Goal: Task Accomplishment & Management: Manage account settings

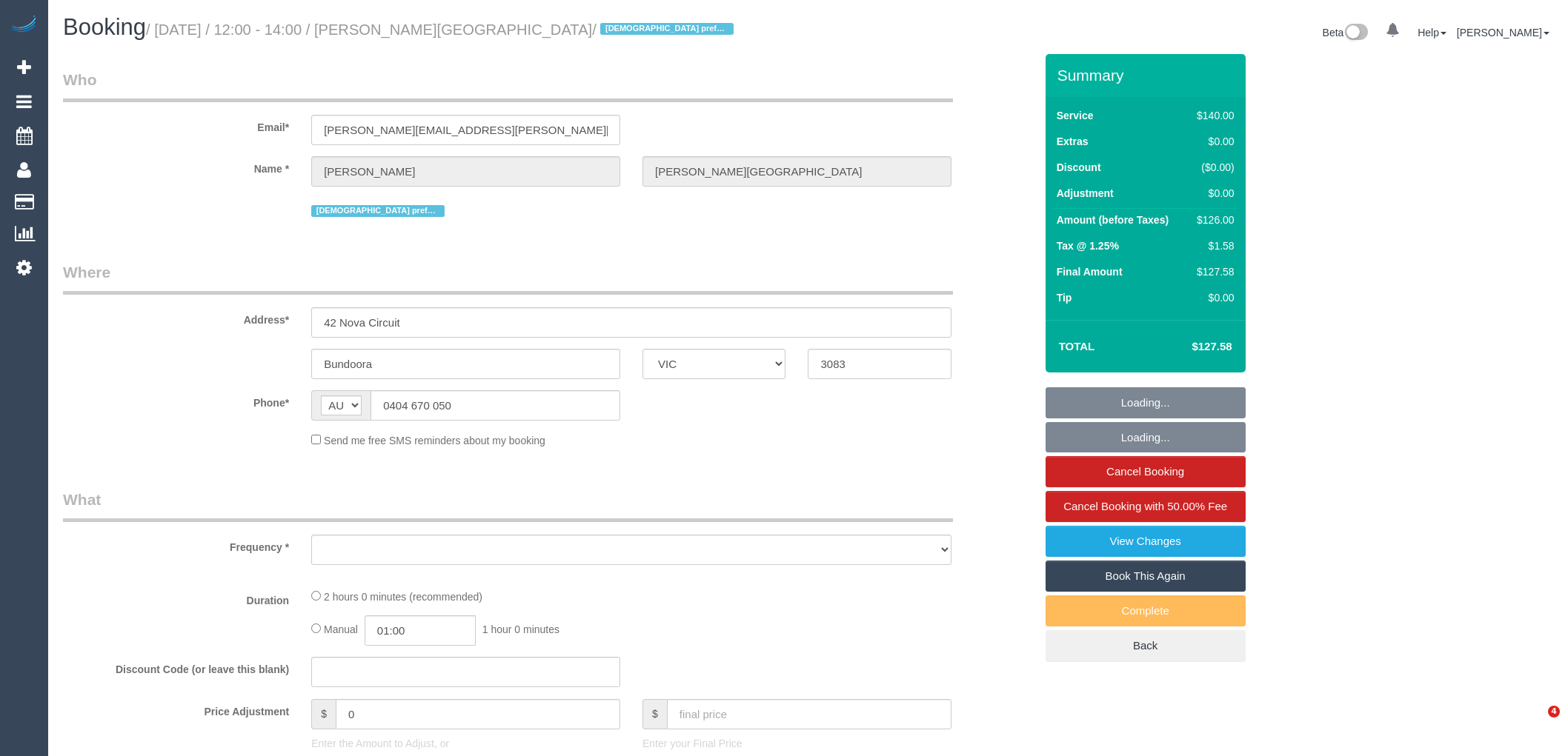
select select "VIC"
select select "string:stripe-pm_1RocNB2GScqysDRVa4bzwOta"
select select "number:29"
select select "number:14"
select select "number:19"
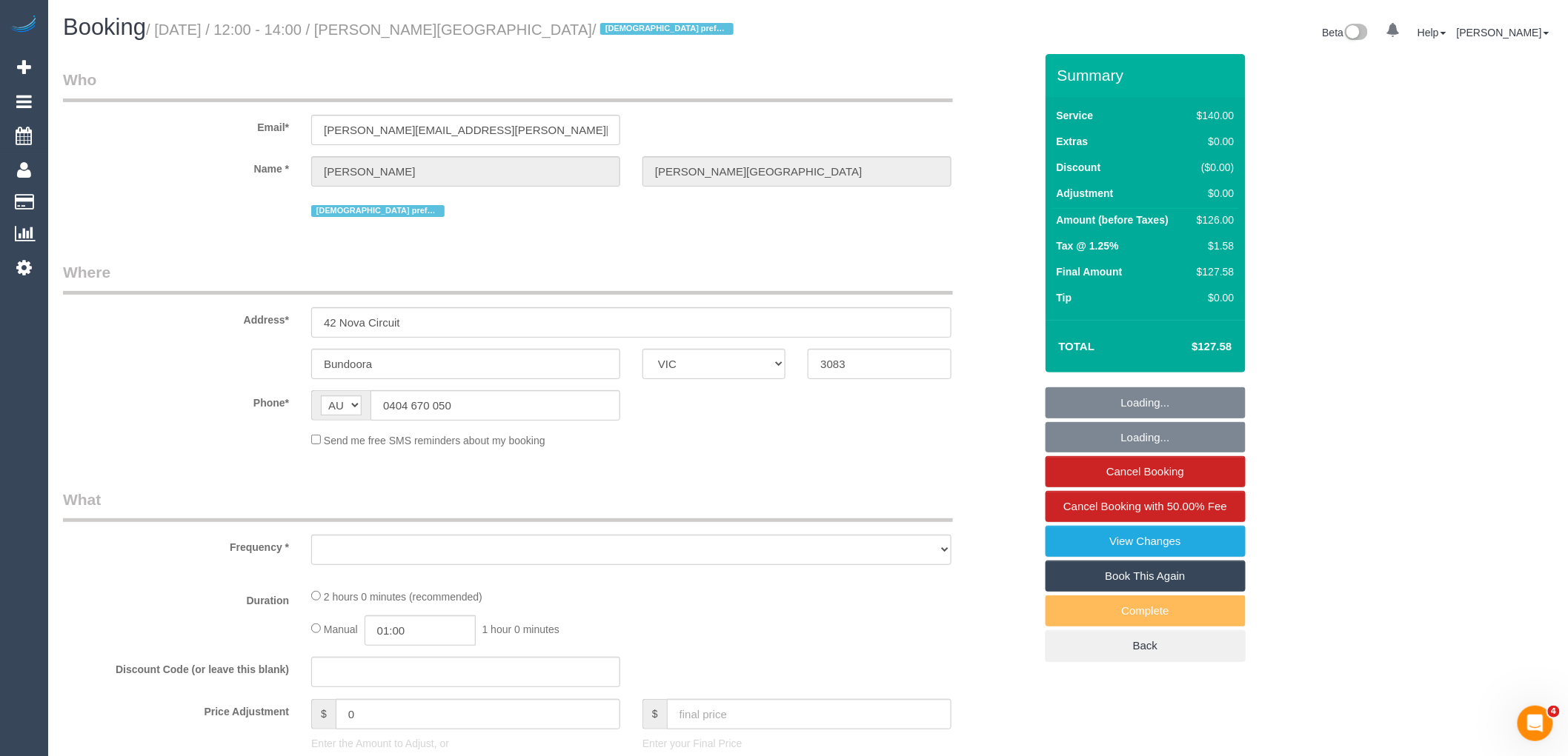
select select "number:24"
select select "number:34"
select select "number:11"
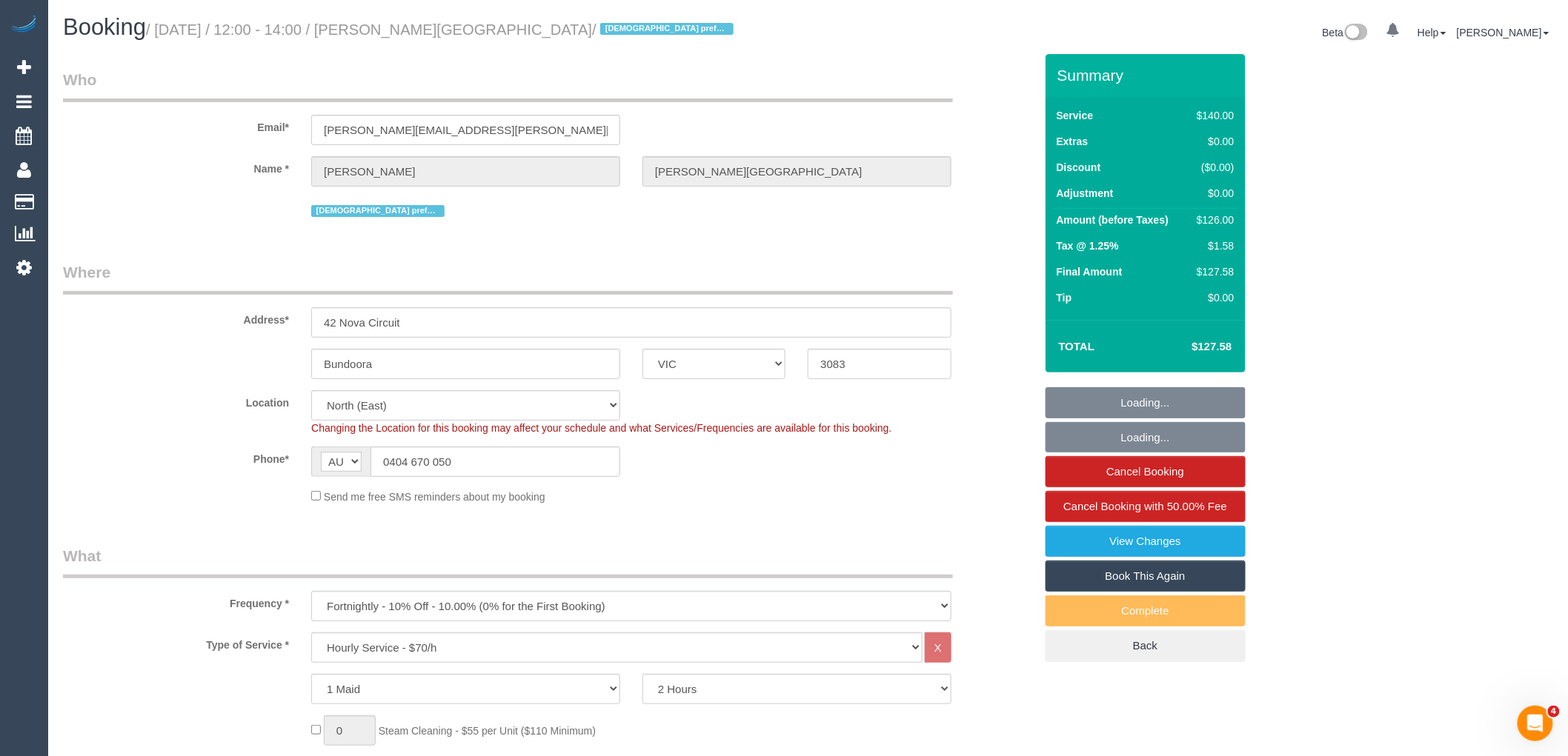
select select "object:1494"
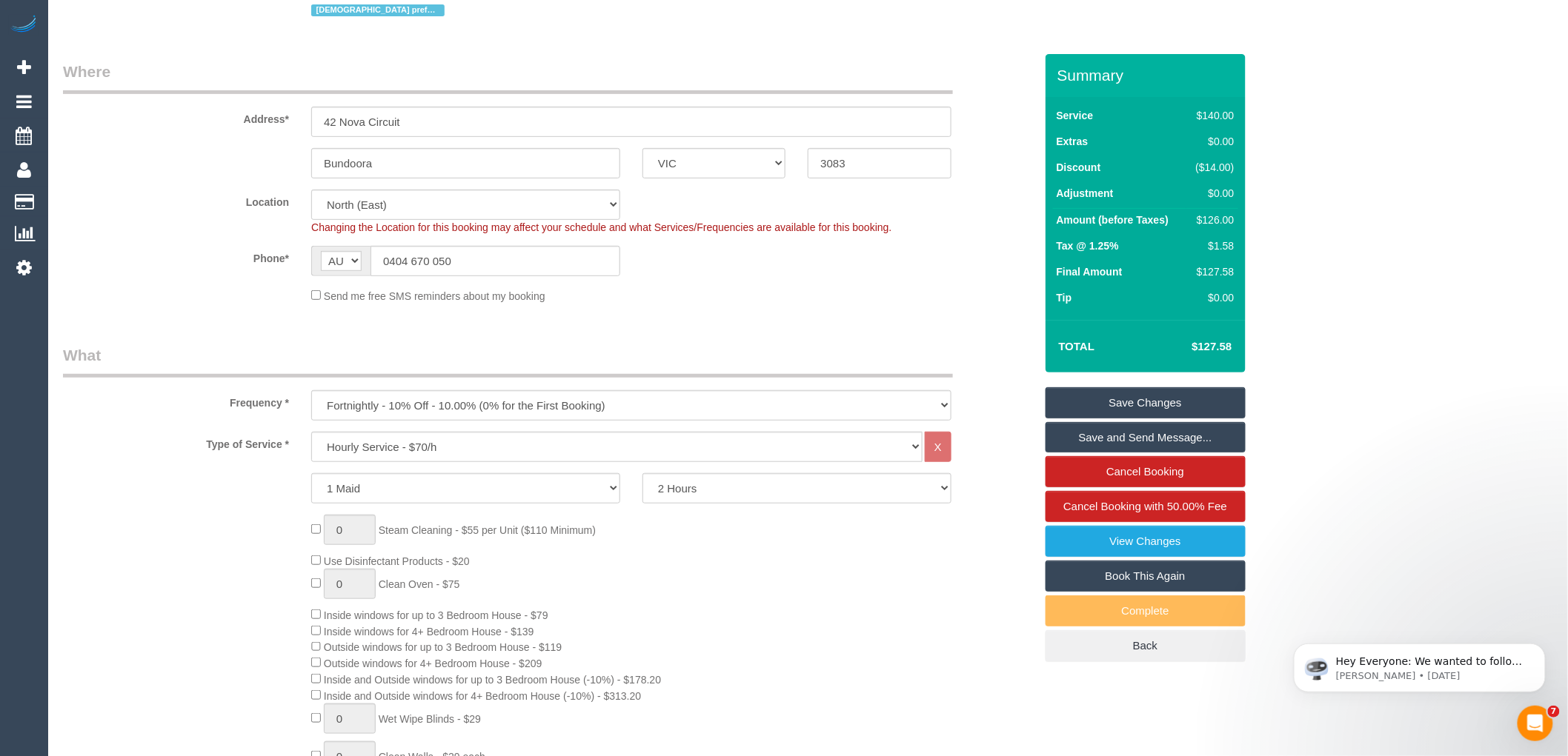
scroll to position [82, 0]
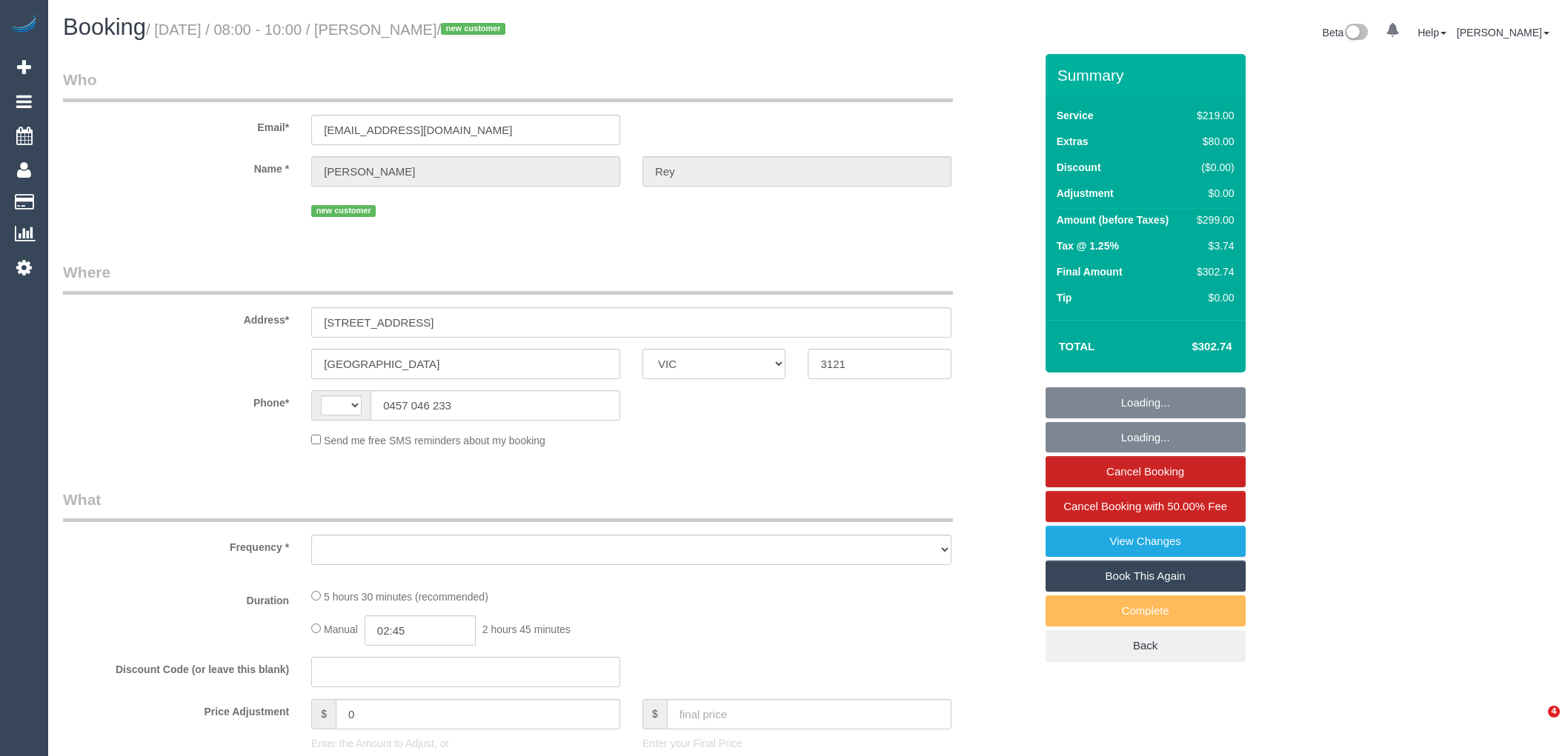
select select "VIC"
select select "object:309"
select select "string:stripe-pm_1KTcDl2GScqysDRV0M4IRFUb"
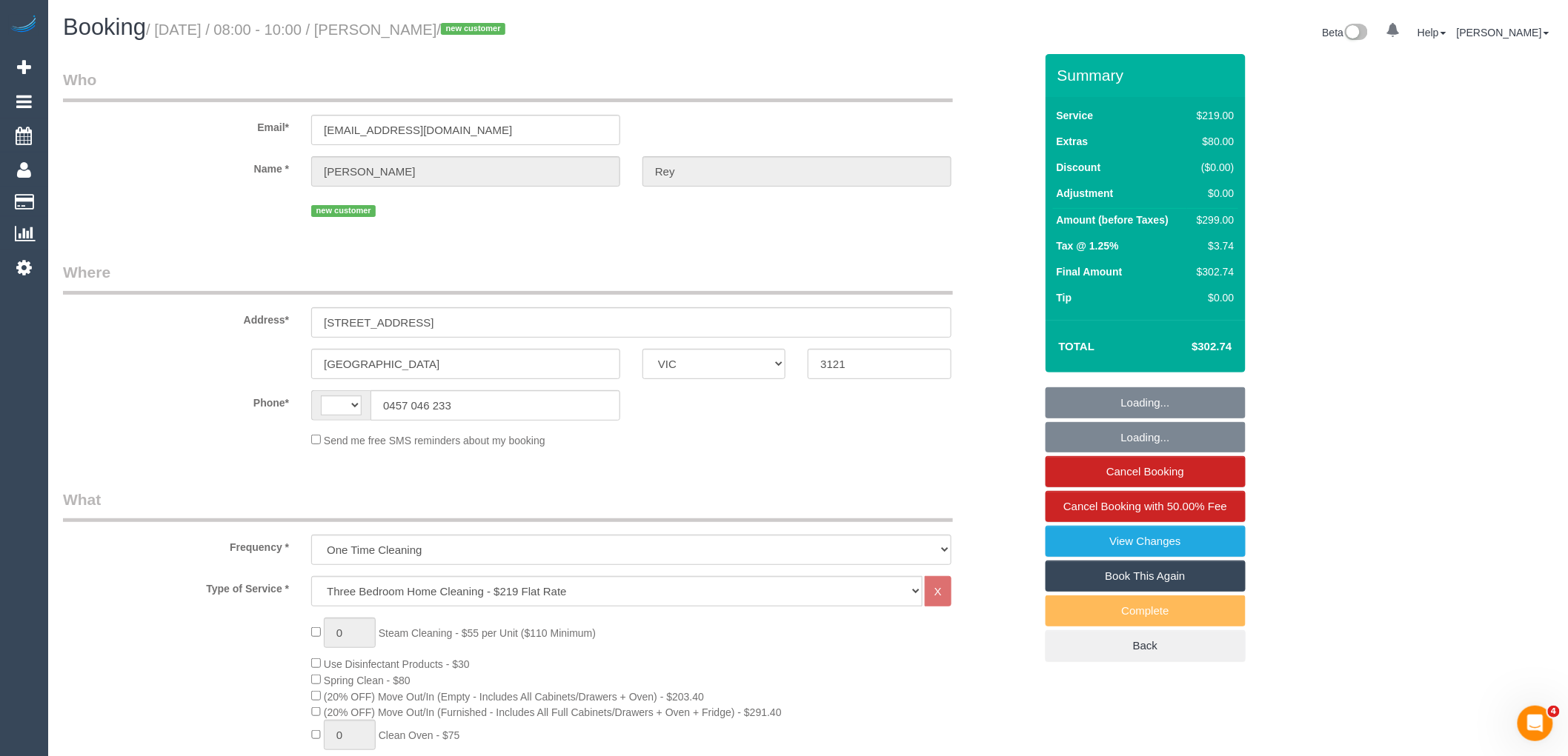
select select "string:AU"
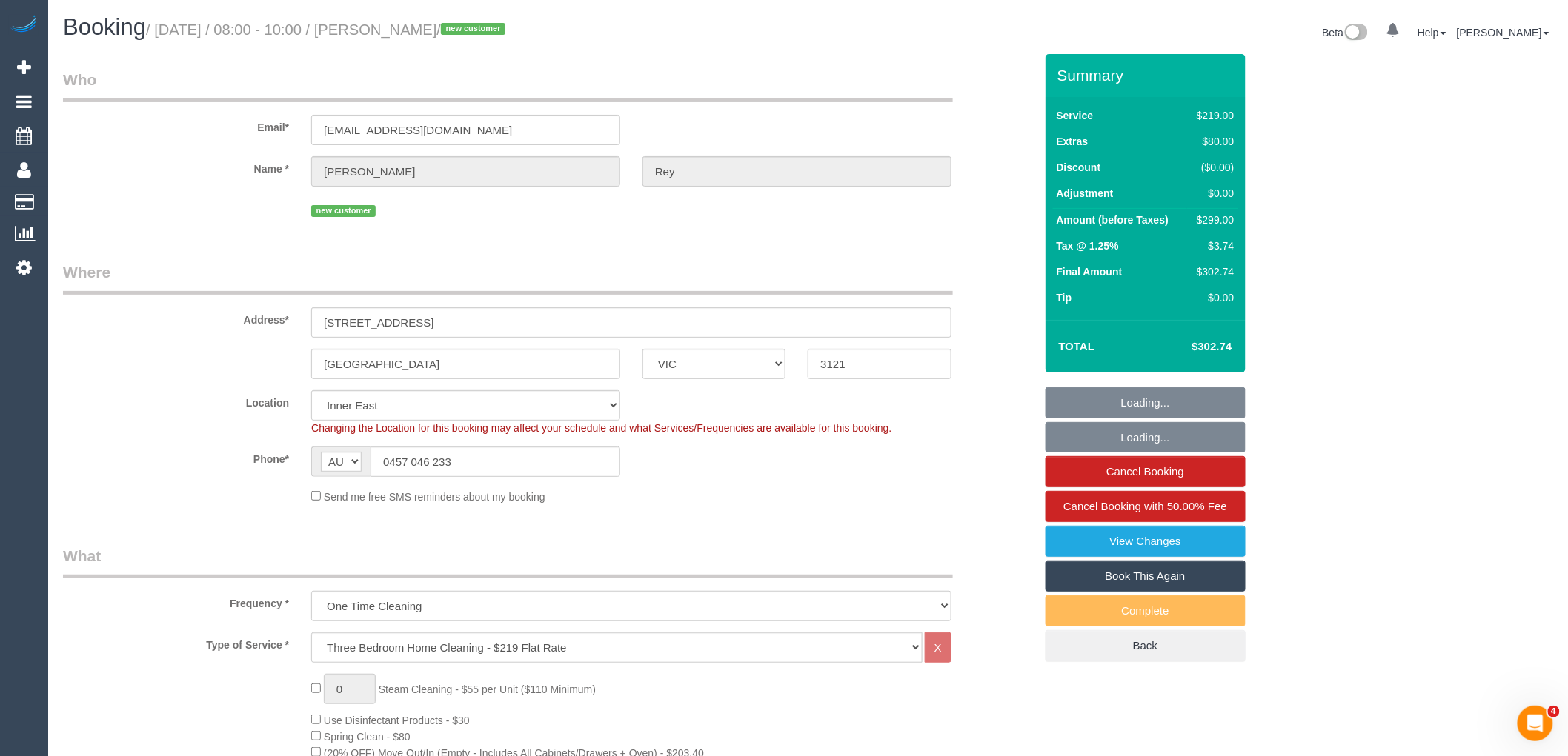
select select "number:27"
select select "number:14"
select select "number:19"
select select "number:22"
select select "number:26"
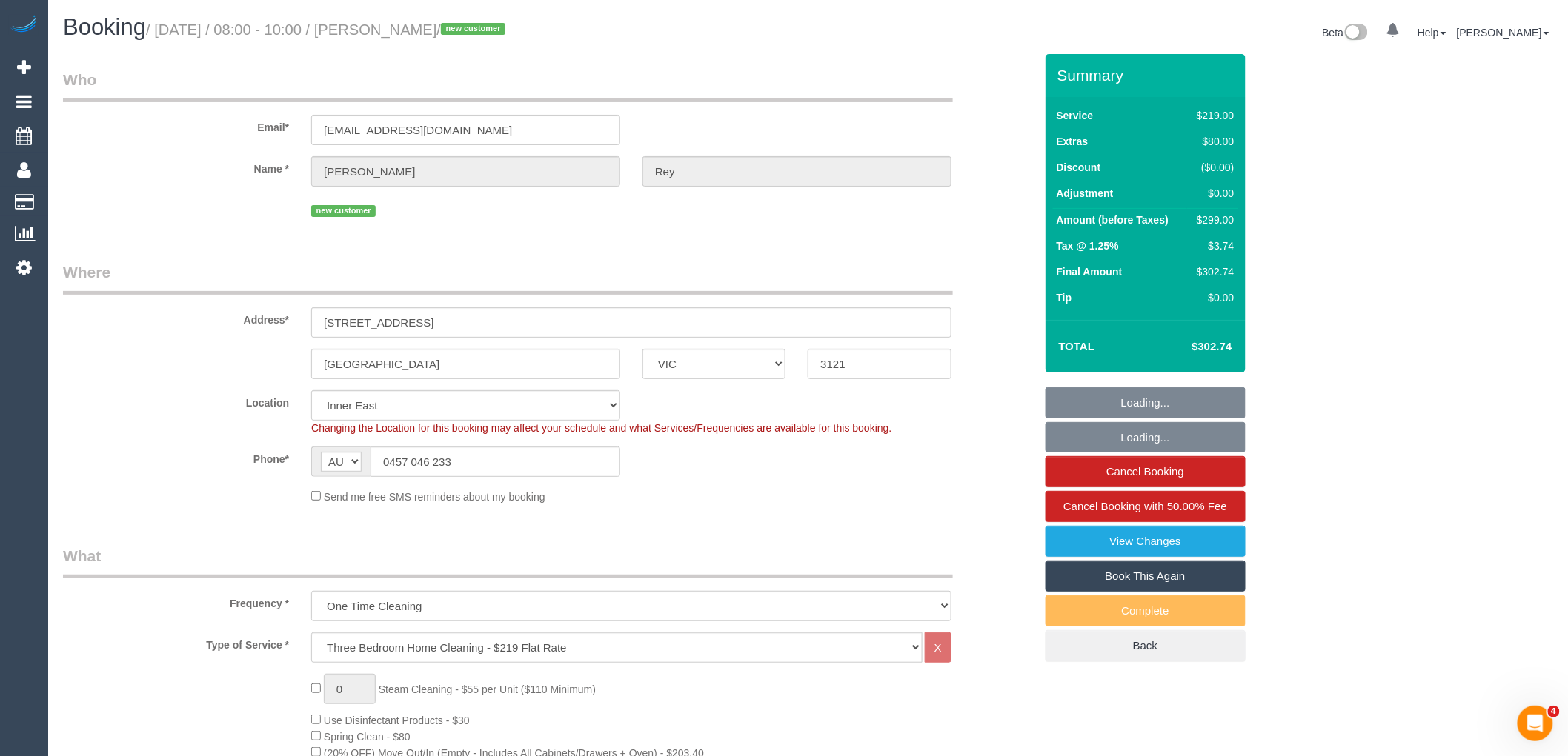
select select "object:1451"
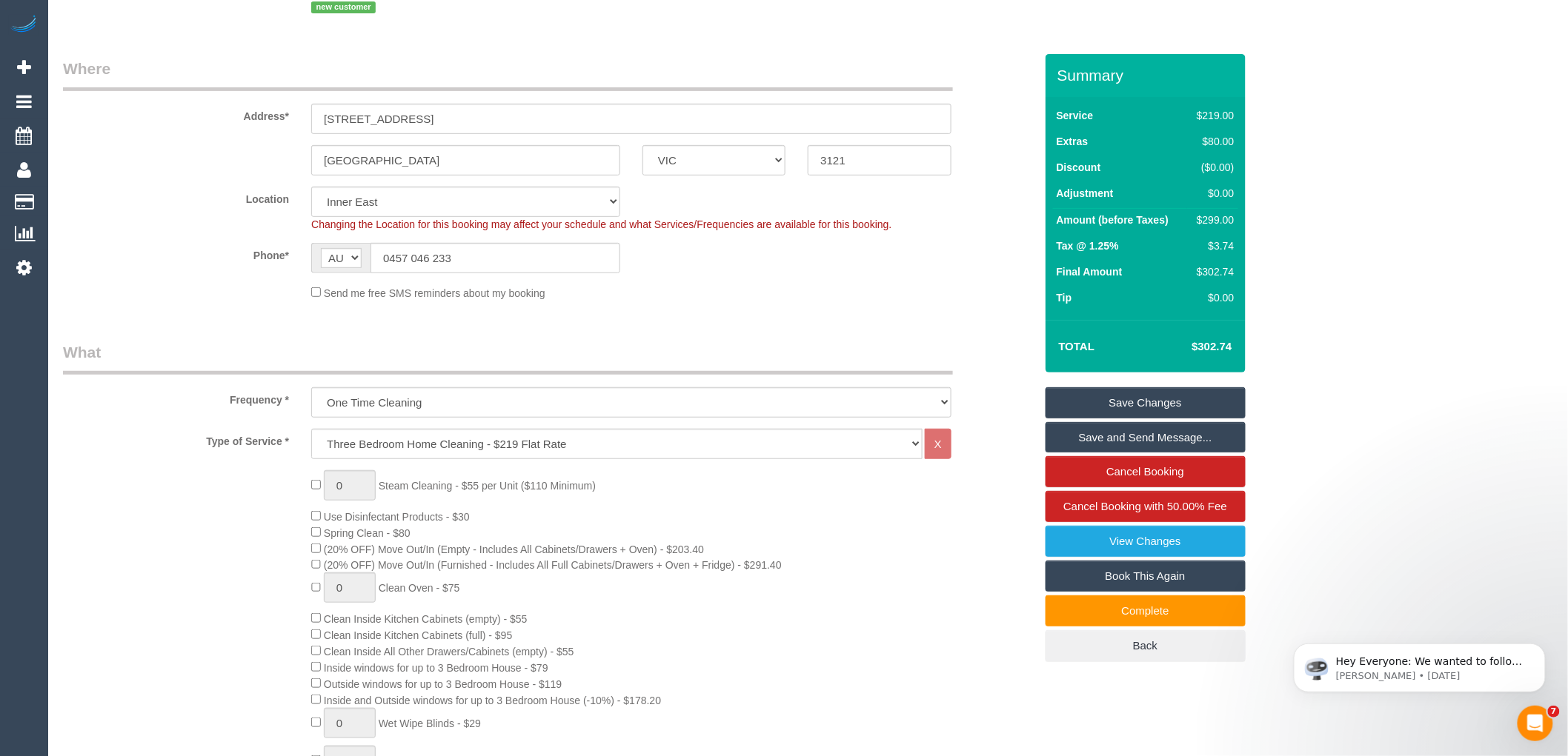
scroll to position [164, 0]
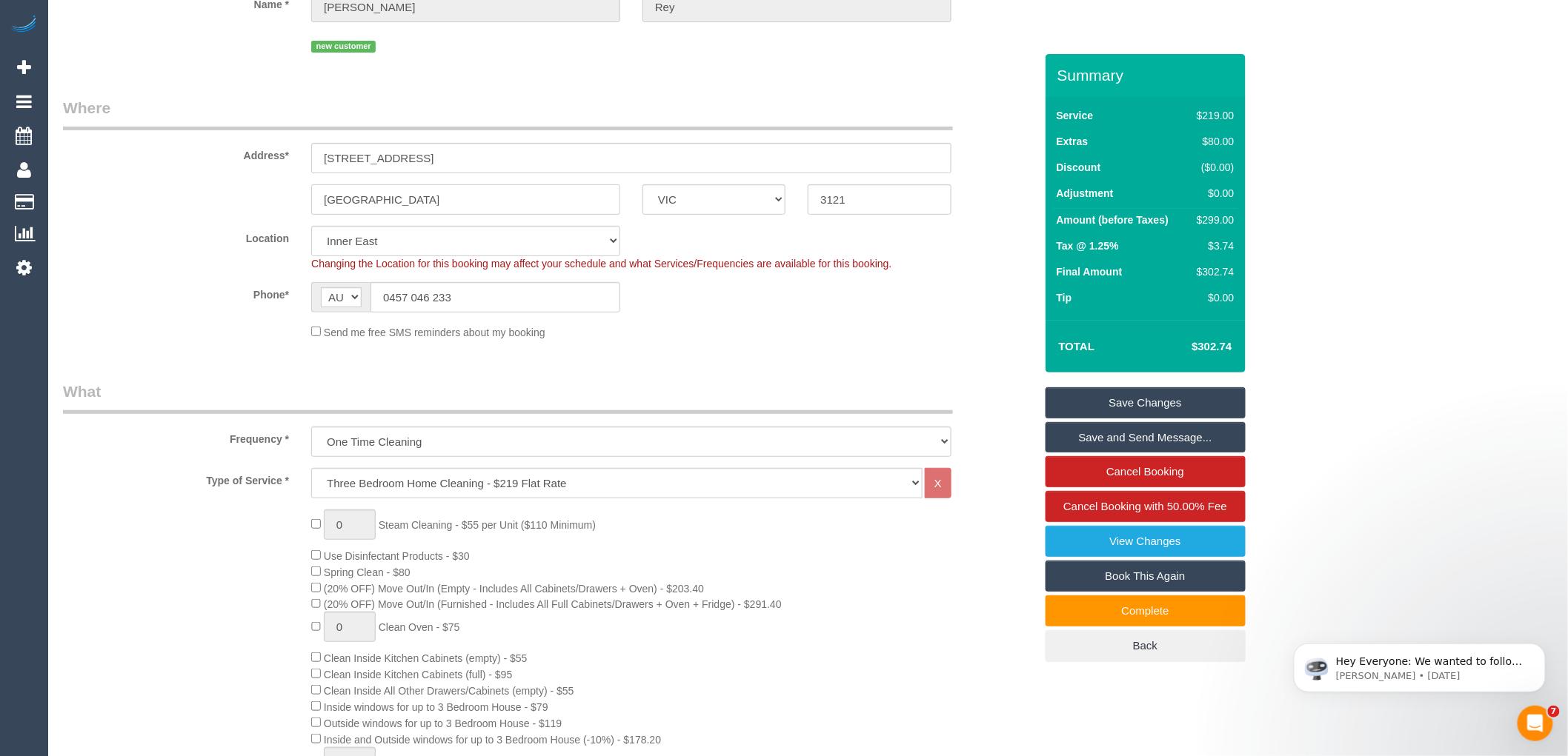
drag, startPoint x: 390, startPoint y: 206, endPoint x: 252, endPoint y: 209, distance: 138.0
click at [298, 189] on div "Richmond ACT NSW NT QLD SA TAS VIC WA 3121" at bounding box center [548, 199] width 994 height 30
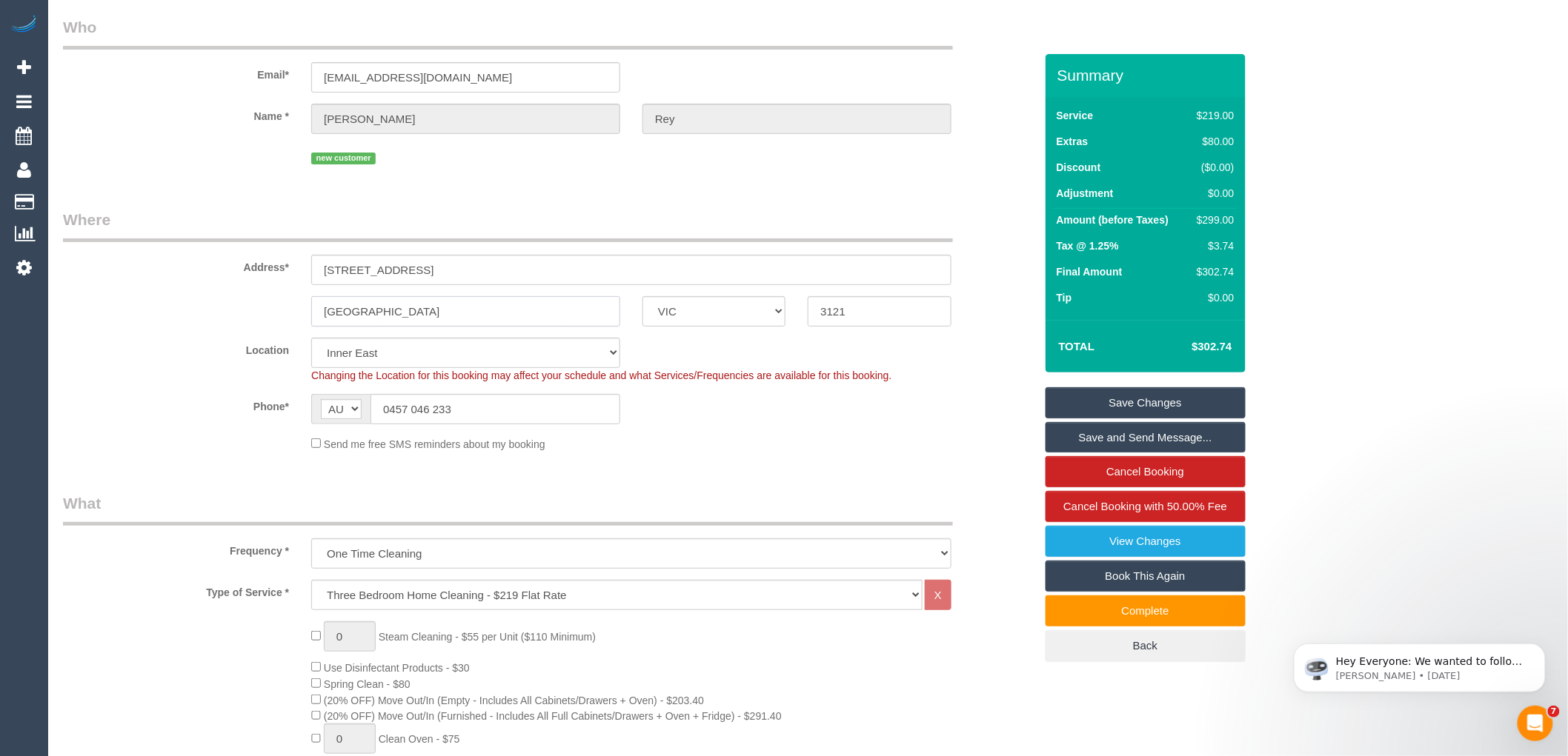
scroll to position [0, 0]
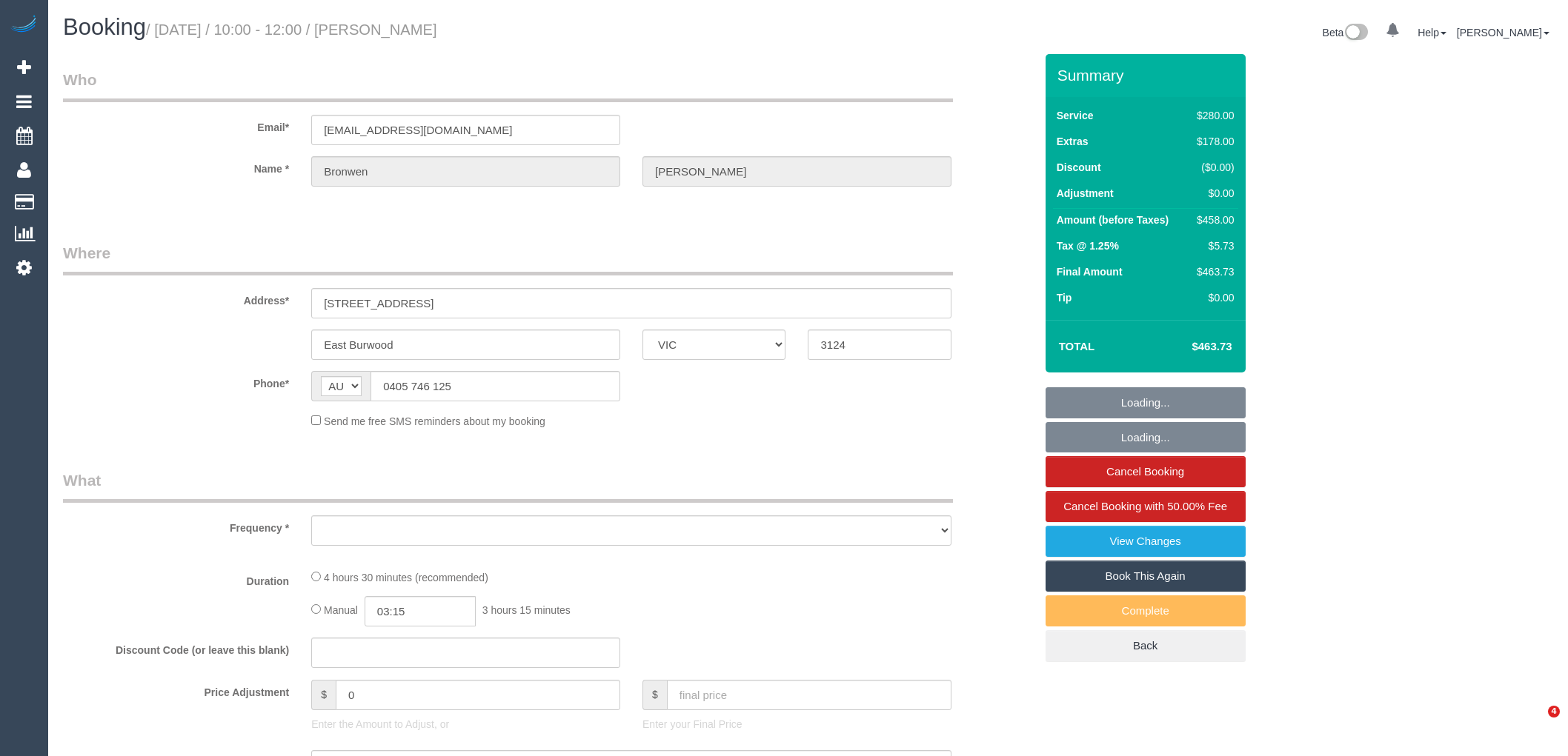
select select "VIC"
select select "string:stripe-pm_1RZihe2GScqysDRVPYIc2Vyo"
select select "2"
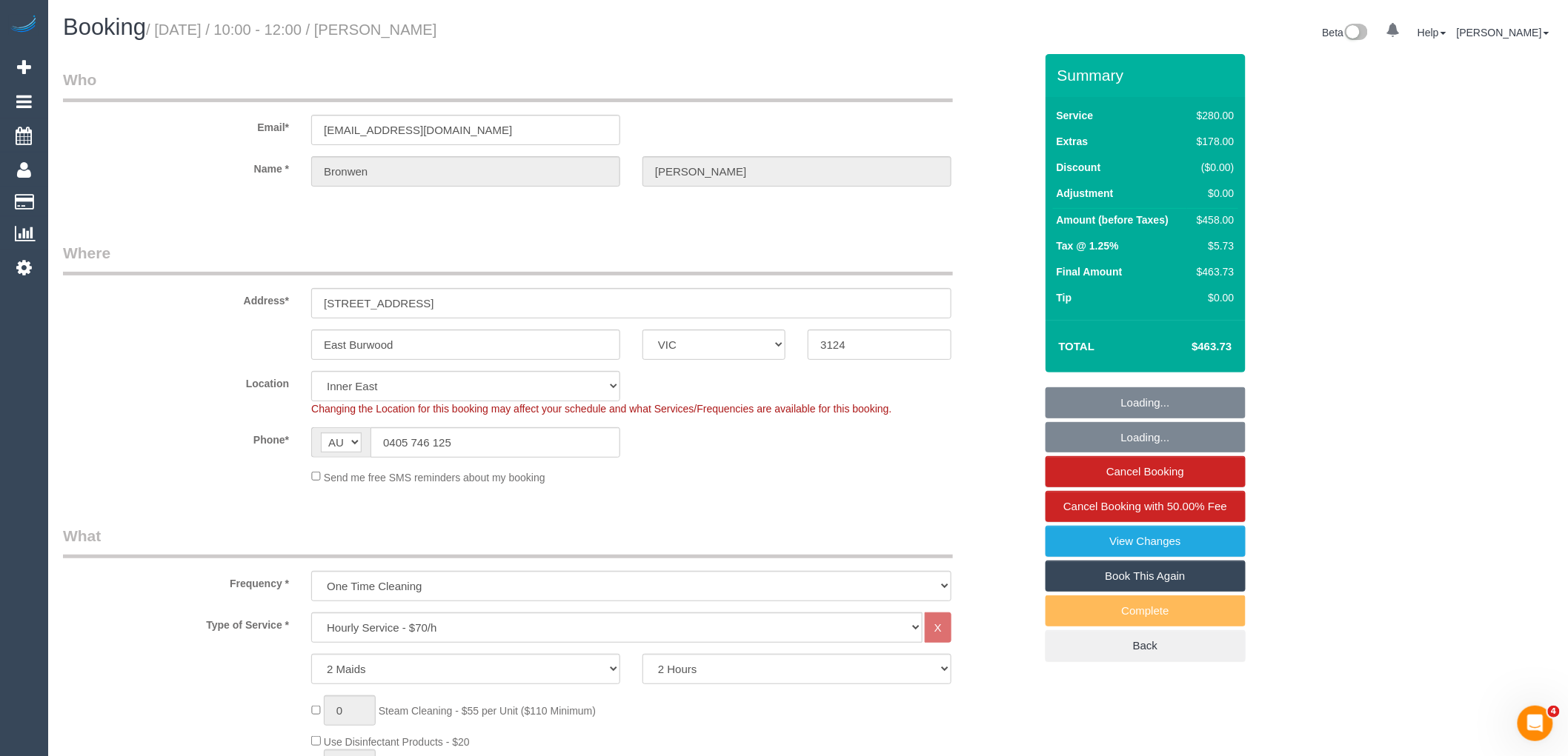
select select "object:730"
select select "number:28"
select select "number:14"
select select "number:18"
select select "number:22"
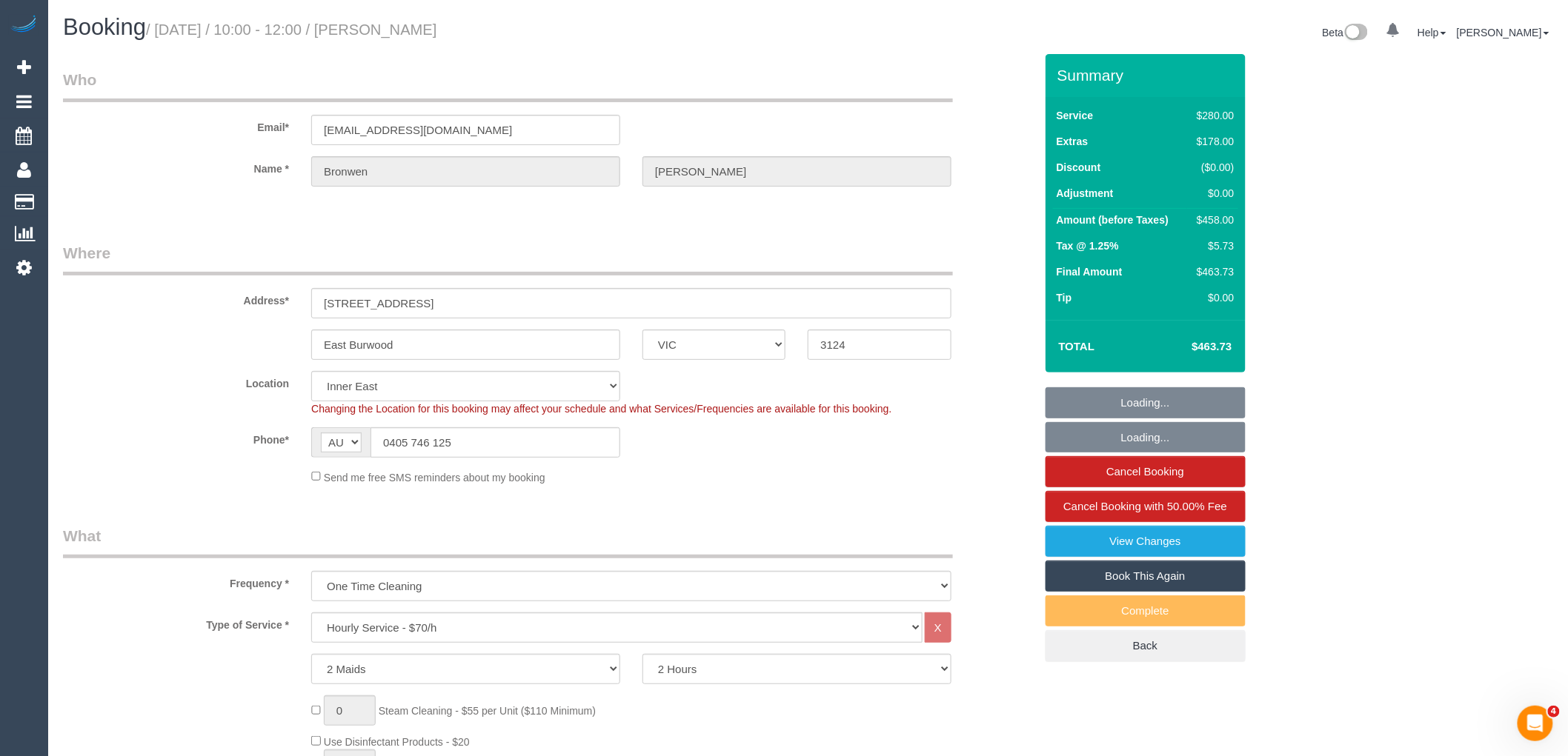
select select "number:26"
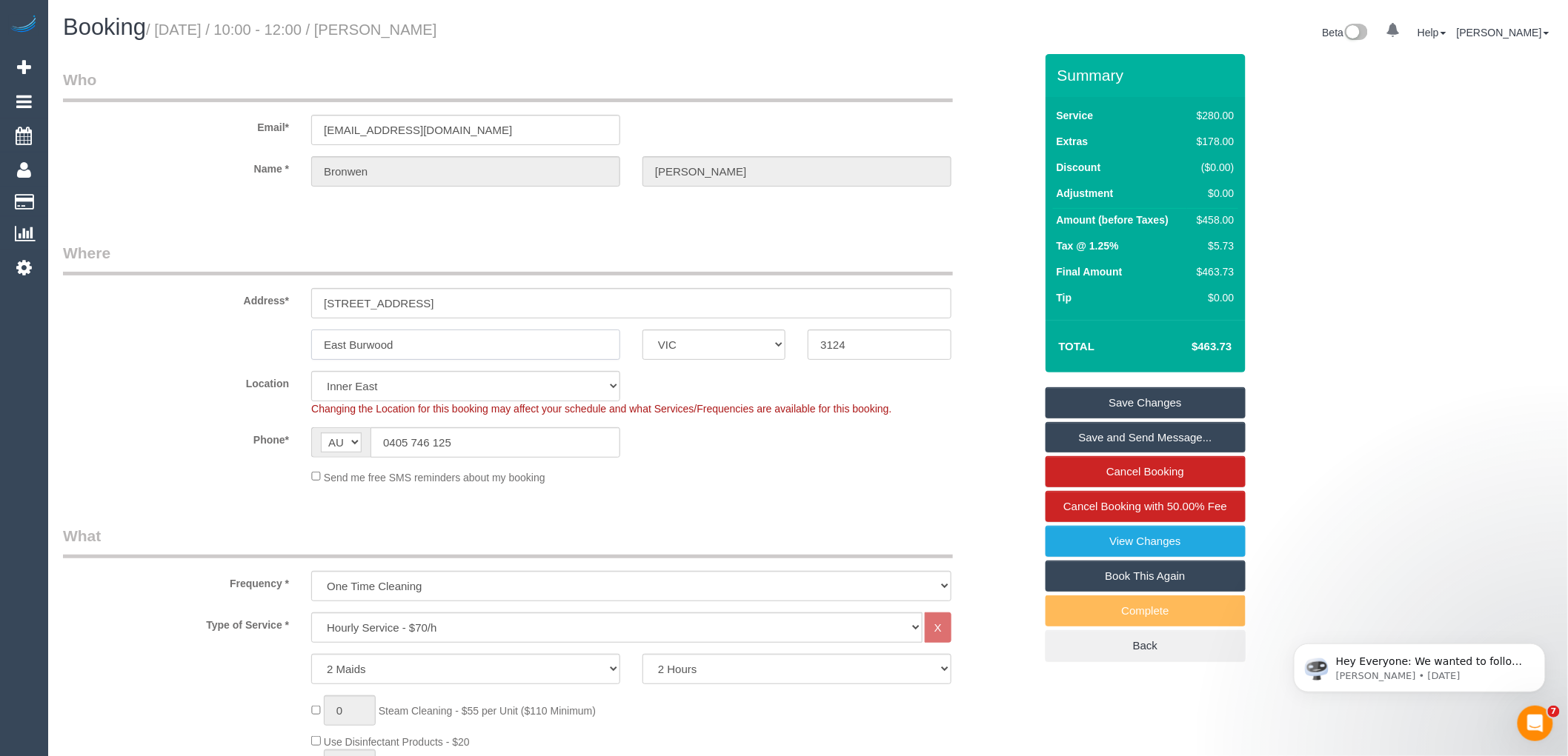
drag, startPoint x: 410, startPoint y: 343, endPoint x: 271, endPoint y: 322, distance: 140.6
click at [271, 322] on sui-booking-address "Address* 32 Banbury Street East Burwood ACT NSW NT QLD SA TAS VIC WA 3124" at bounding box center [548, 302] width 972 height 118
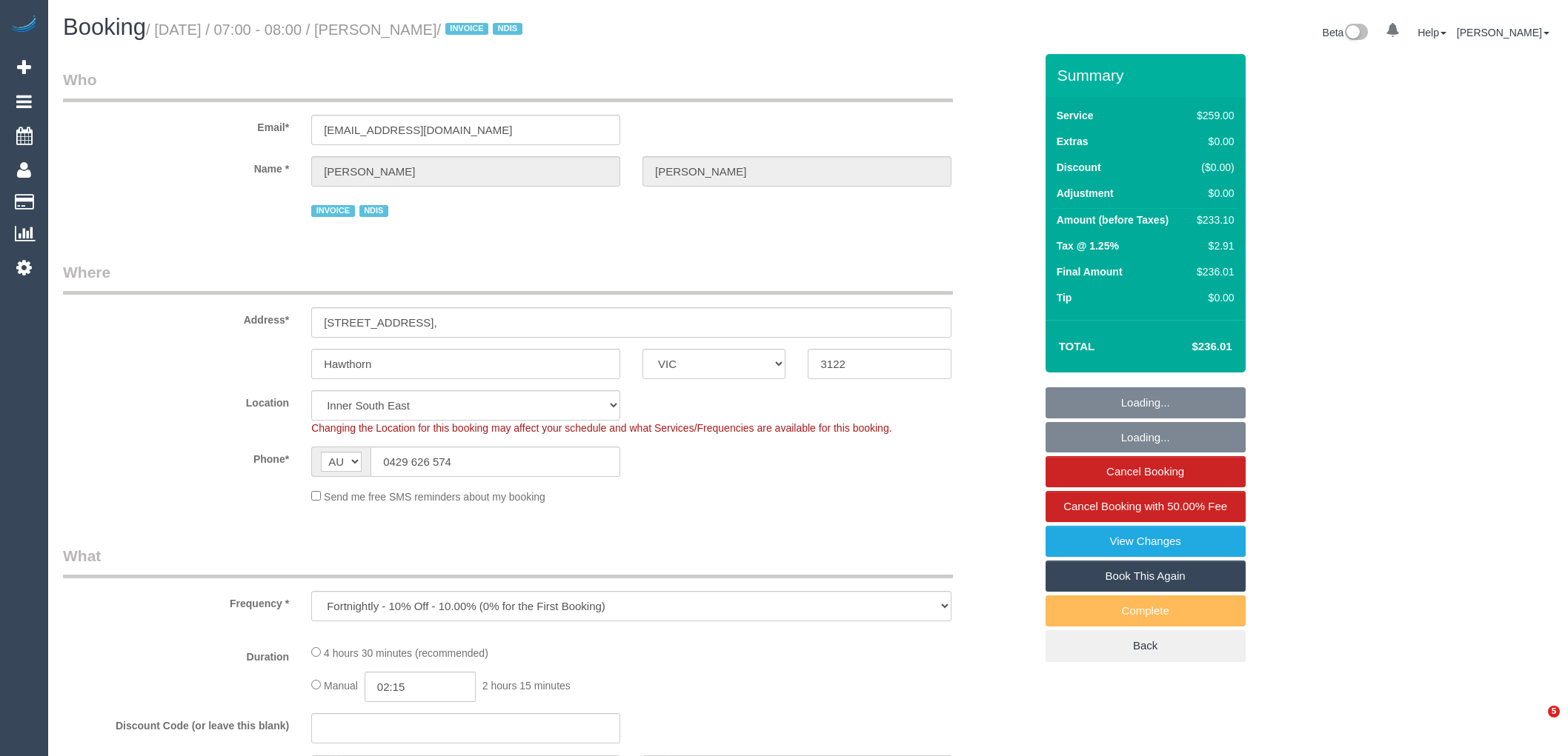
select select "VIC"
select select "number:29"
select select "number:14"
select select "number:19"
select select "number:25"
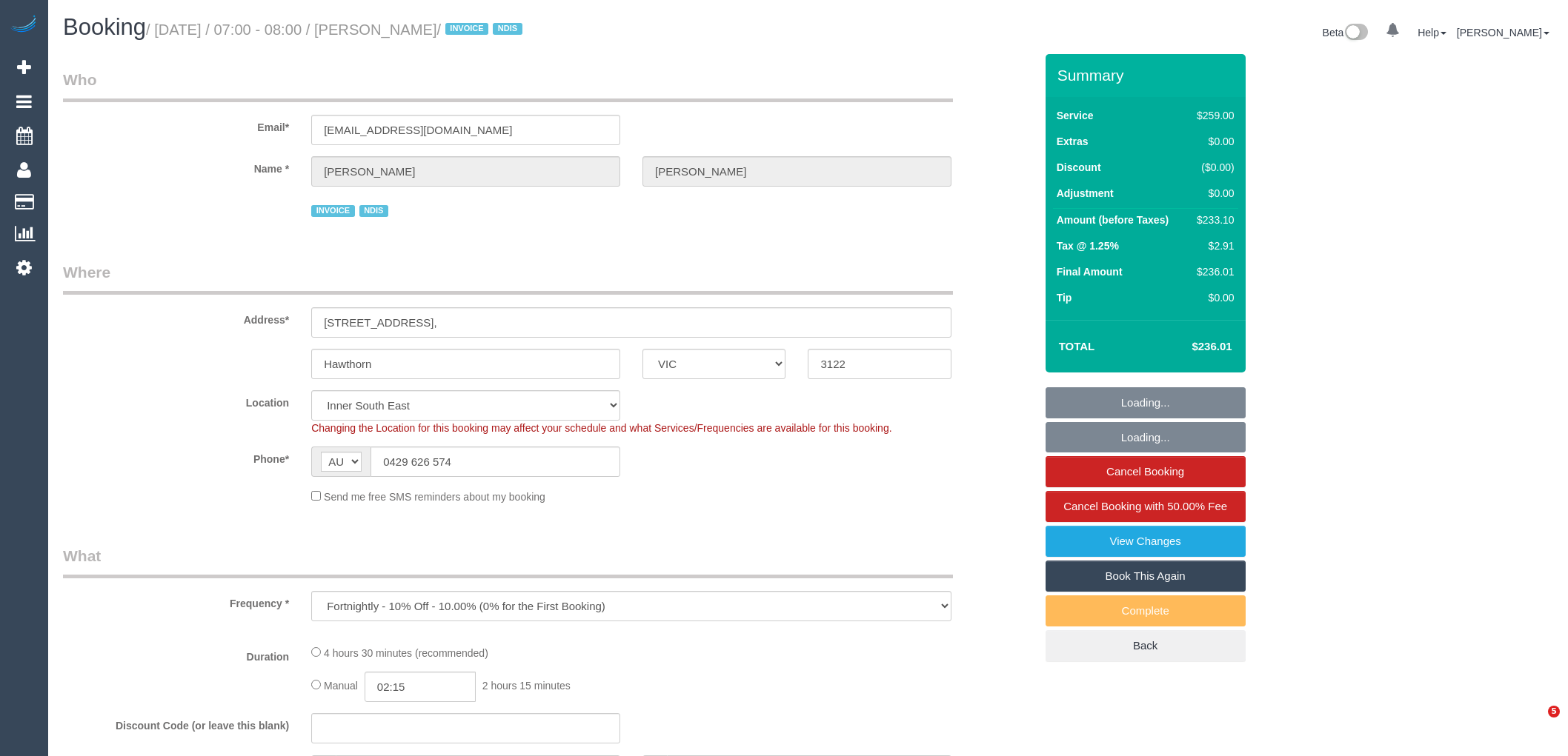
select select "number:33"
select select "number:12"
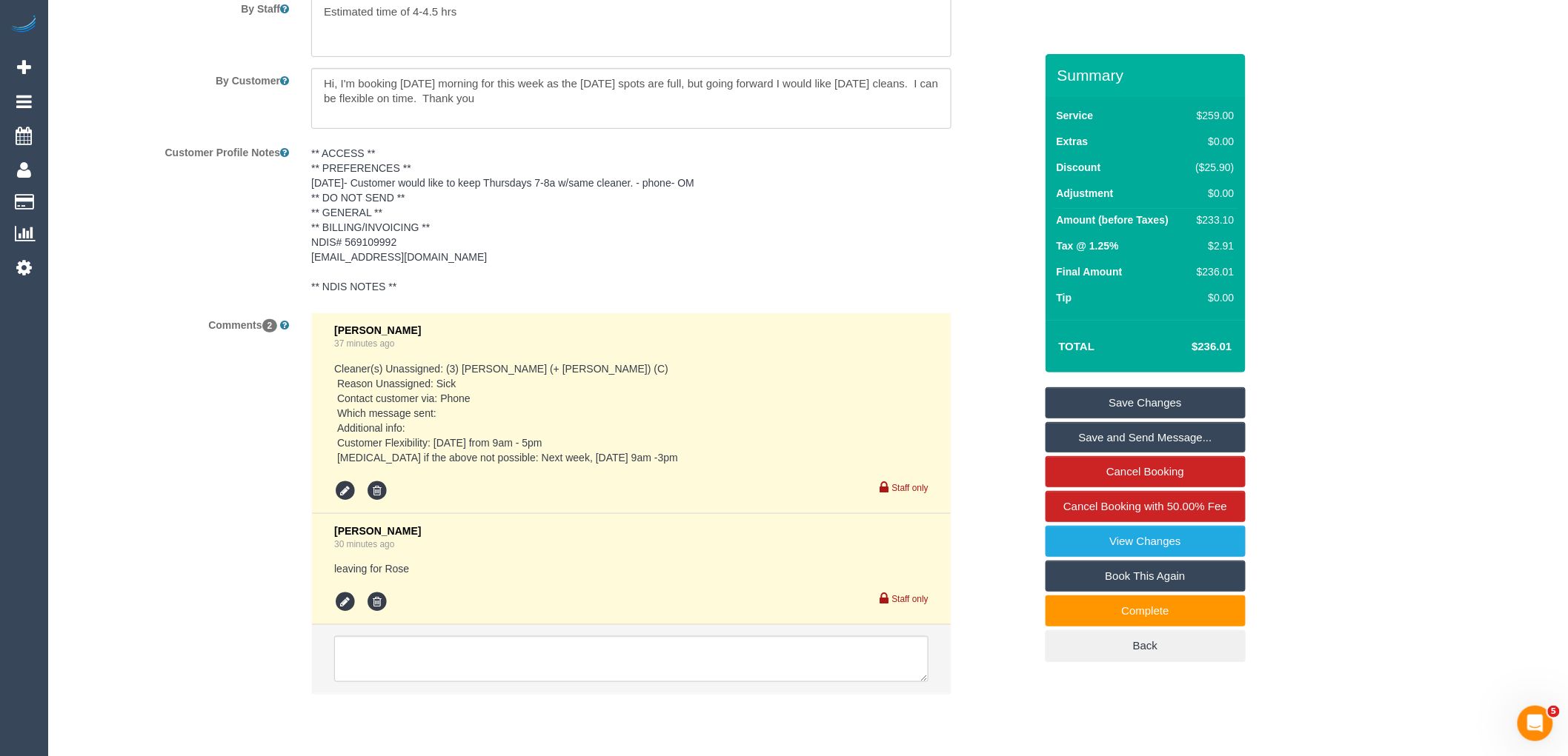
scroll to position [2633, 0]
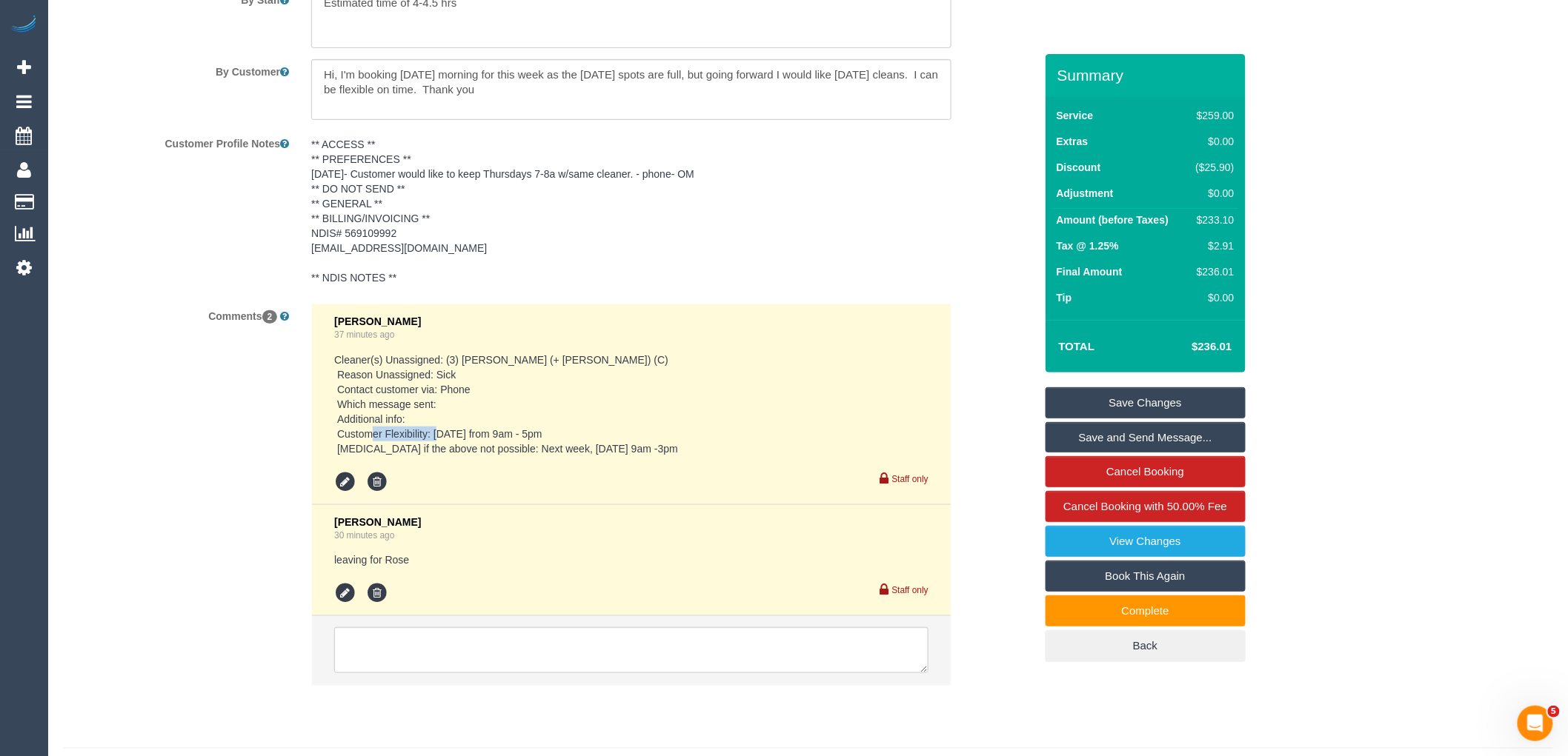
drag, startPoint x: 439, startPoint y: 451, endPoint x: 527, endPoint y: 458, distance: 88.3
click at [527, 456] on pre "Cleaner(s) Unassigned: (3) Jay (+ Smruti) (C) Reason Unassigned: Sick Contact c…" at bounding box center [632, 404] width 594 height 104
click at [684, 479] on div "Chellsea Espinosa 37 minutes ago Cleaner(s) Unassigned: (3) Jay (+ Smruti) (C) …" at bounding box center [632, 404] width 594 height 178
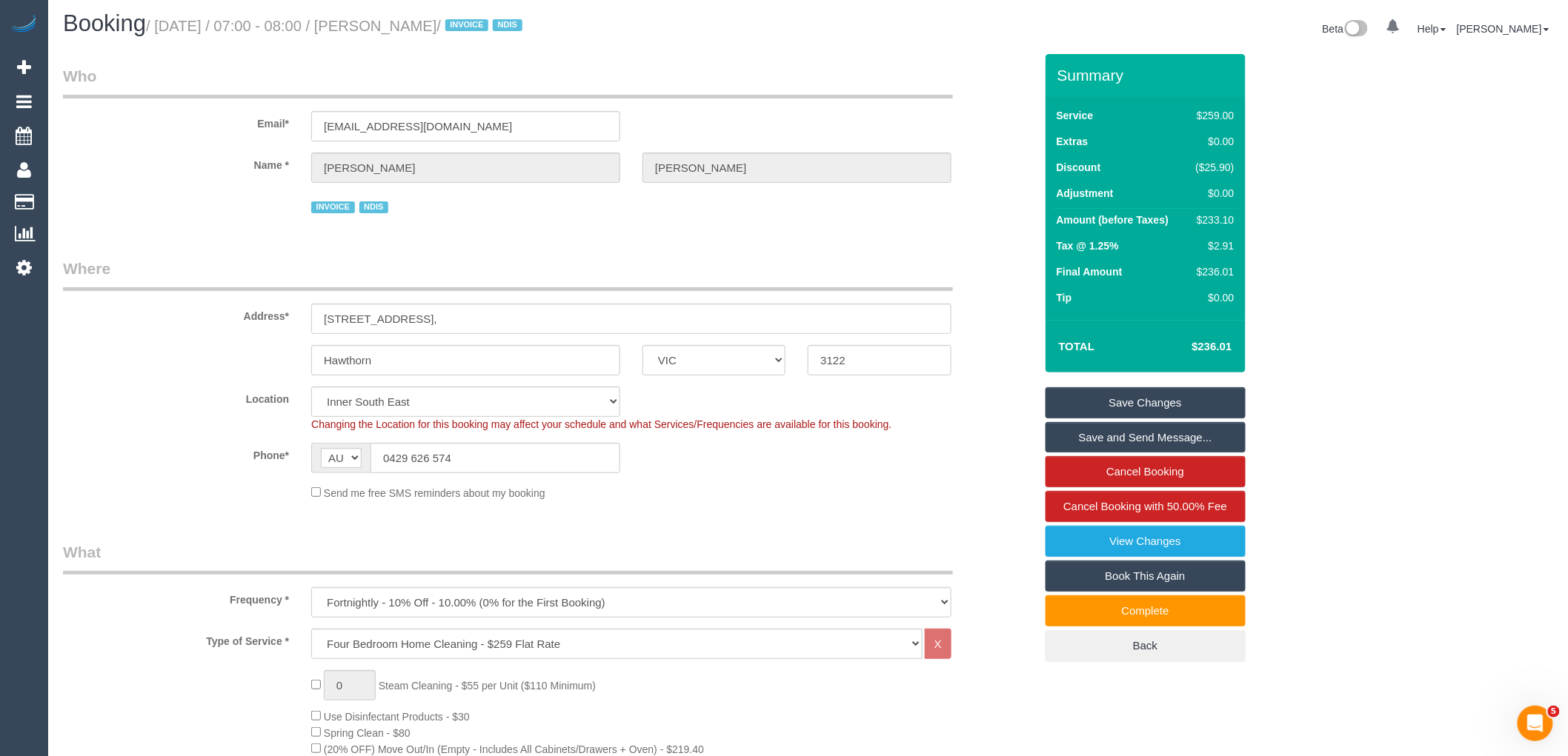
scroll to position [0, 0]
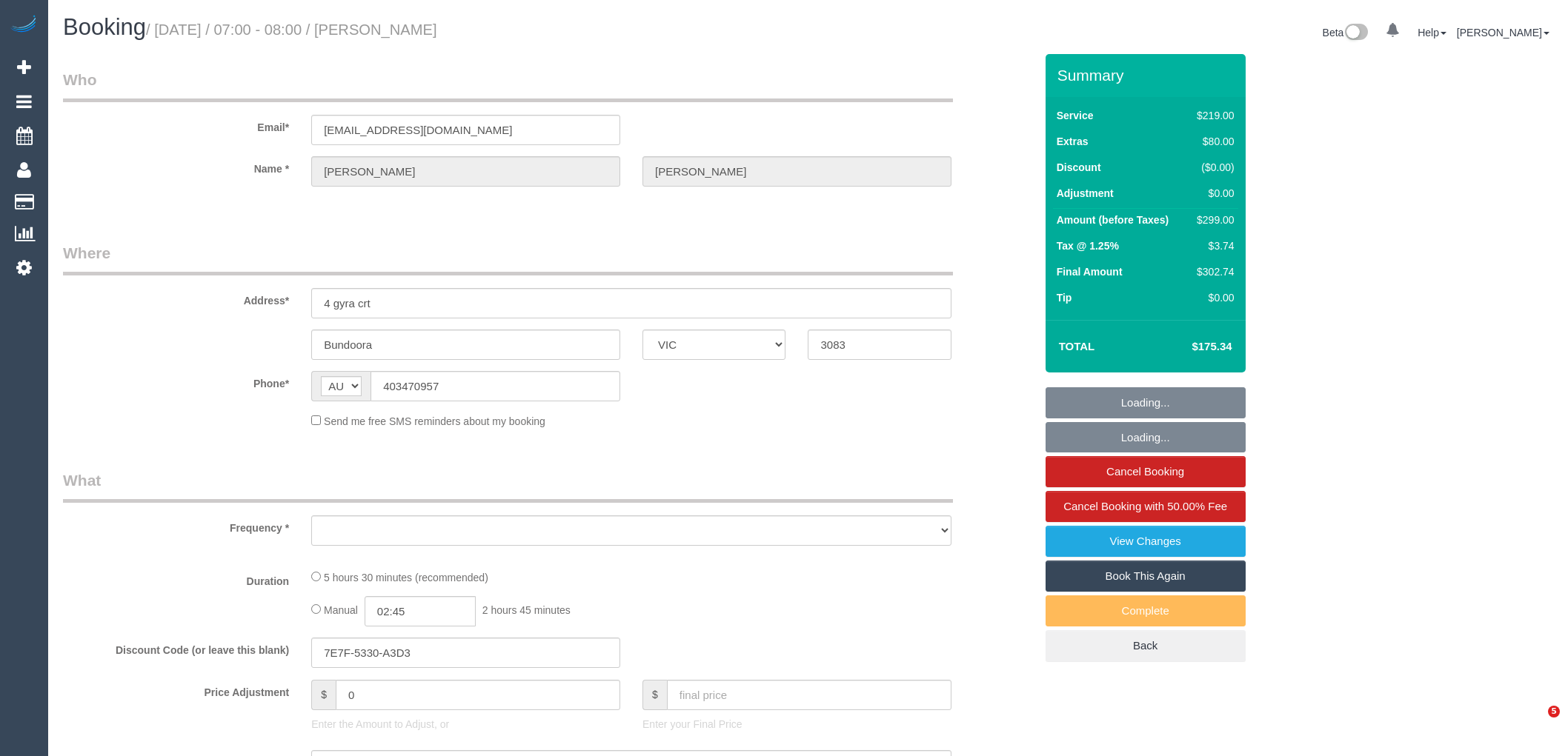
select select "VIC"
select select "object:526"
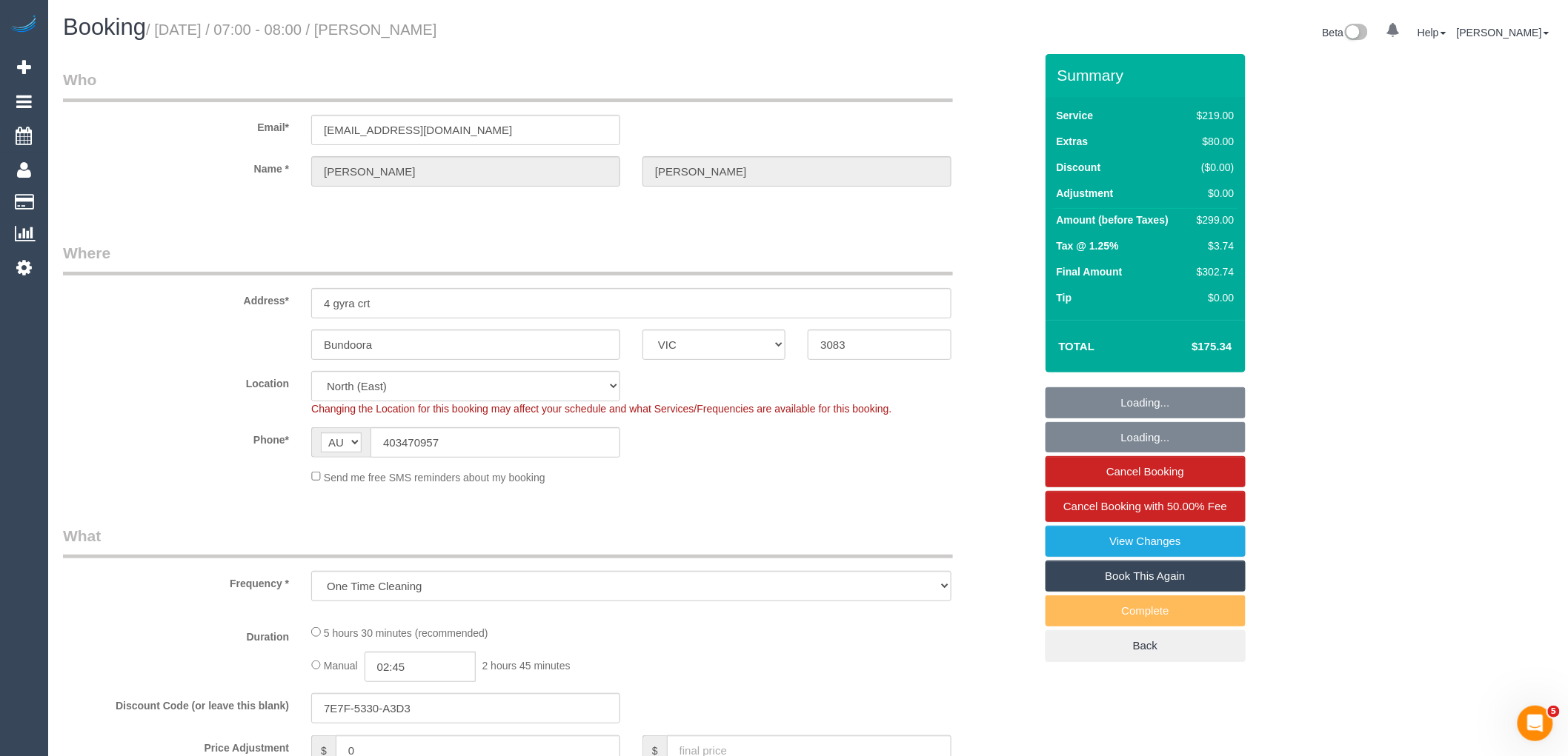
select select "string:stripe-pm_1Qy6V52GScqysDRV6wpOFT89"
select select "number:28"
select select "number:14"
select select "number:19"
select select "number:24"
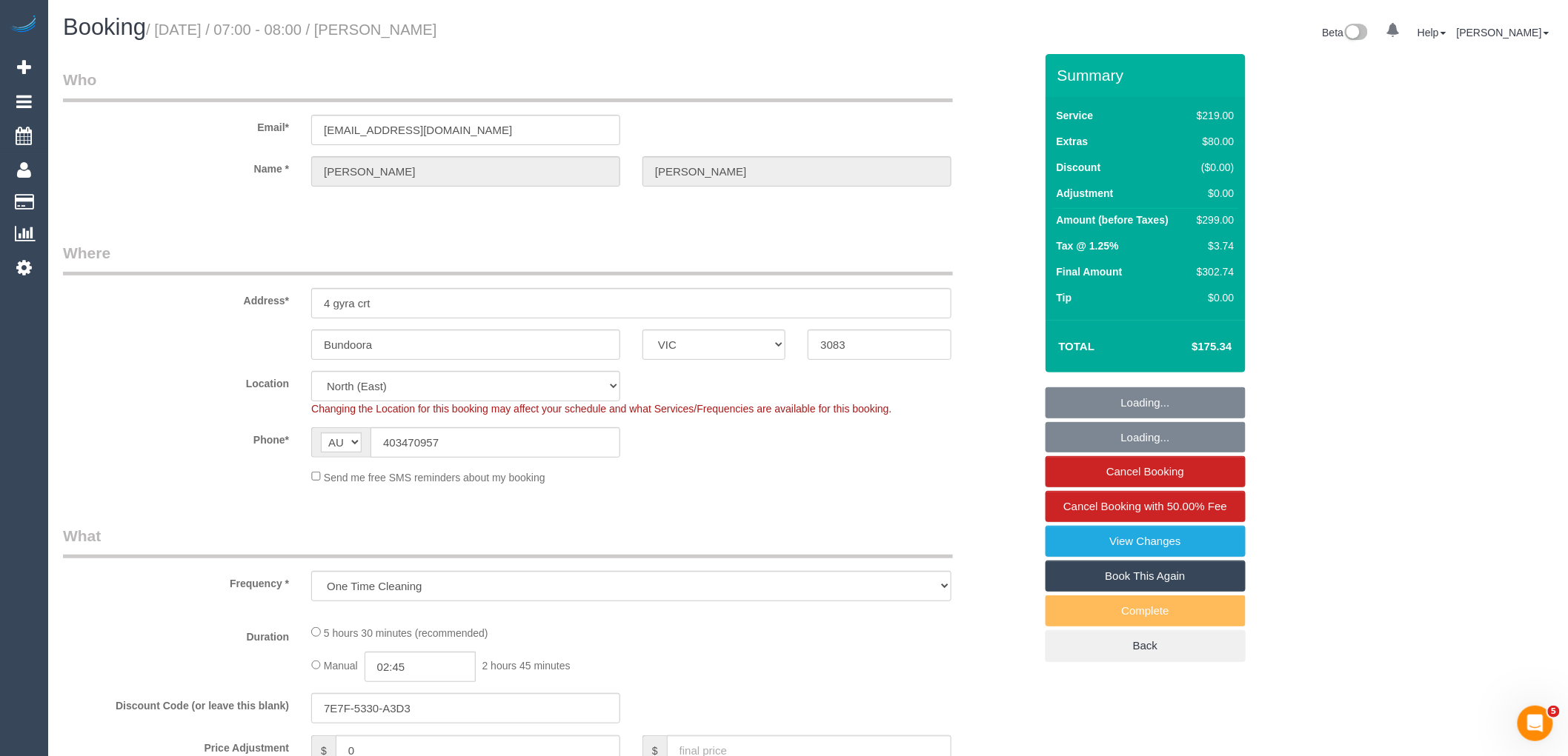
select select "number:26"
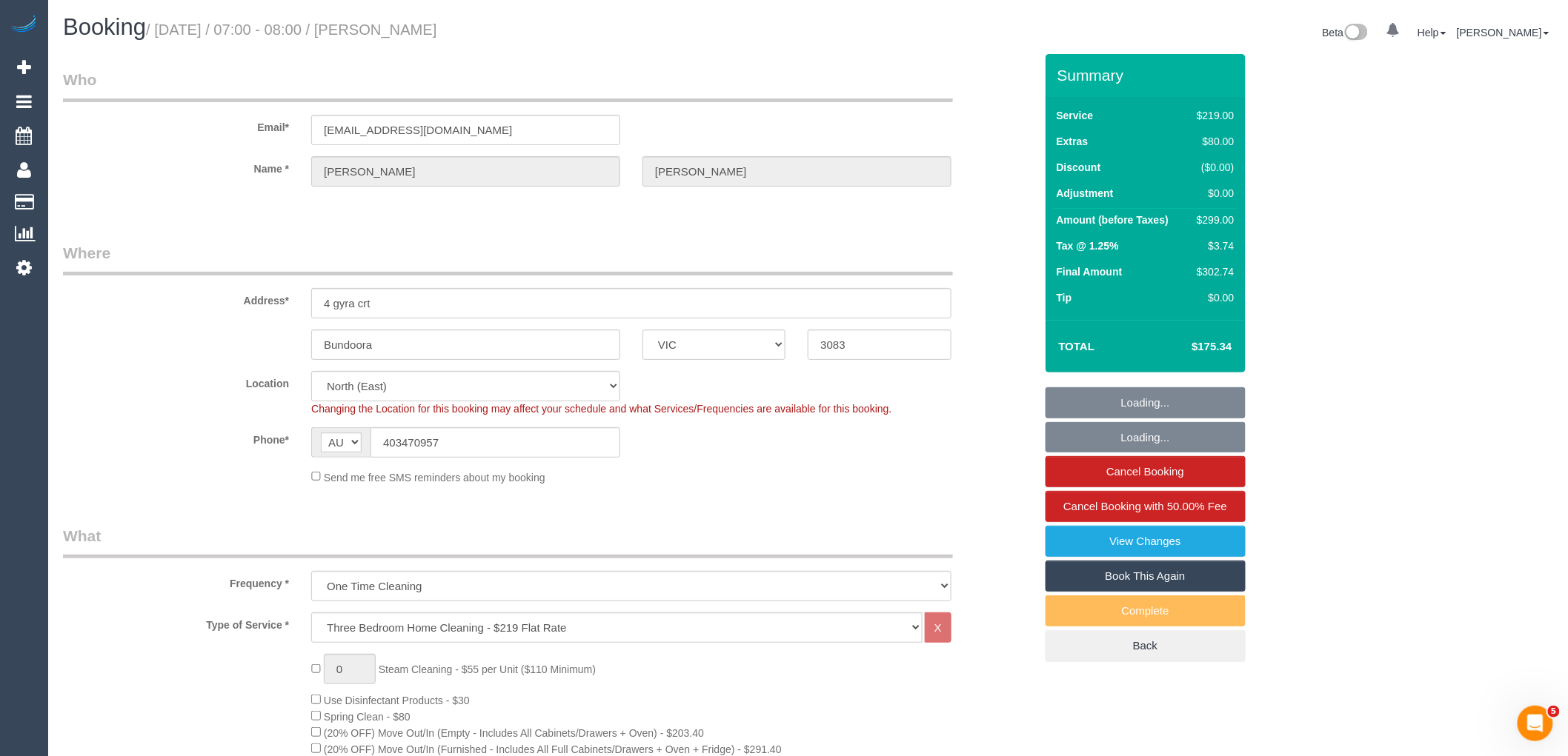
select select "object:823"
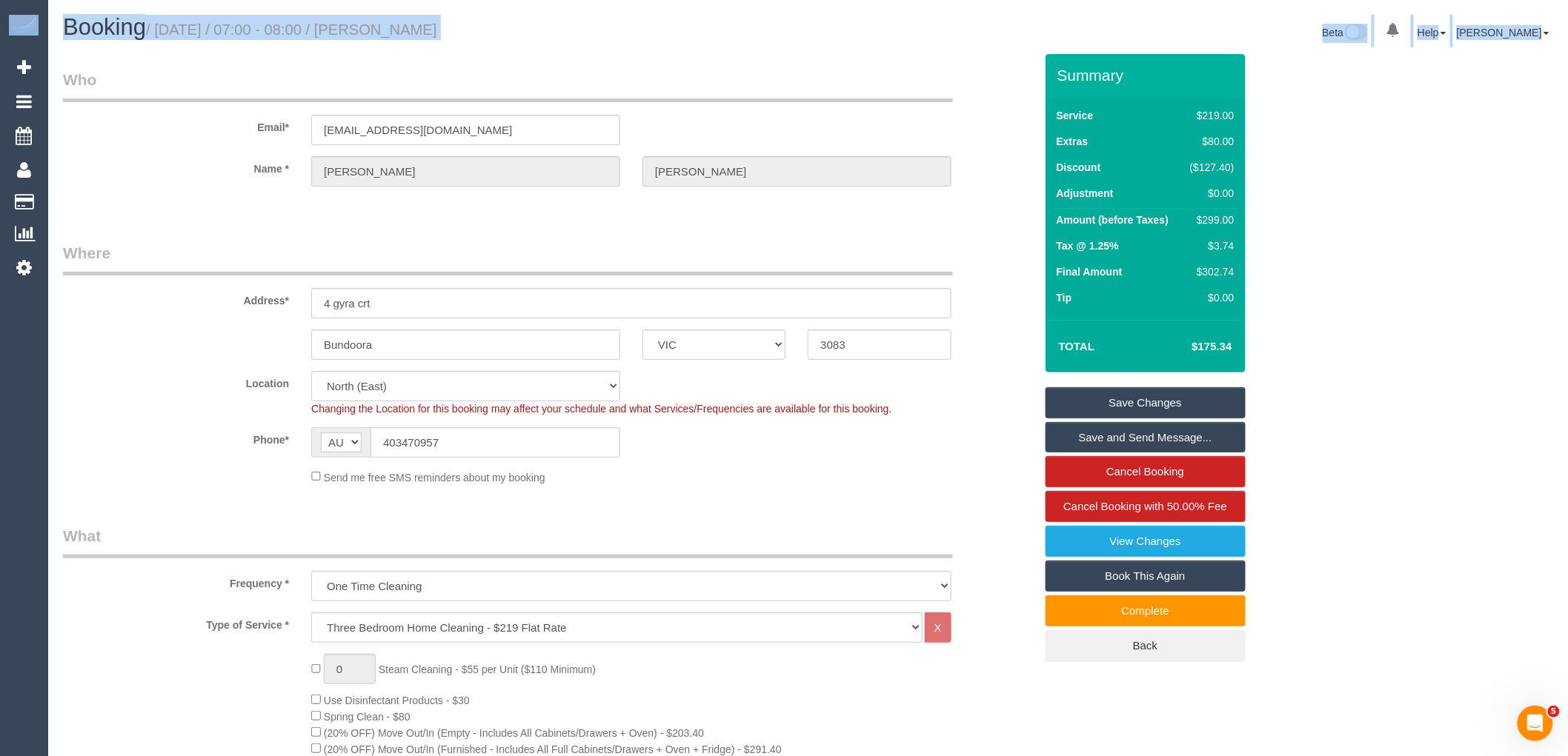
drag, startPoint x: 1566, startPoint y: 31, endPoint x: 1580, endPoint y: 263, distance: 232.4
click at [1567, 263] on html "0 Beta Your Notifications You have 0 alerts Add Booking Bookings Active Booking…" at bounding box center [784, 378] width 1568 height 756
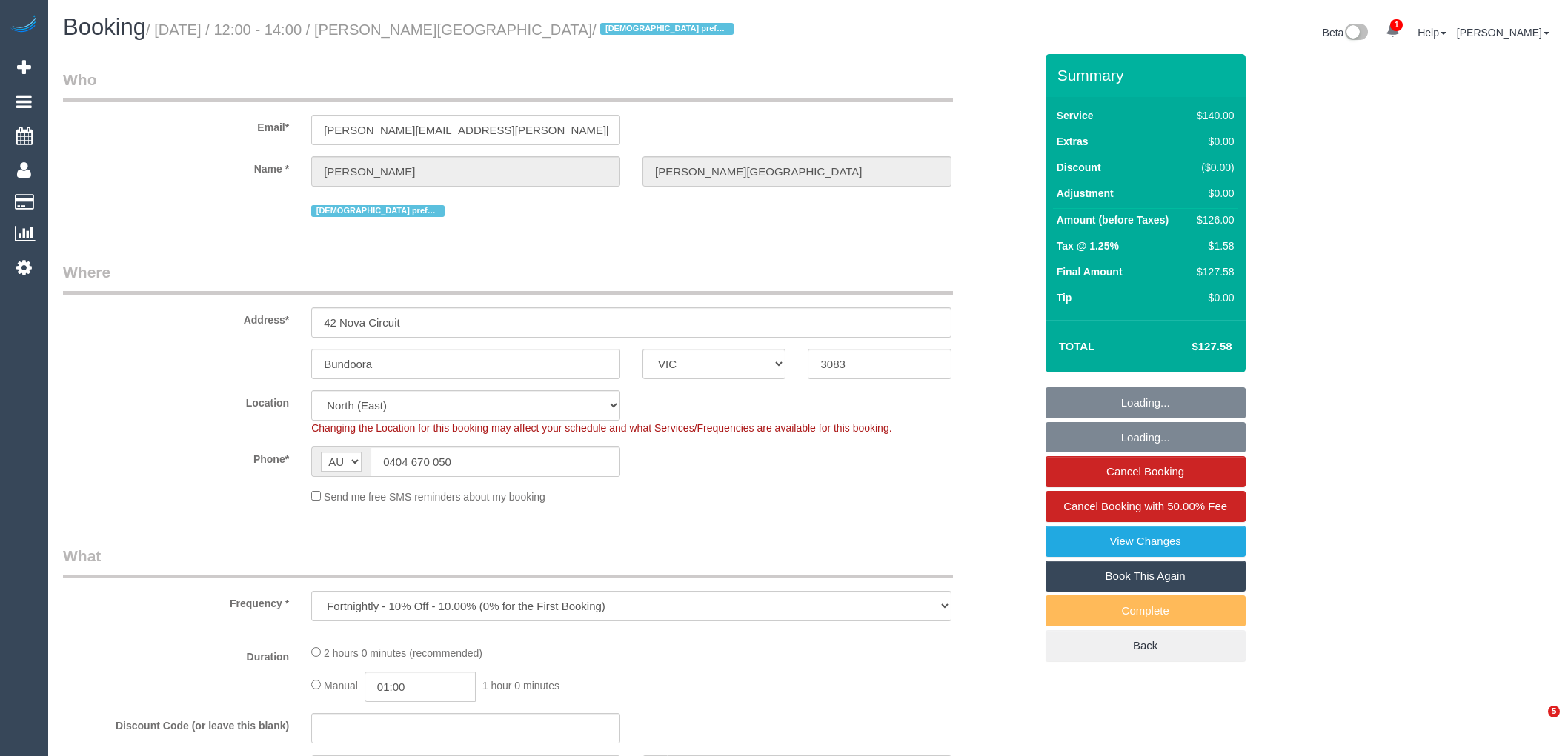
select select "VIC"
select select "object:754"
select select "string:stripe-pm_1RocNB2GScqysDRVa4bzwOta"
select select "number:29"
select select "number:14"
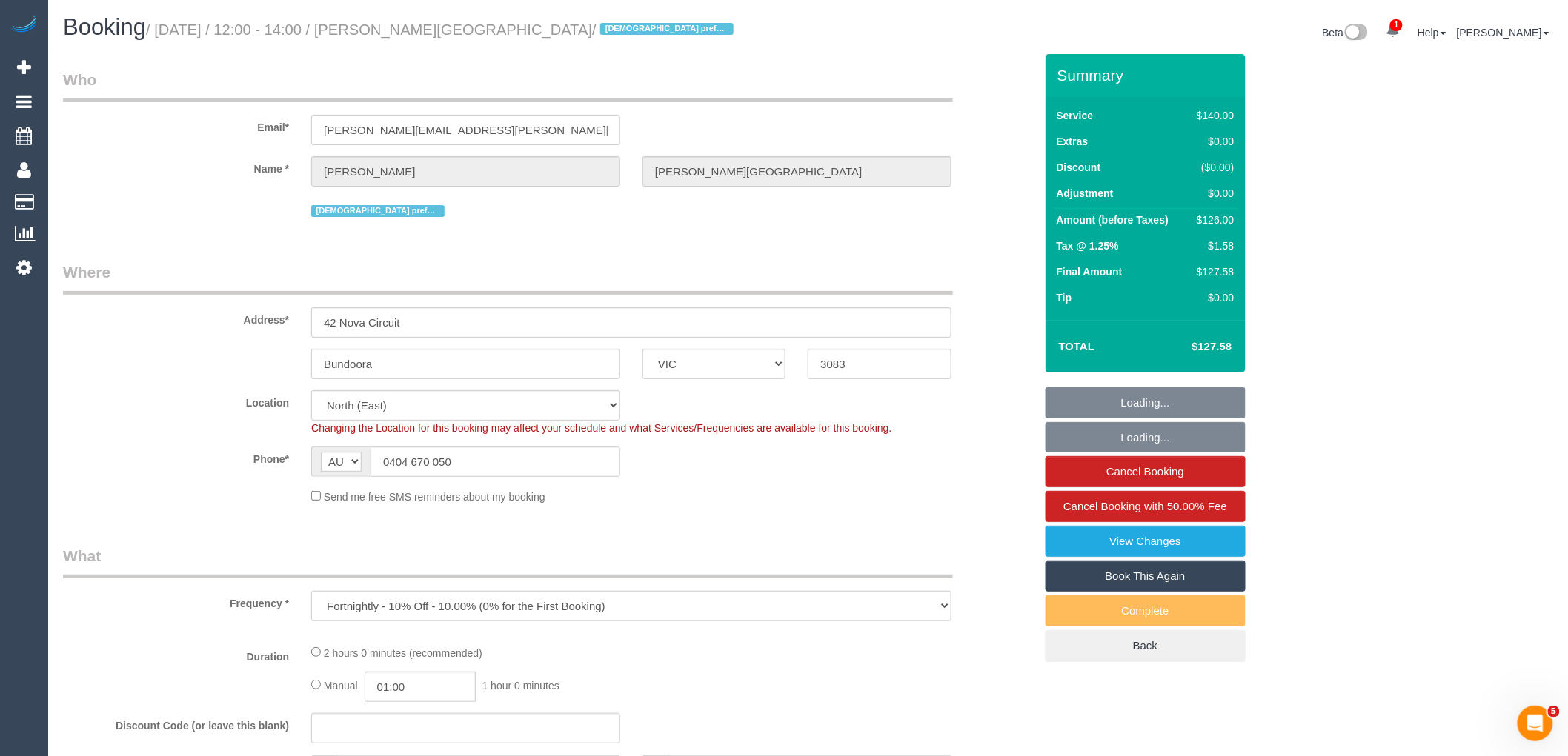
select select "number:19"
select select "number:24"
select select "number:34"
select select "number:11"
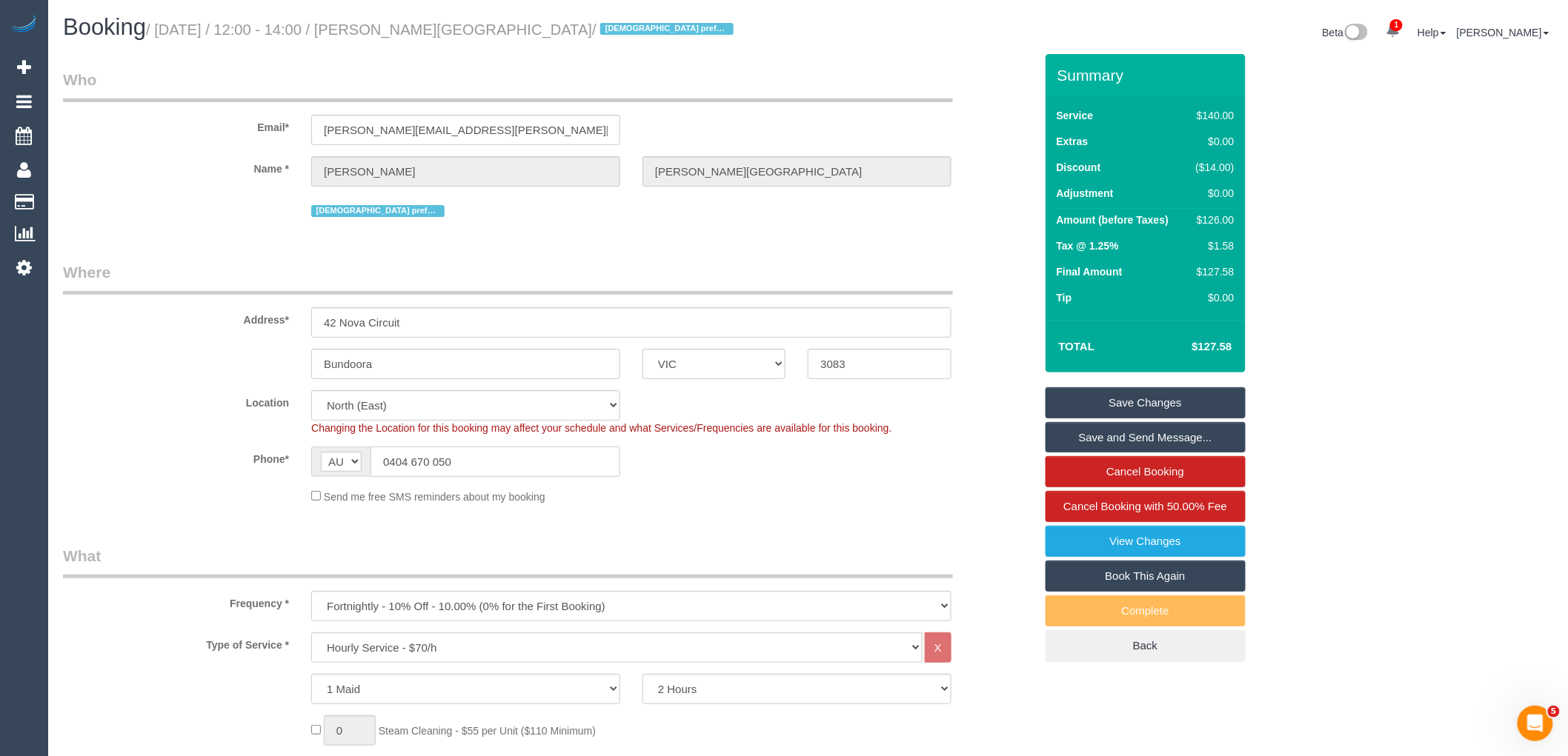
drag, startPoint x: 451, startPoint y: 461, endPoint x: 387, endPoint y: 457, distance: 64.1
click at [387, 457] on input "0404 670 050" at bounding box center [495, 462] width 250 height 30
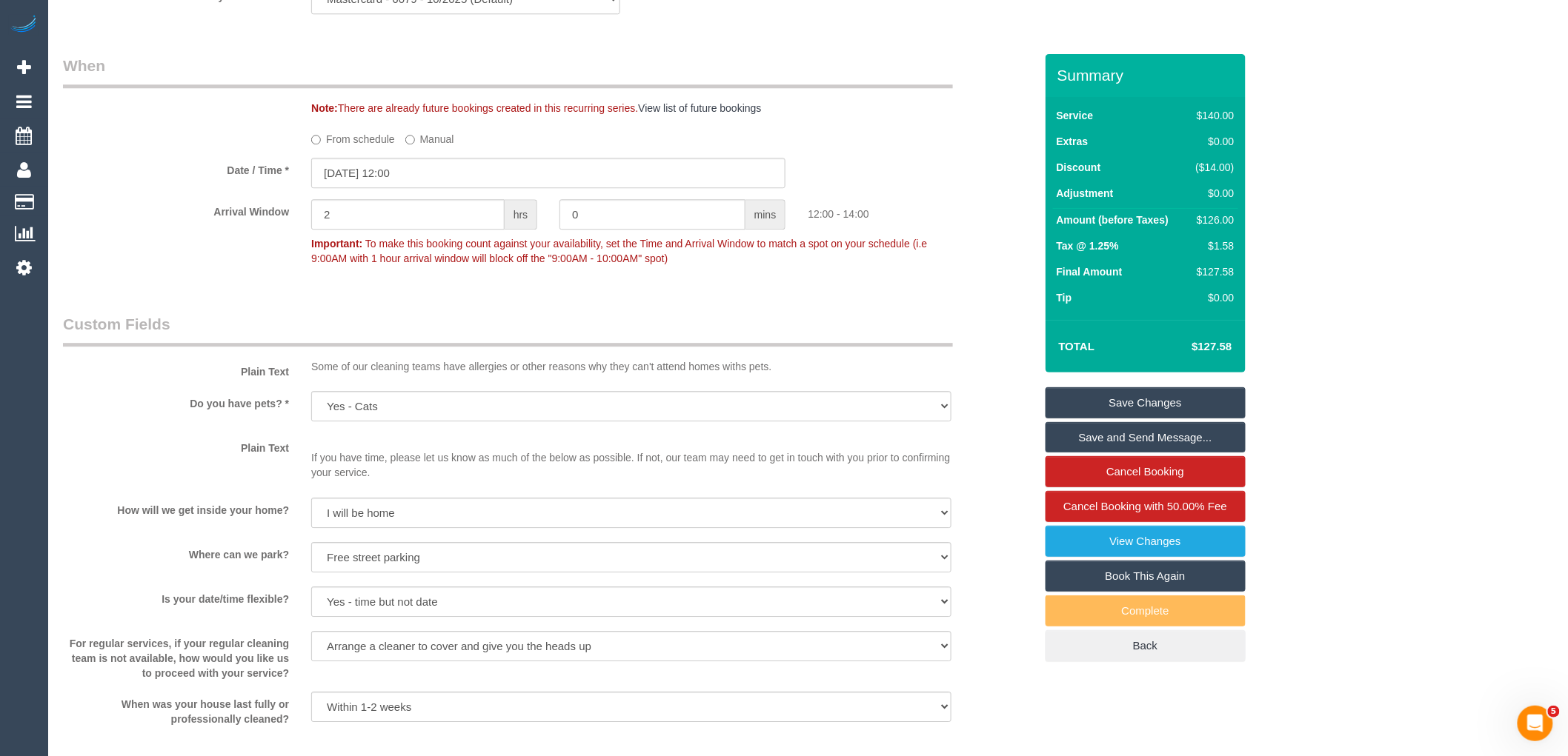
scroll to position [2819, 0]
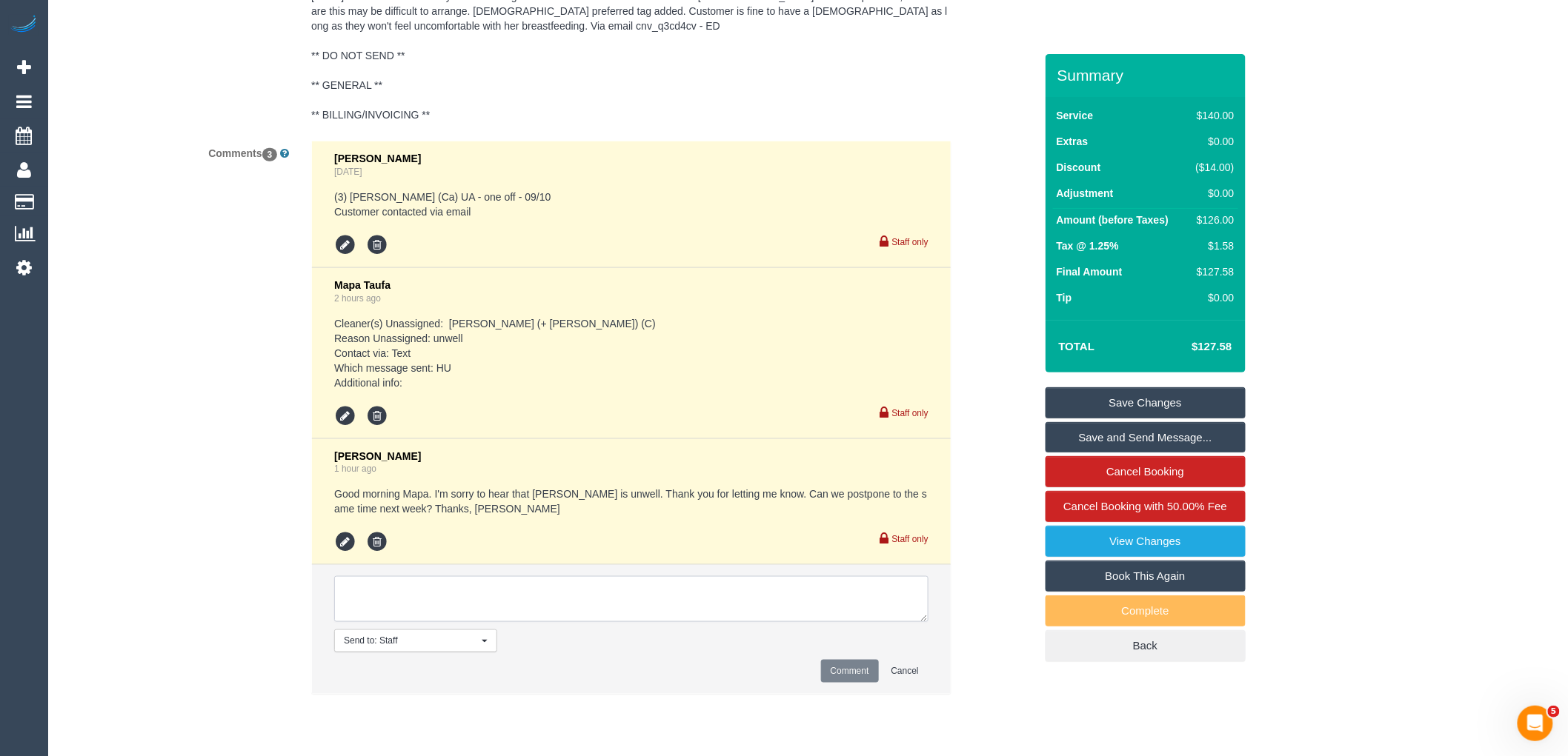
click at [534, 611] on textarea at bounding box center [632, 599] width 594 height 46
type textarea "Assigned pending 16/10 AW 12pm-2pm Approved by Steve"
click at [852, 683] on button "Comment" at bounding box center [850, 671] width 58 height 23
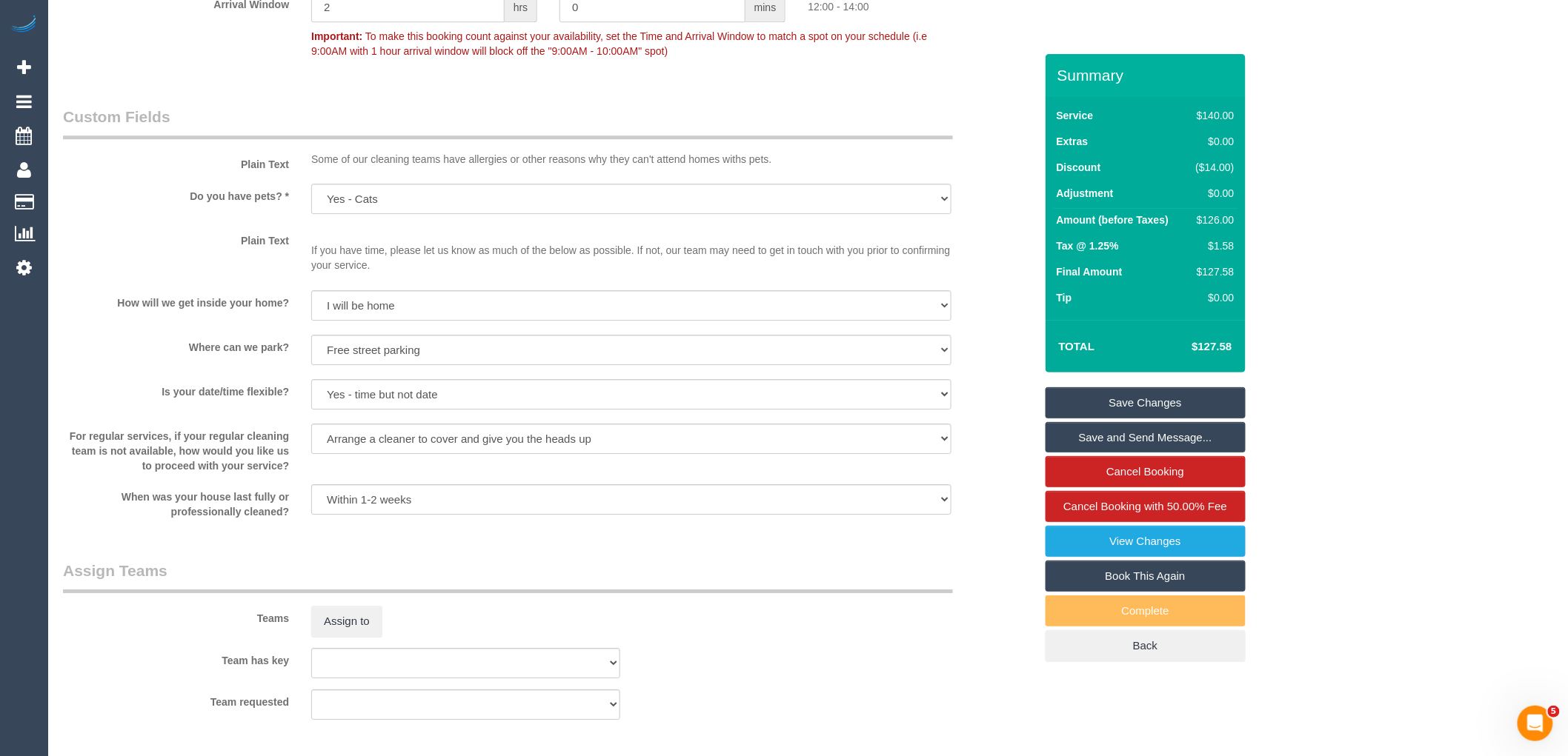
scroll to position [1893, 0]
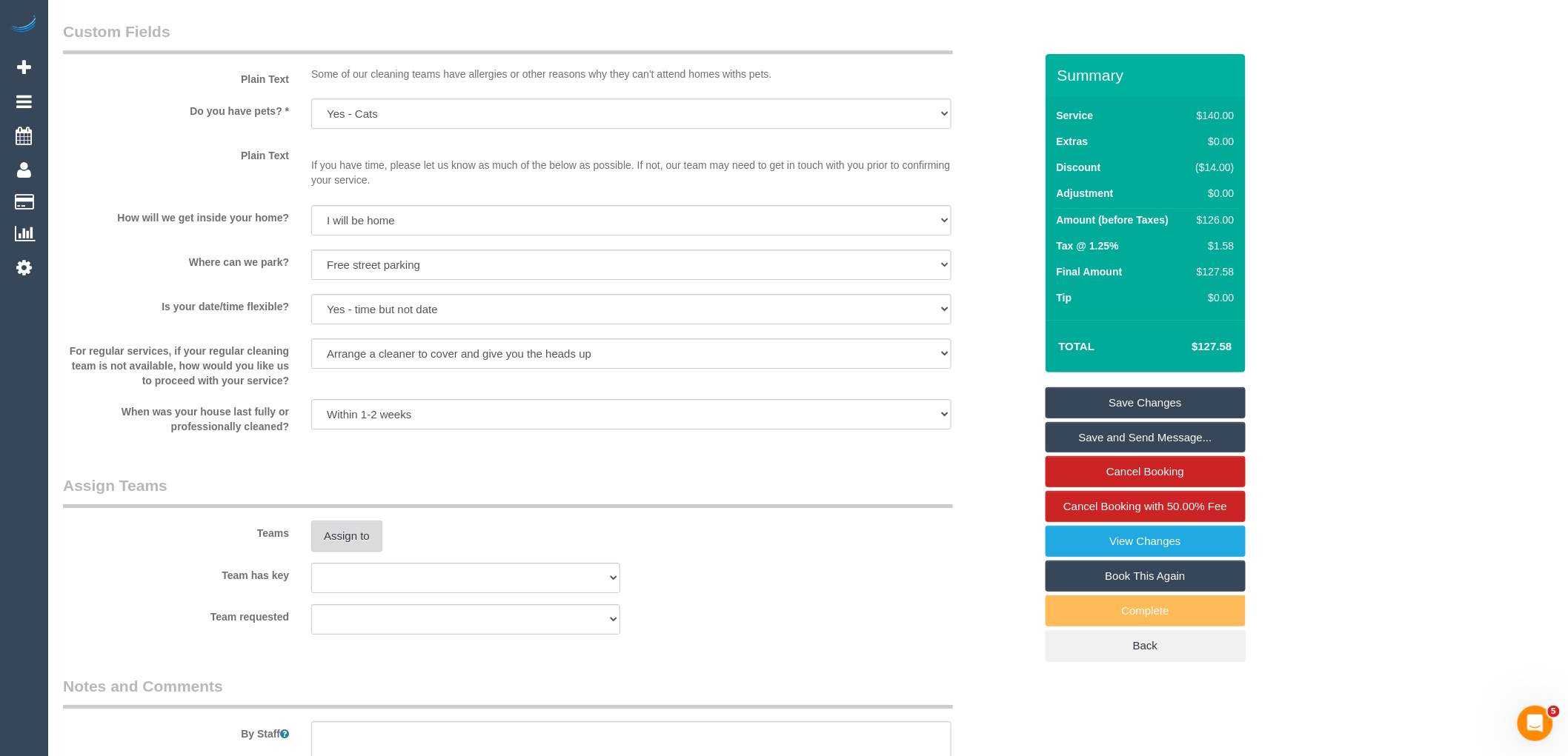
click at [355, 551] on button "Assign to" at bounding box center [346, 536] width 71 height 31
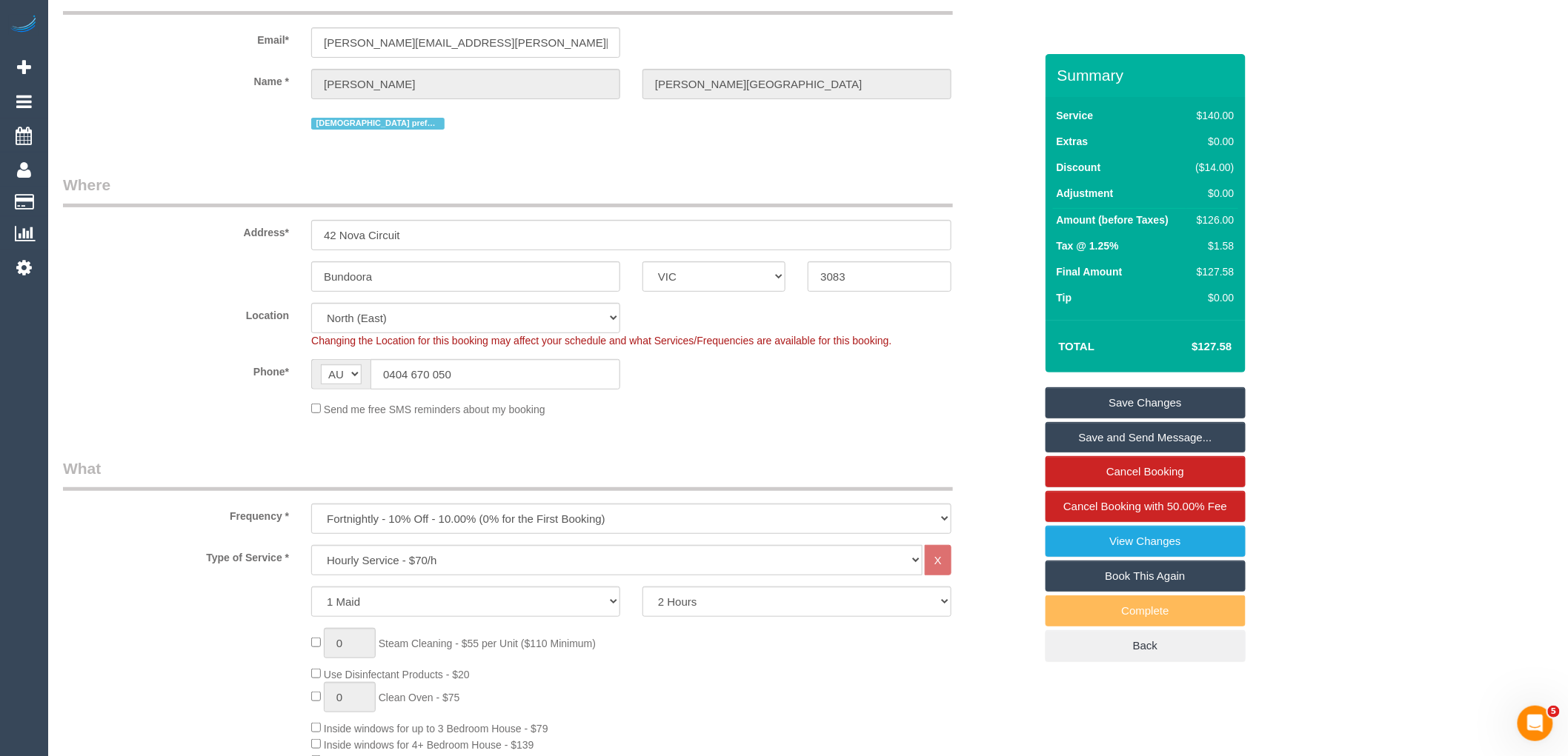
scroll to position [0, 0]
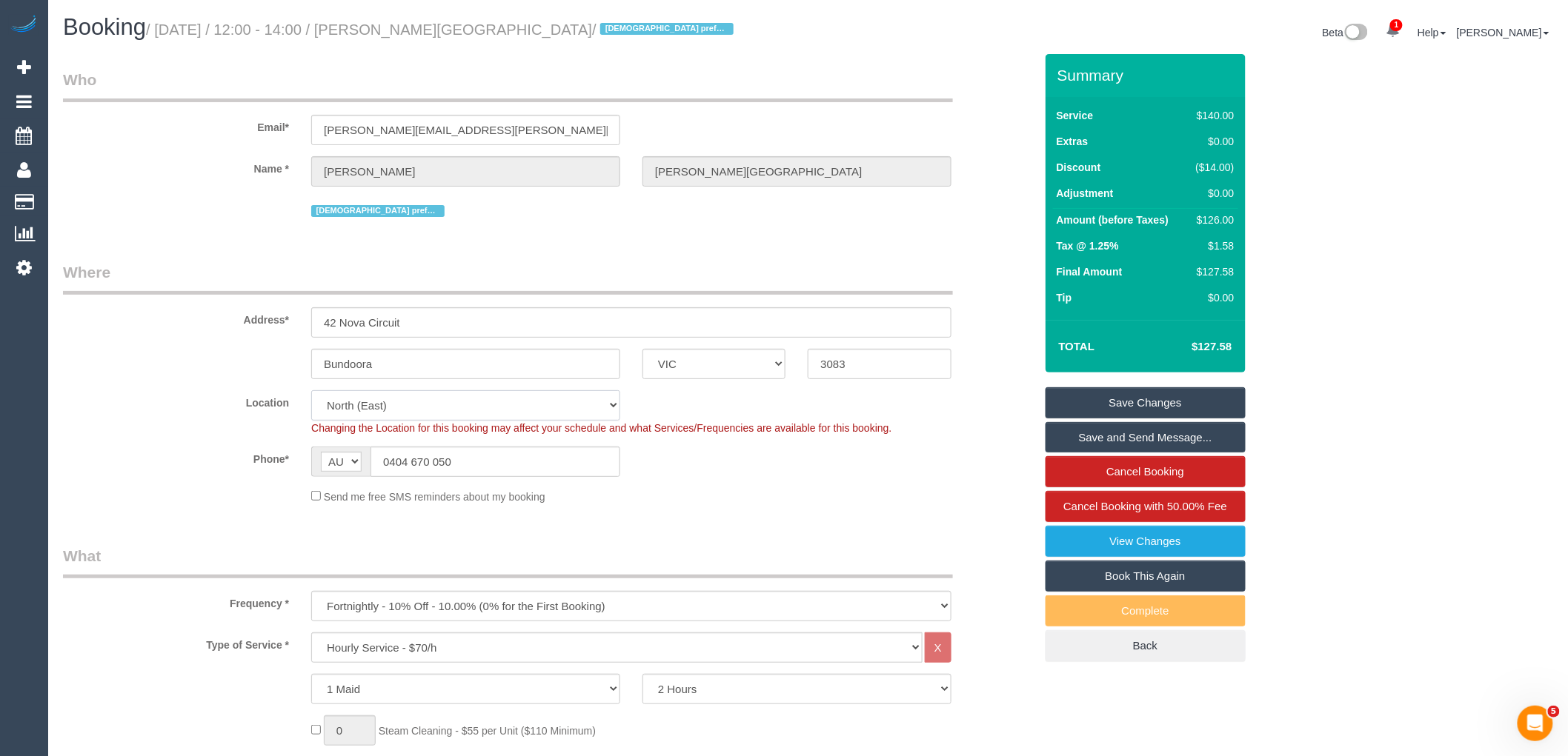
click at [339, 405] on select "Office City East (North) East (South) Inner East Inner North (East) Inner North…" at bounding box center [465, 405] width 309 height 30
select select "50"
click at [311, 392] on select "Office City East (North) East (South) Inner East Inner North (East) Inner North…" at bounding box center [465, 405] width 309 height 30
select select "object:3593"
drag, startPoint x: 1500, startPoint y: 445, endPoint x: 1510, endPoint y: 418, distance: 28.8
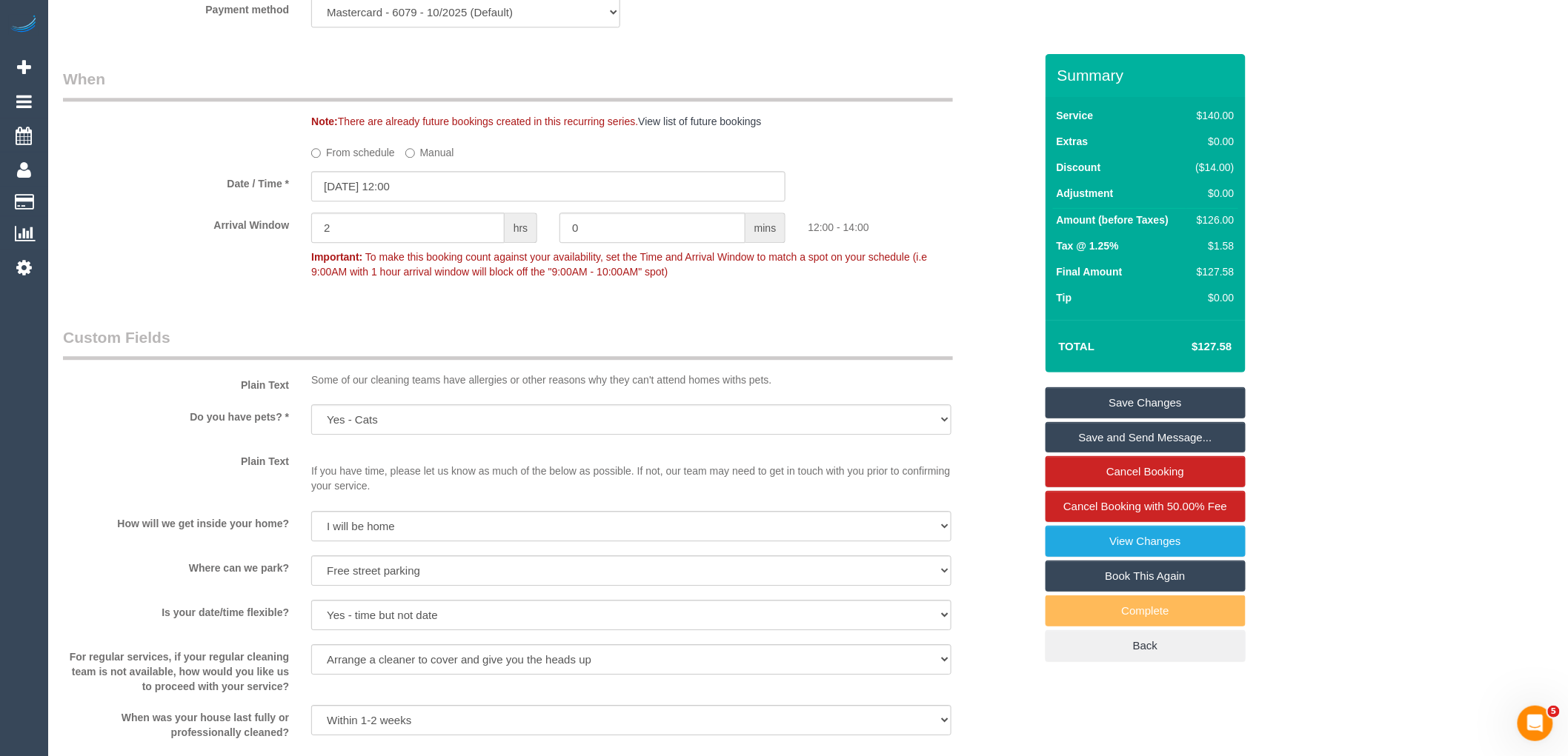
scroll to position [2109, 0]
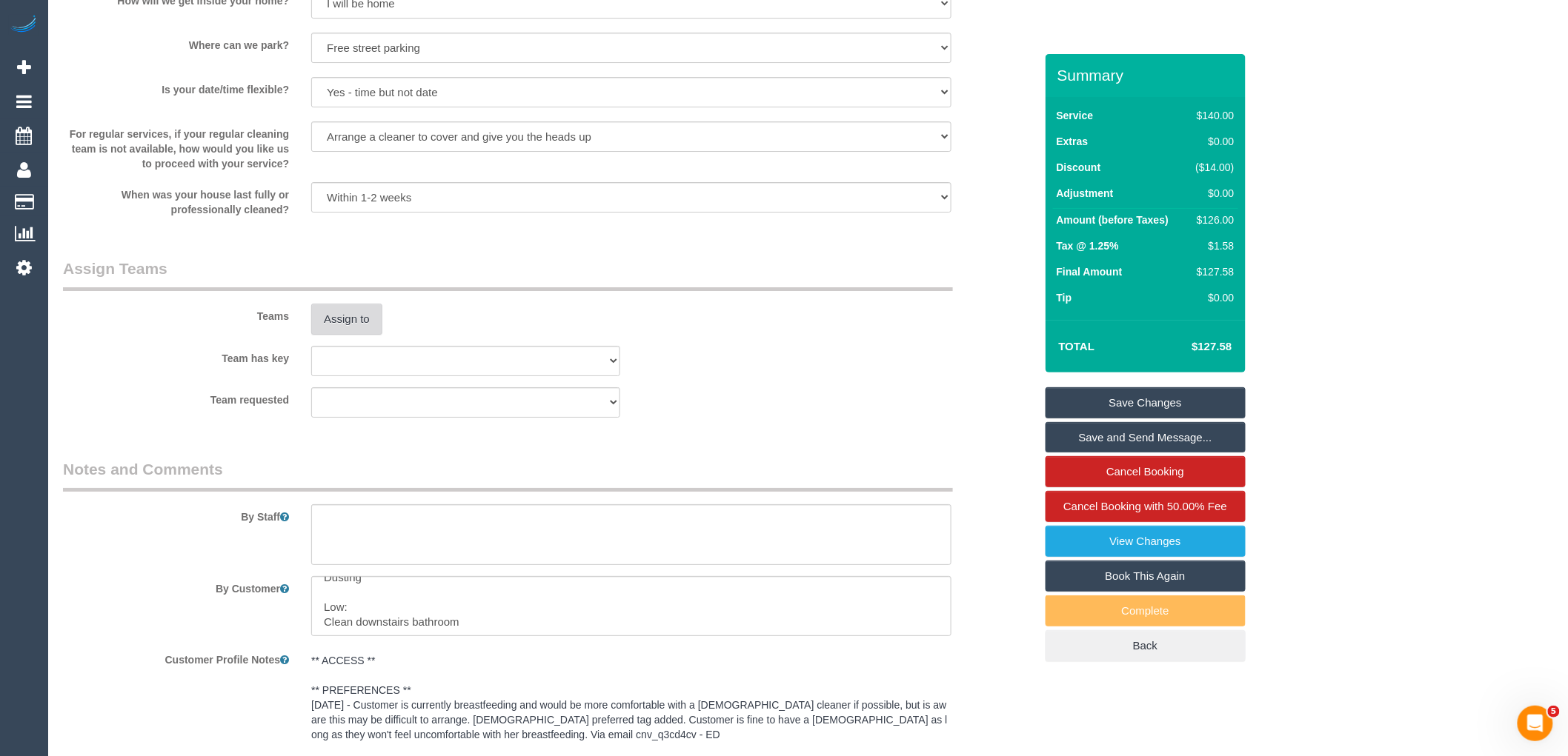
click at [345, 328] on button "Assign to" at bounding box center [346, 319] width 71 height 31
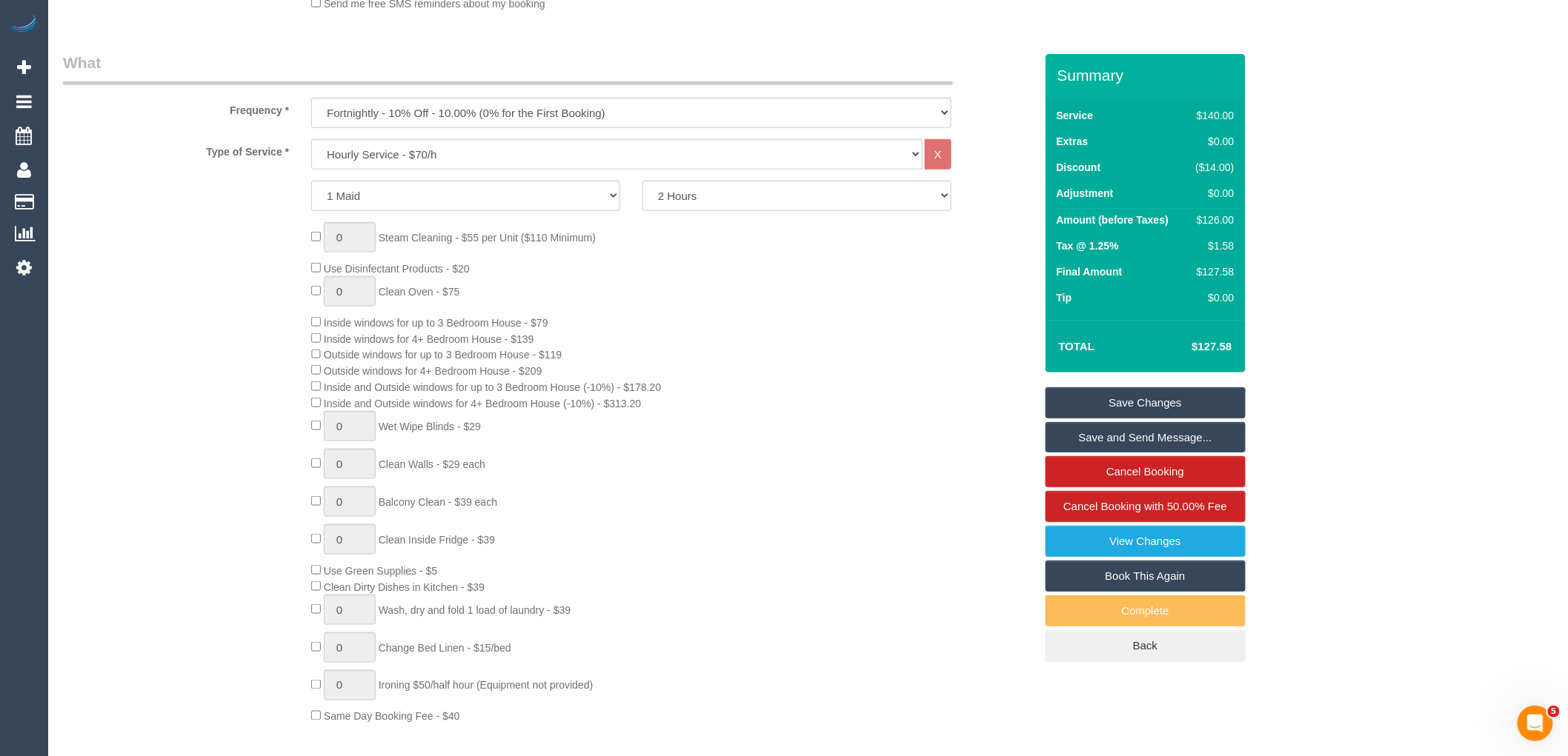
scroll to position [1084, 0]
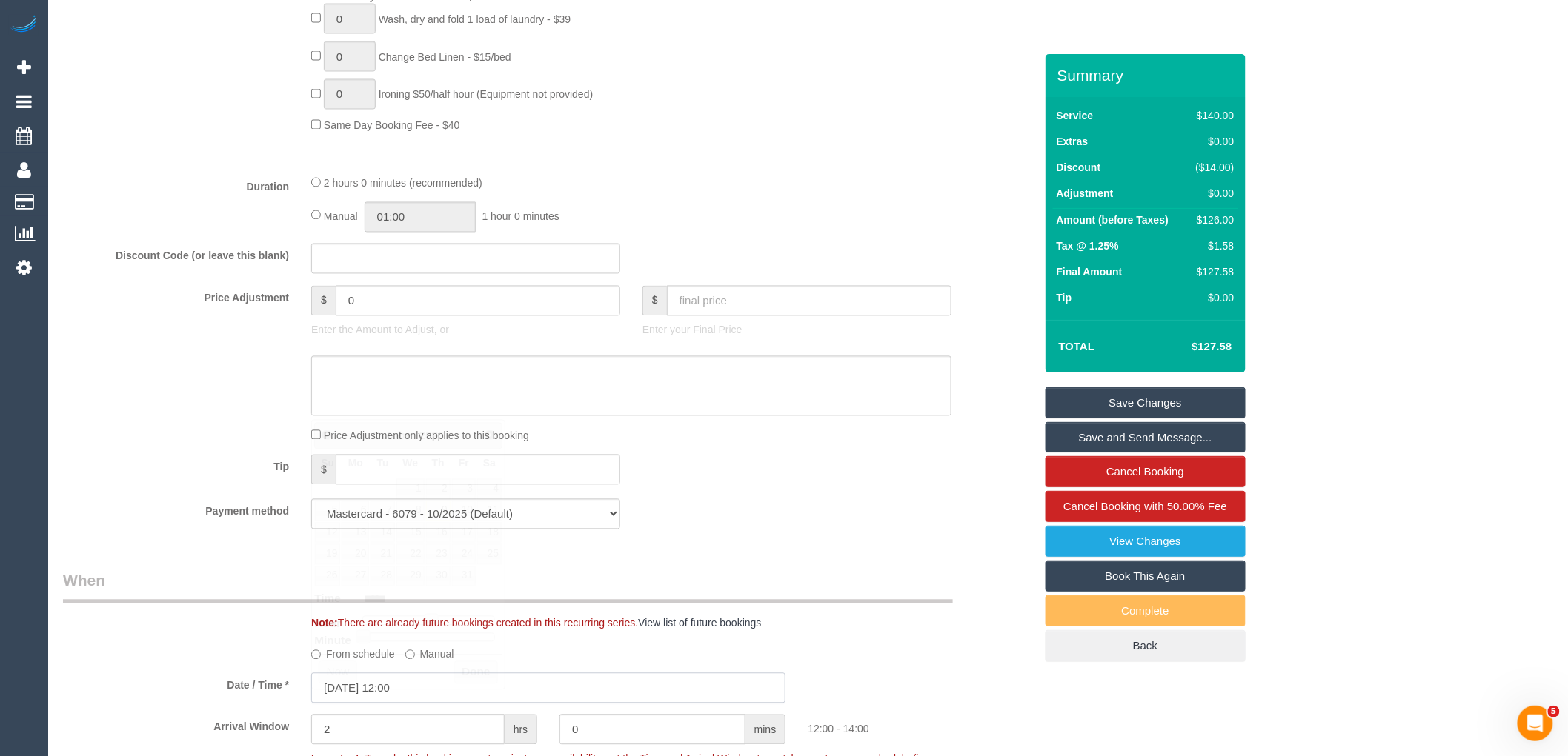
click at [380, 703] on input "09/10/2025 12:00" at bounding box center [548, 688] width 474 height 30
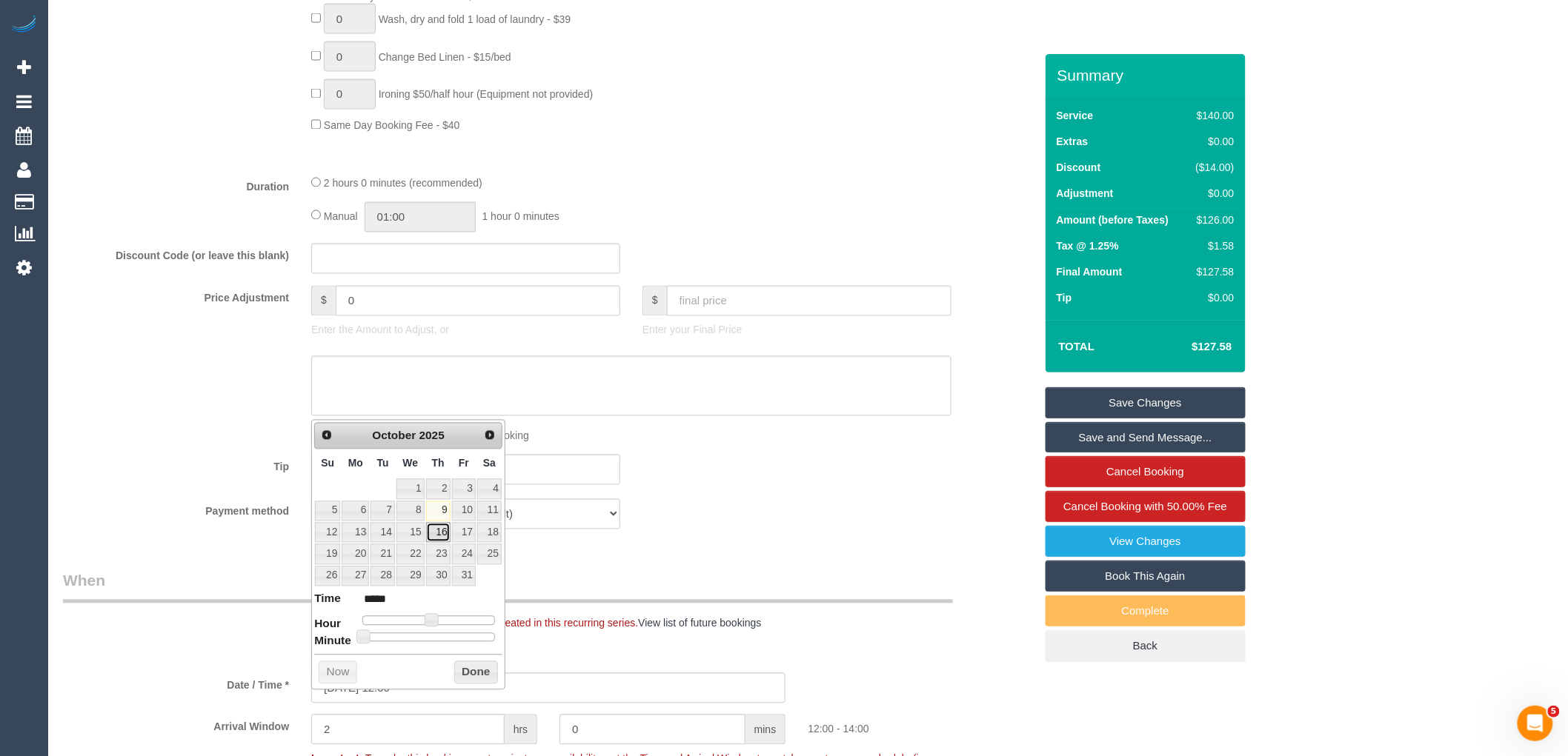
click at [440, 524] on link "16" at bounding box center [438, 532] width 25 height 20
type input "16/10/2025 12:00"
click at [463, 675] on button "Done" at bounding box center [476, 673] width 44 height 24
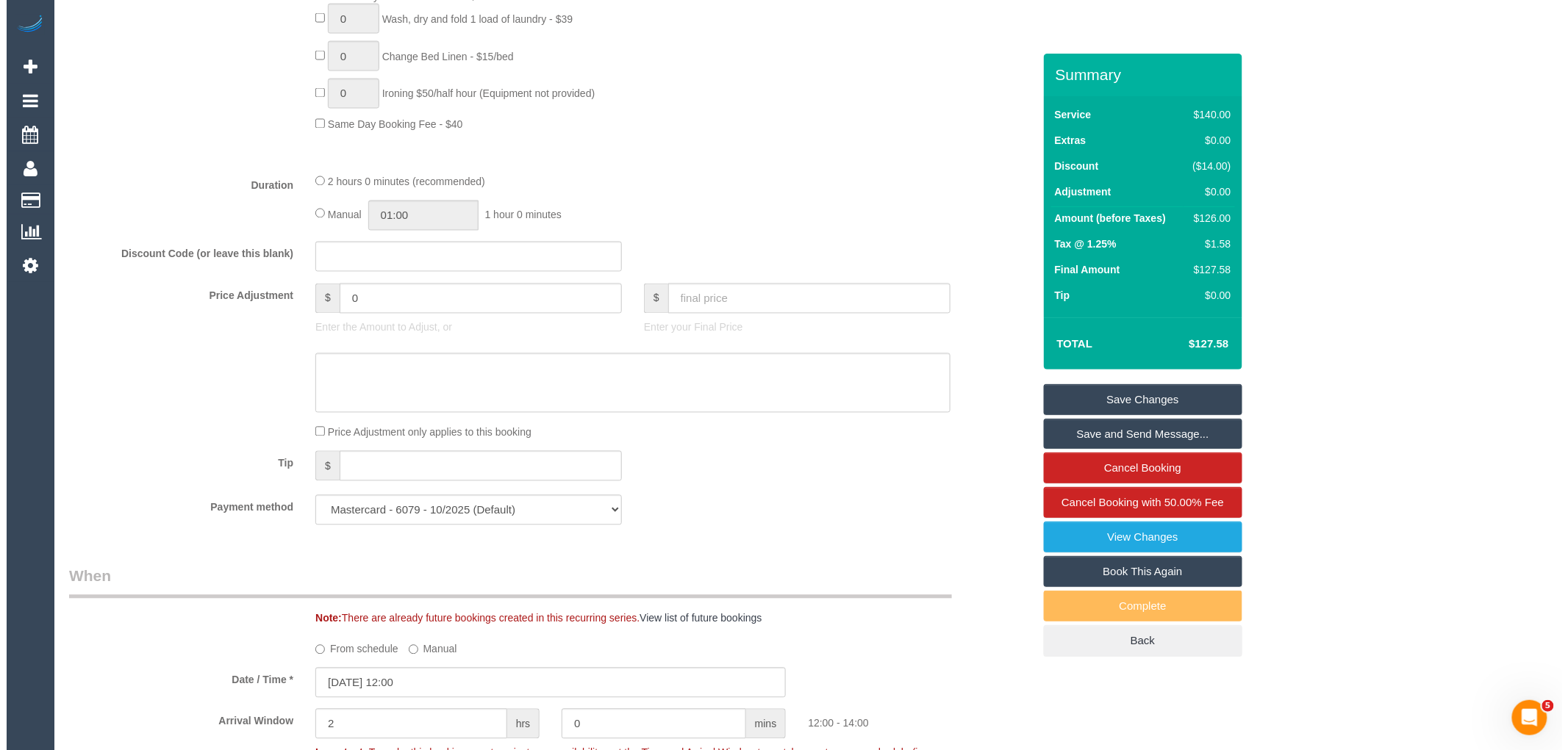
scroll to position [2230, 0]
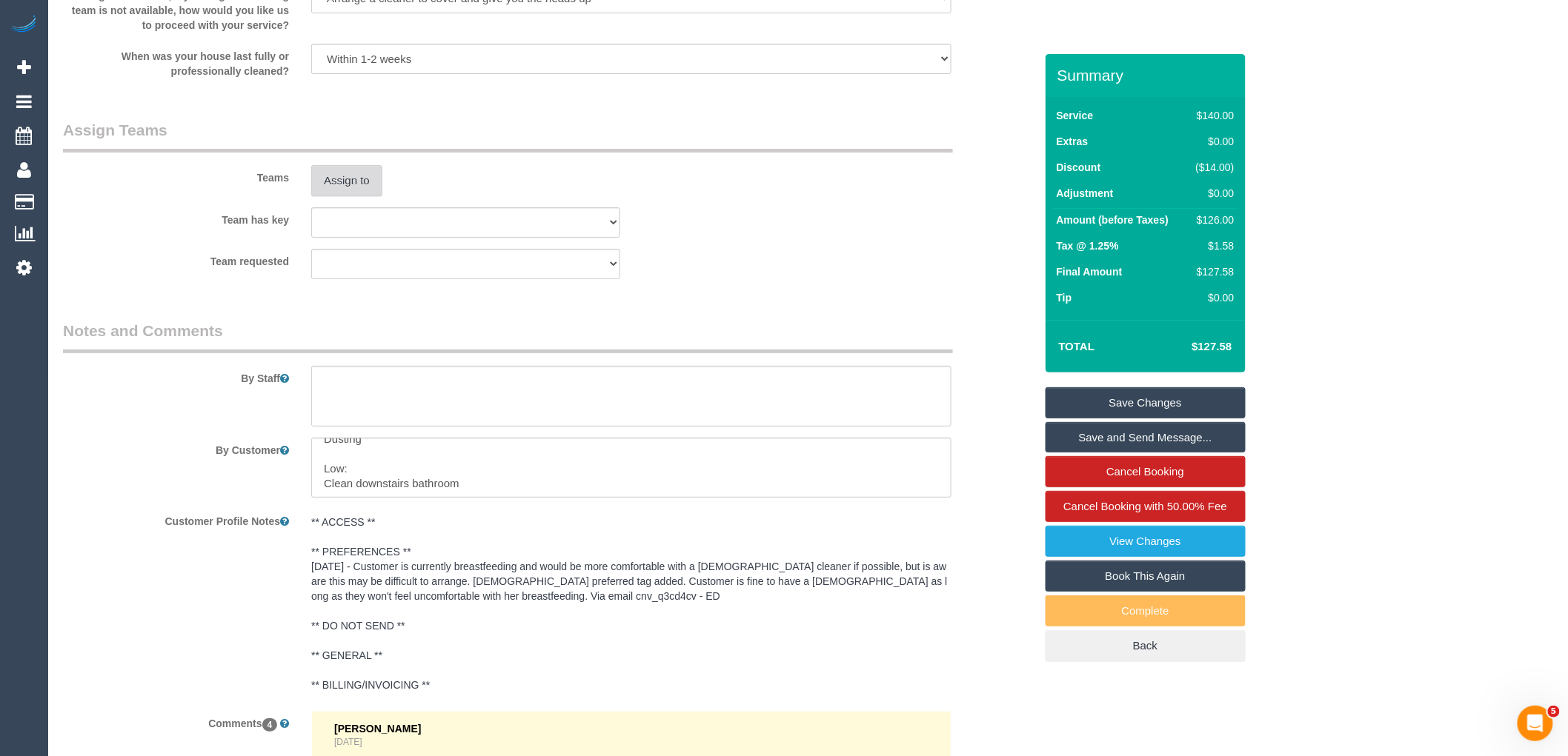
click at [357, 196] on button "Assign to" at bounding box center [346, 181] width 71 height 31
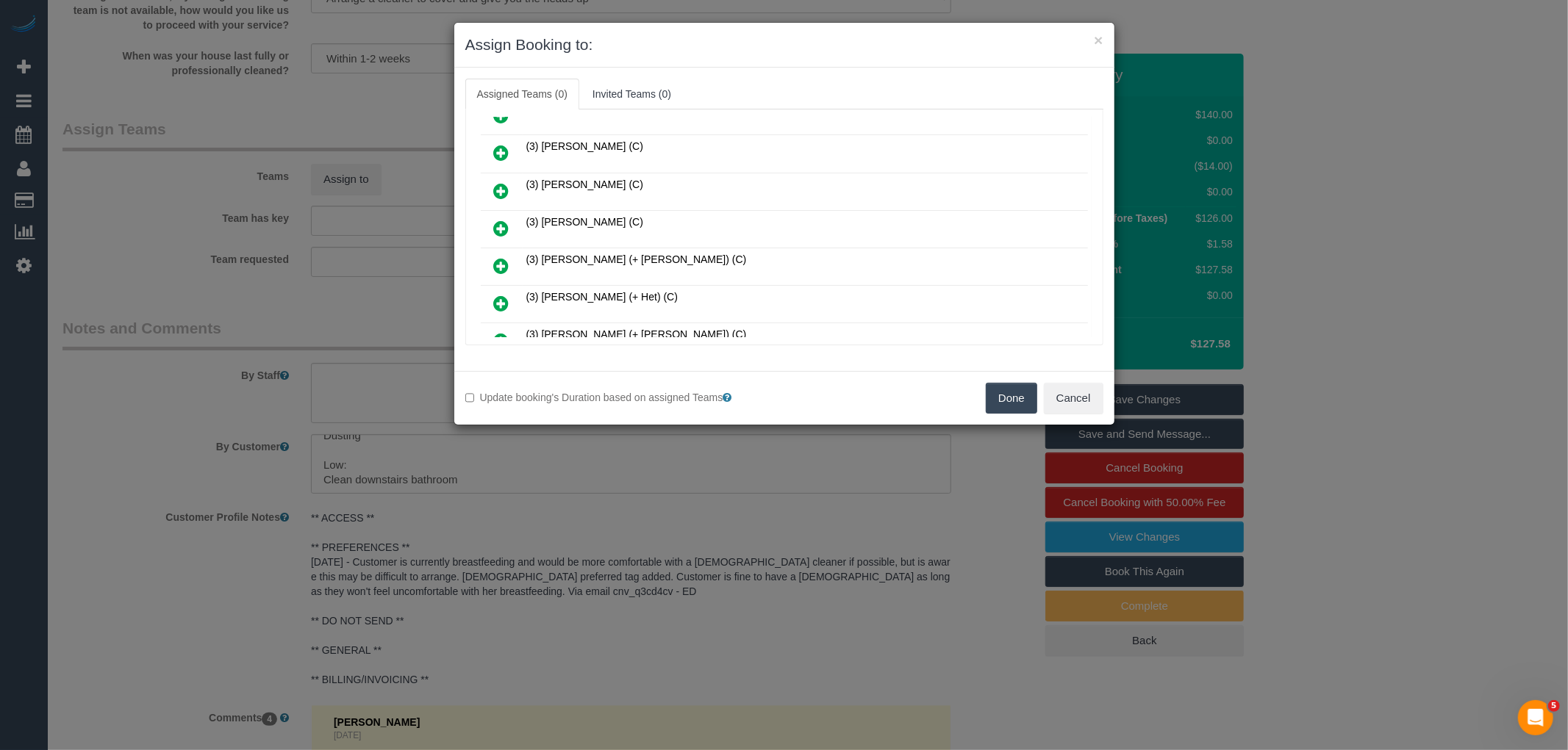
scroll to position [2136, 0]
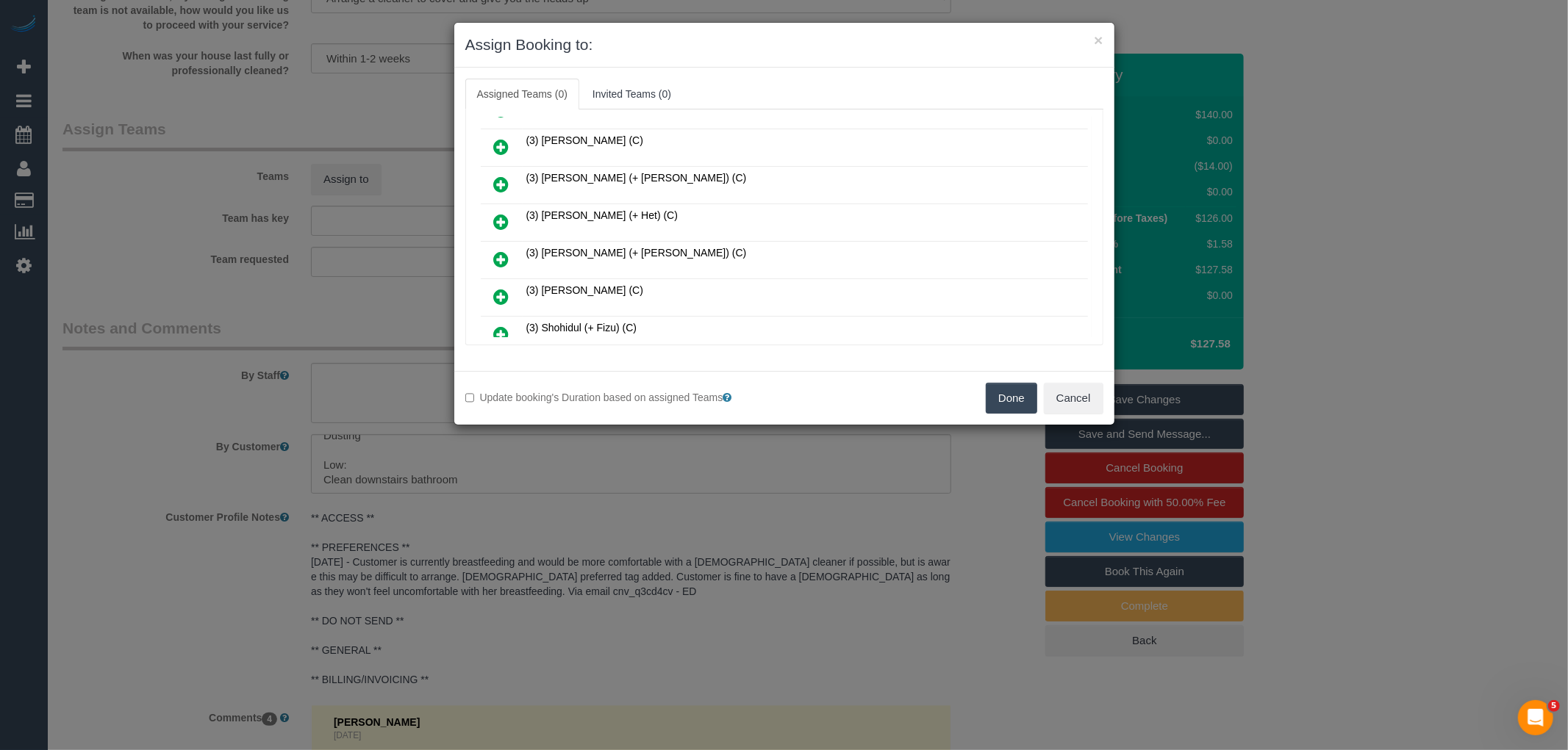
click at [496, 288] on icon at bounding box center [501, 297] width 15 height 18
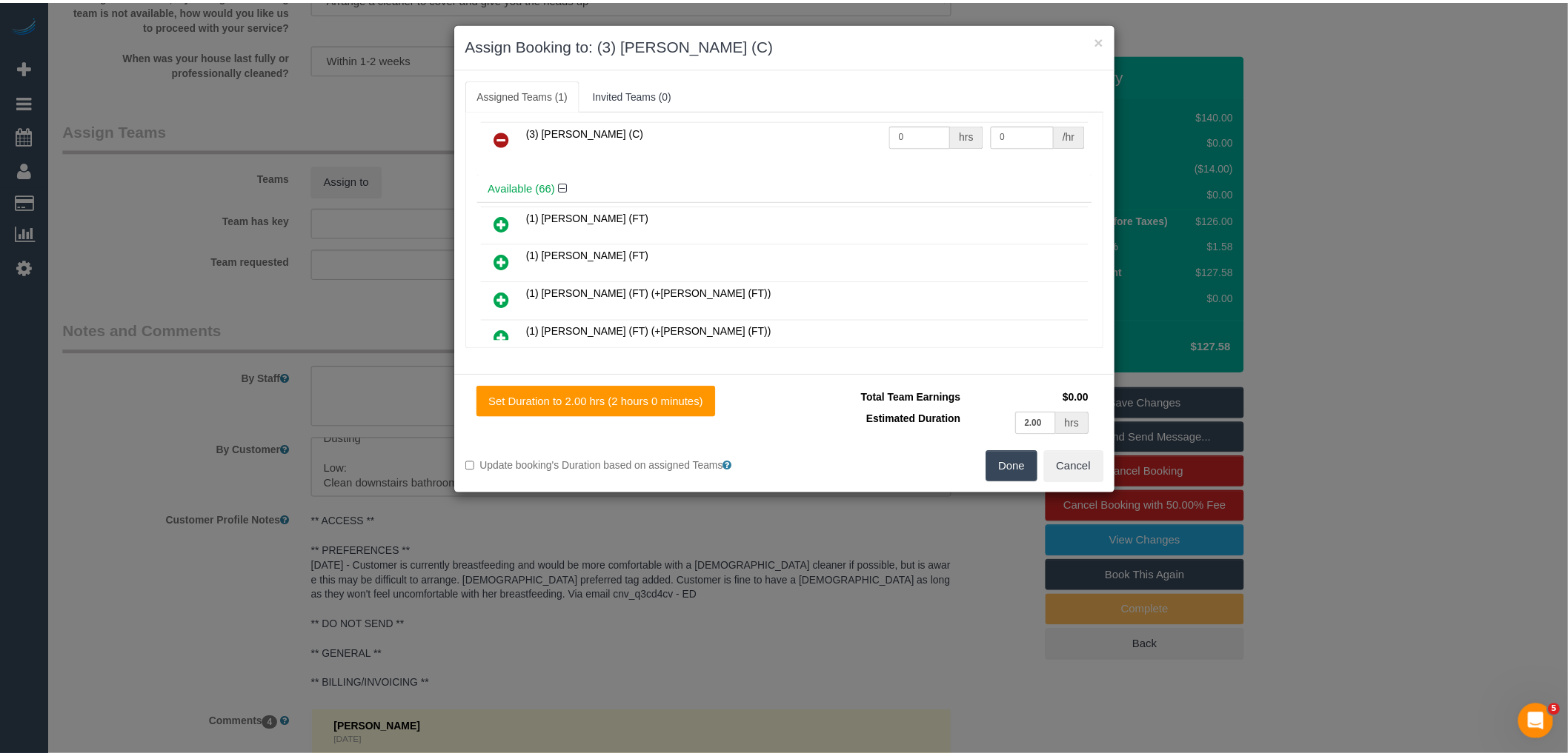
scroll to position [0, 0]
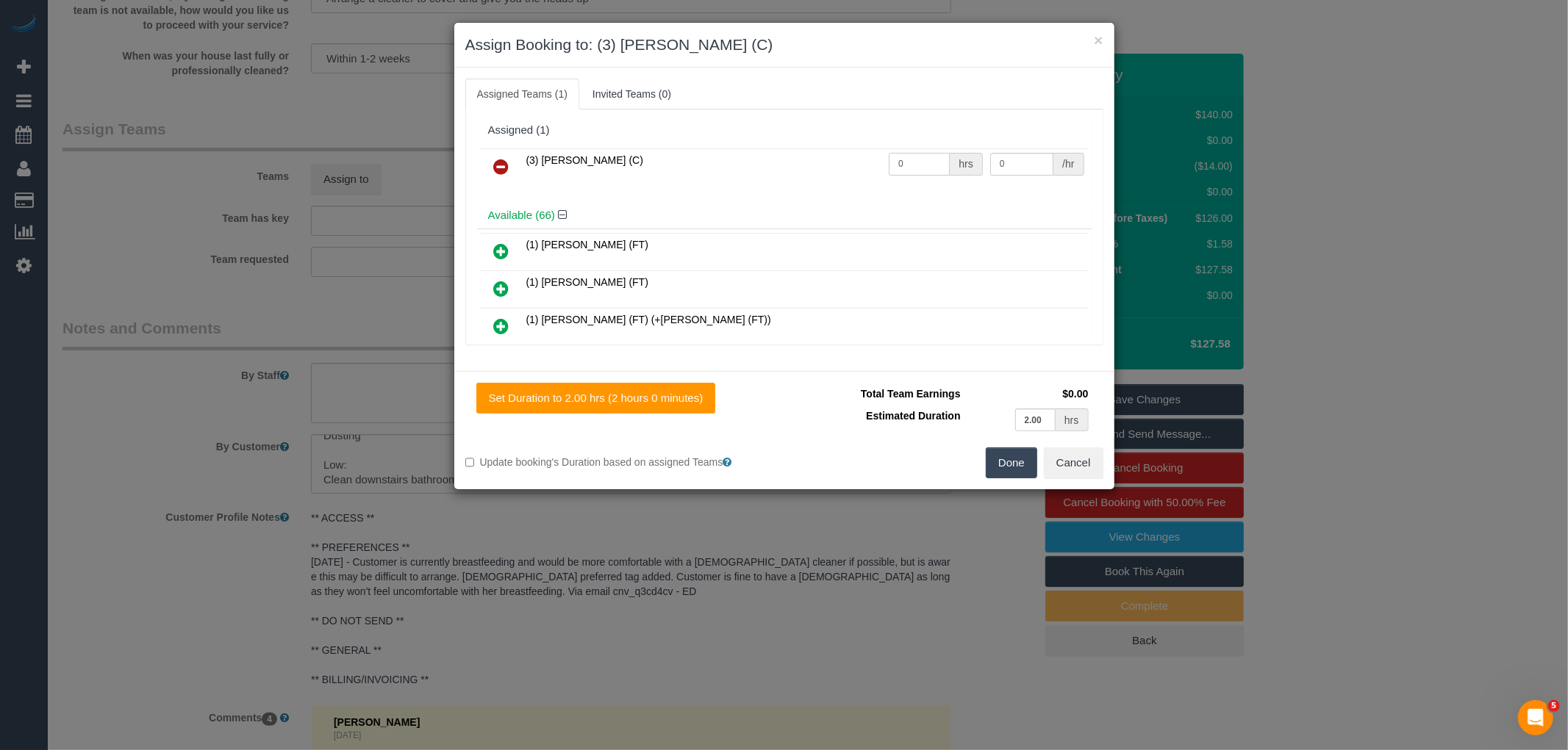
click at [910, 160] on input "0" at bounding box center [919, 164] width 61 height 23
type input "2"
type input "35"
click at [1004, 465] on button "Done" at bounding box center [1011, 462] width 51 height 31
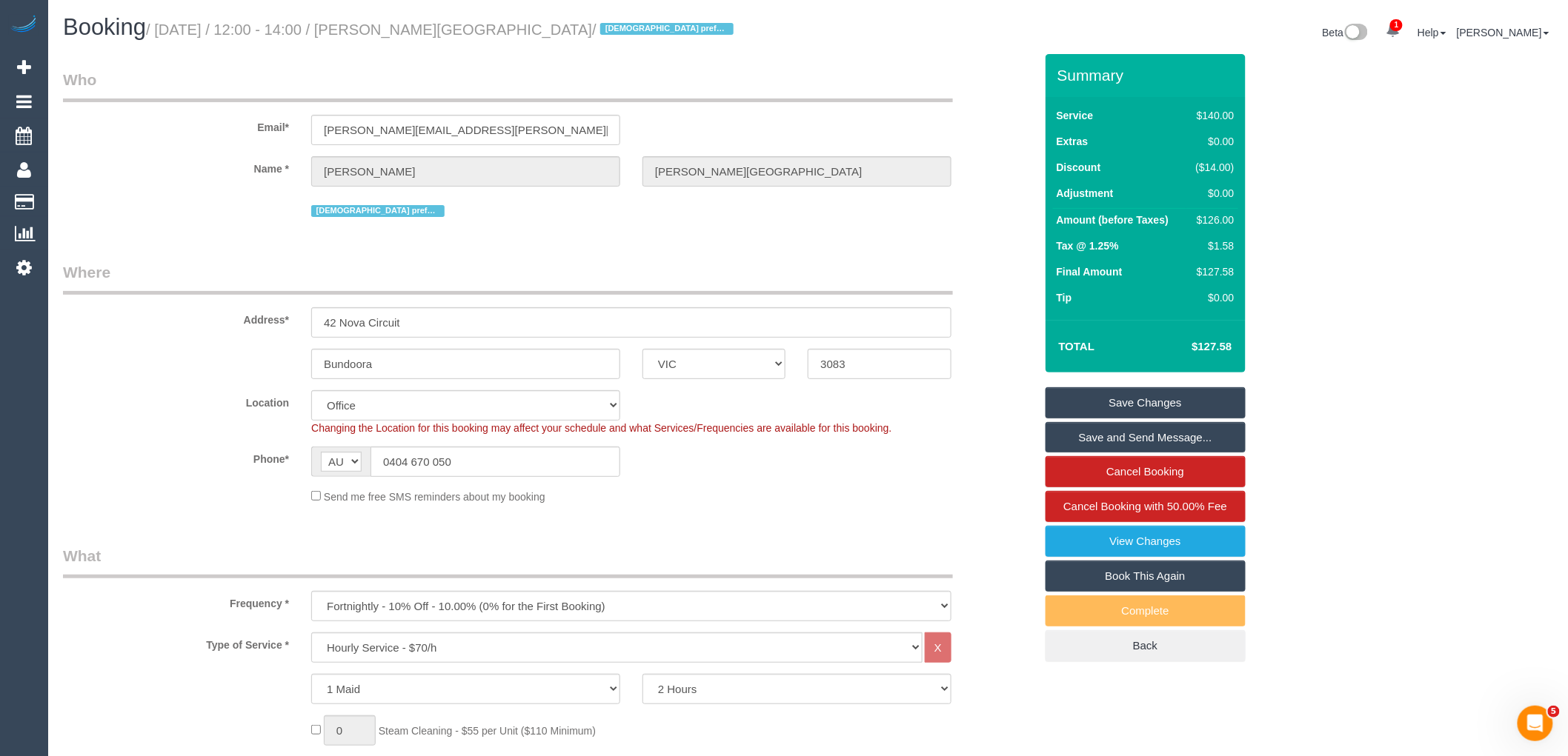
drag, startPoint x: 388, startPoint y: 24, endPoint x: 504, endPoint y: 26, distance: 116.0
click at [504, 26] on small "/ October 09, 2025 / 12:00 - 14:00 / Kelly Ellison-Lyon / Female preferred" at bounding box center [442, 30] width 592 height 16
copy small "Kelly Ellison-Lyon"
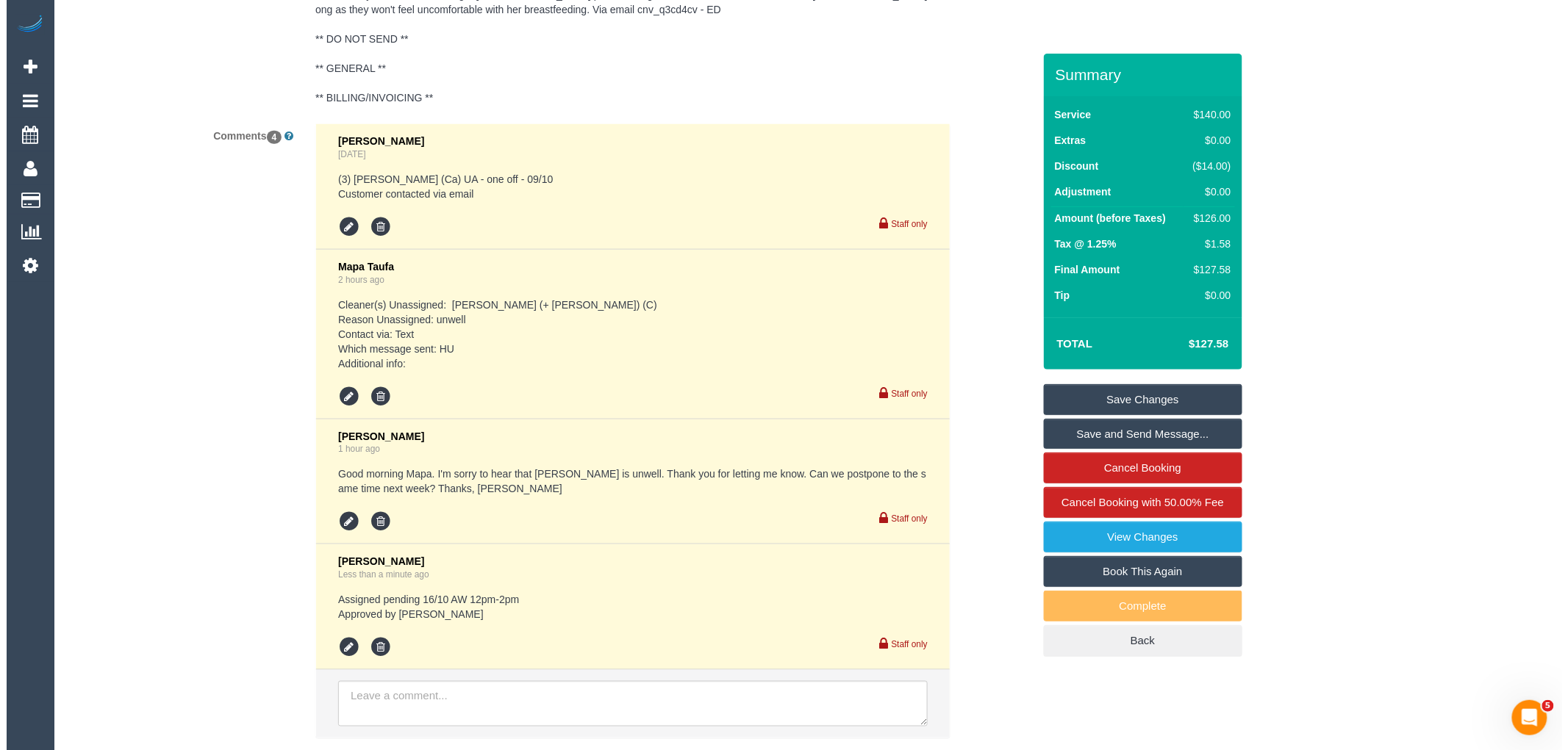
scroll to position [2870, 0]
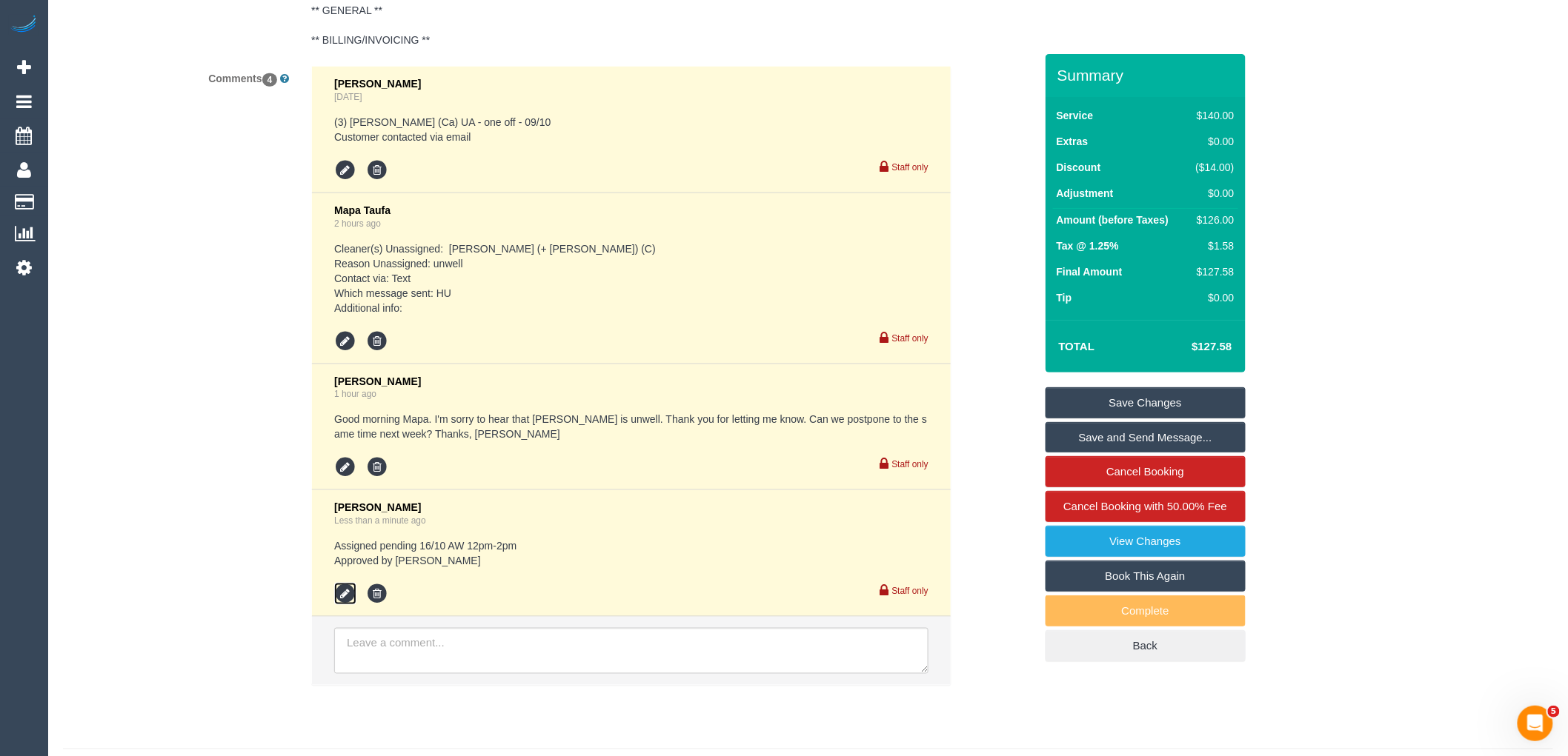
click at [344, 601] on icon at bounding box center [345, 594] width 22 height 22
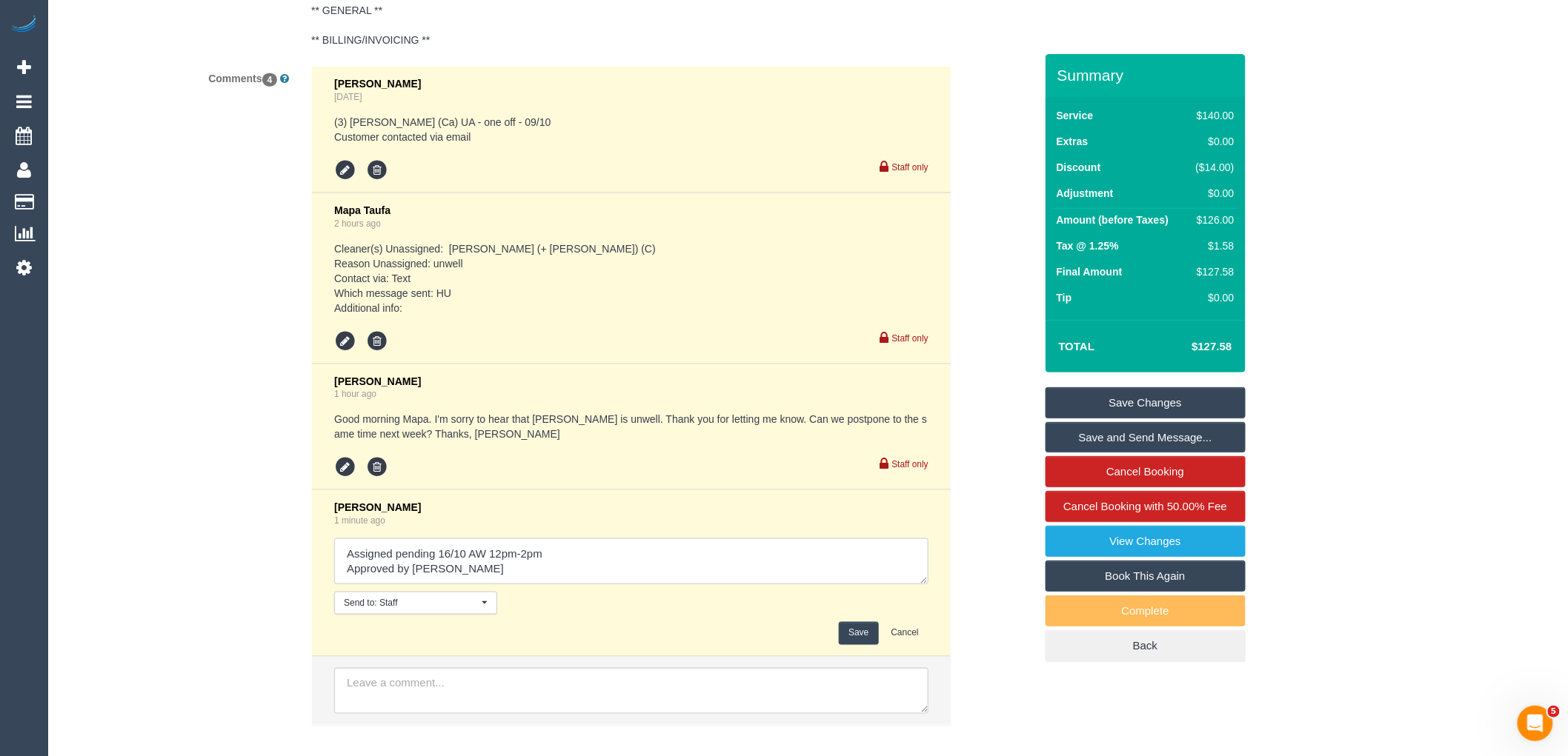
drag, startPoint x: 576, startPoint y: 564, endPoint x: 351, endPoint y: 567, distance: 225.0
click at [351, 567] on textarea at bounding box center [632, 562] width 594 height 46
click at [419, 566] on textarea at bounding box center [632, 562] width 594 height 46
drag, startPoint x: 569, startPoint y: 563, endPoint x: 323, endPoint y: 573, distance: 246.2
click at [323, 573] on li "Rose Maico 1 minute ago Send to: Staff Nothing selected Send to: Staff Send to:…" at bounding box center [631, 573] width 639 height 166
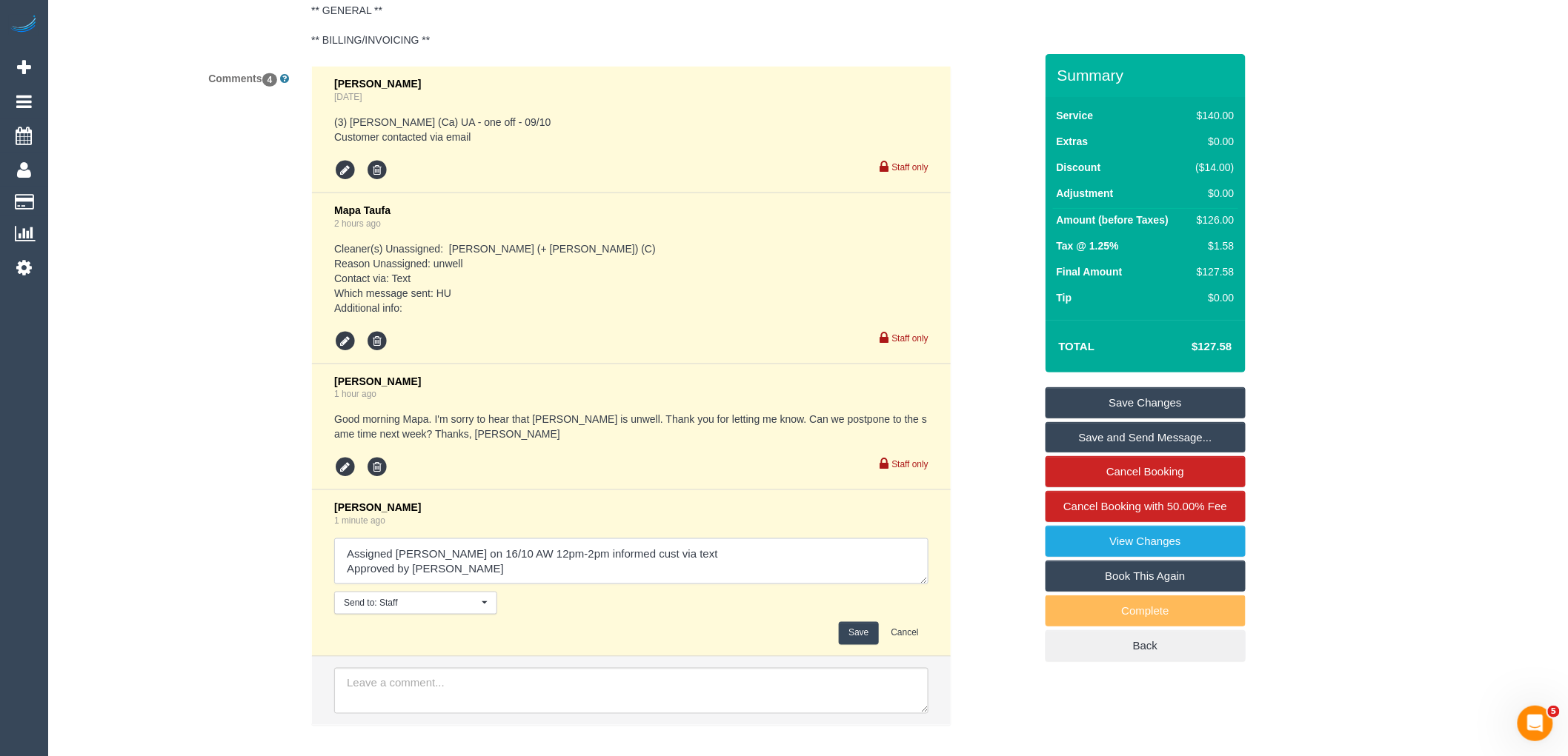
type textarea "Assigned Sharon on 16/10 AW 12pm-2pm informed cust via text Approved by Steve"
click at [857, 645] on button "Save" at bounding box center [858, 633] width 39 height 23
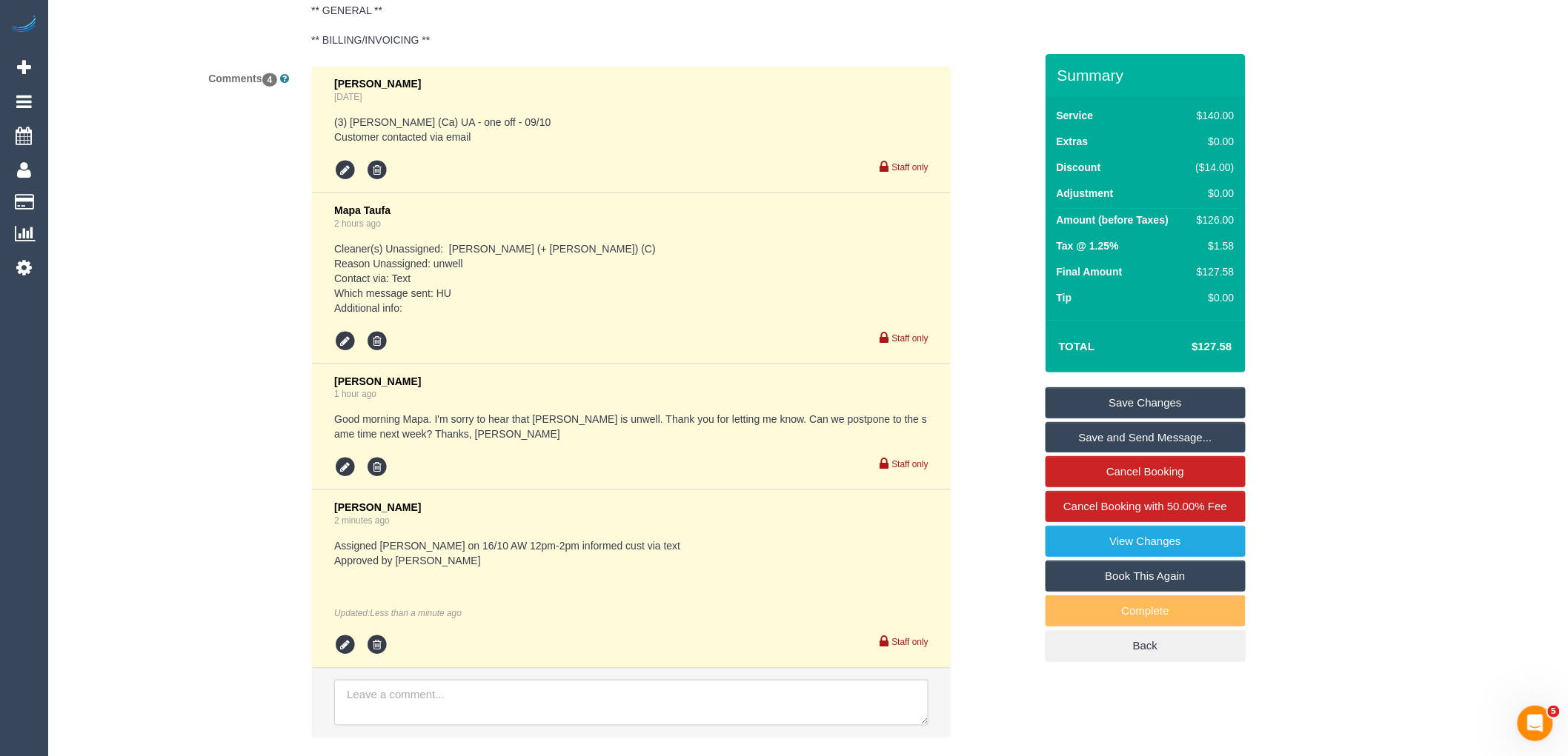
click at [1130, 431] on link "Save and Send Message..." at bounding box center [1145, 438] width 200 height 31
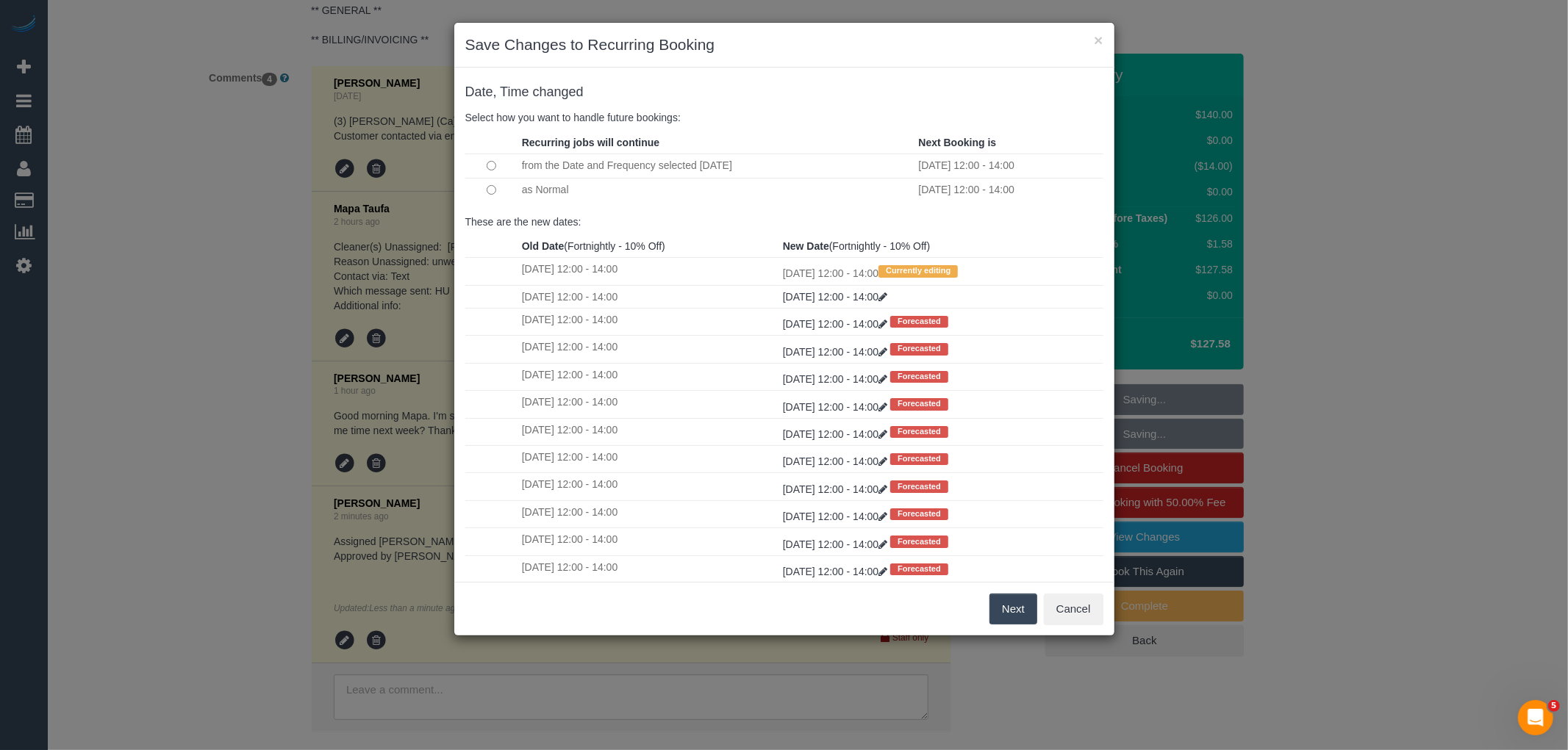
click at [1011, 607] on button "Next" at bounding box center [1013, 609] width 48 height 31
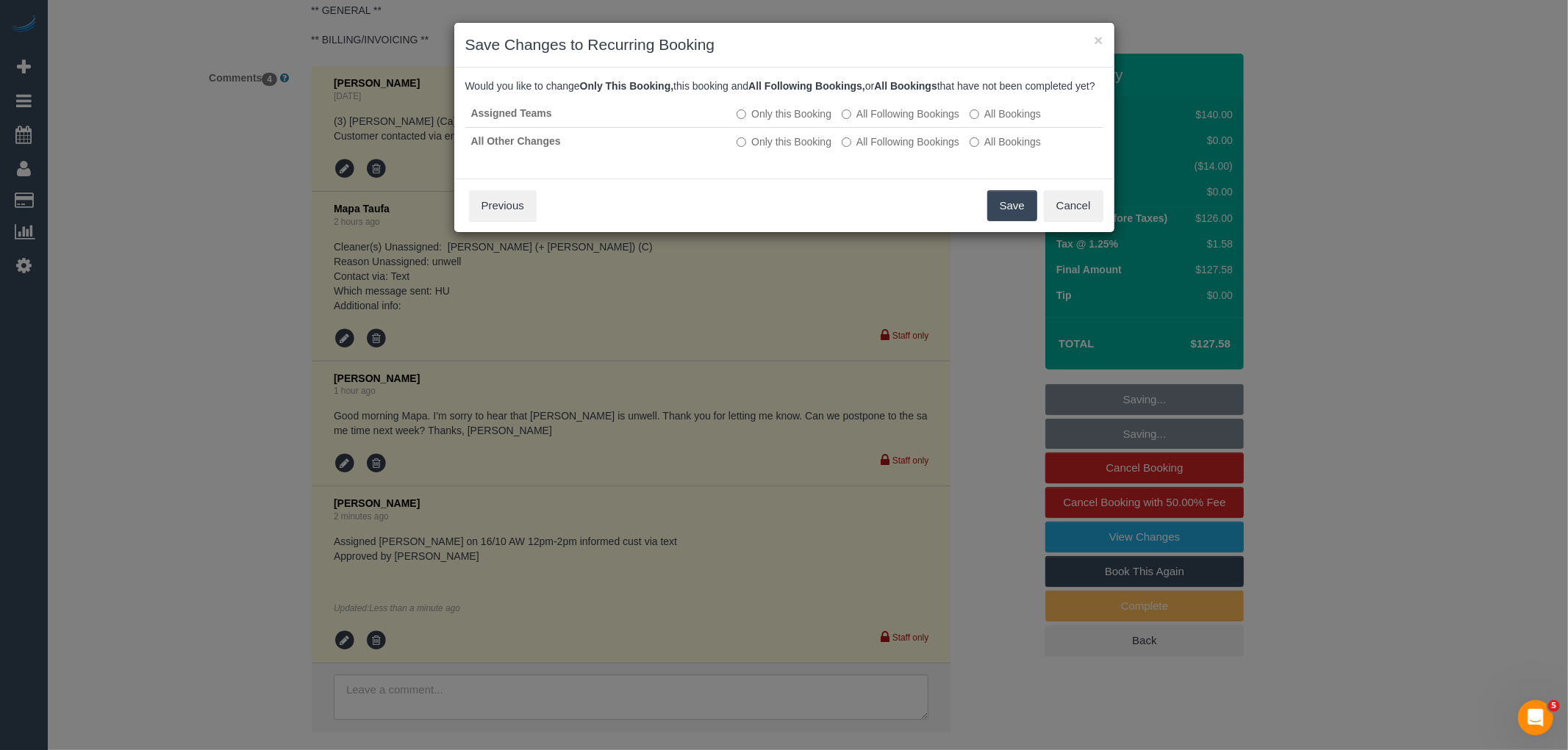
click at [1007, 210] on button "Save" at bounding box center [1012, 206] width 50 height 31
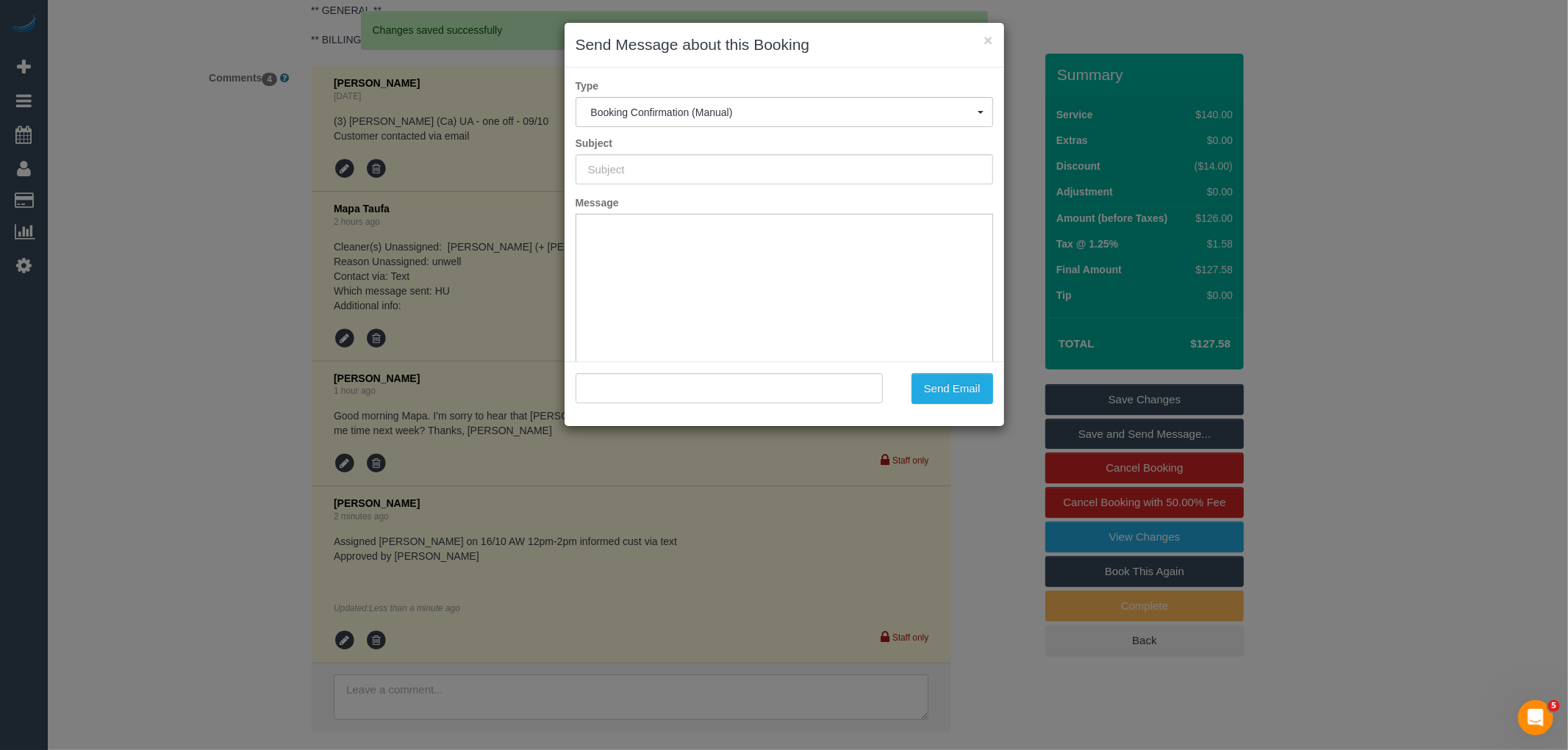
scroll to position [0, 0]
type input "Booking Confirmed"
type input ""Kelly Ellison-Lyon" <kelly.m.lyon@hotmail.com>"
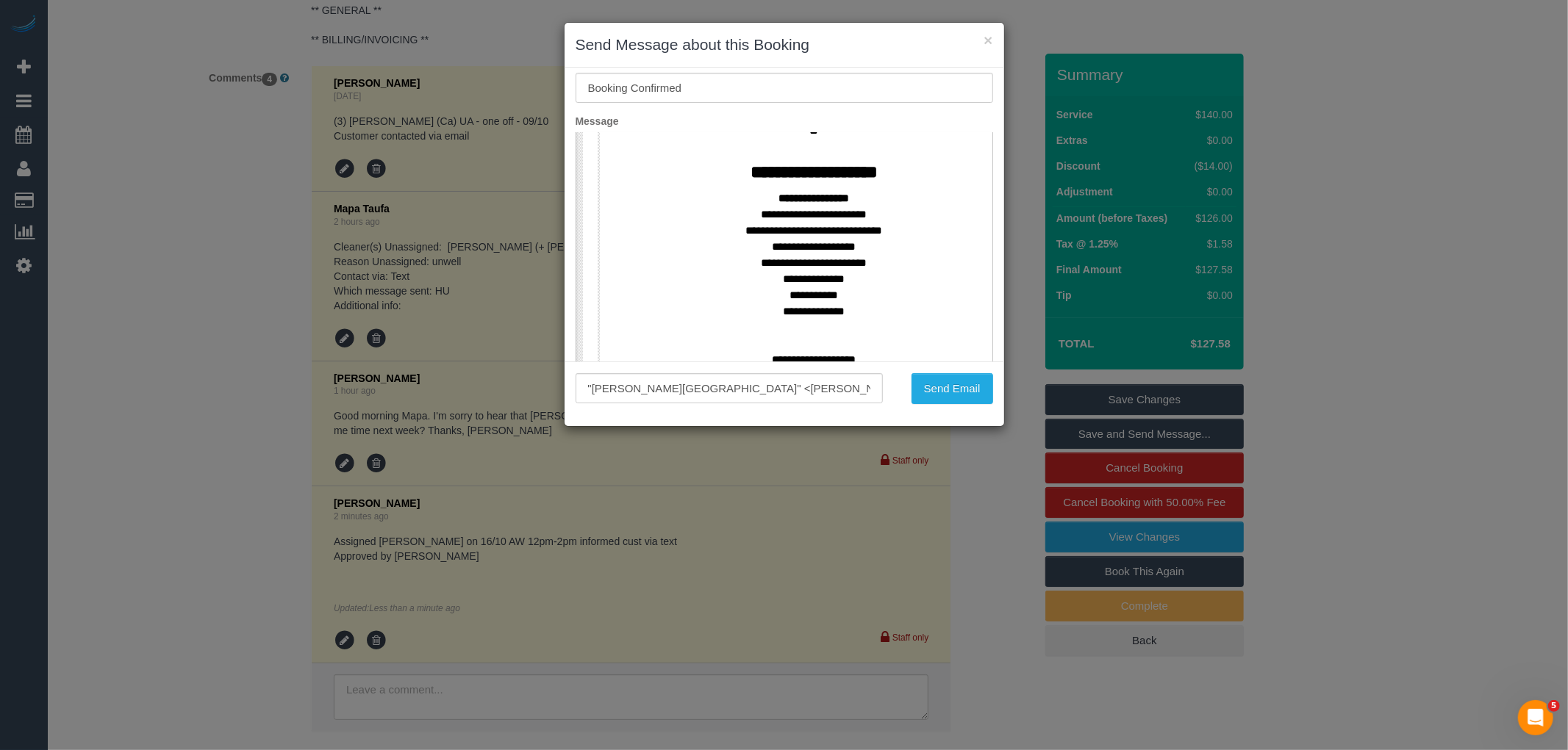
scroll to position [653, 0]
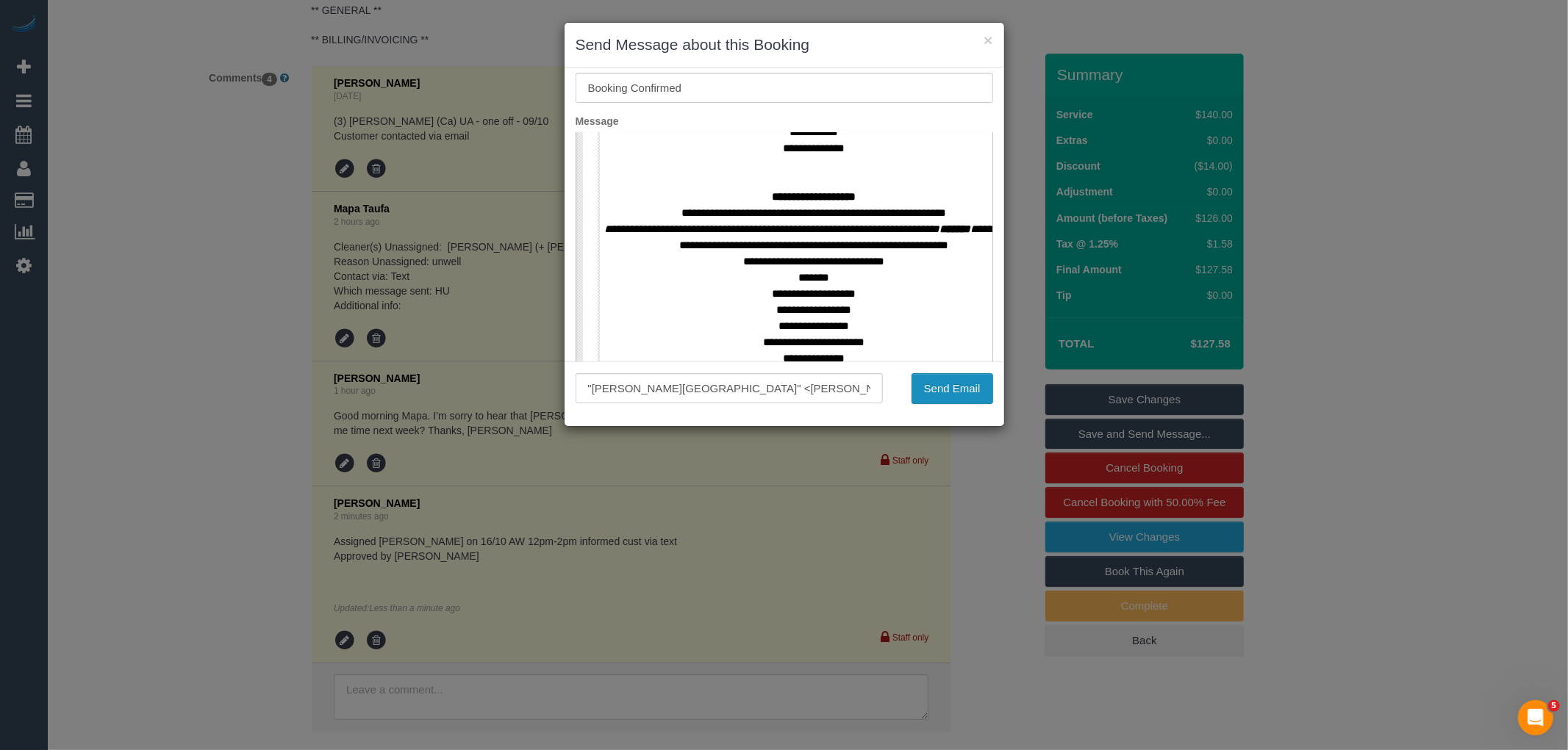
click at [958, 394] on button "Send Email" at bounding box center [952, 389] width 81 height 31
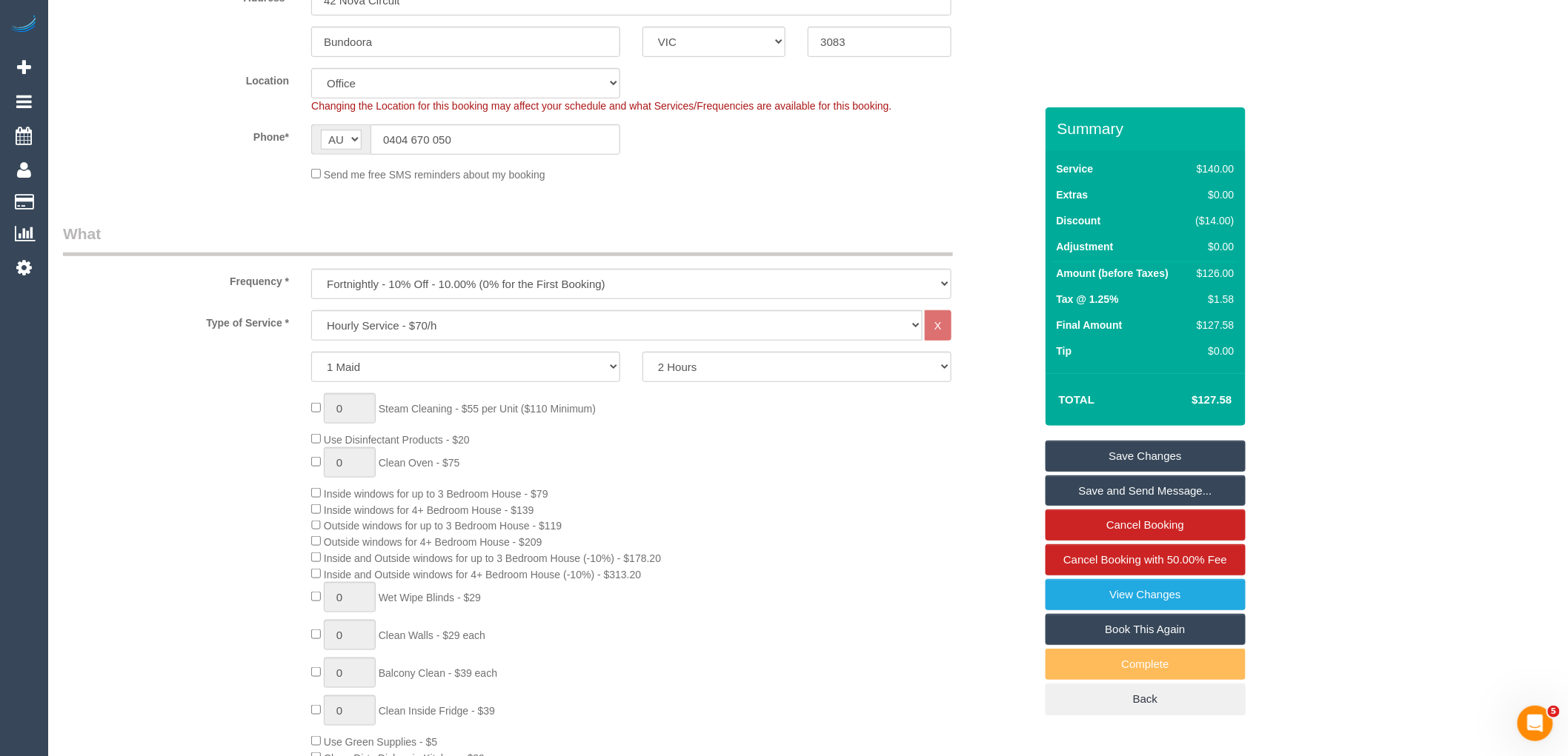
scroll to position [0, 0]
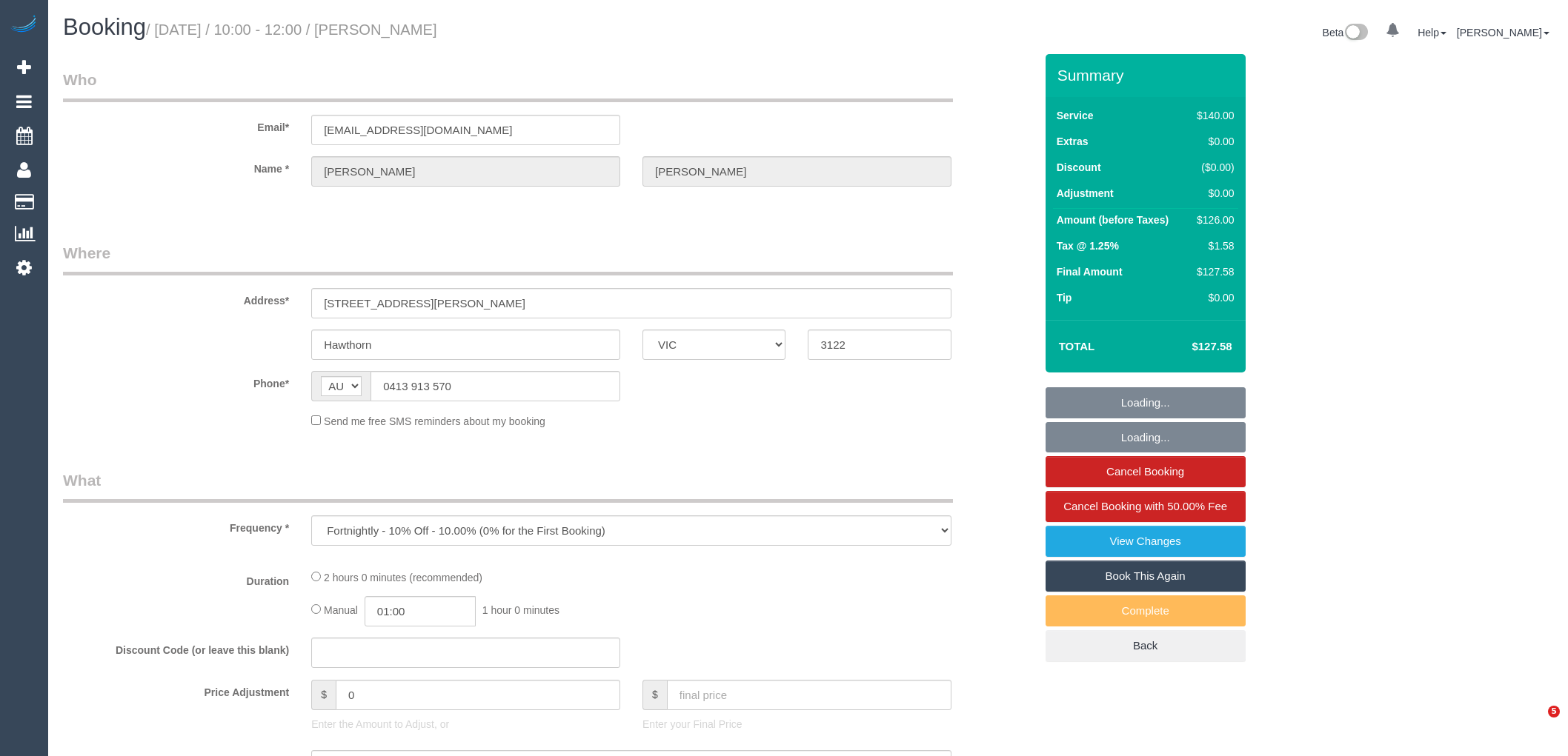
select select "VIC"
select select "string:stripe-pm_1Px4Nw2GScqysDRV2SZzIjZD"
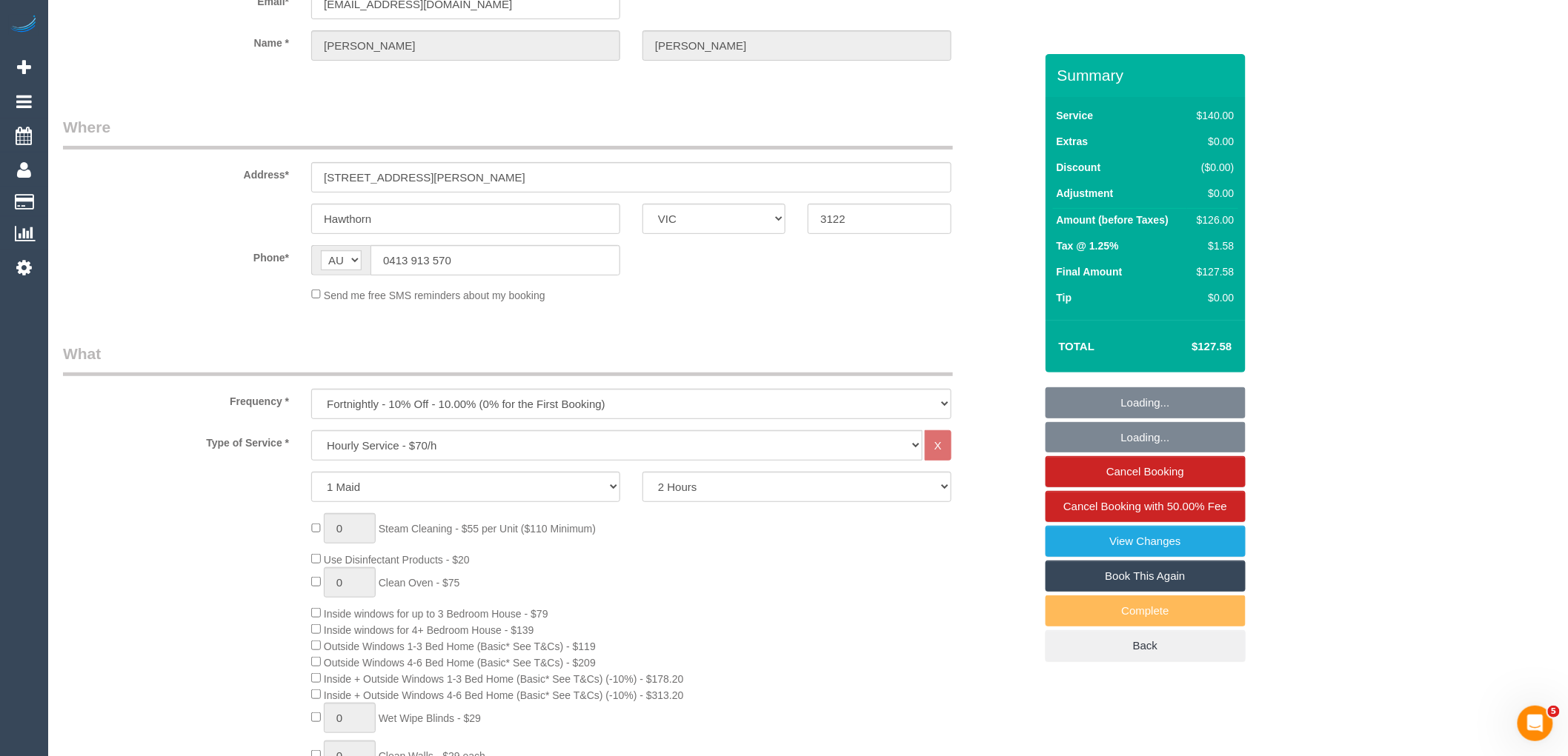
select select "number:28"
select select "number:16"
select select "number:19"
select select "number:24"
select select "number:34"
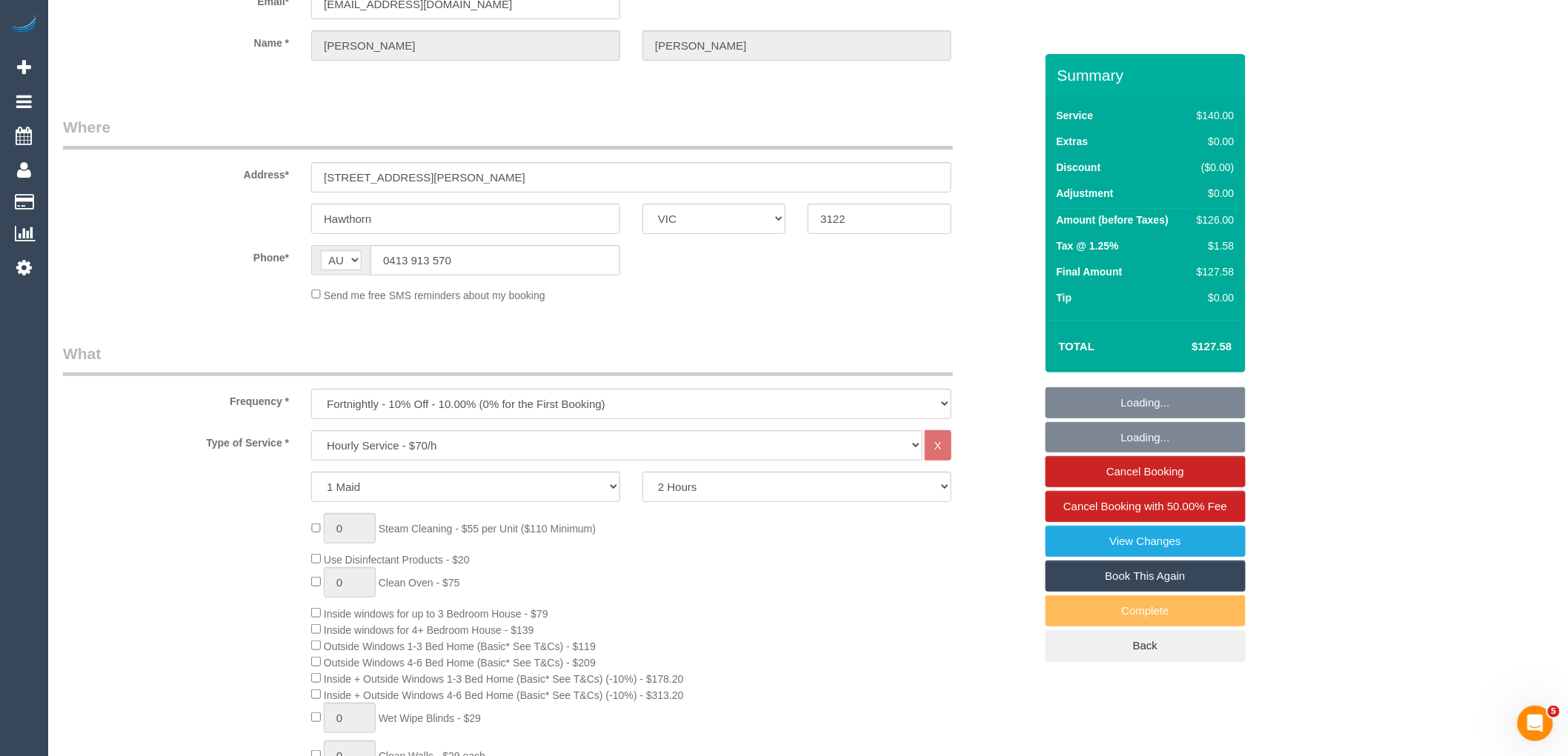
select select "number:11"
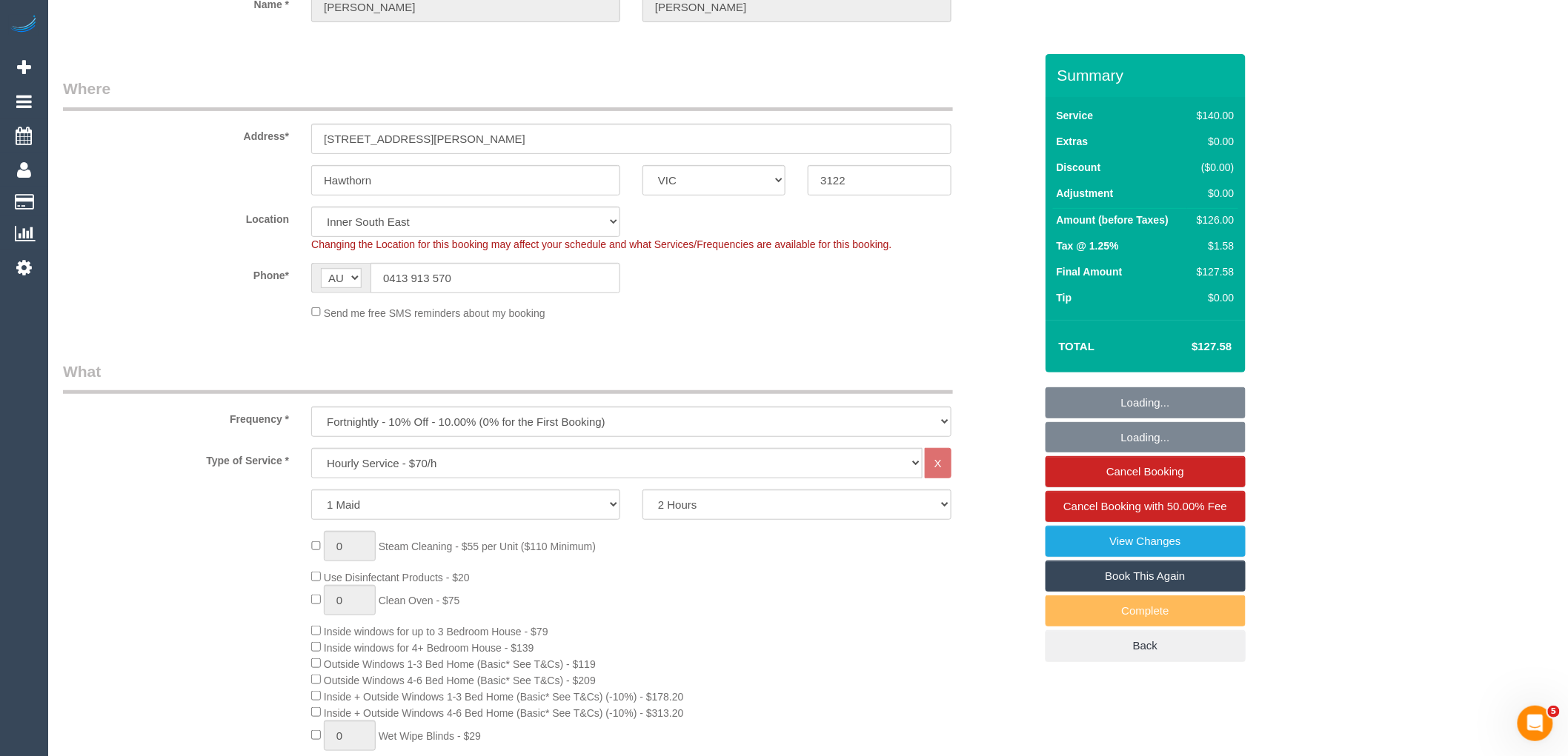
select select "object:1544"
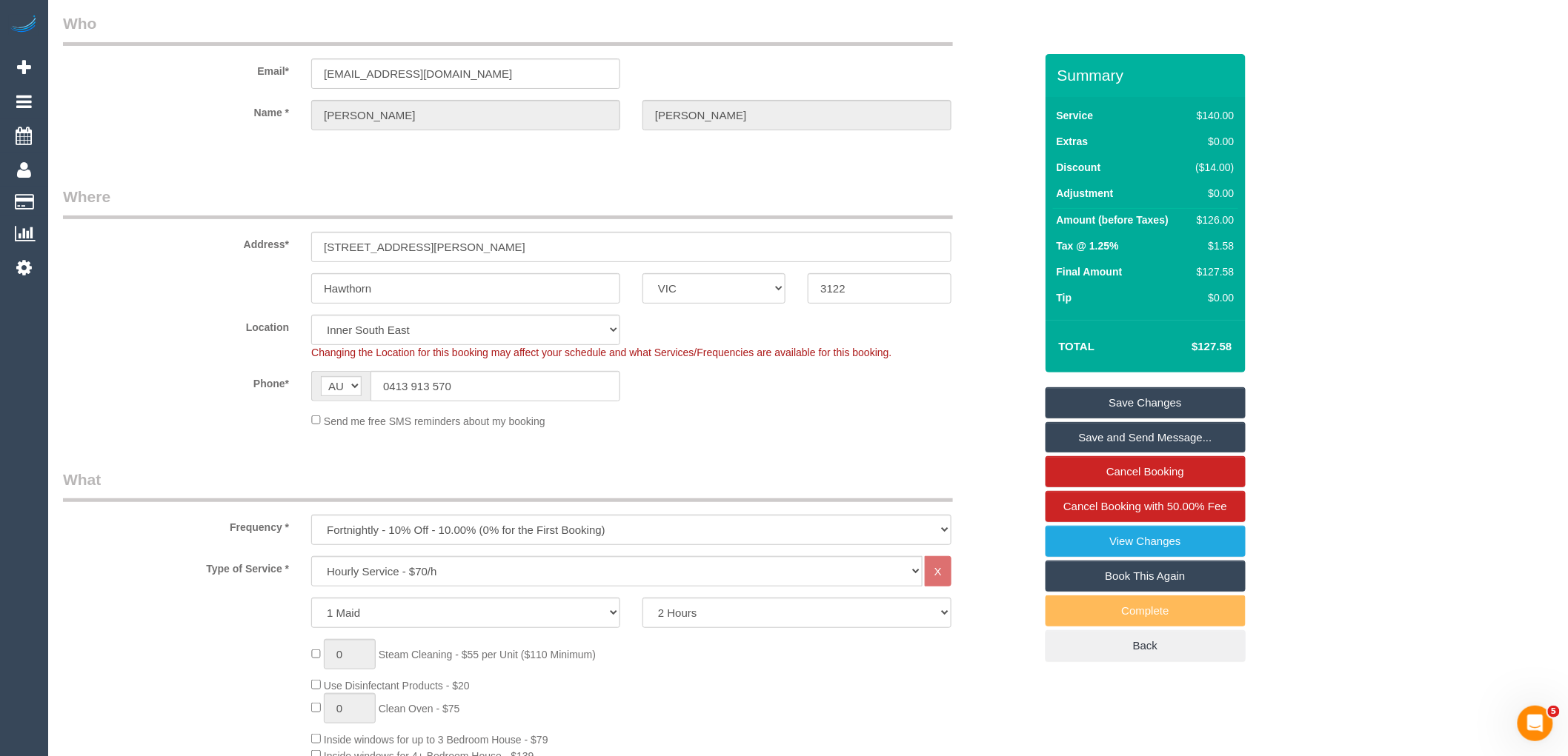
scroll to position [55, 0]
click at [321, 278] on input "Hawthorn" at bounding box center [465, 289] width 309 height 30
click at [351, 282] on input "Hawthorn" at bounding box center [465, 289] width 309 height 30
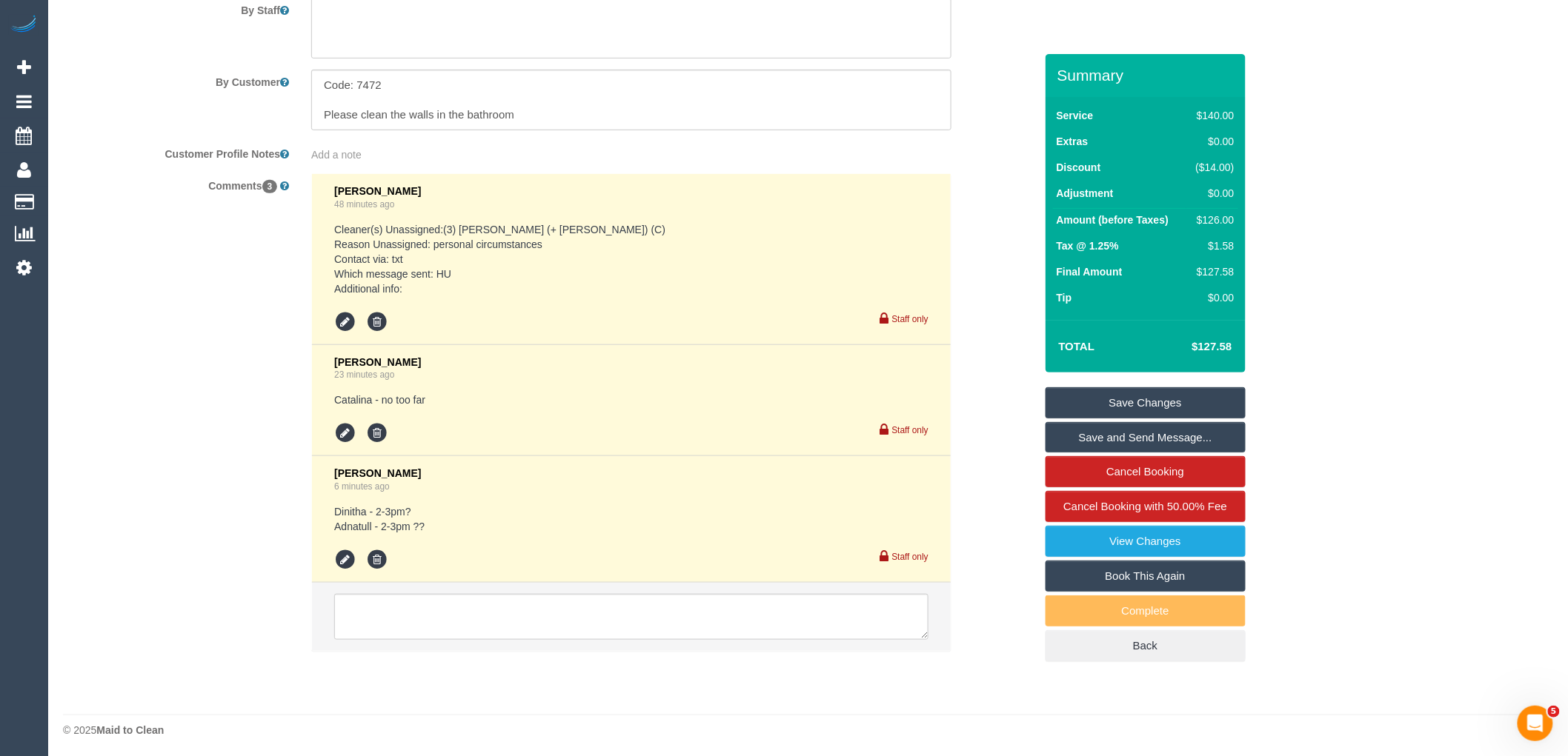
scroll to position [2601, 0]
click at [542, 615] on textarea at bounding box center [632, 613] width 594 height 46
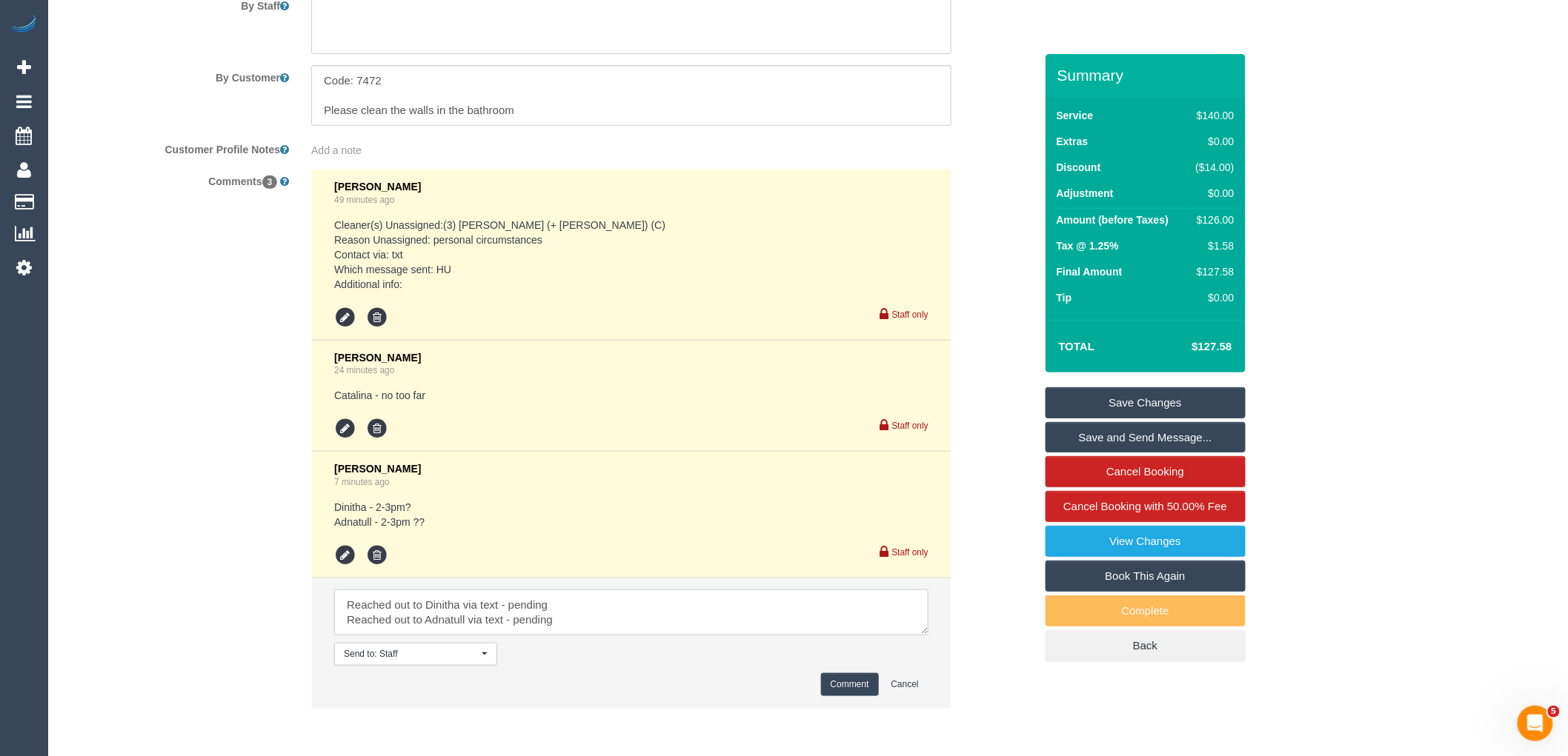
type textarea "Reached out to Dinitha via text - pending Reached out to Adnatull via text - pe…"
click at [844, 691] on button "Comment" at bounding box center [850, 684] width 58 height 23
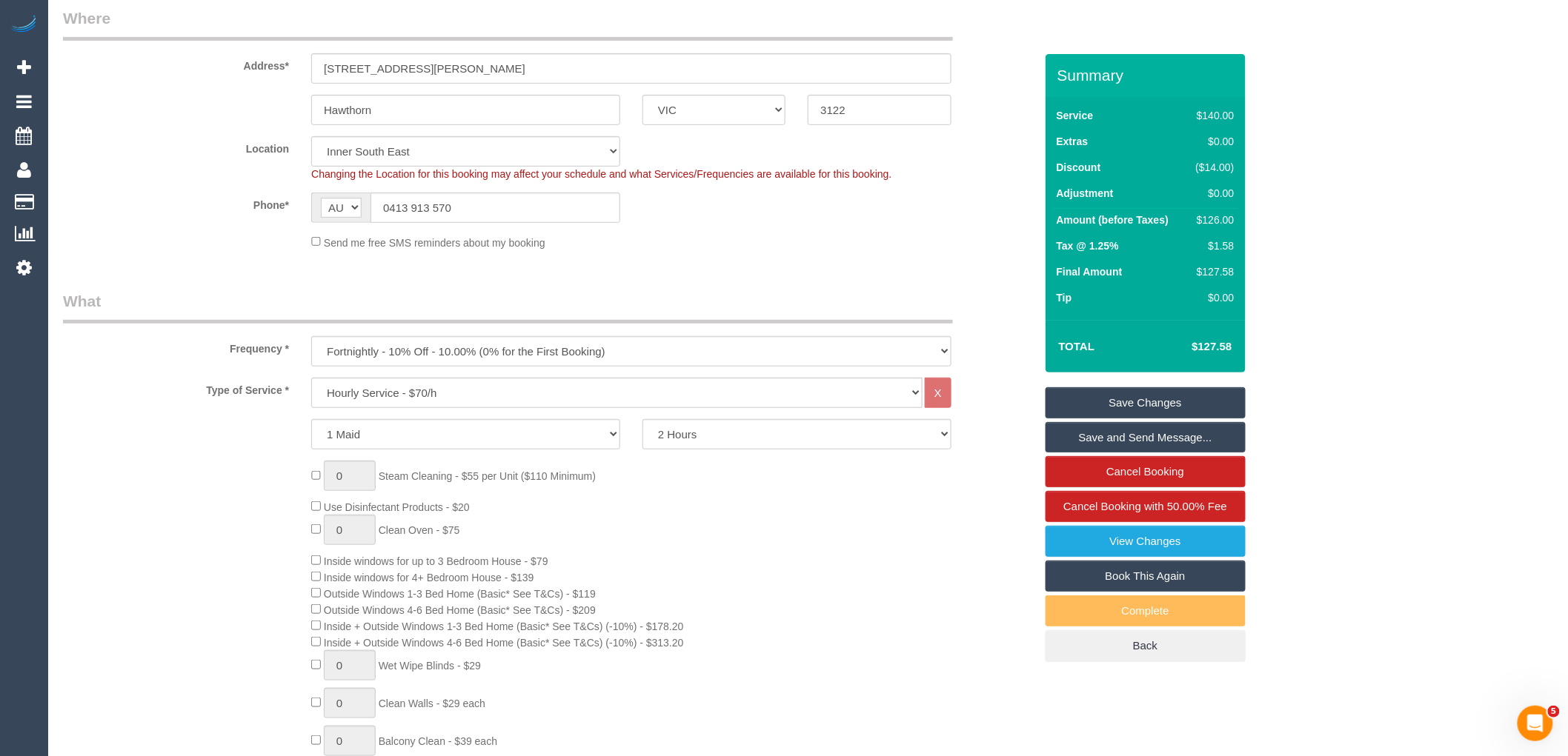
scroll to position [0, 0]
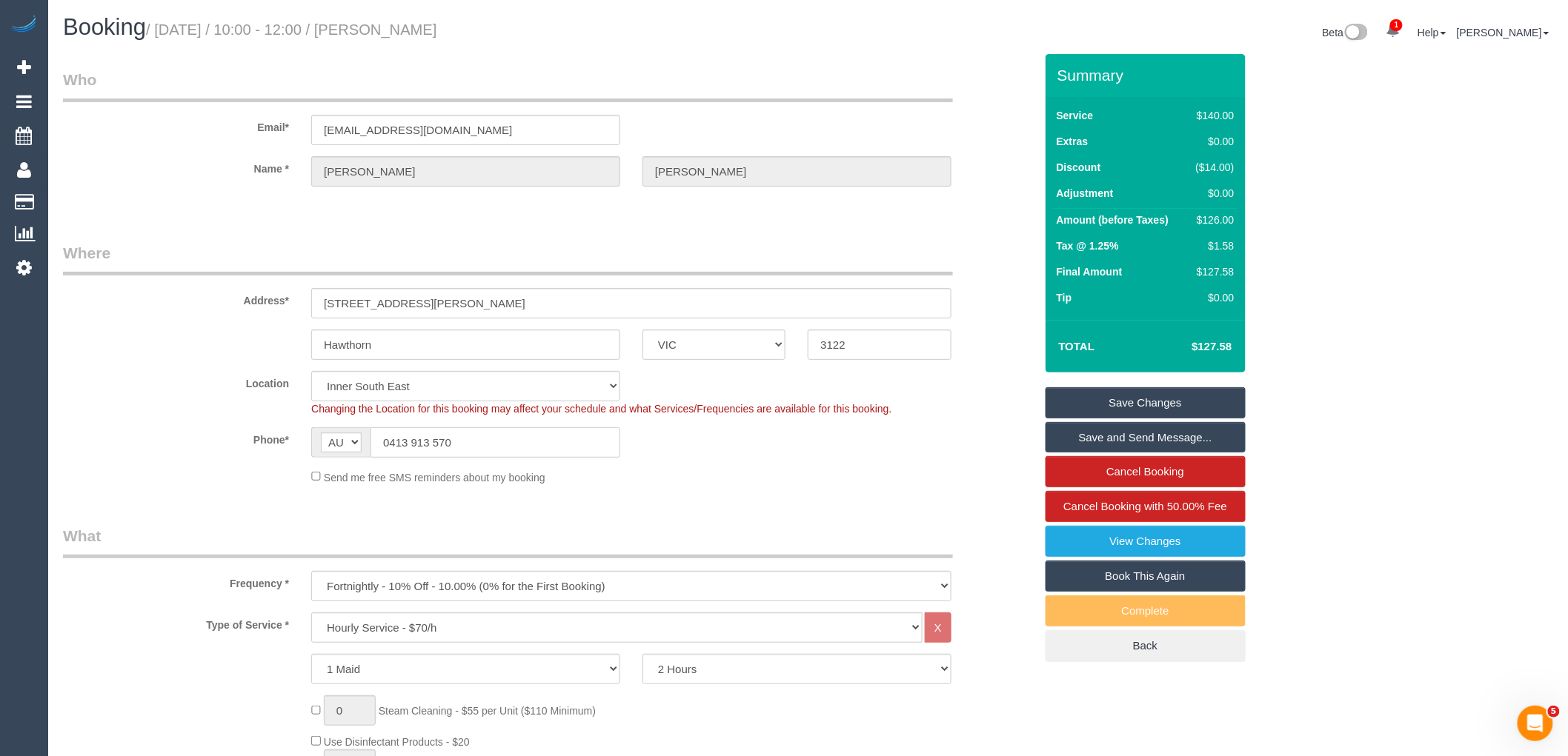
drag, startPoint x: 472, startPoint y: 443, endPoint x: 386, endPoint y: 443, distance: 86.0
click at [386, 443] on input "0413 913 570" at bounding box center [495, 442] width 250 height 30
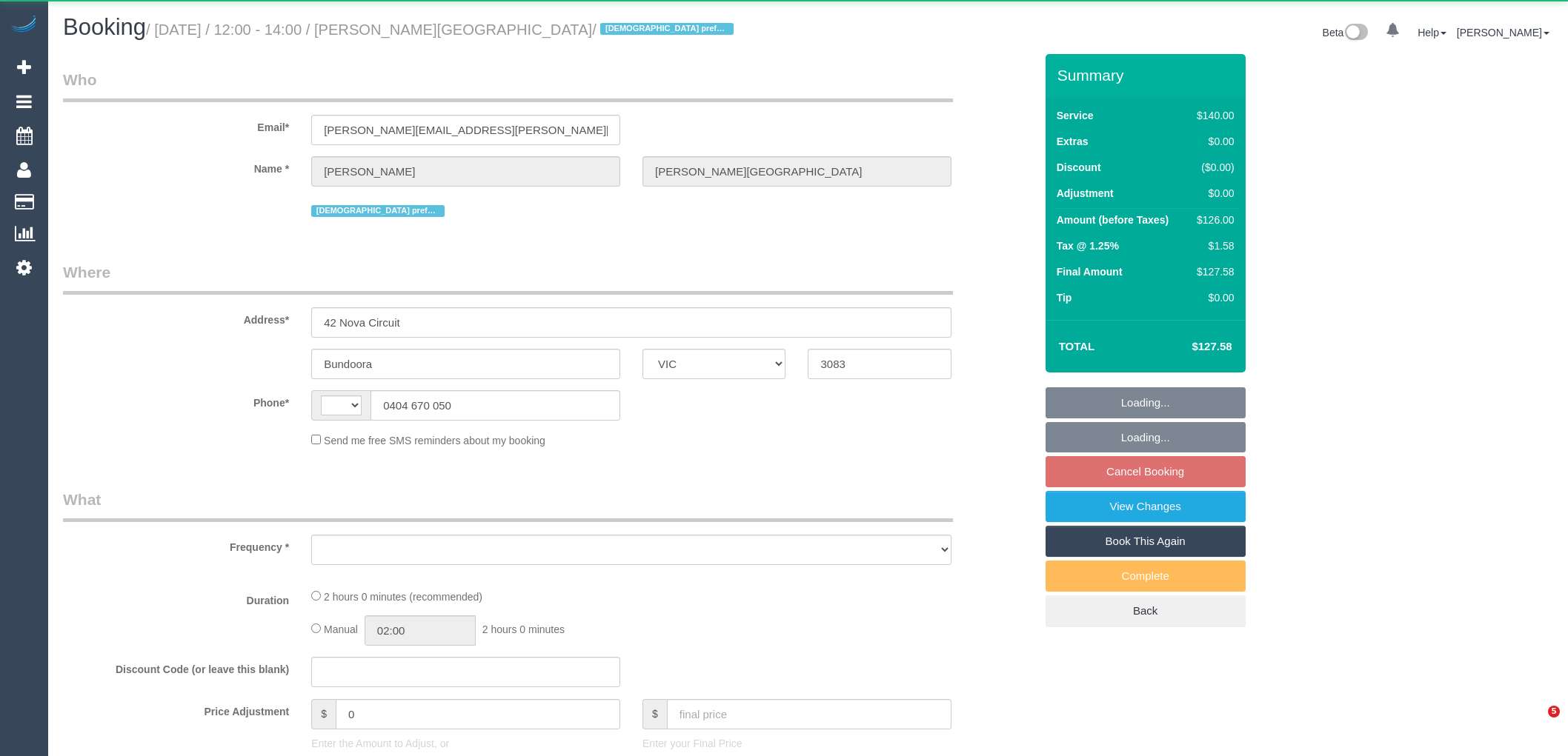
select select "VIC"
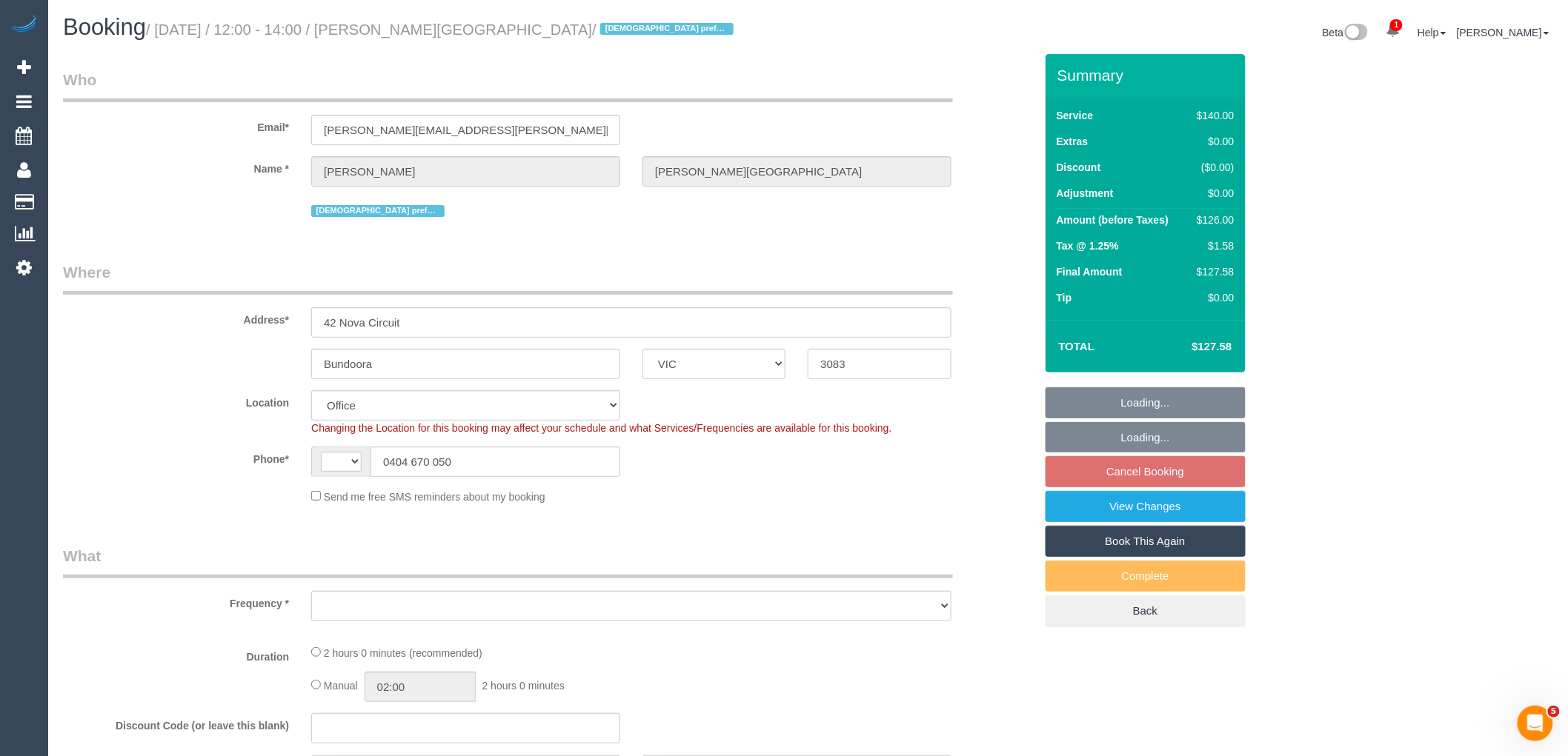
select select "number:29"
select select "number:14"
select select "number:19"
select select "number:24"
select select "number:34"
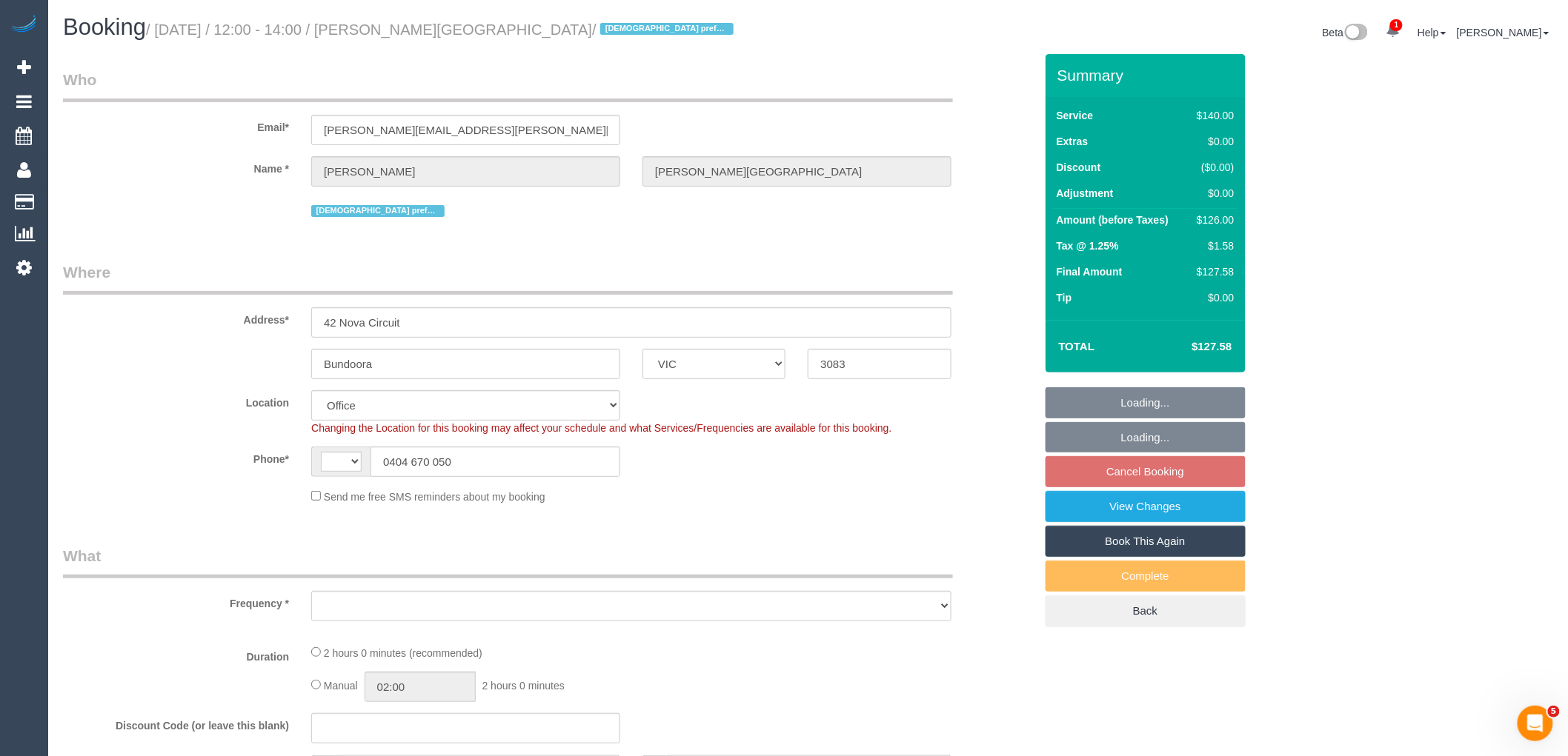
select select "number:11"
select select "string:AU"
select select "object:772"
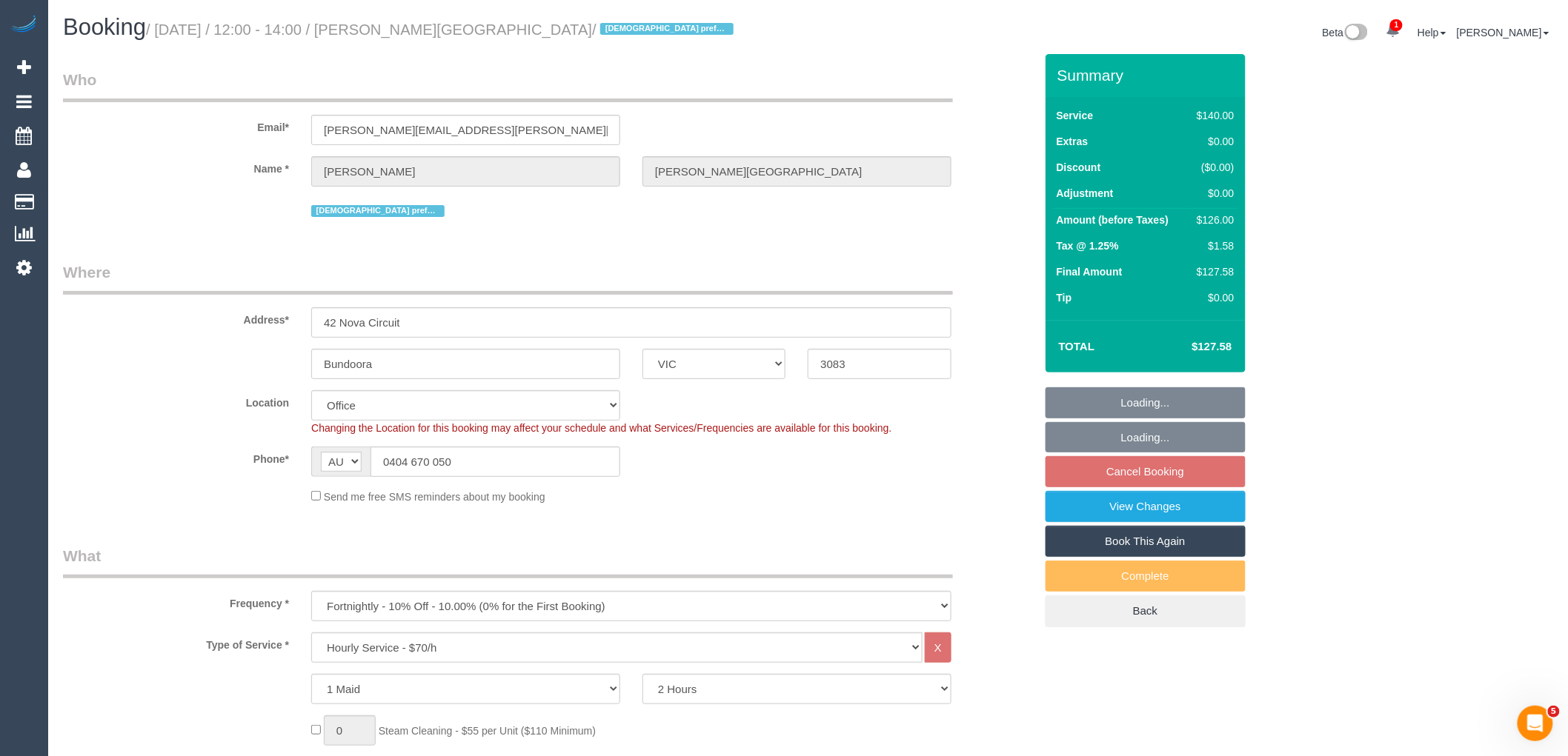
select select "string:stripe-pm_1RocNB2GScqysDRVa4bzwOta"
select select "object:2243"
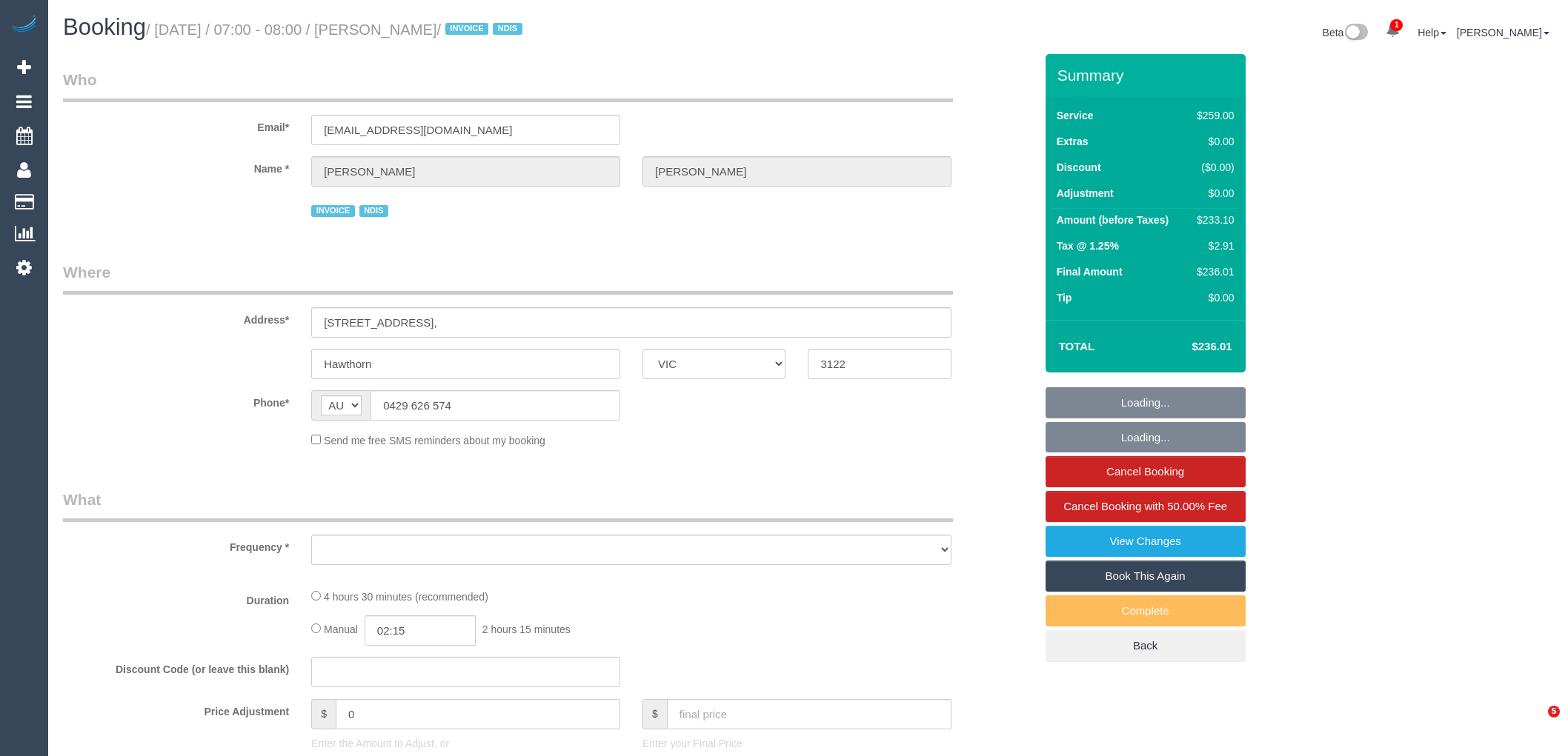
select select "VIC"
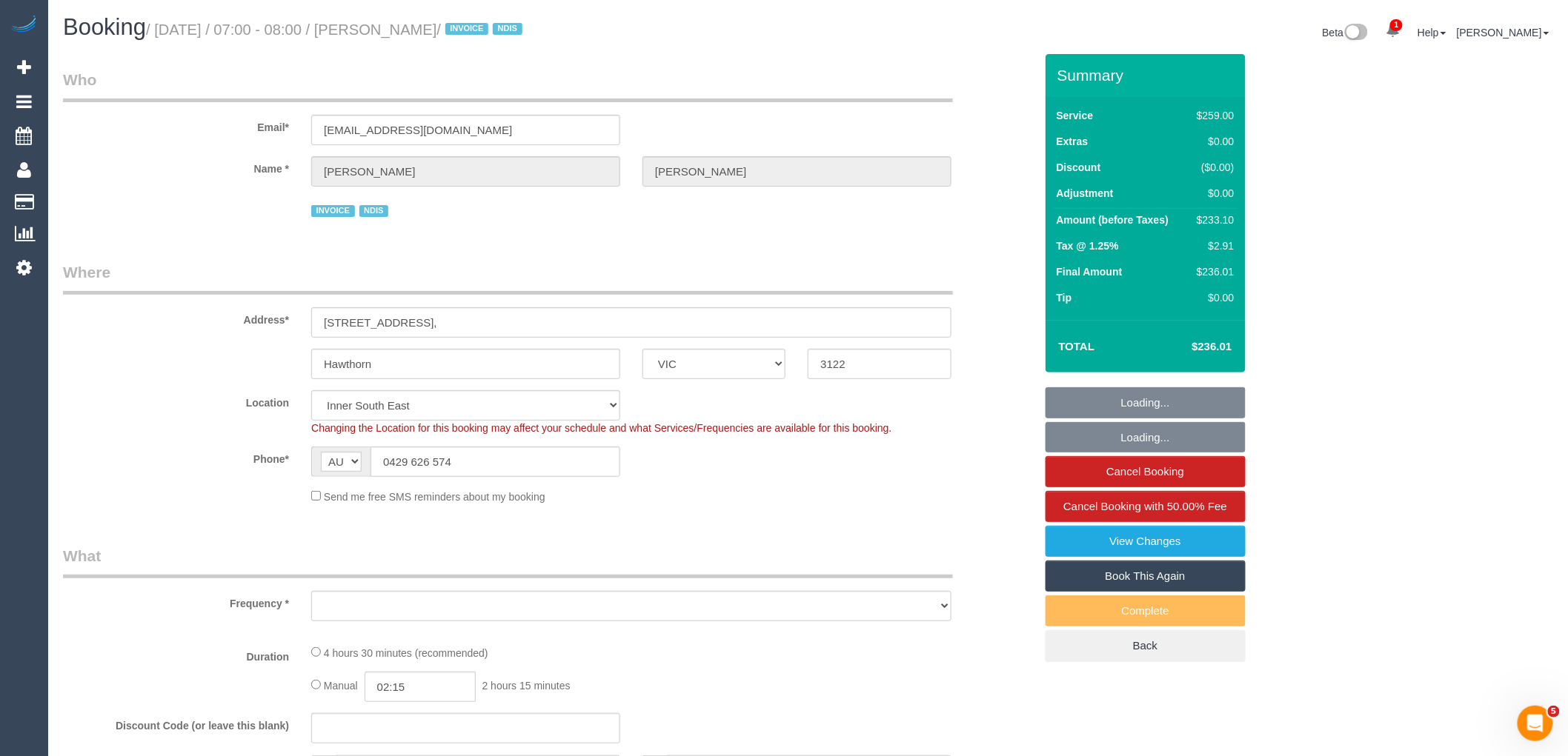
select select "object:719"
select select "number:29"
select select "number:14"
select select "number:19"
select select "number:25"
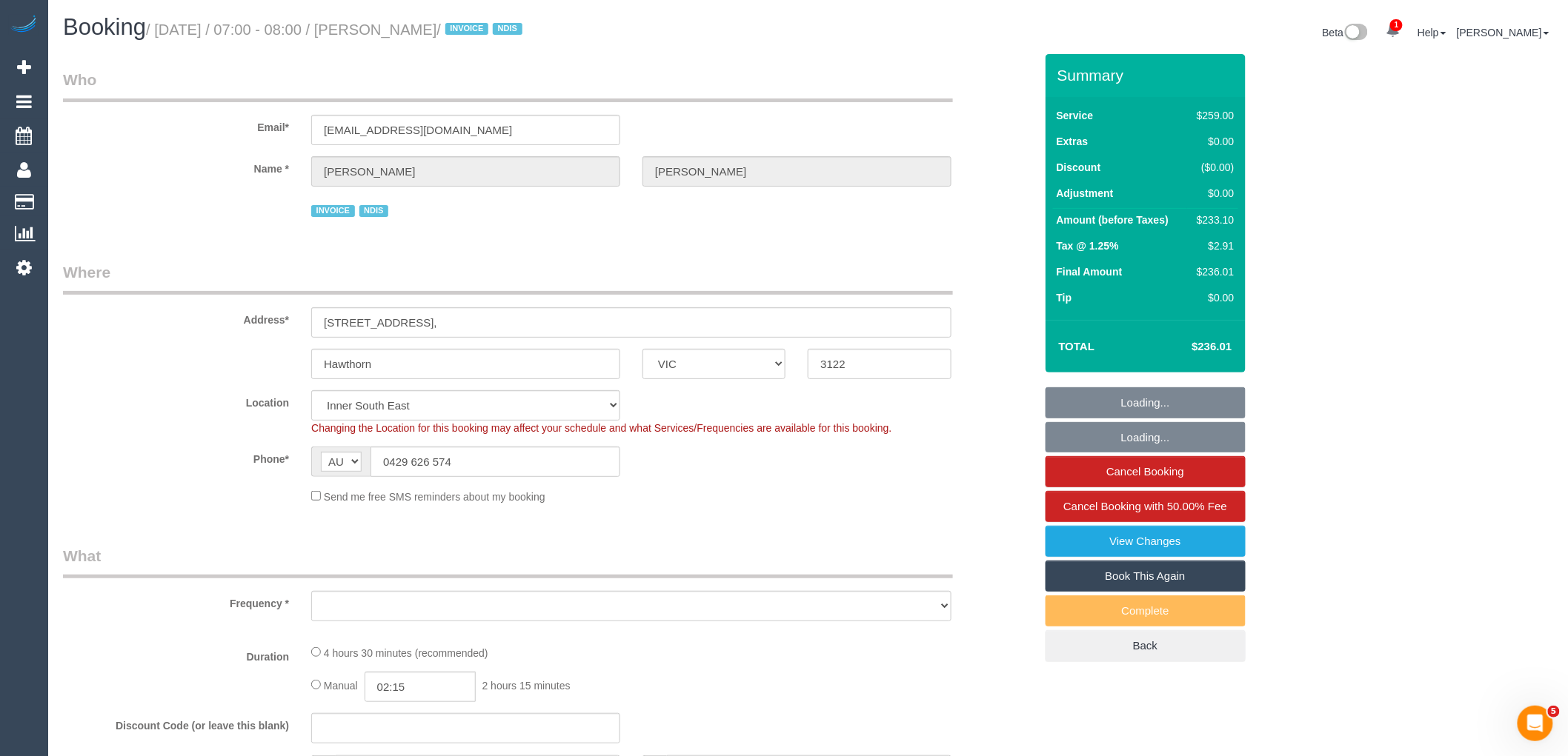
select select "number:33"
select select "number:12"
select select "object:728"
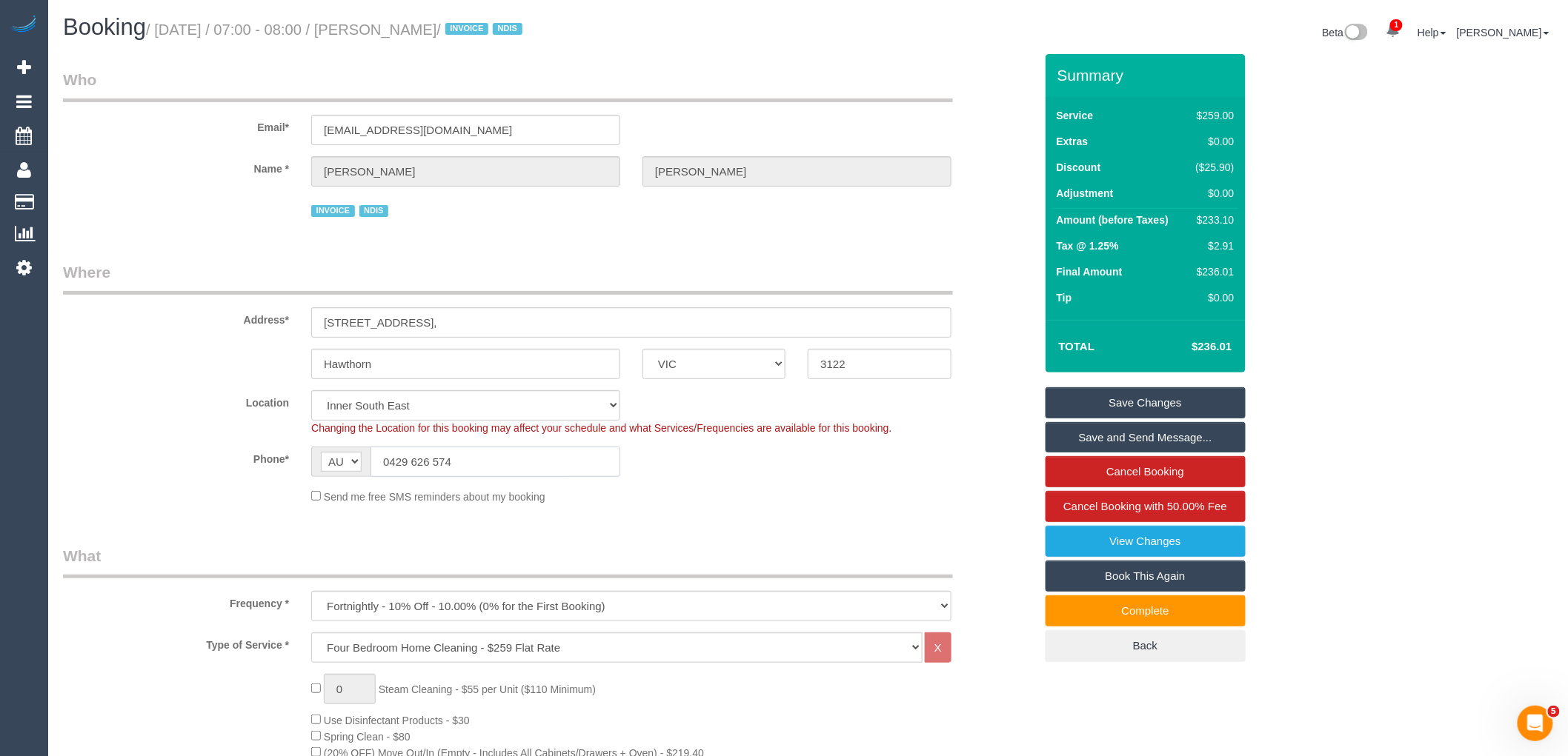
drag, startPoint x: 467, startPoint y: 459, endPoint x: 390, endPoint y: 463, distance: 77.1
click at [390, 463] on input "0429 626 574" at bounding box center [495, 462] width 250 height 30
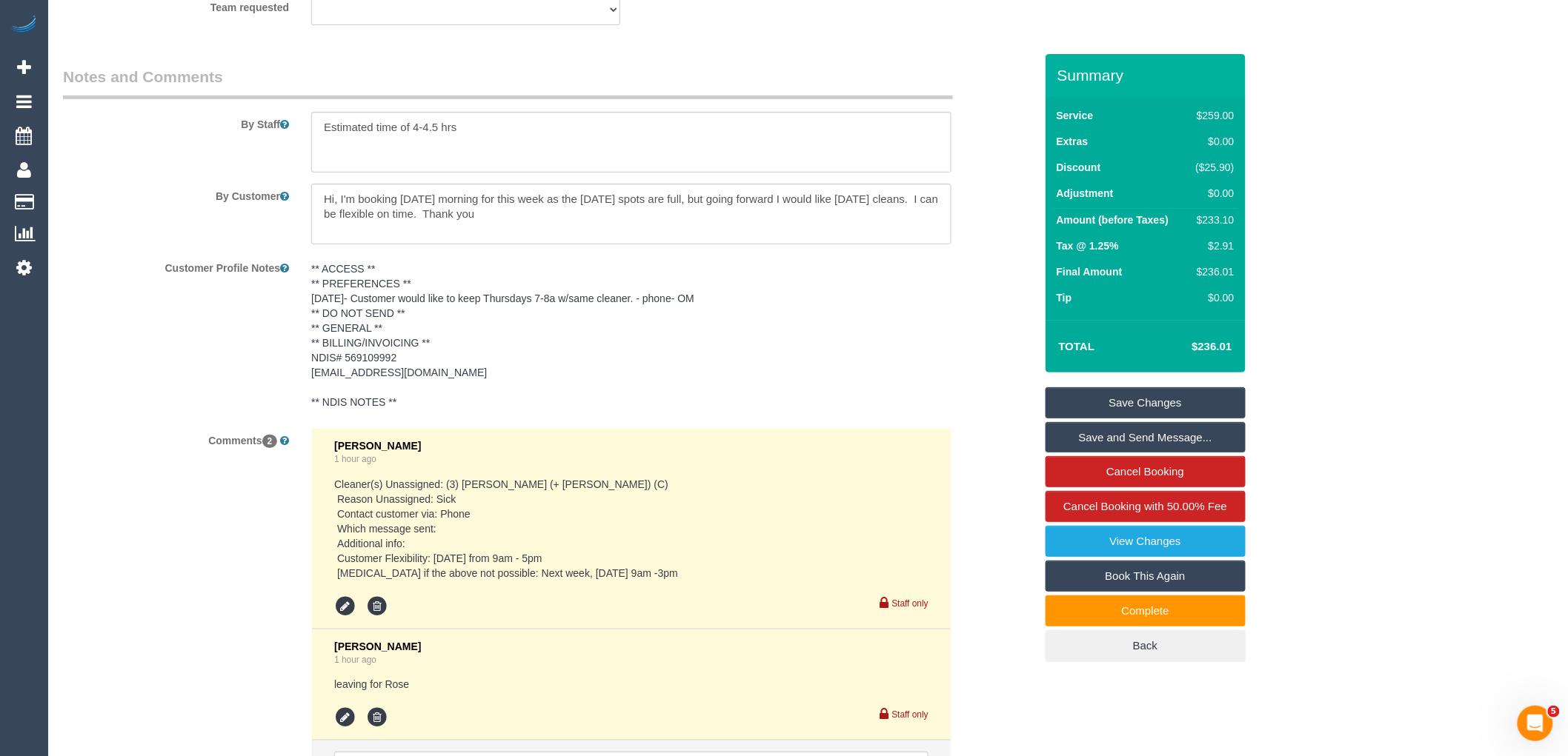
scroll to position [2529, 0]
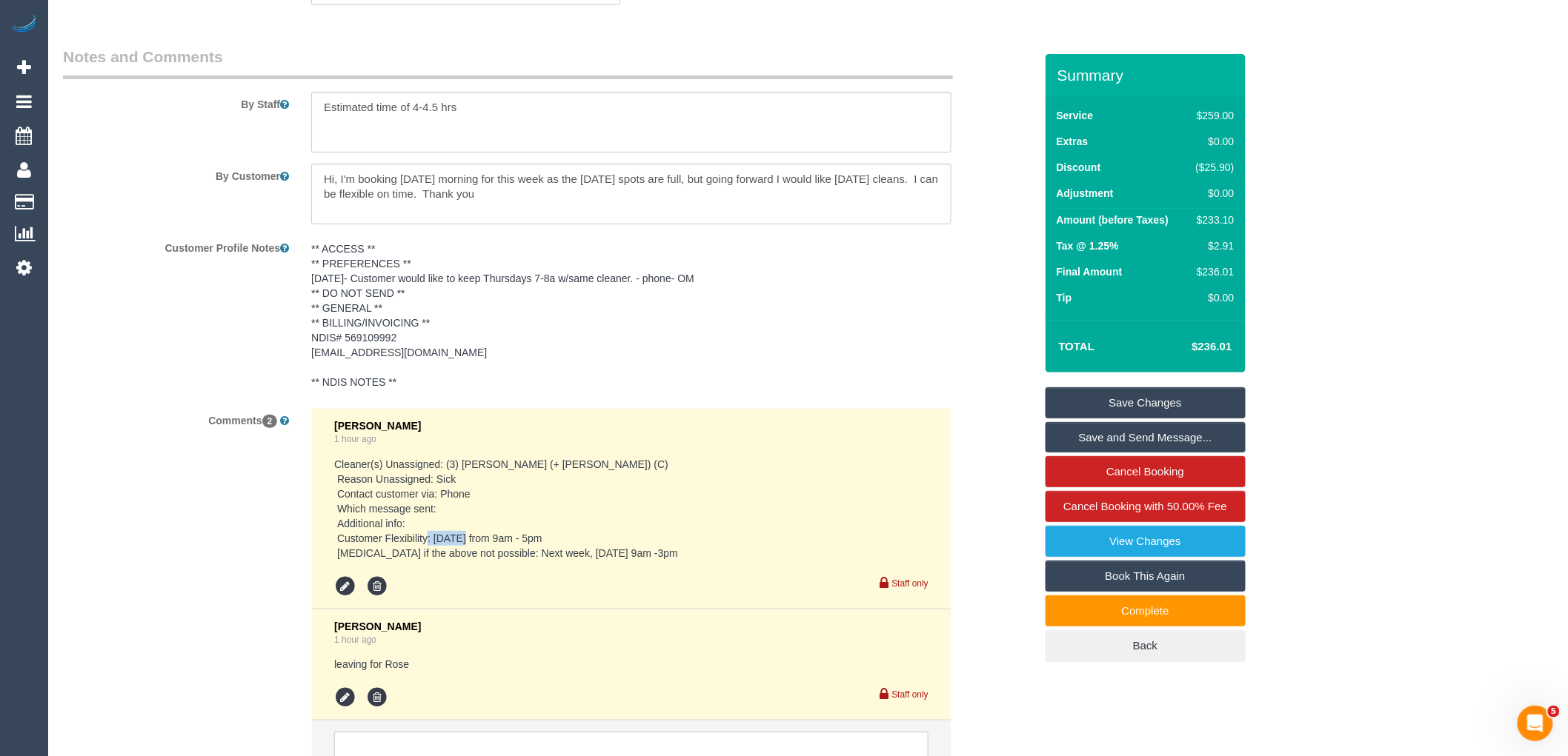
drag, startPoint x: 514, startPoint y: 554, endPoint x: 556, endPoint y: 558, distance: 42.2
click at [556, 558] on pre "Cleaner(s) Unassigned: (3) Jay (+ Smruti) (C) Reason Unassigned: Sick Contact c…" at bounding box center [632, 509] width 594 height 104
click at [639, 549] on pre "Cleaner(s) Unassigned: (3) Jay (+ Smruti) (C) Reason Unassigned: Sick Contact c…" at bounding box center [632, 509] width 594 height 104
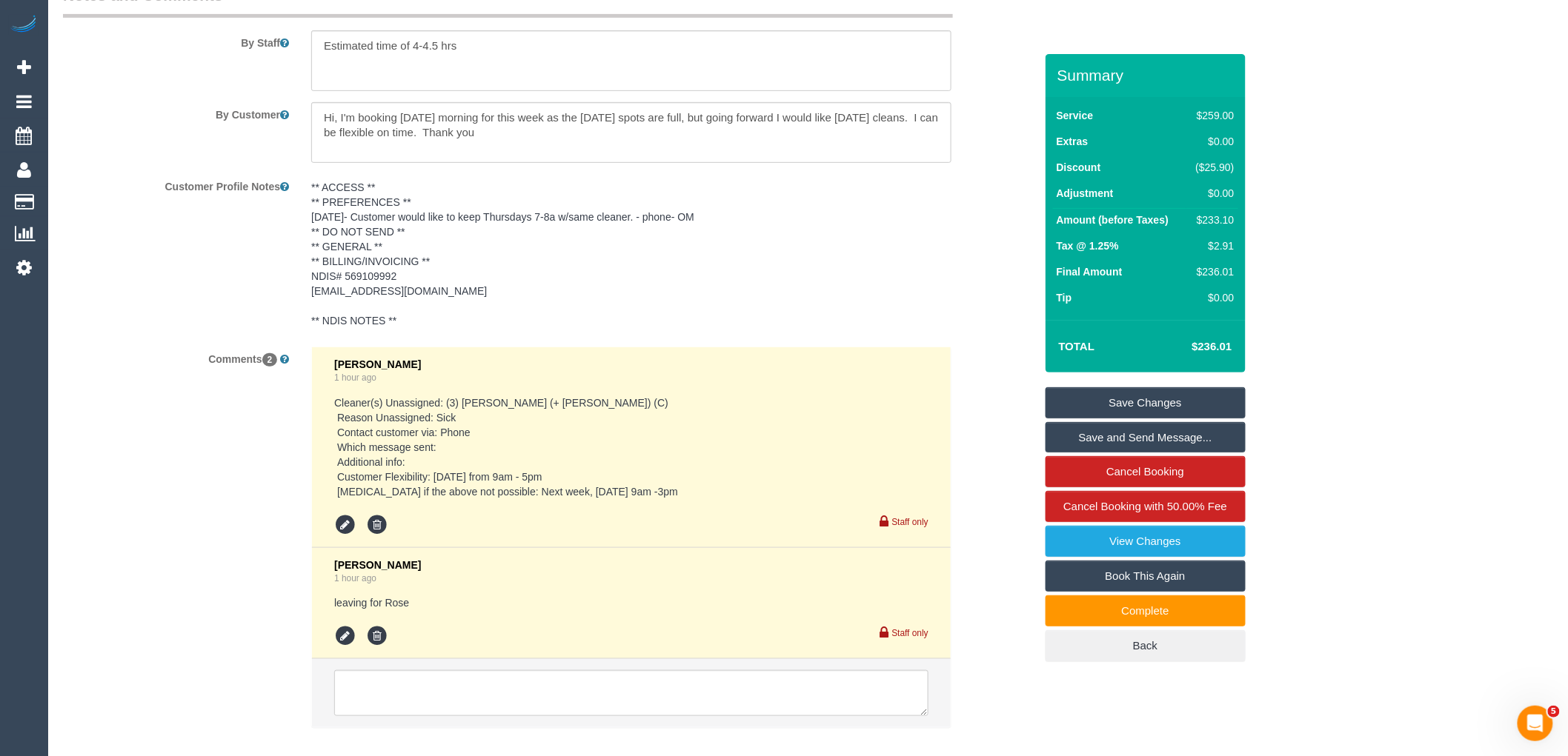
scroll to position [2689, 0]
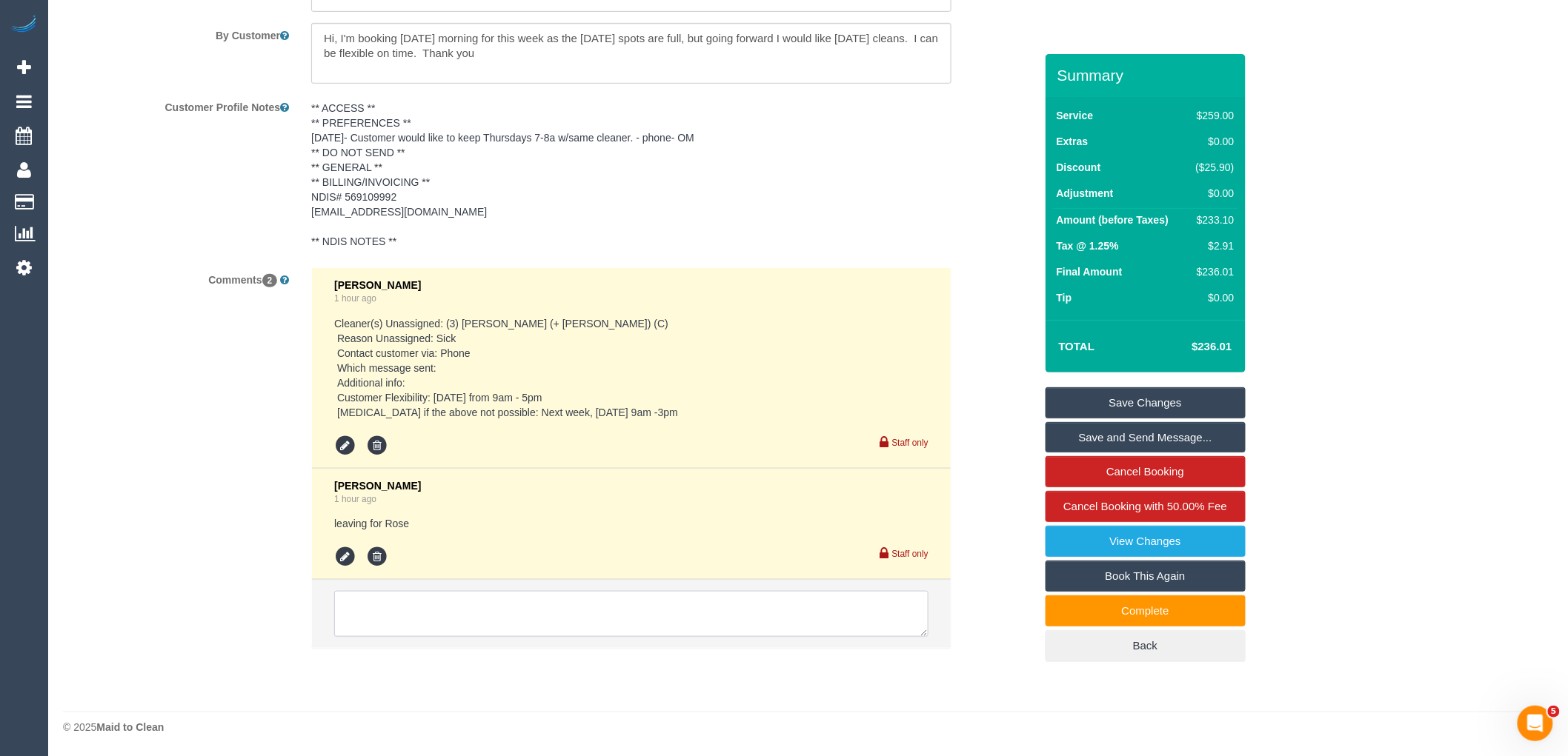
click at [440, 603] on textarea at bounding box center [632, 613] width 594 height 46
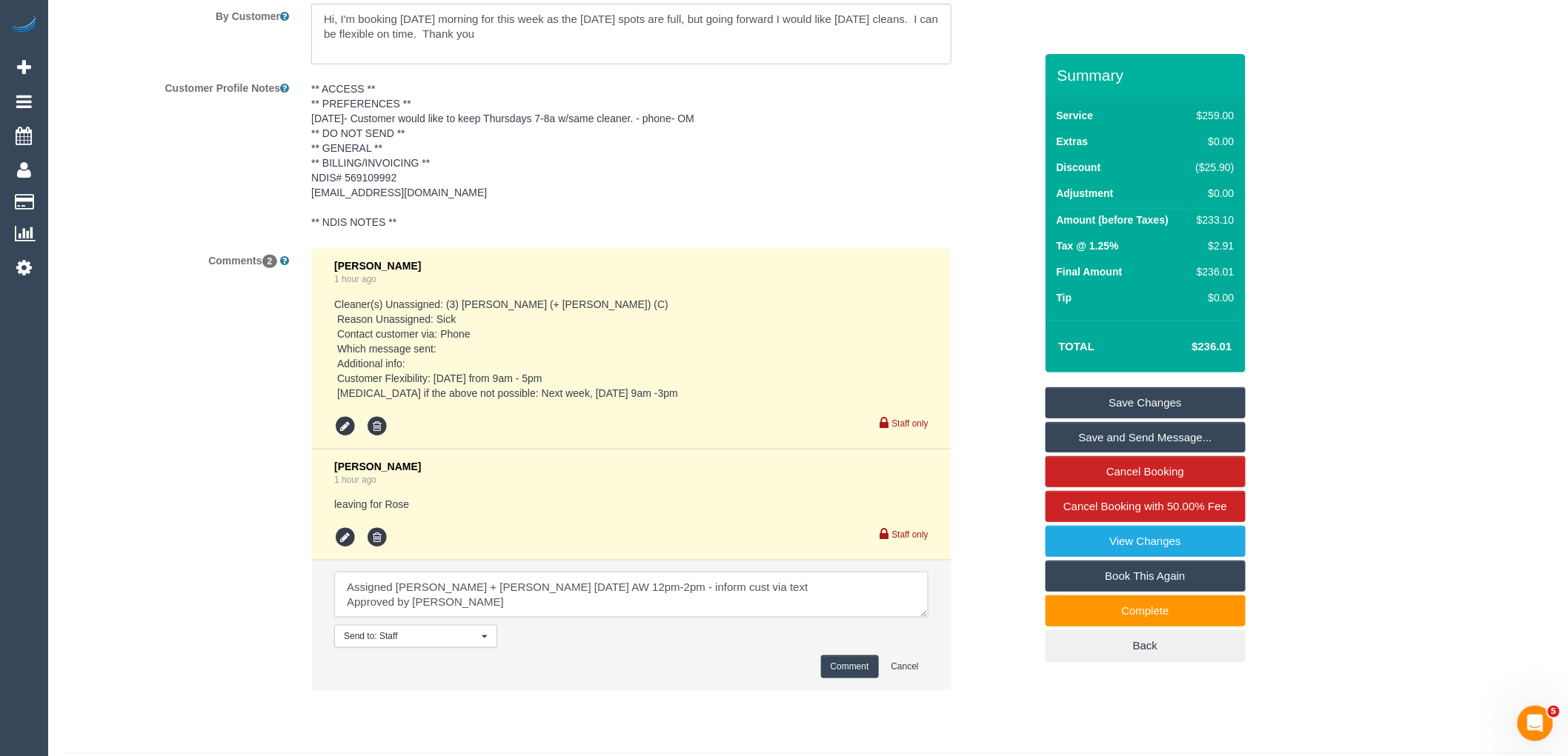
type textarea "Assigned Rayhan + Shahida tomorrow, 10/10 AW 12pm-2pm - inform cust via text Ap…"
click at [848, 679] on button "Comment" at bounding box center [850, 666] width 58 height 23
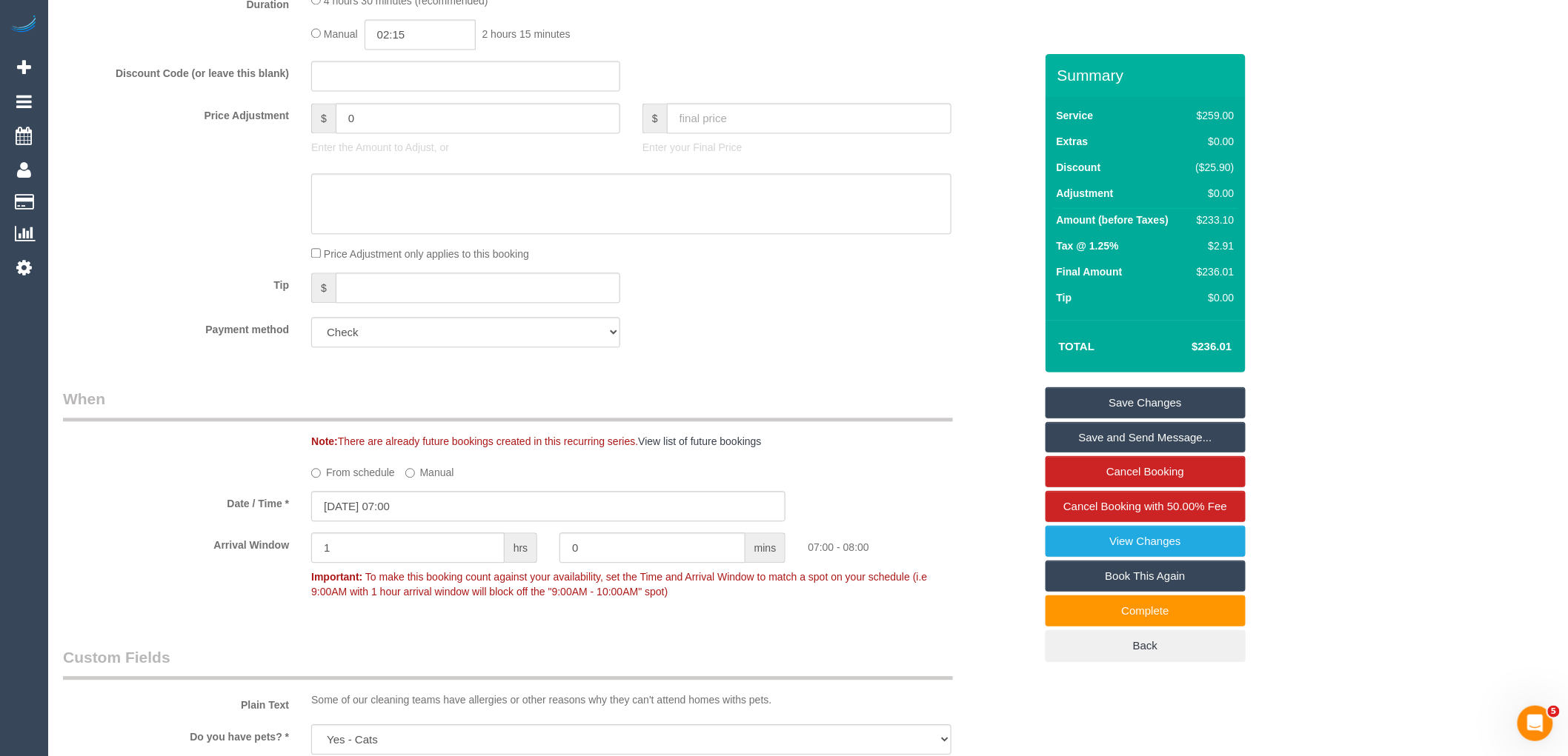
scroll to position [1316, 0]
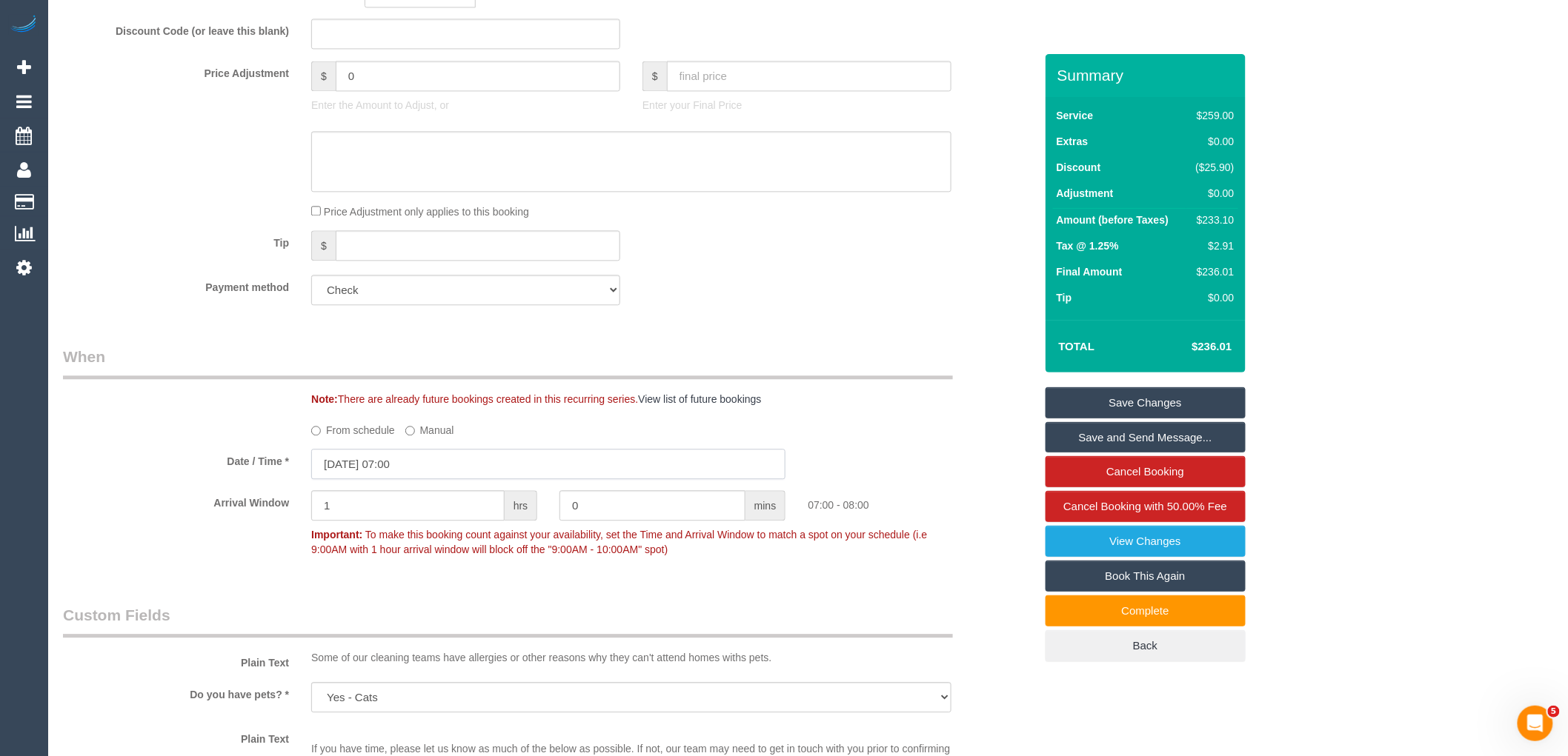
click at [375, 479] on input "09/10/2025 07:00" at bounding box center [548, 463] width 474 height 30
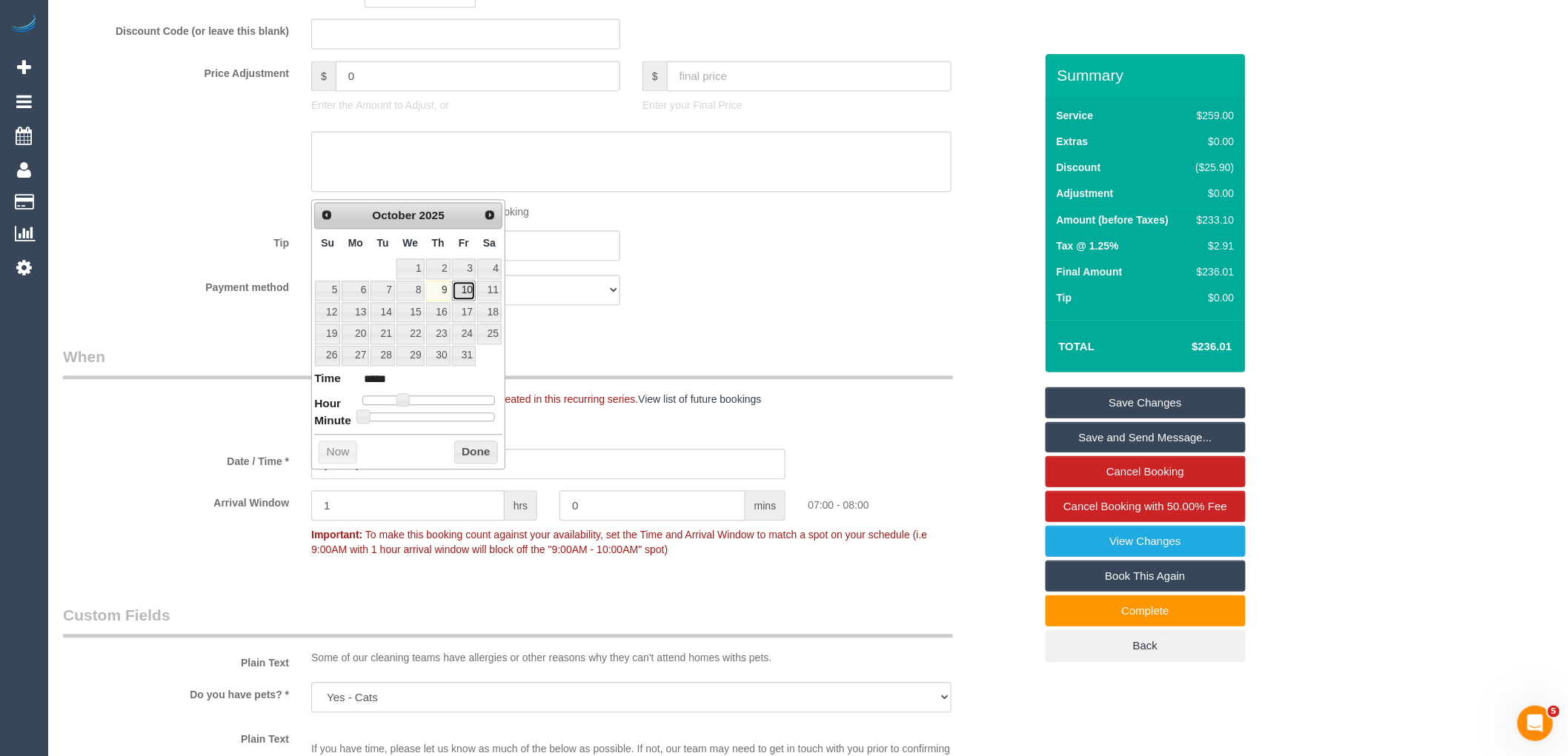
click at [460, 291] on link "10" at bounding box center [464, 291] width 24 height 20
type input "10/10/2025 08:00"
type input "*****"
type input "10/10/2025 09:00"
type input "*****"
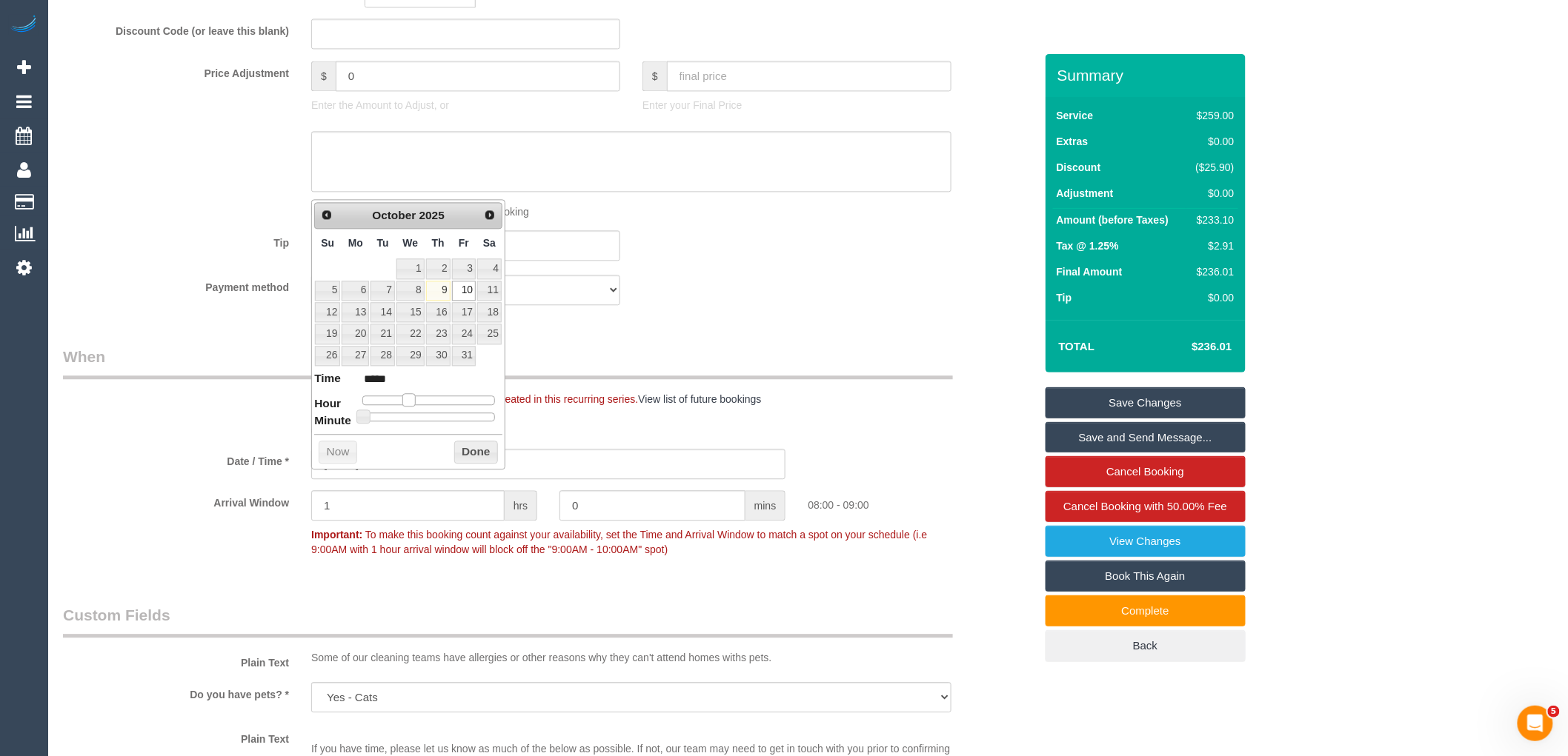
type input "10/10/2025 10:00"
type input "*****"
type input "10/10/2025 11:00"
type input "*****"
type input "10/10/2025 12:00"
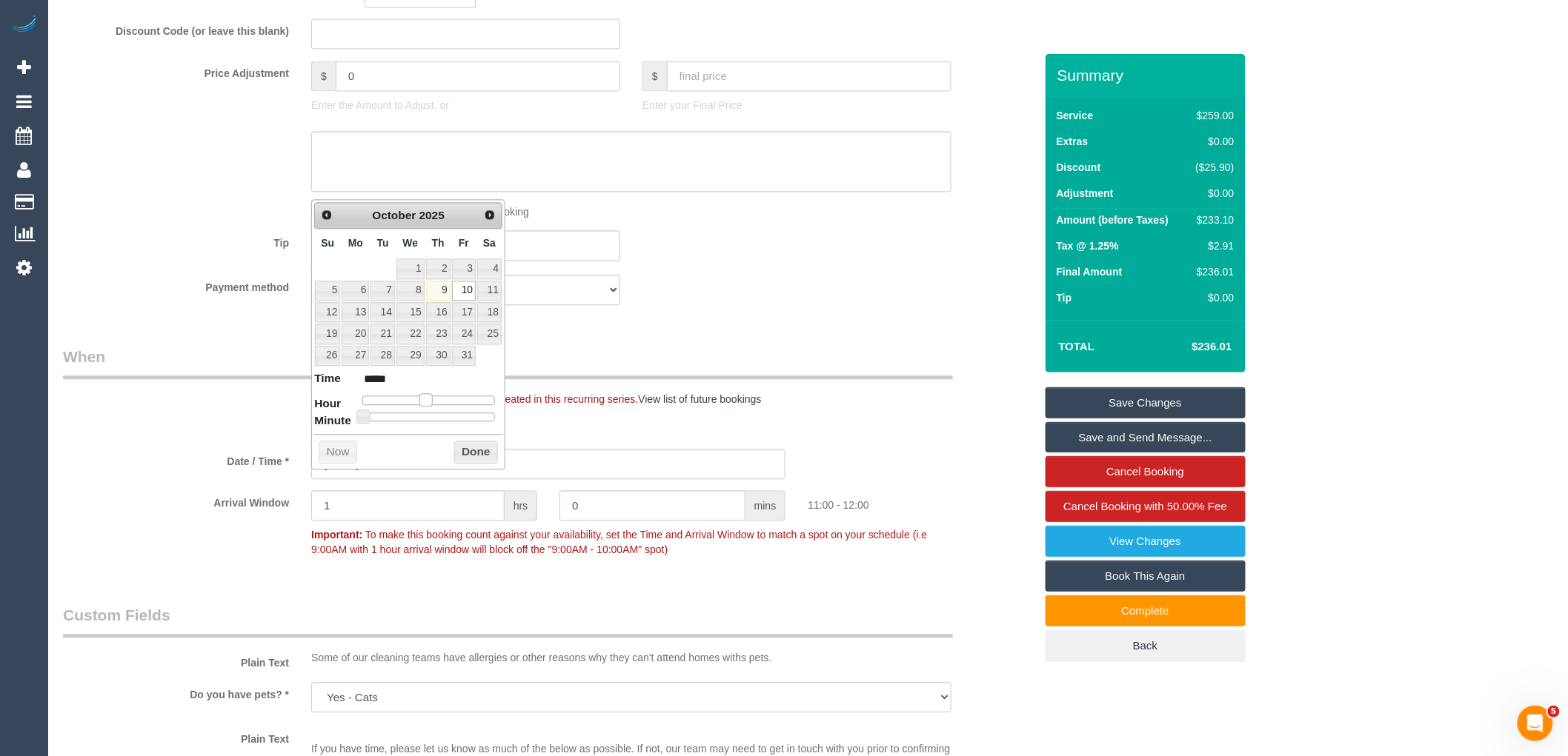
type input "*****"
drag, startPoint x: 406, startPoint y: 400, endPoint x: 431, endPoint y: 398, distance: 25.1
click at [431, 398] on span at bounding box center [431, 400] width 14 height 14
click at [463, 454] on button "Done" at bounding box center [476, 453] width 44 height 24
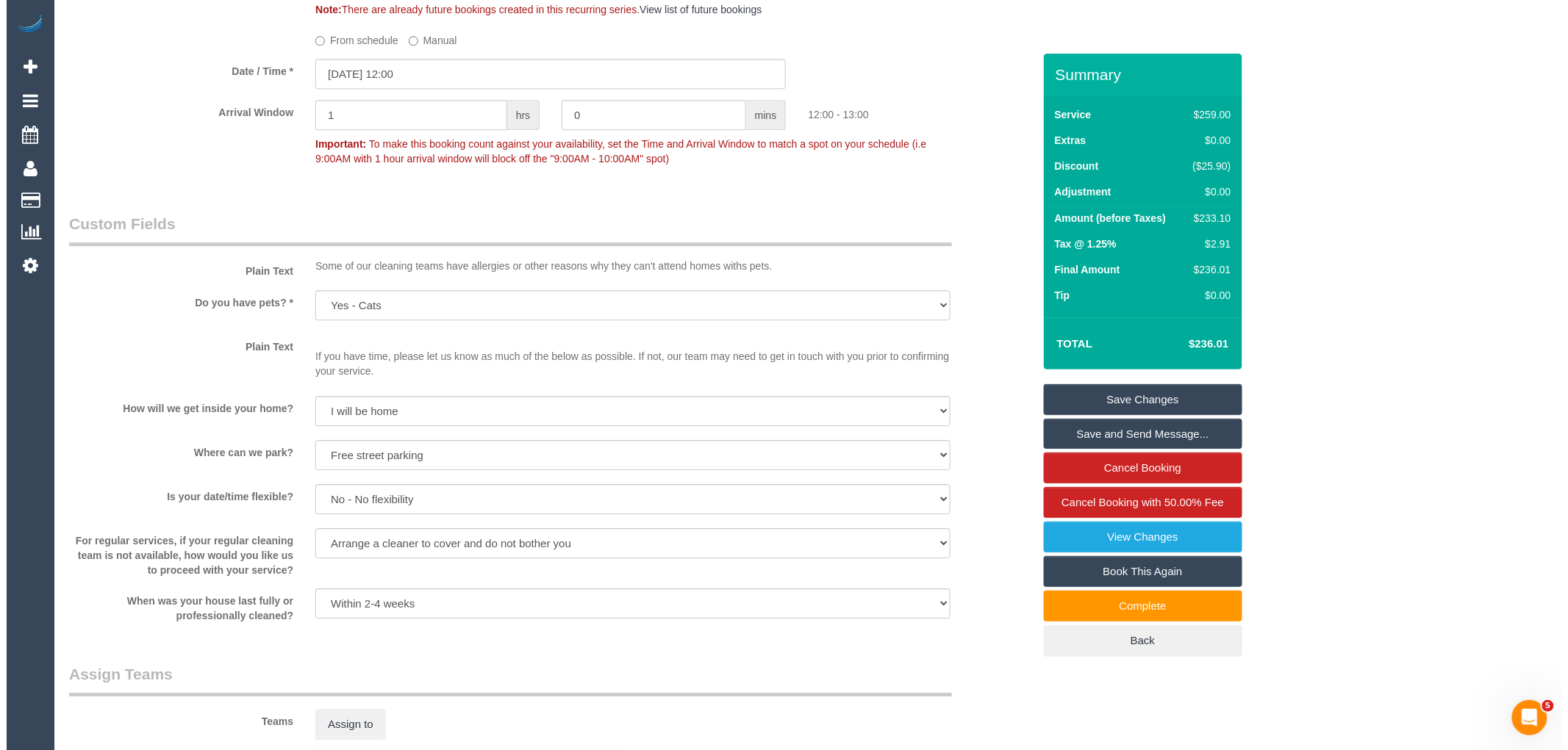
scroll to position [2204, 0]
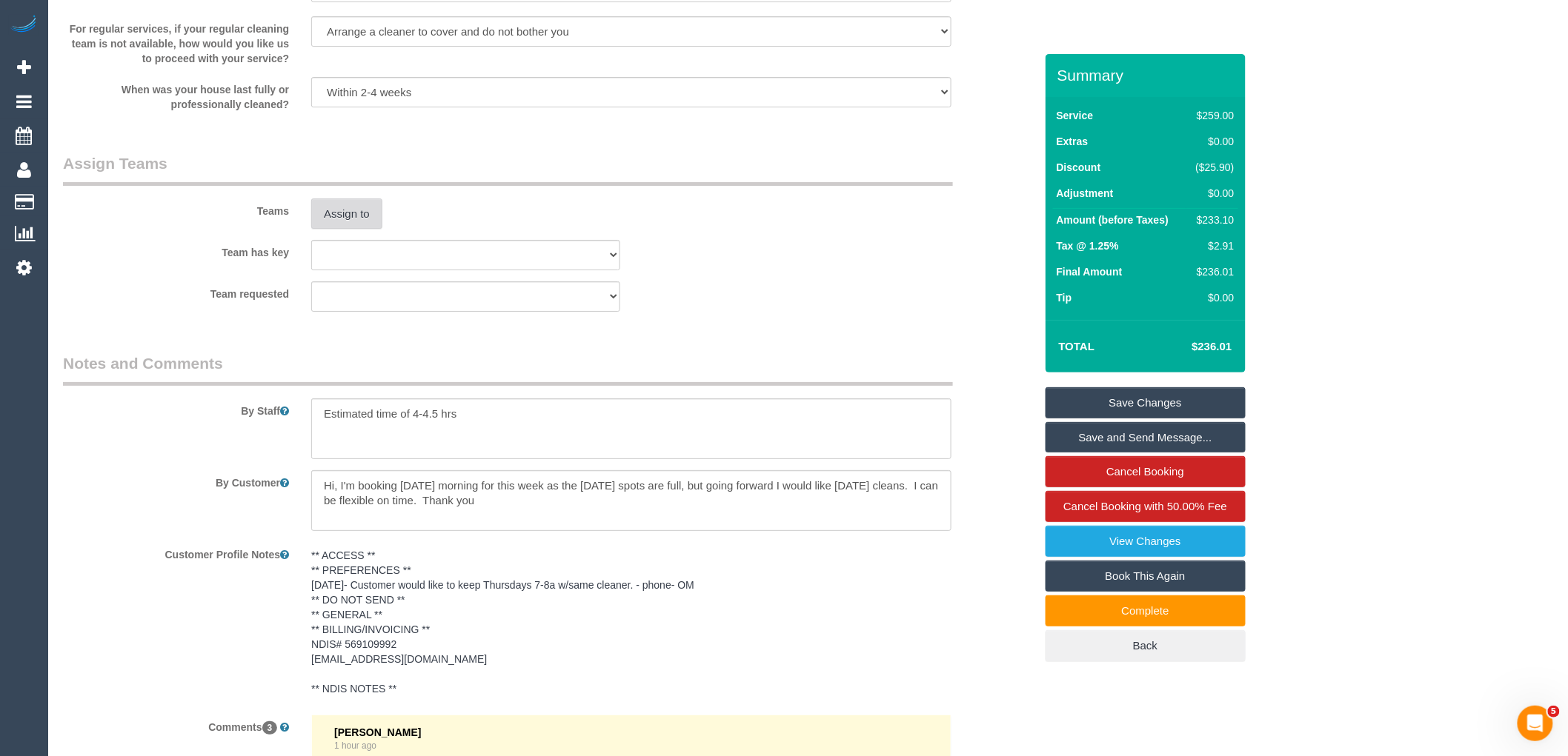
click at [339, 230] on button "Assign to" at bounding box center [346, 214] width 71 height 31
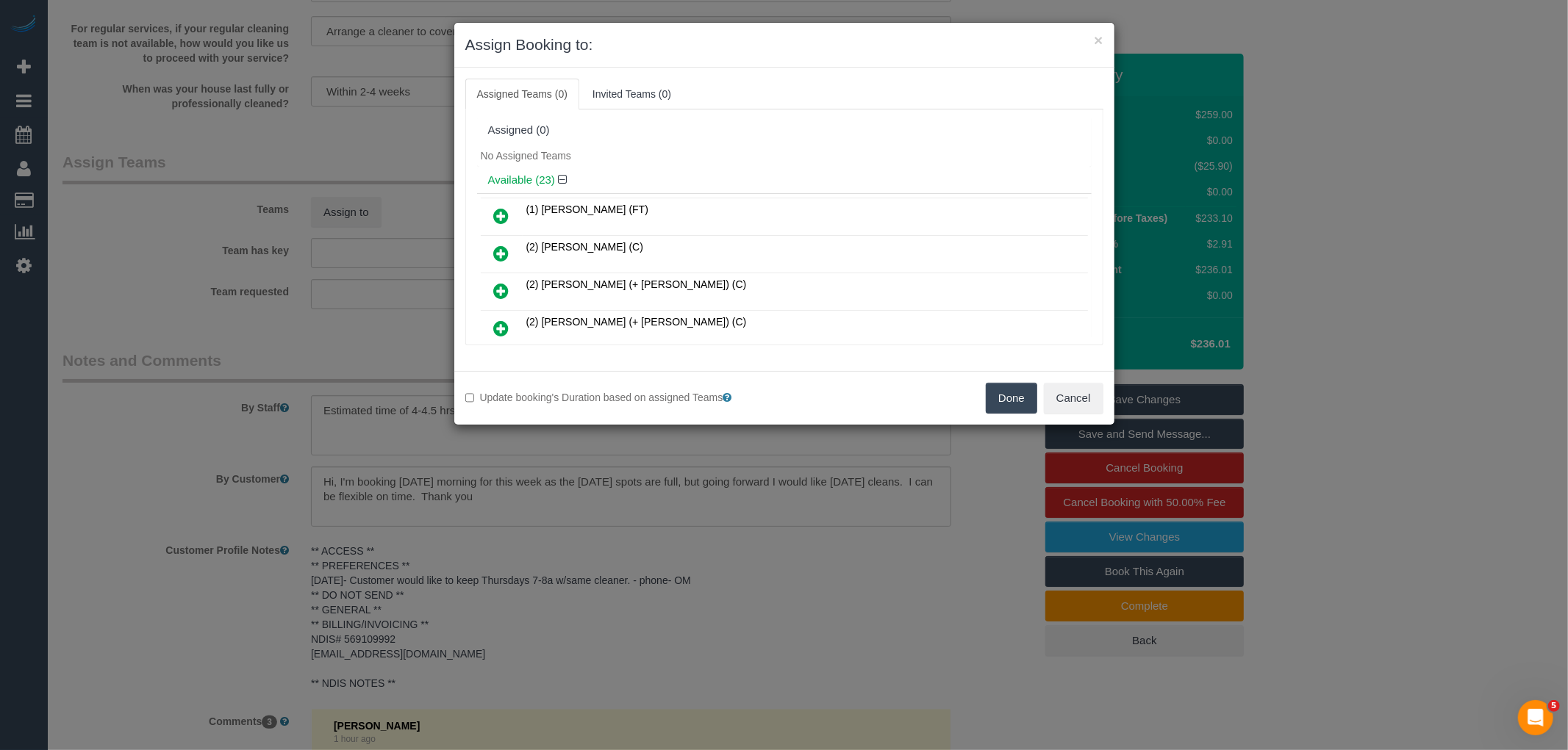
scroll to position [683, 0]
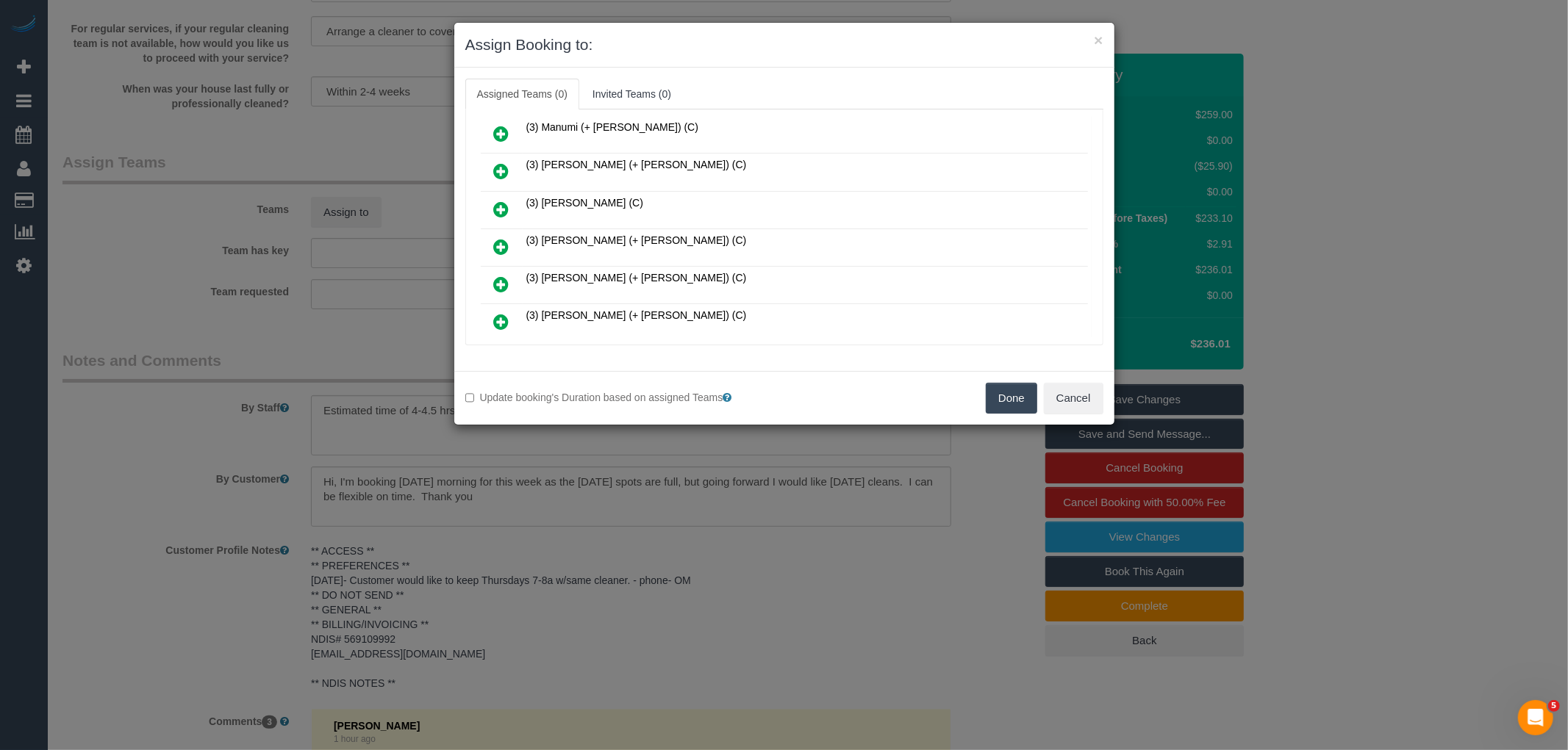
click at [500, 238] on icon at bounding box center [501, 247] width 15 height 18
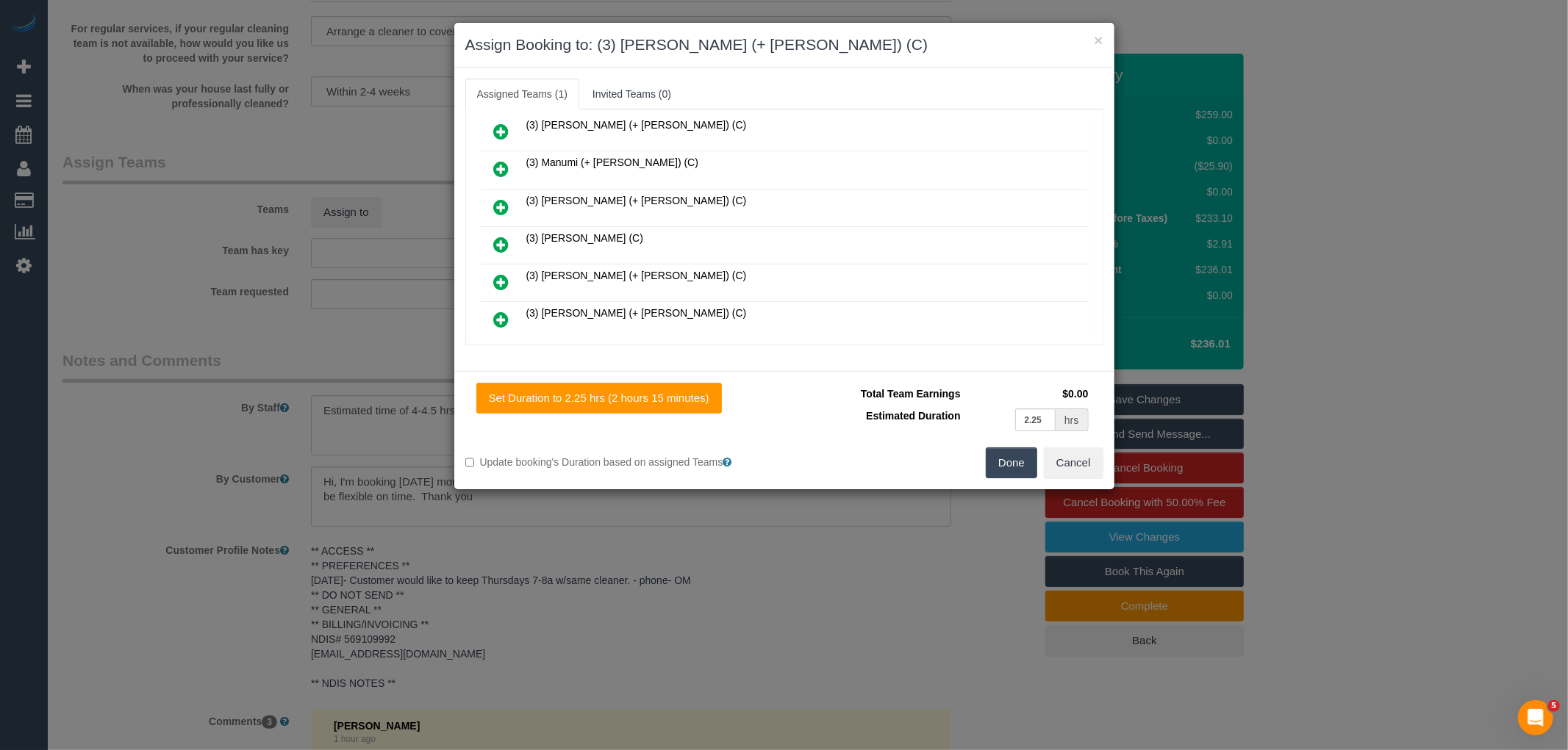
scroll to position [718, 0]
click at [500, 277] on icon at bounding box center [501, 286] width 15 height 18
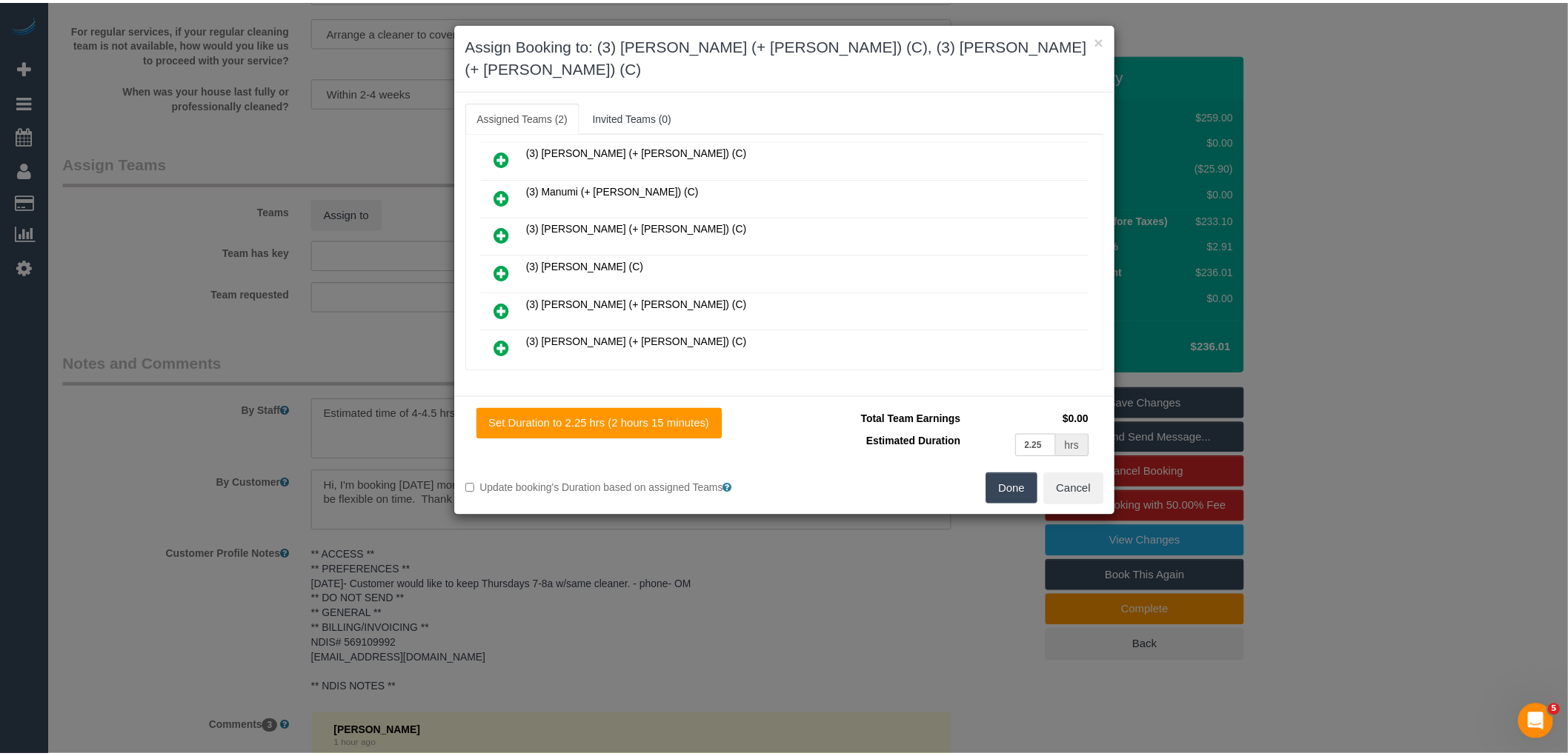
scroll to position [760, 0]
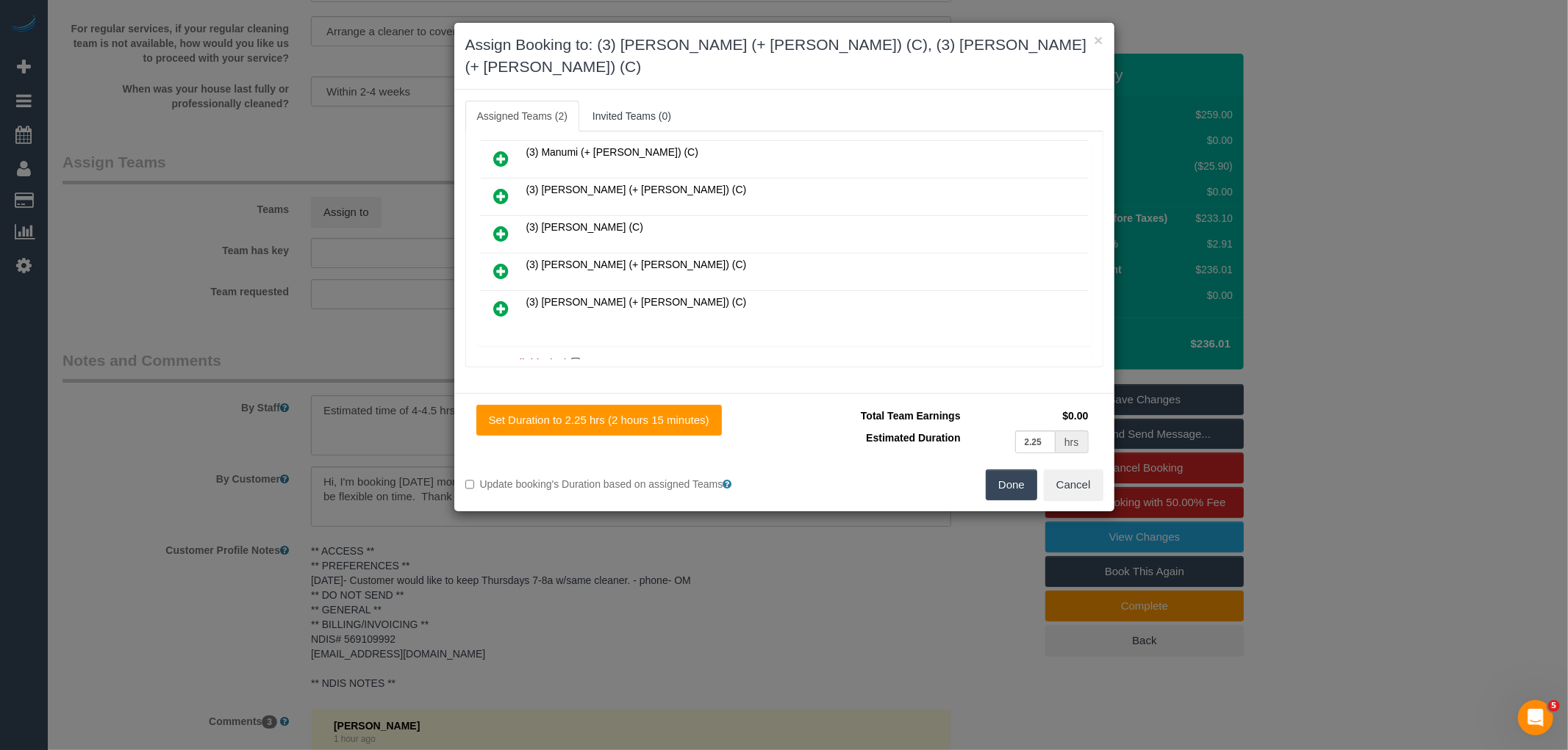
click at [1004, 470] on button "Done" at bounding box center [1011, 485] width 51 height 31
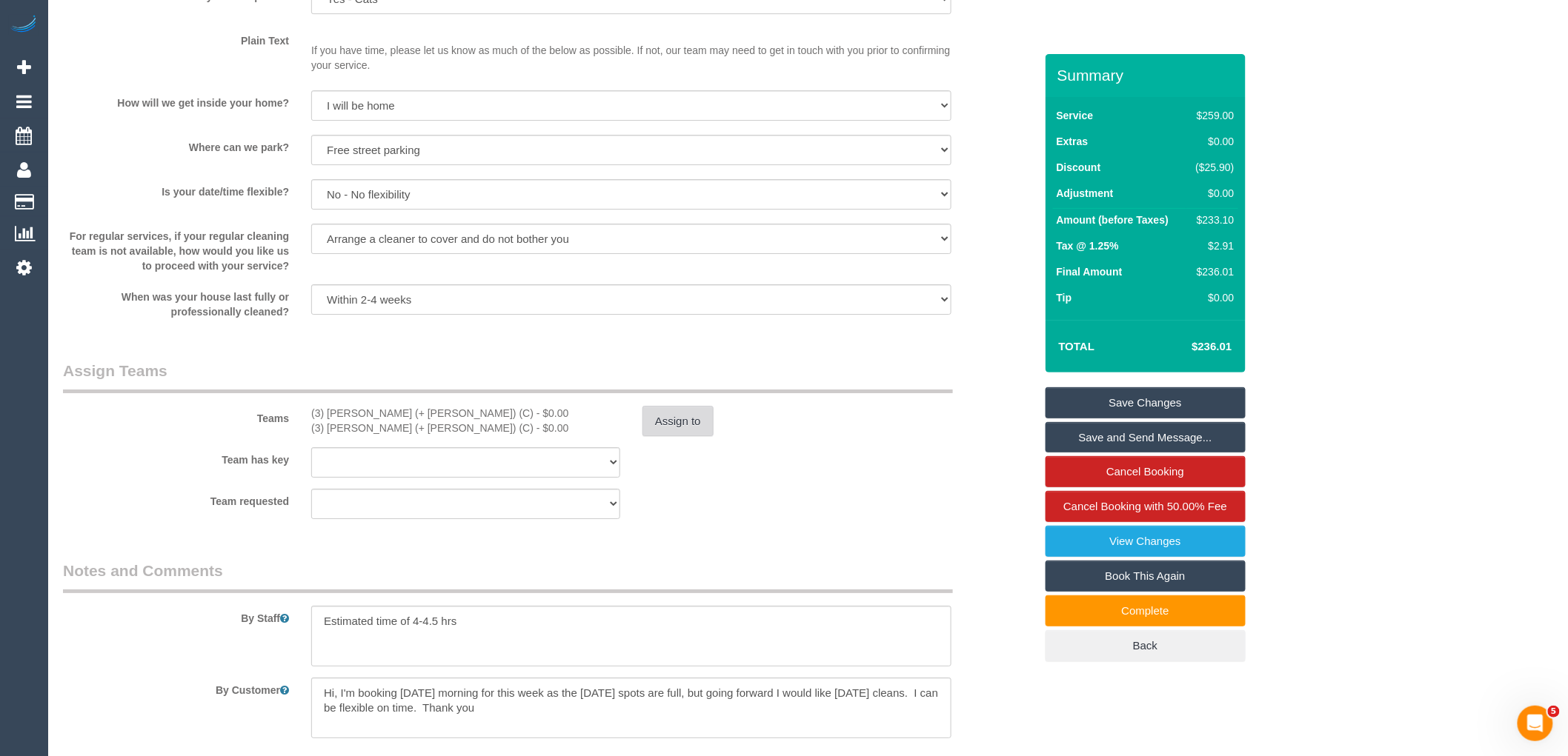
scroll to position [2057, 0]
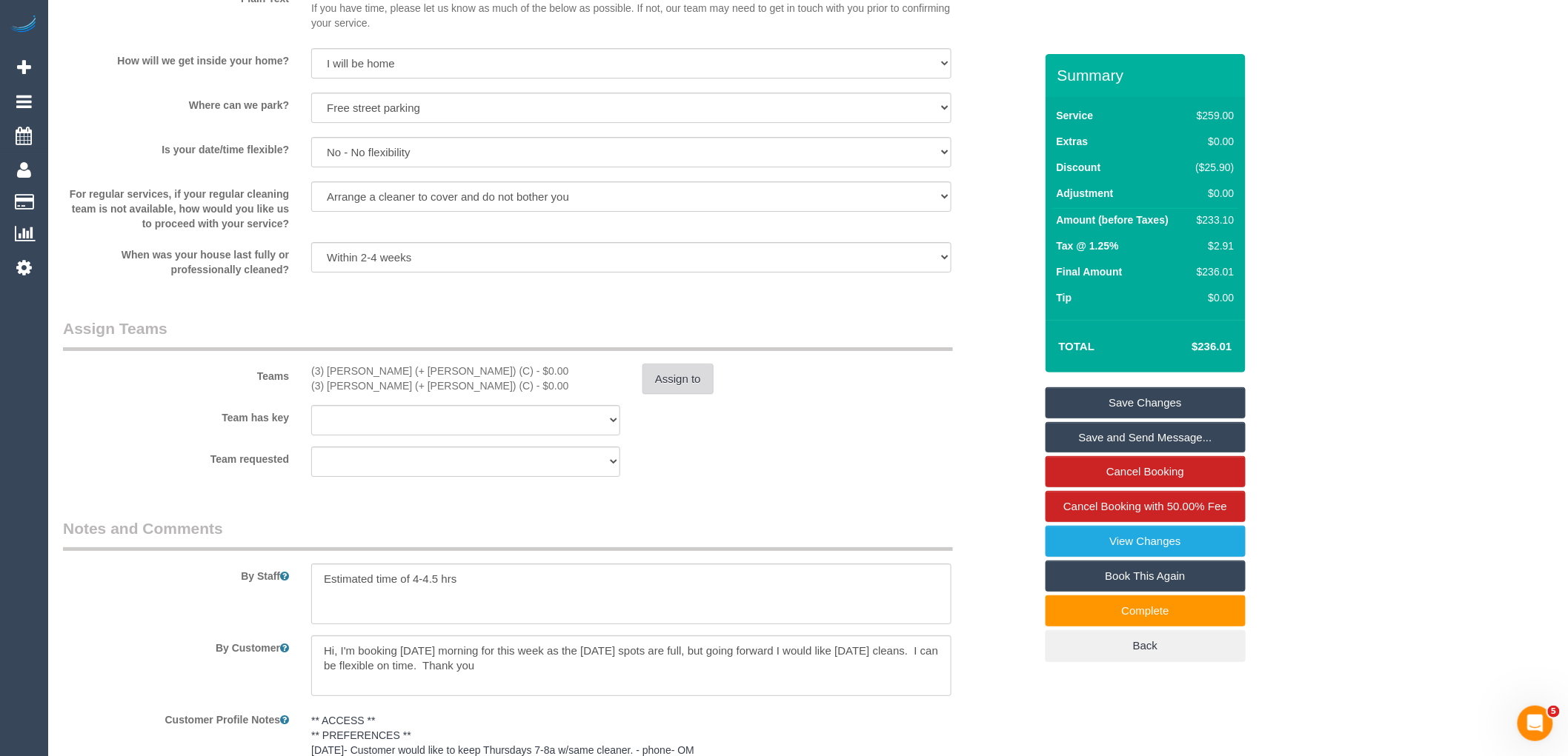
click at [674, 394] on button "Assign to" at bounding box center [678, 379] width 71 height 31
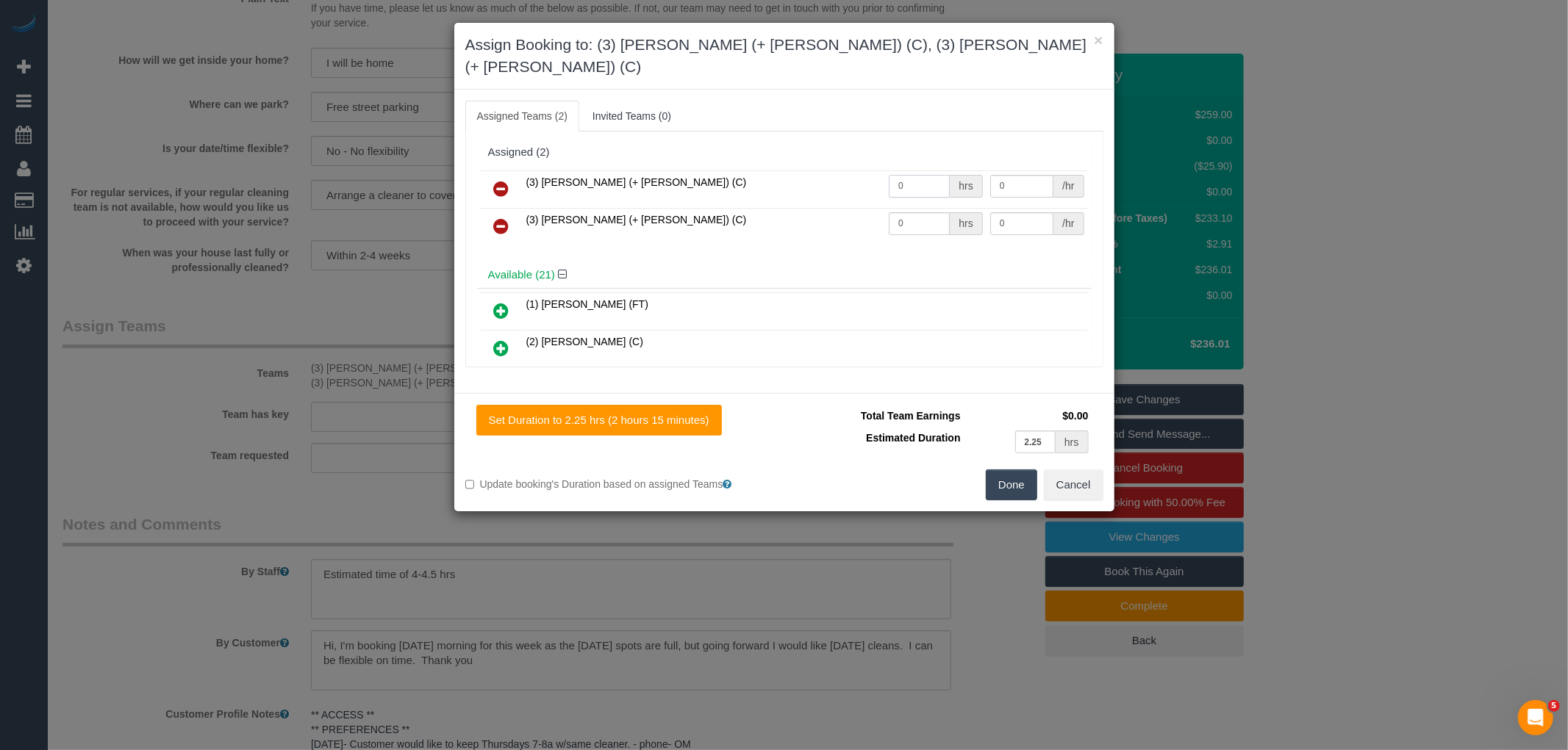
click at [917, 175] on input "0" at bounding box center [919, 186] width 61 height 23
type input "1"
type input "72.5"
click at [923, 213] on input "0" at bounding box center [919, 224] width 61 height 23
type input "1"
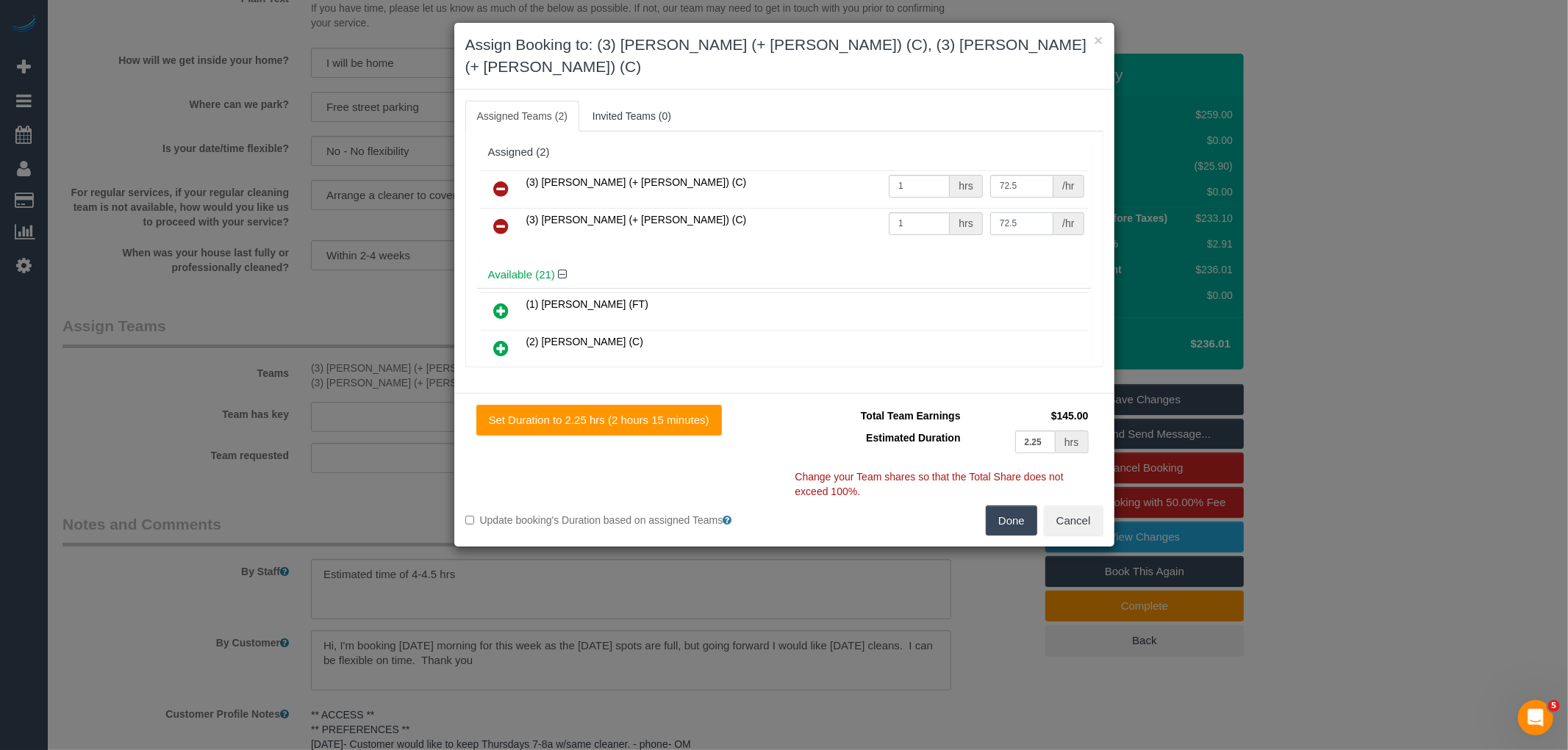
type input "72.5"
click at [1003, 506] on button "Done" at bounding box center [1011, 521] width 51 height 31
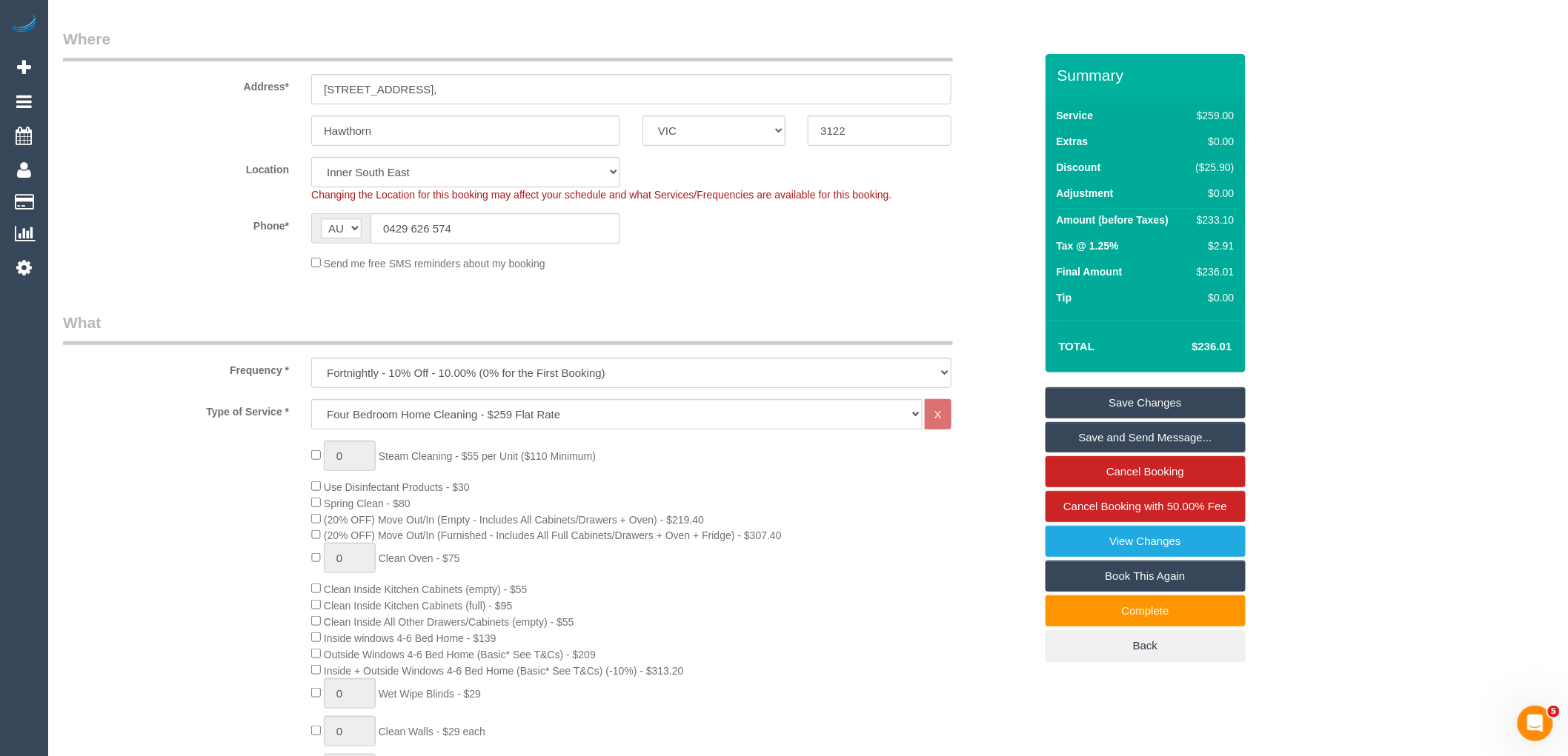
scroll to position [0, 0]
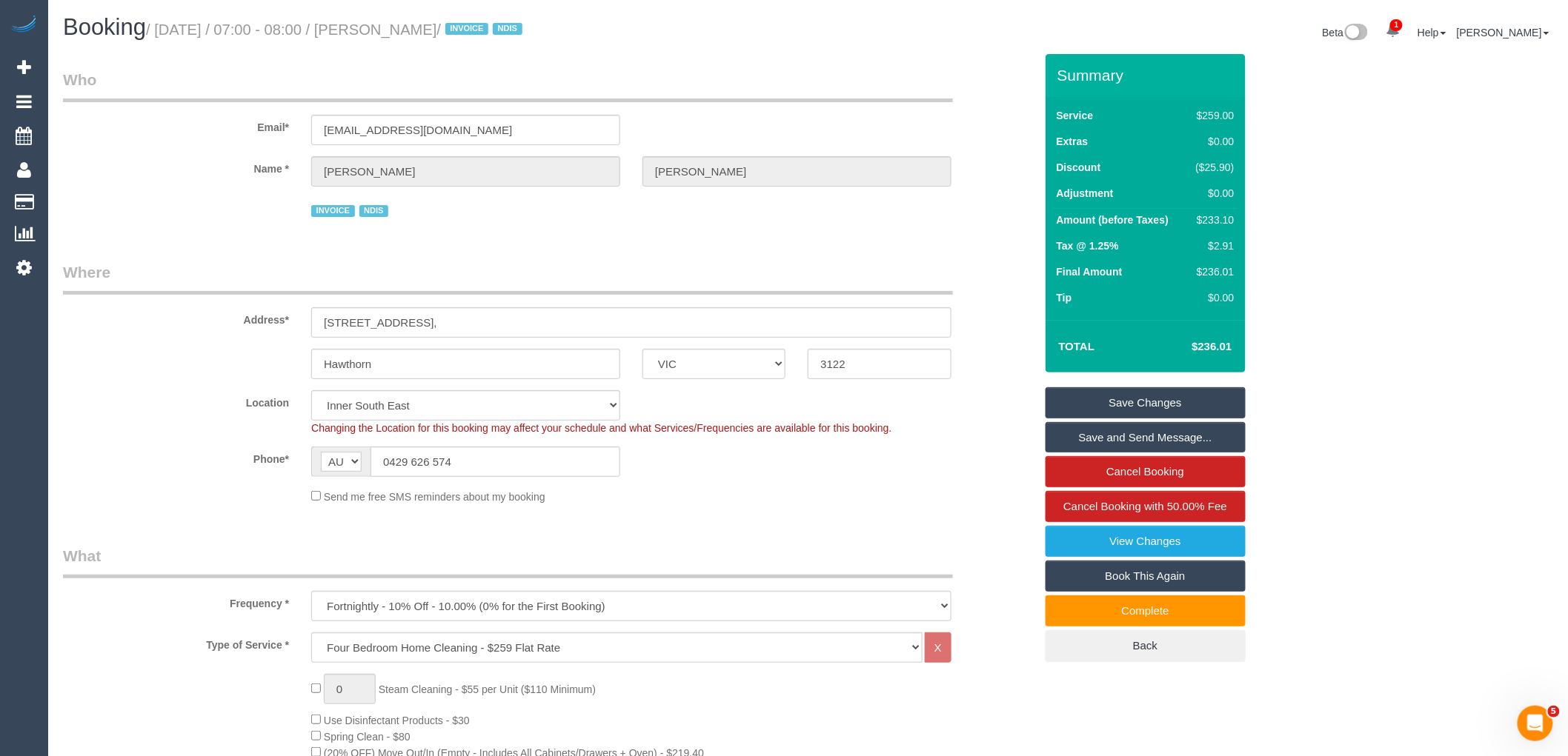
drag, startPoint x: 390, startPoint y: 26, endPoint x: 467, endPoint y: 19, distance: 77.3
click at [467, 19] on h1 "Booking / October 09, 2025 / 07:00 - 08:00 / Jane Poxon / INVOICE NDIS" at bounding box center [430, 27] width 734 height 25
copy small "Jane Poxon"
click at [1204, 430] on link "Save and Send Message..." at bounding box center [1145, 438] width 200 height 31
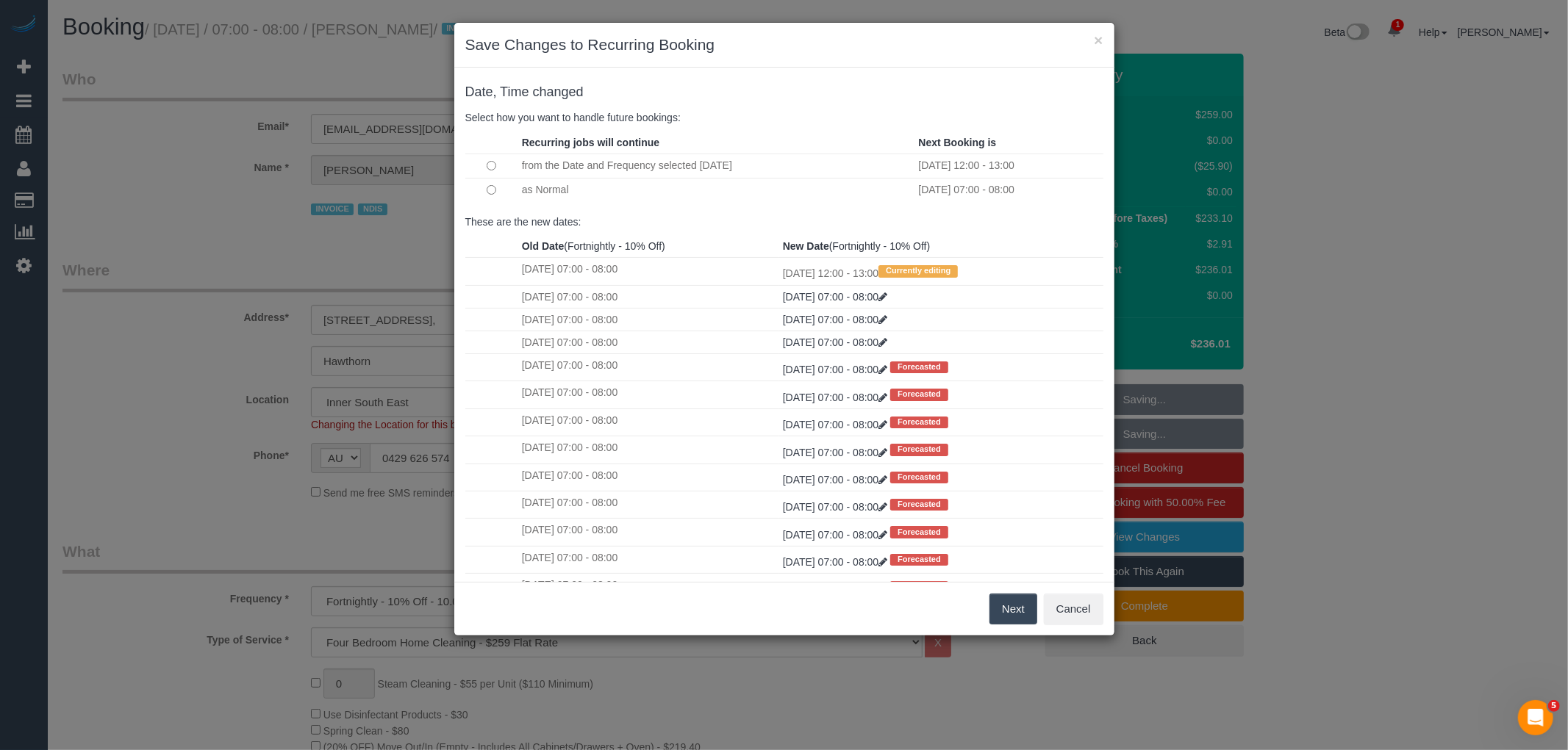
click at [1008, 610] on button "Next" at bounding box center [1013, 609] width 48 height 31
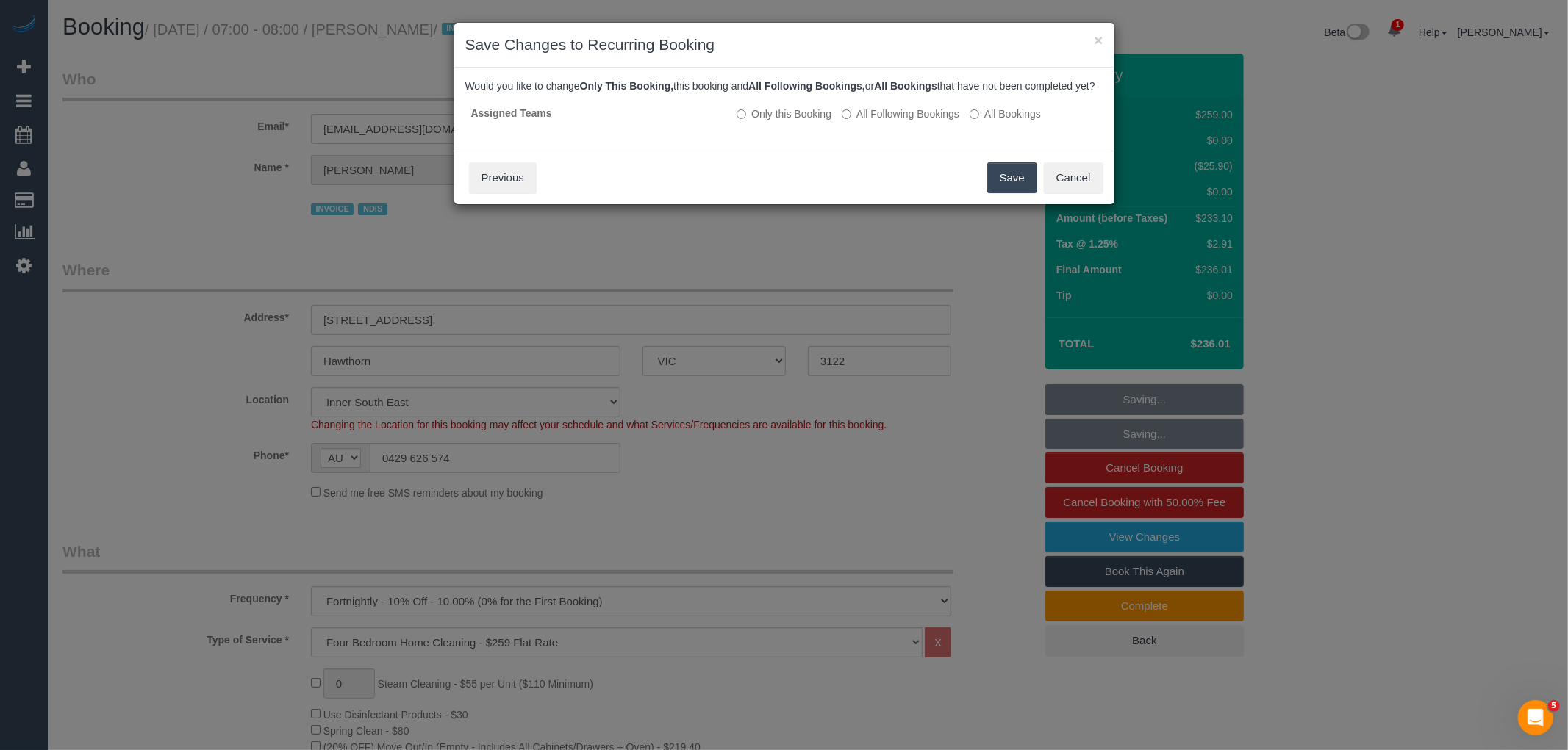
click at [1008, 193] on button "Save" at bounding box center [1012, 178] width 50 height 31
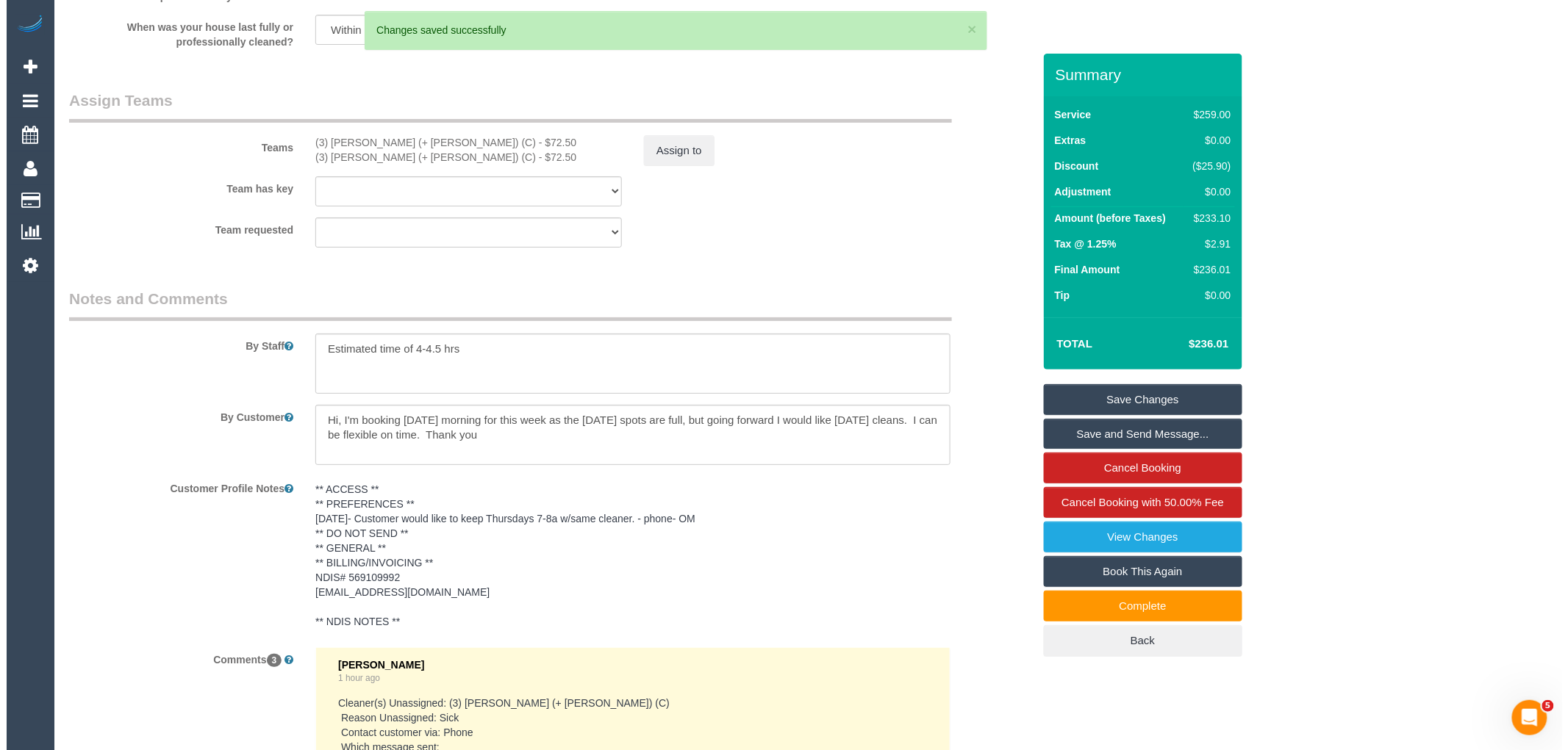
scroll to position [2643, 0]
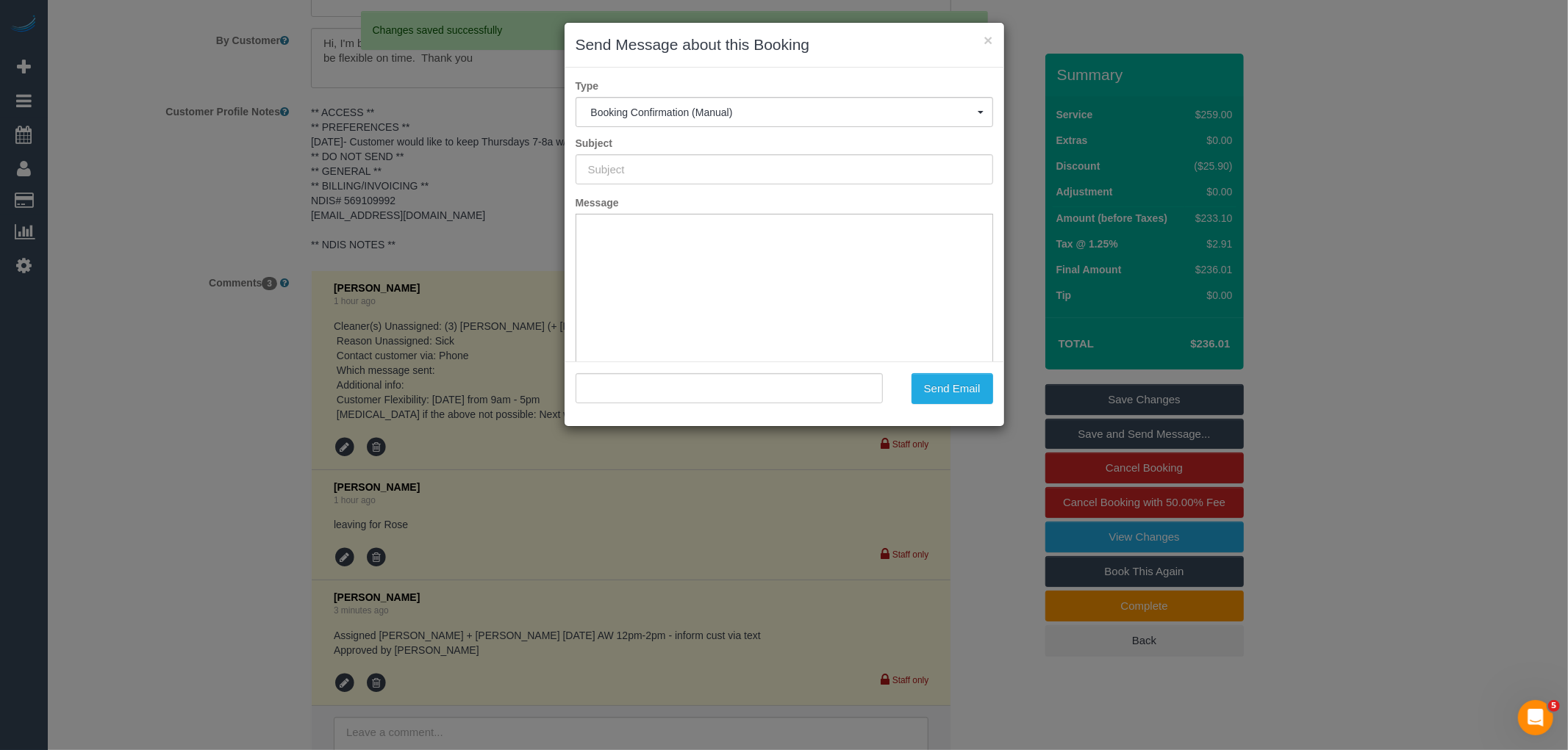
drag, startPoint x: 1567, startPoint y: 128, endPoint x: 1433, endPoint y: 647, distance: 536.0
type input "Booking Confirmed"
type input ""Jane Poxon" <janepoxon1@gmail.com>"
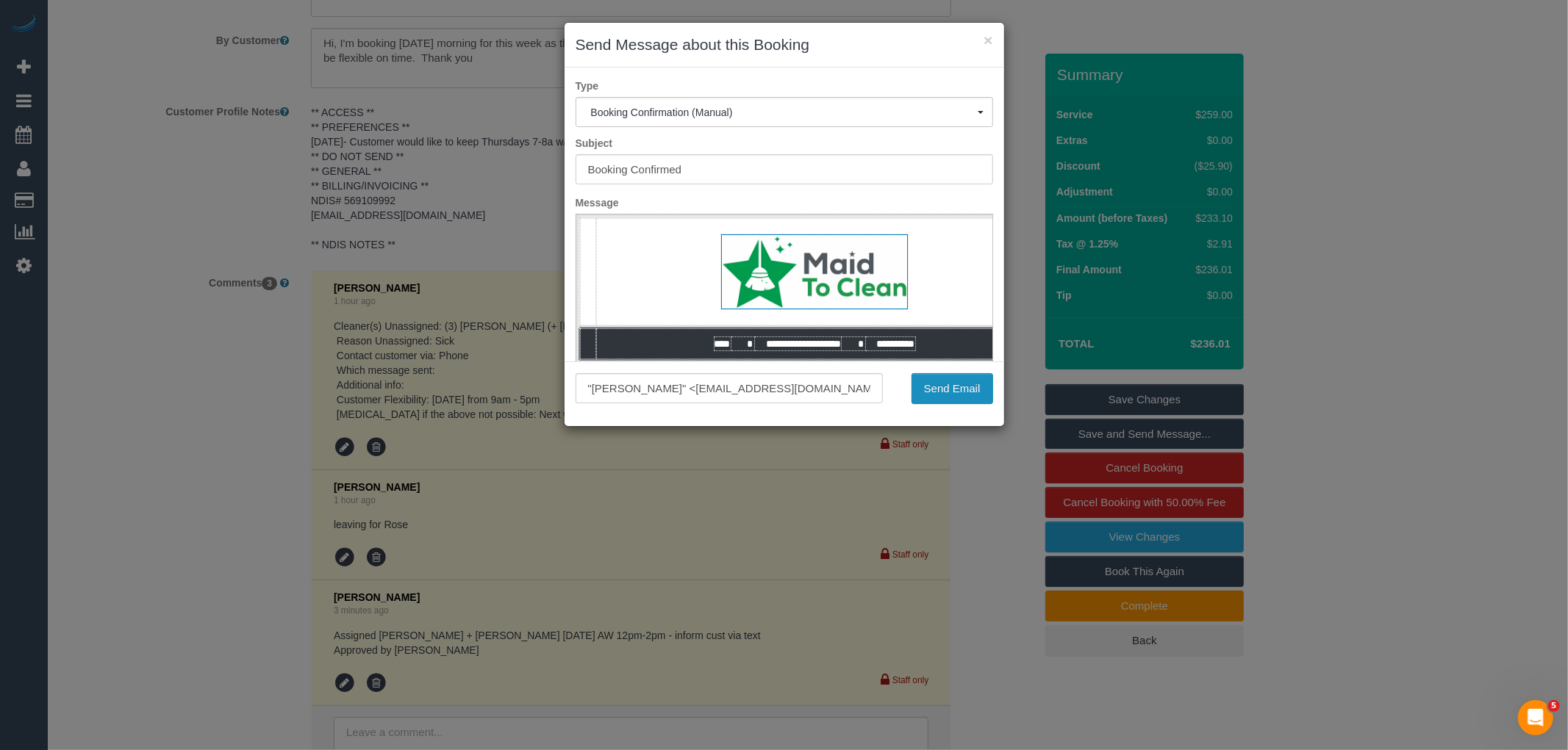
click at [941, 389] on button "Send Email" at bounding box center [952, 389] width 81 height 31
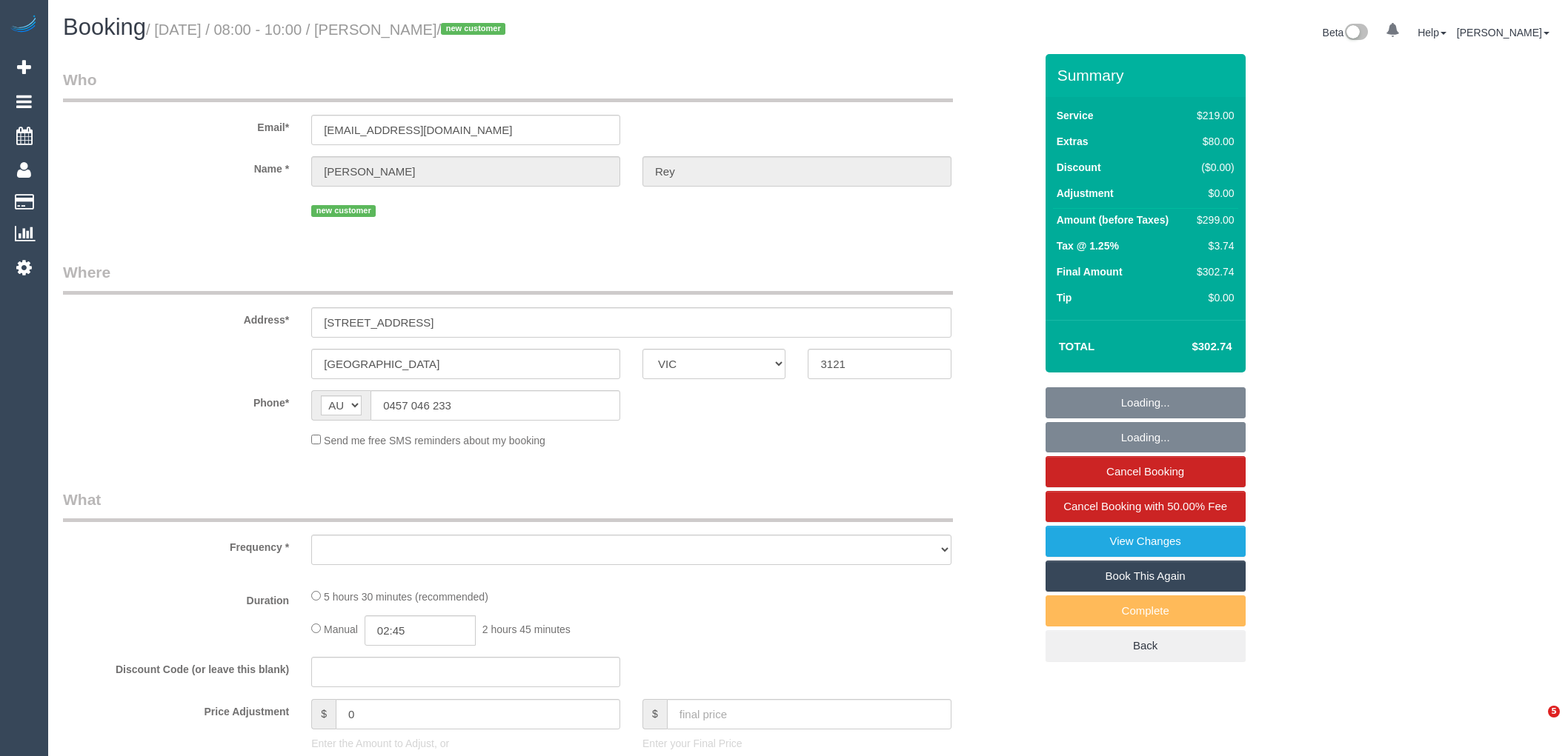
select select "VIC"
select select "object:583"
select select "string:stripe-pm_1KTcDl2GScqysDRV0M4IRFUb"
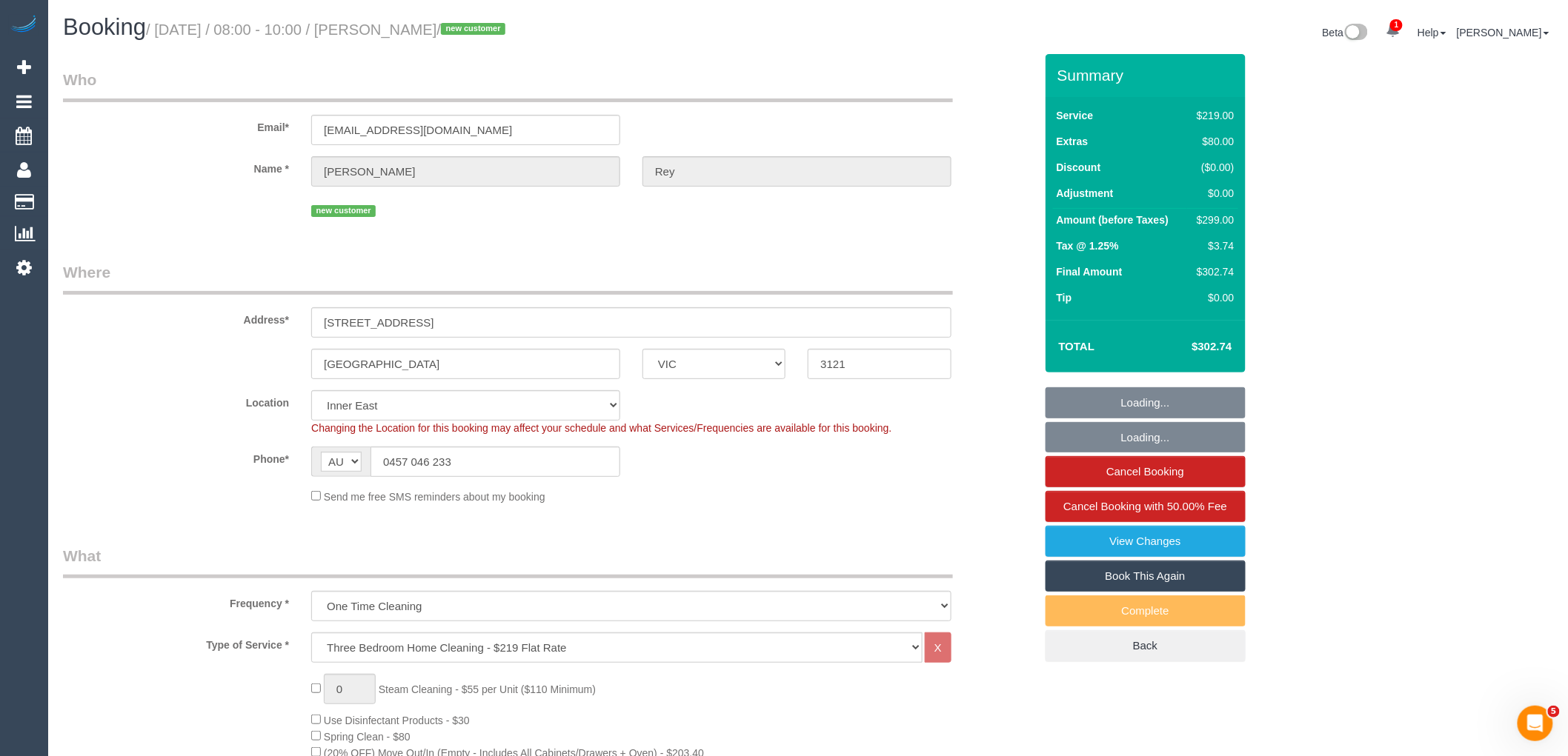
select select "object:692"
select select "number:27"
select select "number:14"
select select "number:19"
select select "number:22"
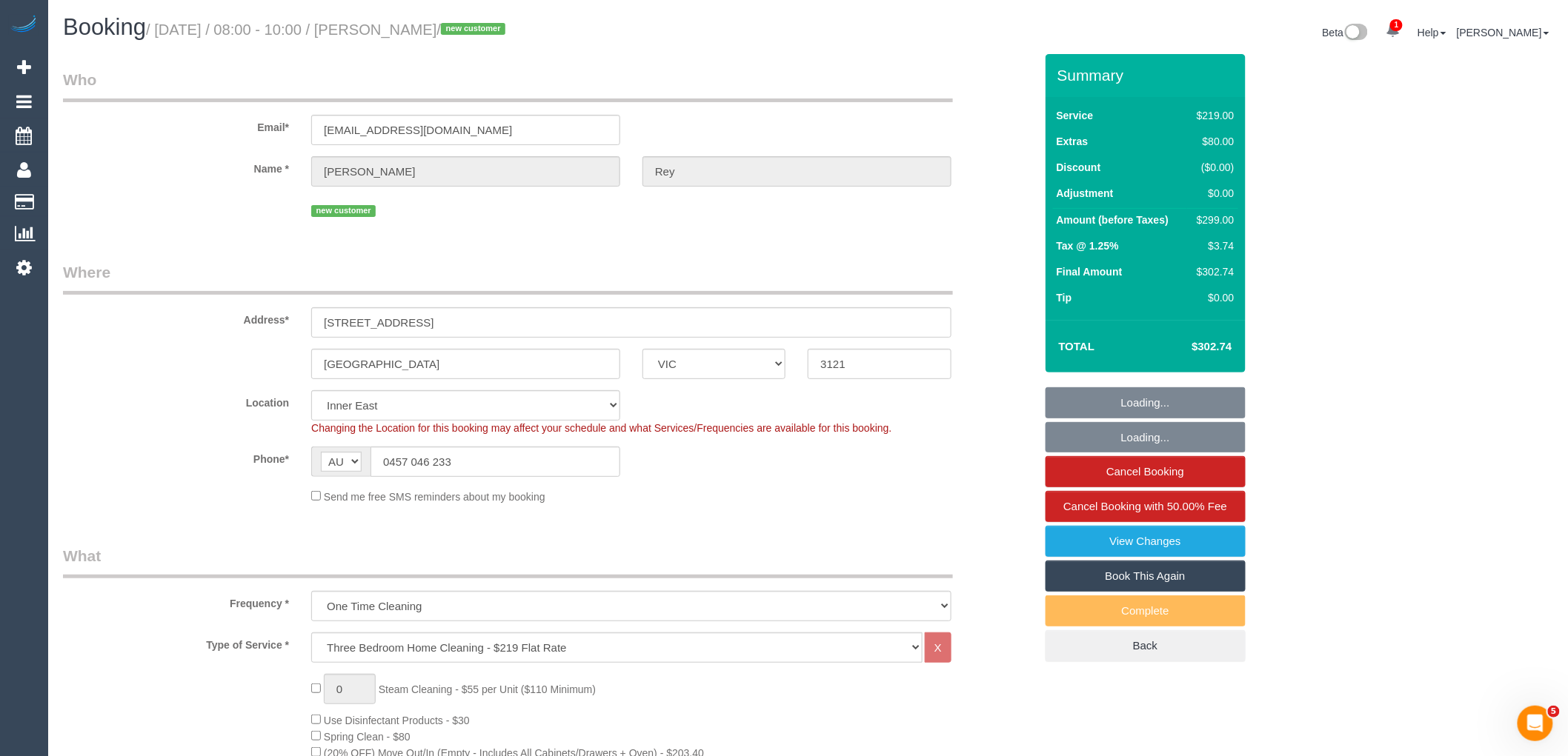
select select "number:26"
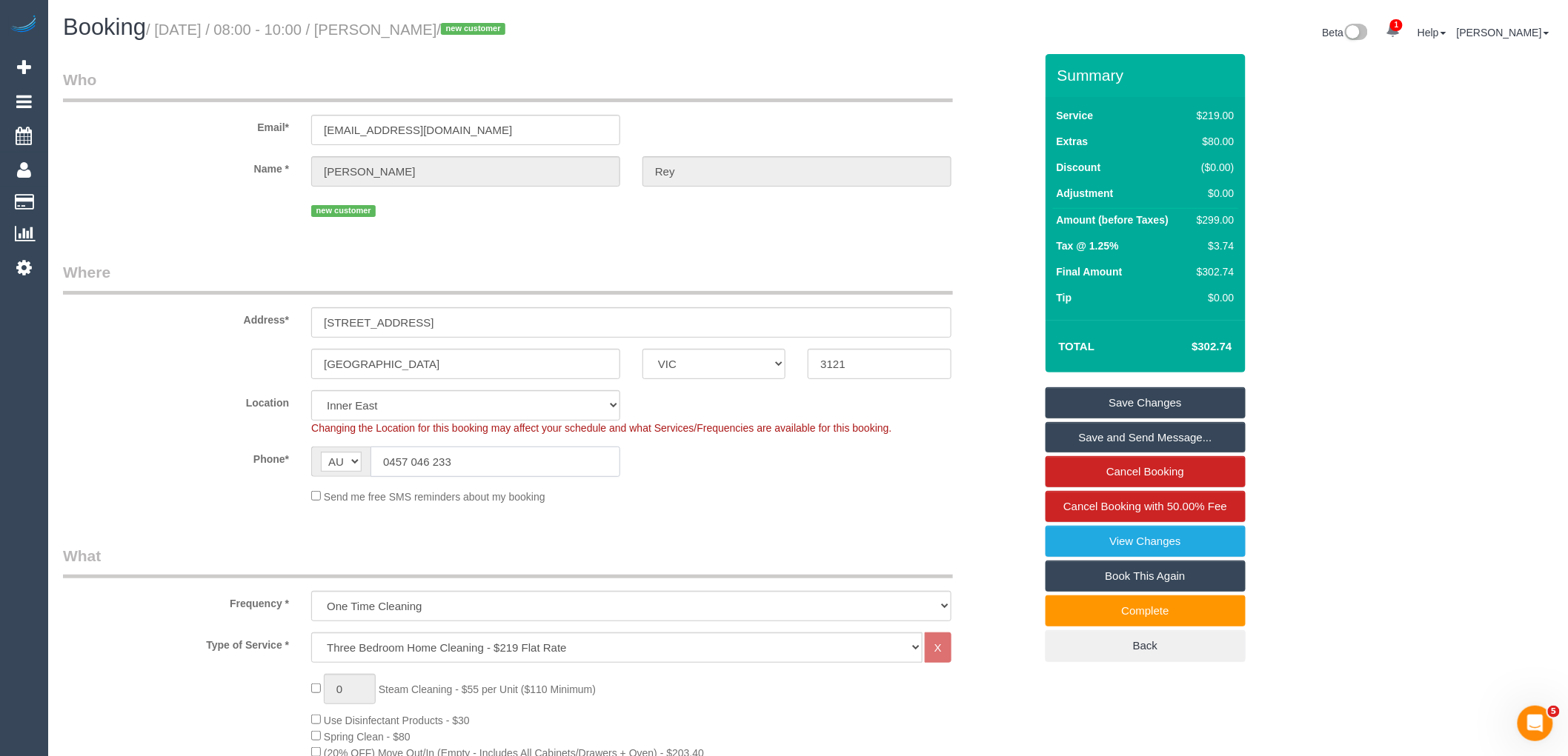
drag, startPoint x: 465, startPoint y: 463, endPoint x: 394, endPoint y: 458, distance: 71.2
click at [394, 458] on input "0457 046 233" at bounding box center [495, 462] width 250 height 30
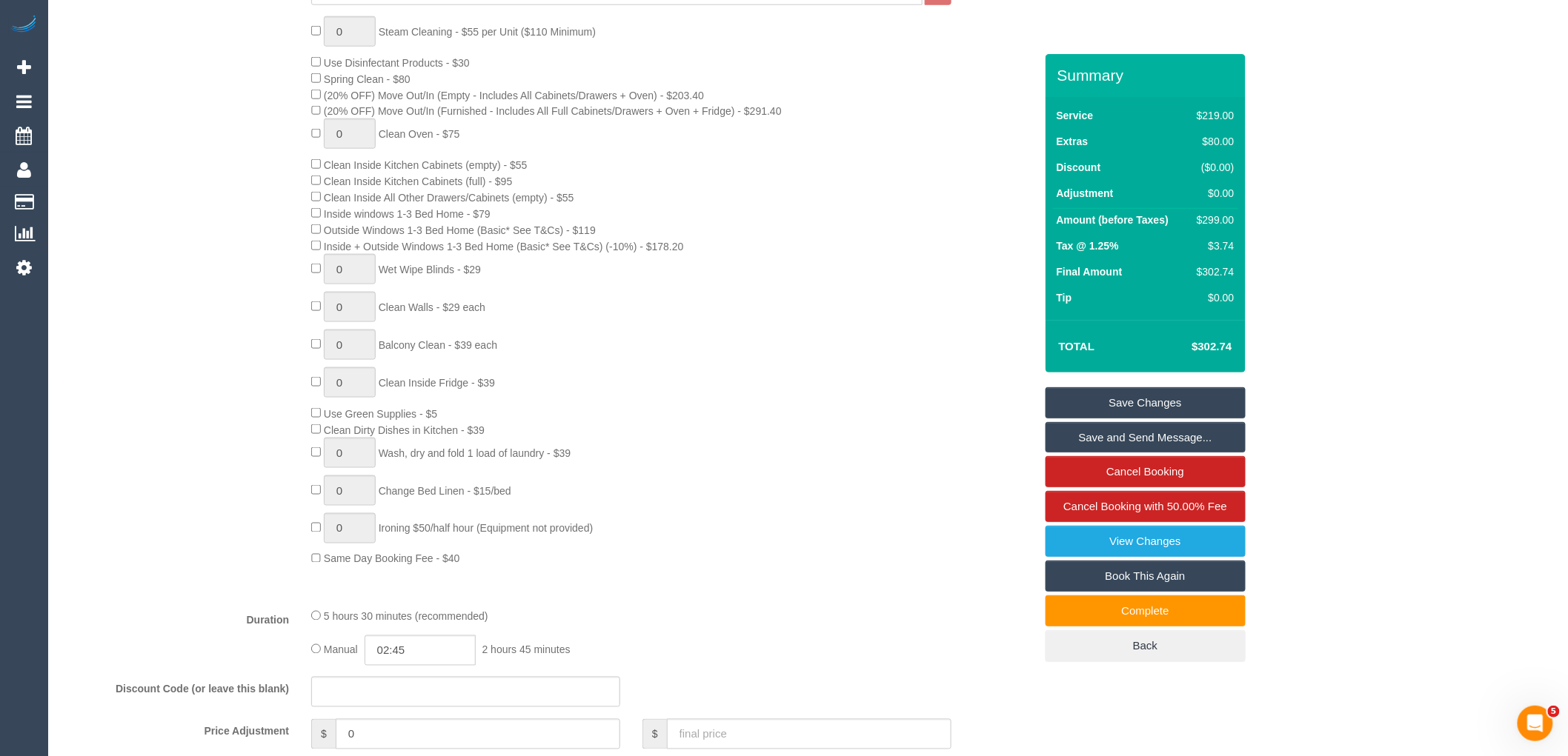
scroll to position [632, 0]
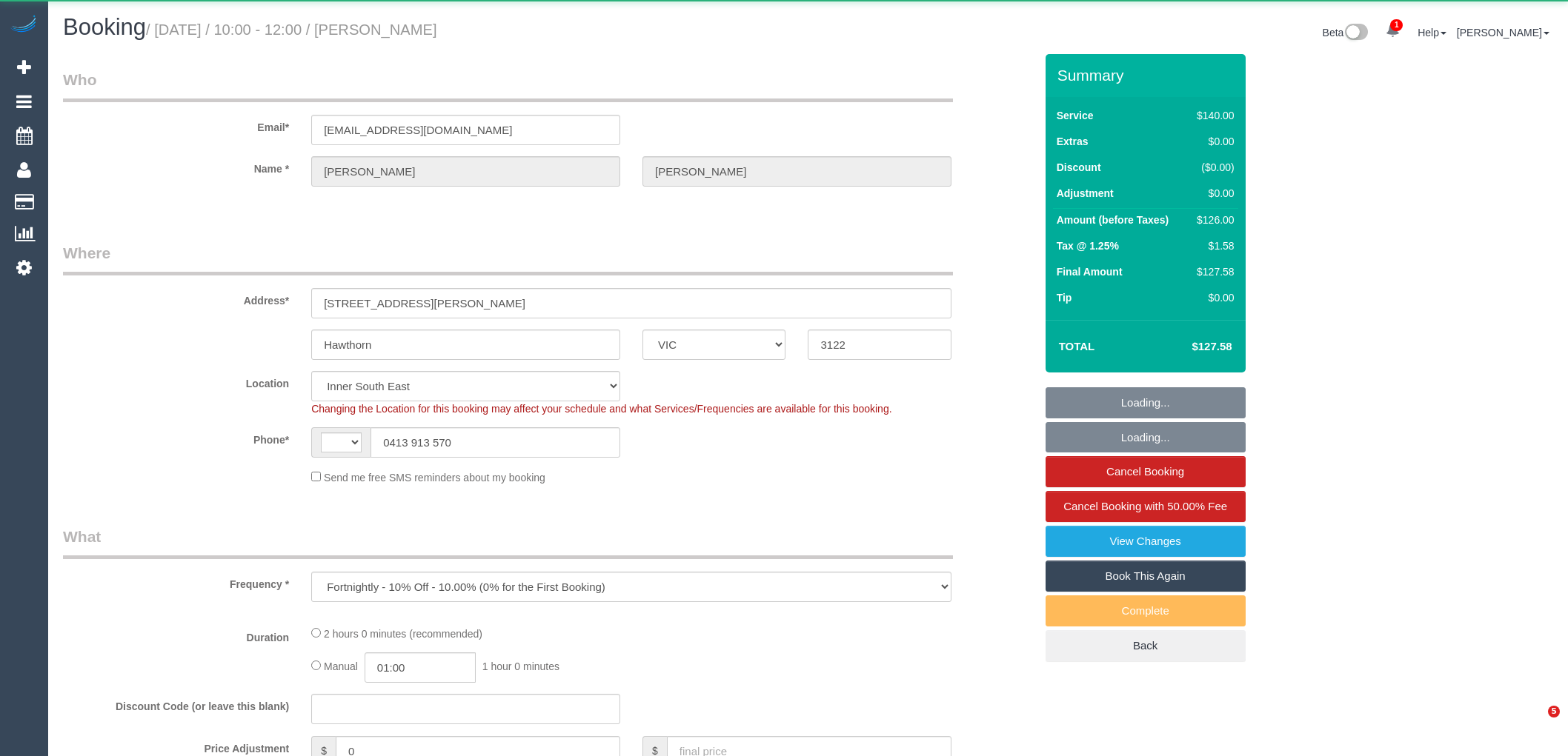
select select "VIC"
select select "object:939"
select select "string:AU"
select select "string:stripe-pm_1Px4Nw2GScqysDRV2SZzIjZD"
select select "number:28"
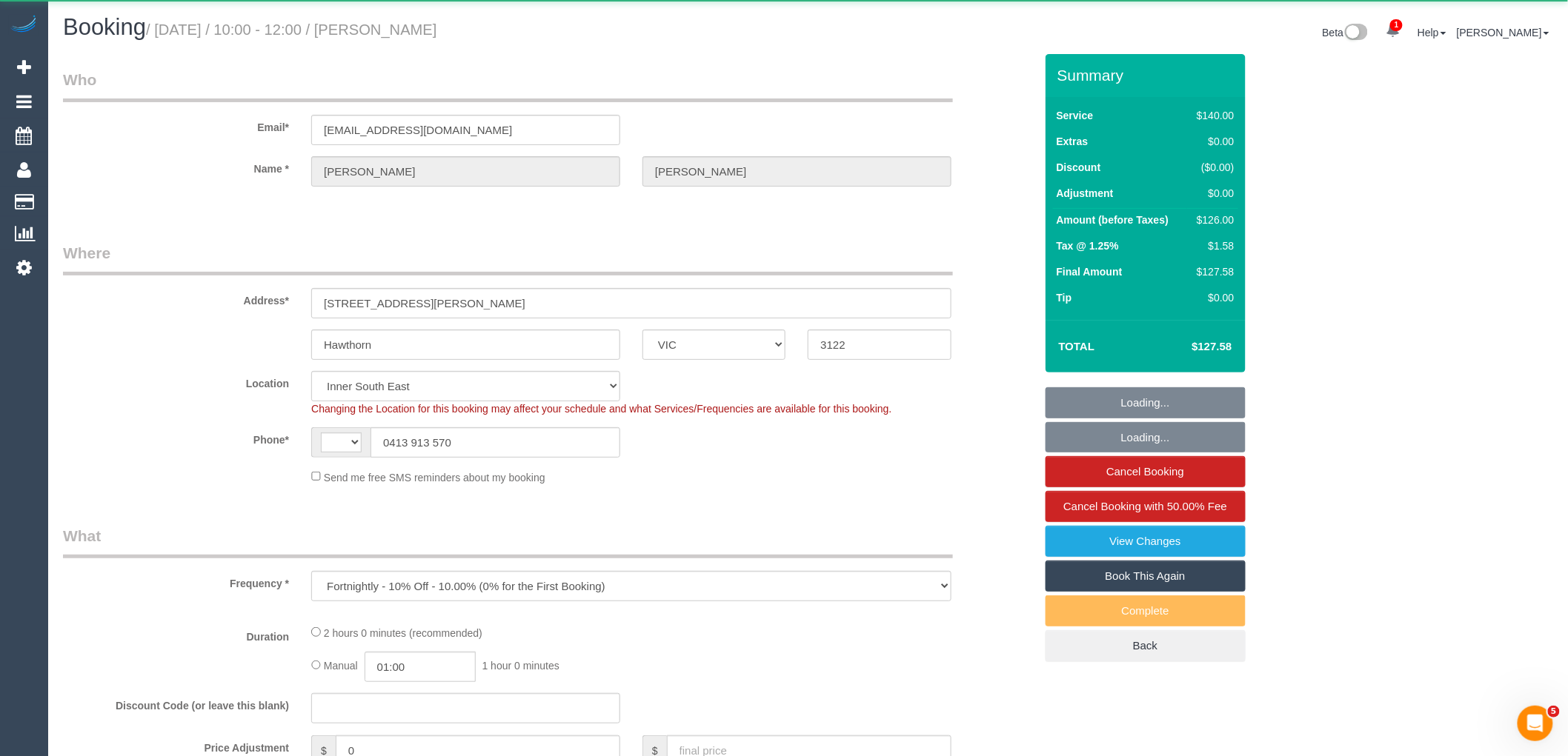
select select "number:16"
select select "number:19"
select select "number:24"
select select "number:34"
select select "number:11"
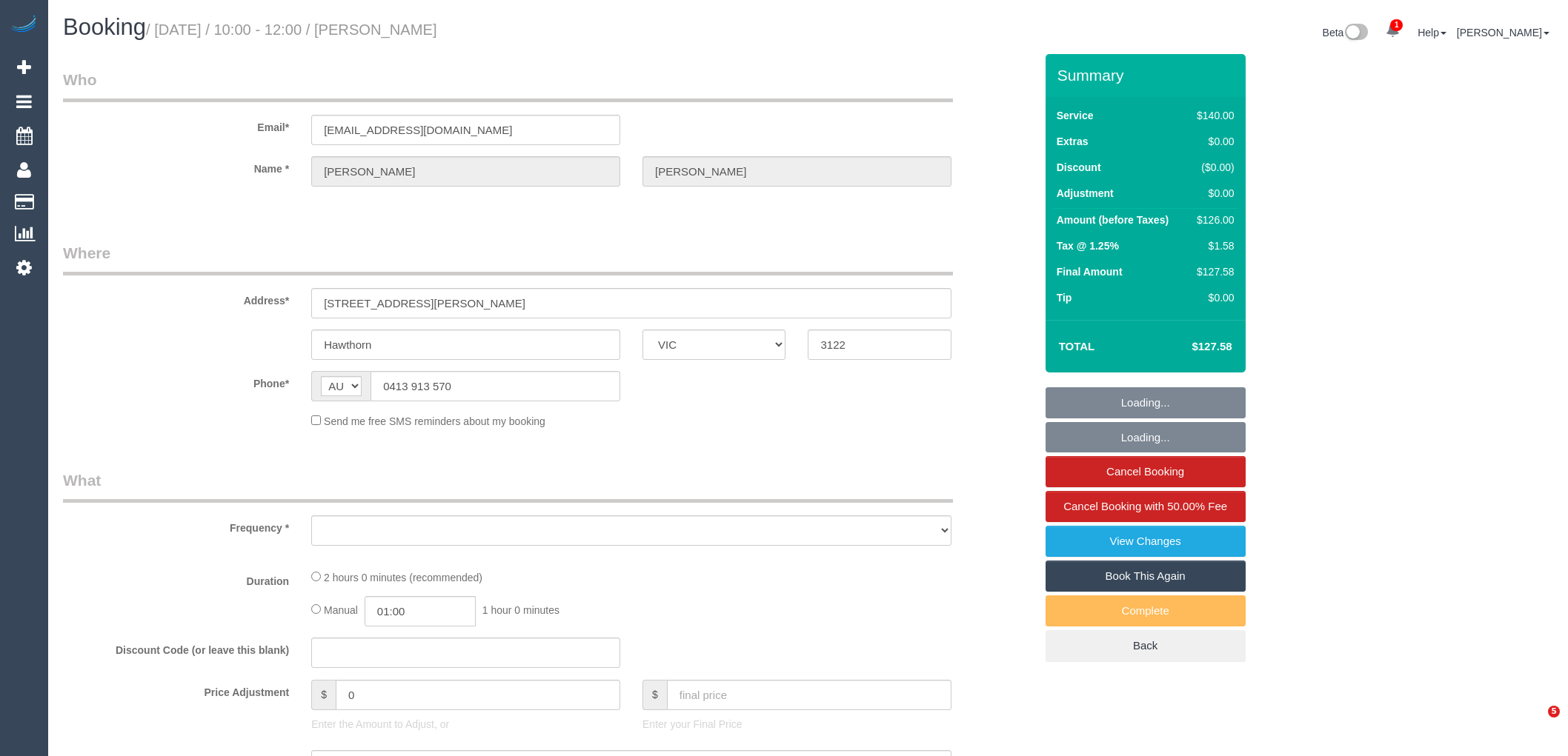
select select "VIC"
select select "object:610"
select select "string:stripe-pm_1Px4Nw2GScqysDRV2SZzIjZD"
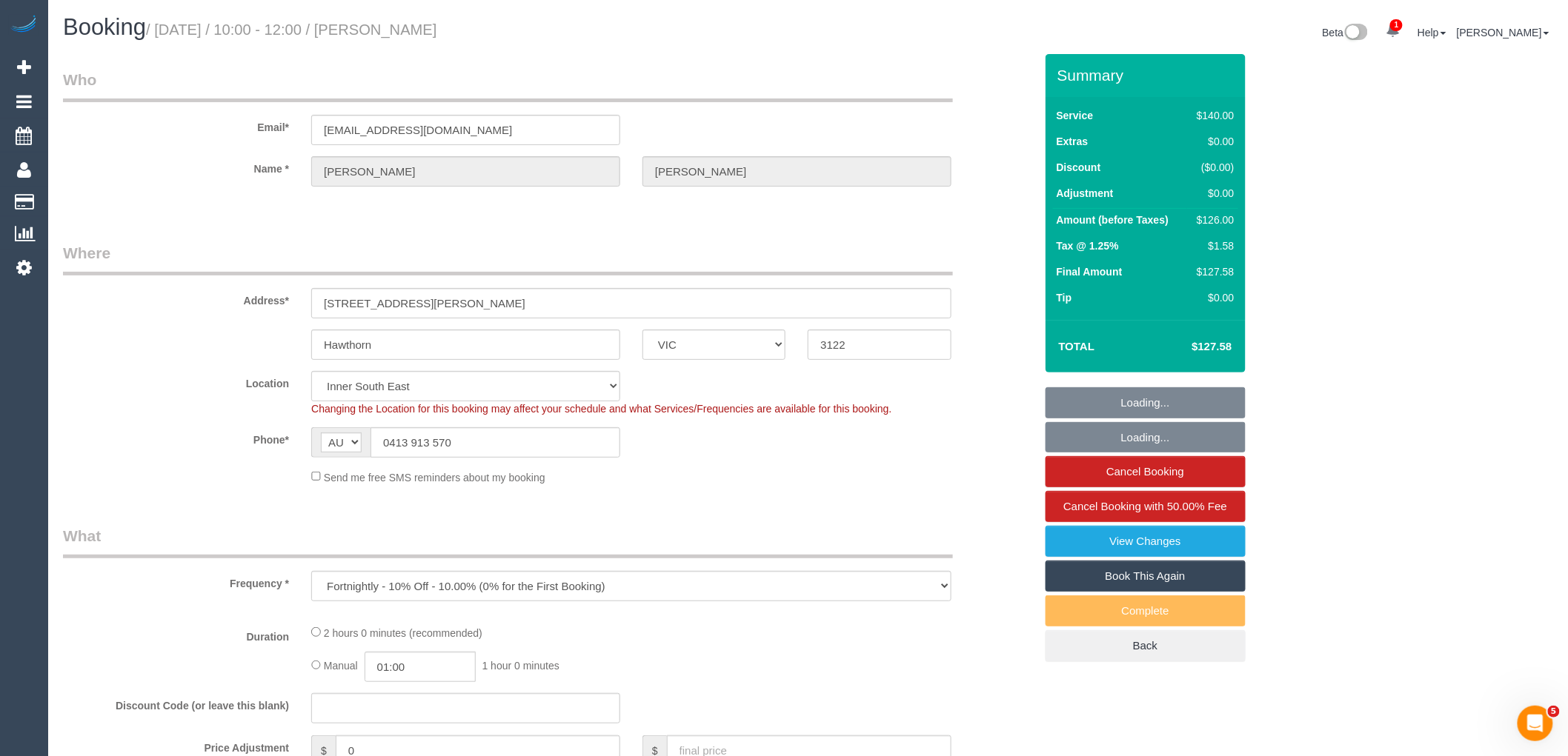
select select "number:28"
select select "number:16"
select select "number:19"
select select "number:24"
select select "number:34"
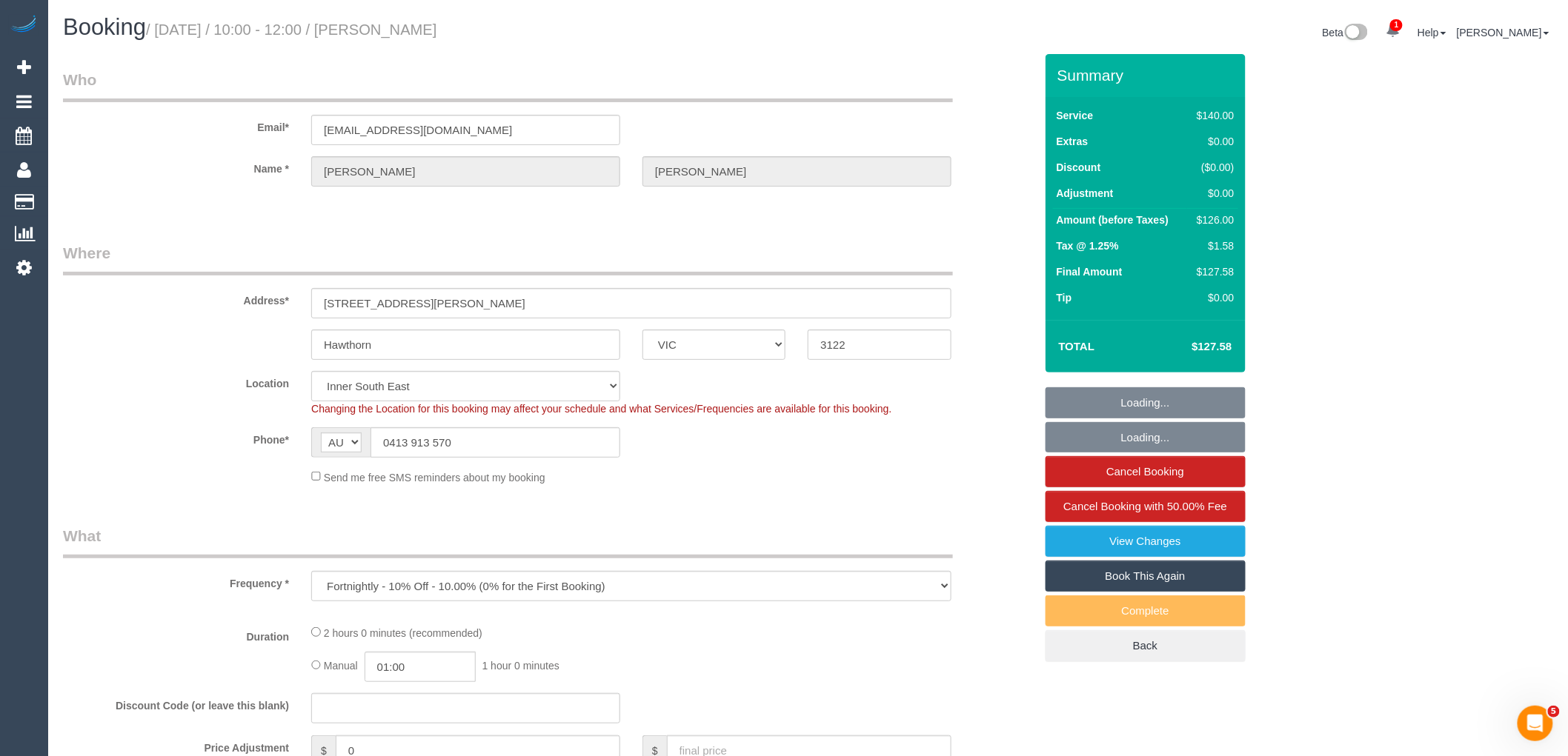
select select "number:11"
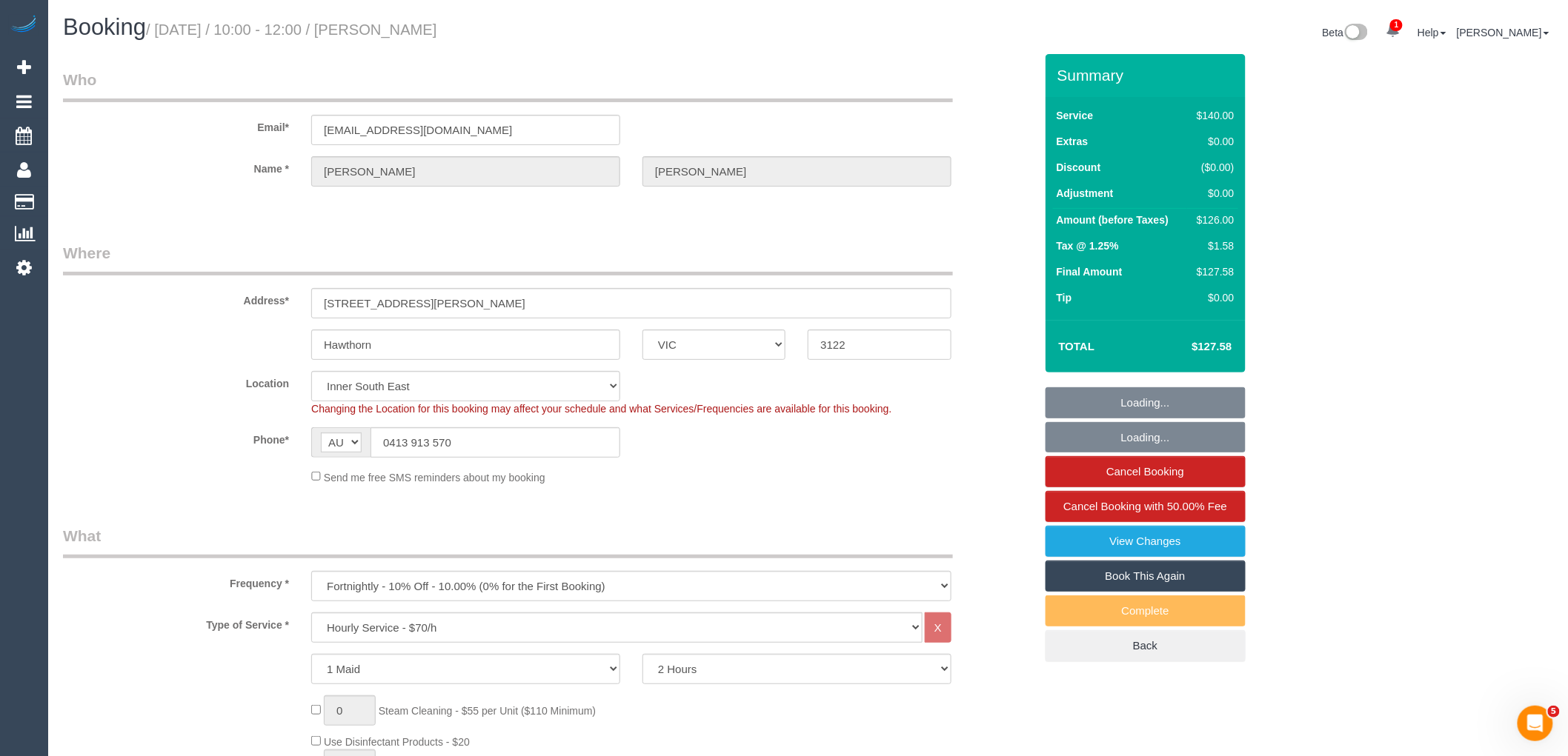
select select "object:1545"
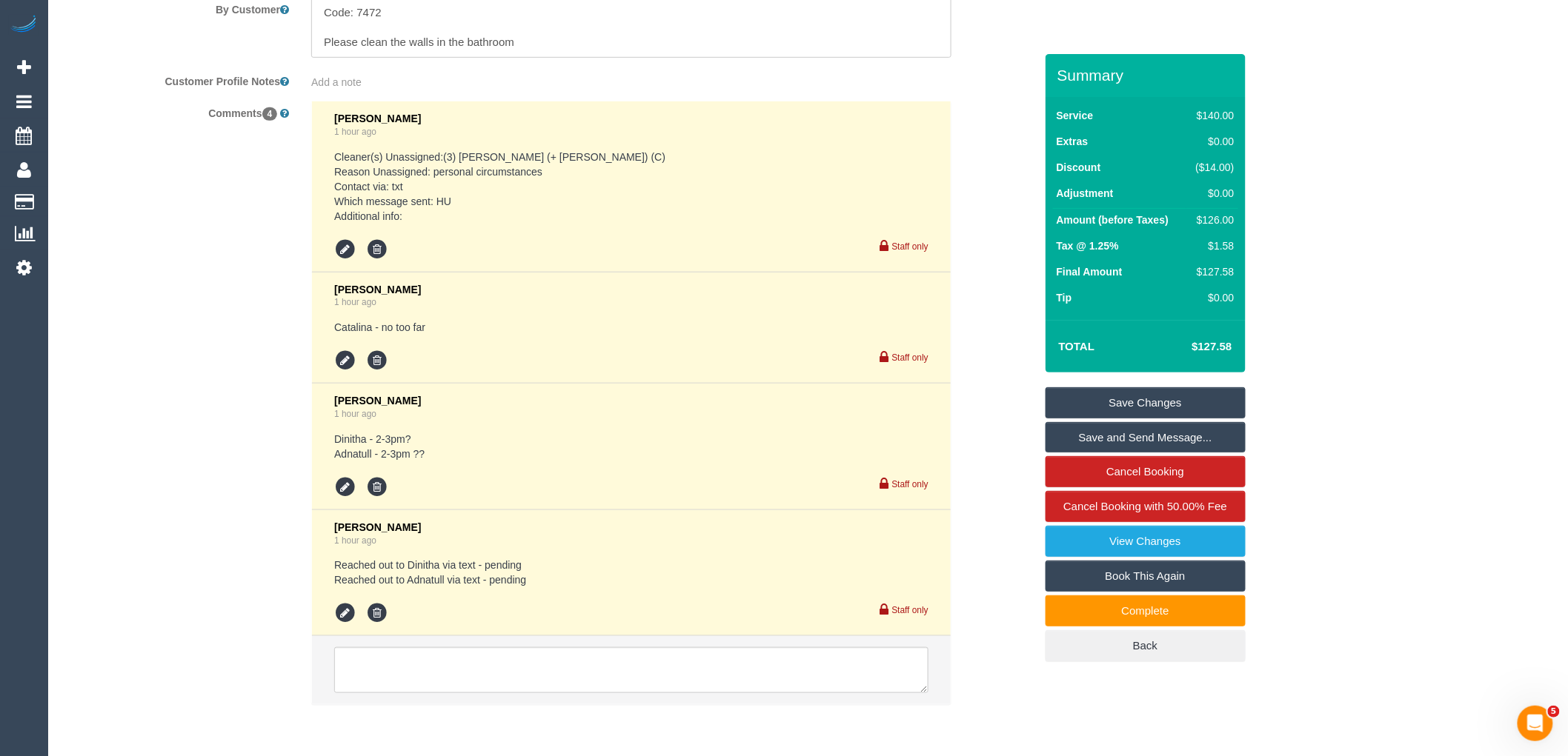
scroll to position [2738, 0]
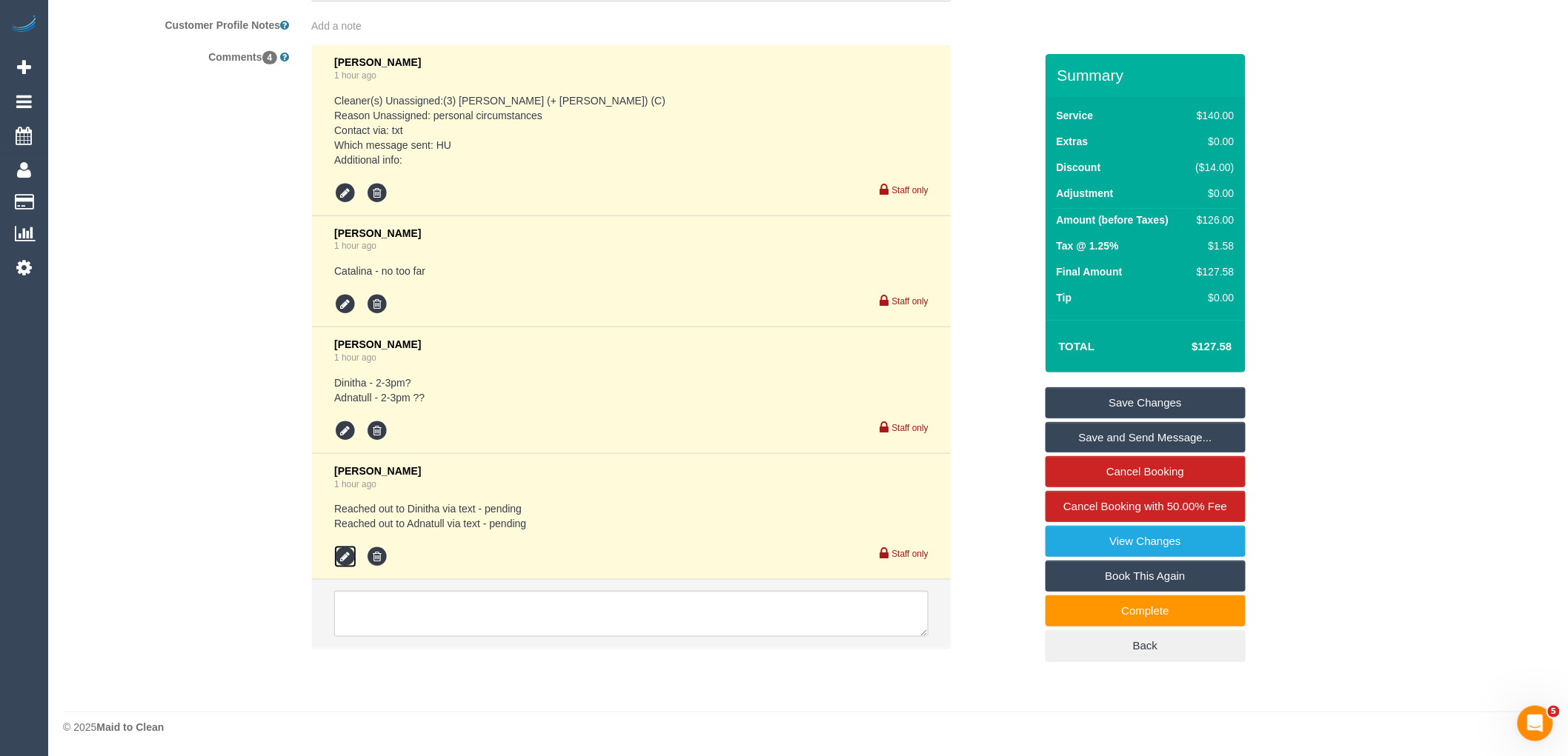
click at [348, 553] on icon at bounding box center [345, 557] width 22 height 22
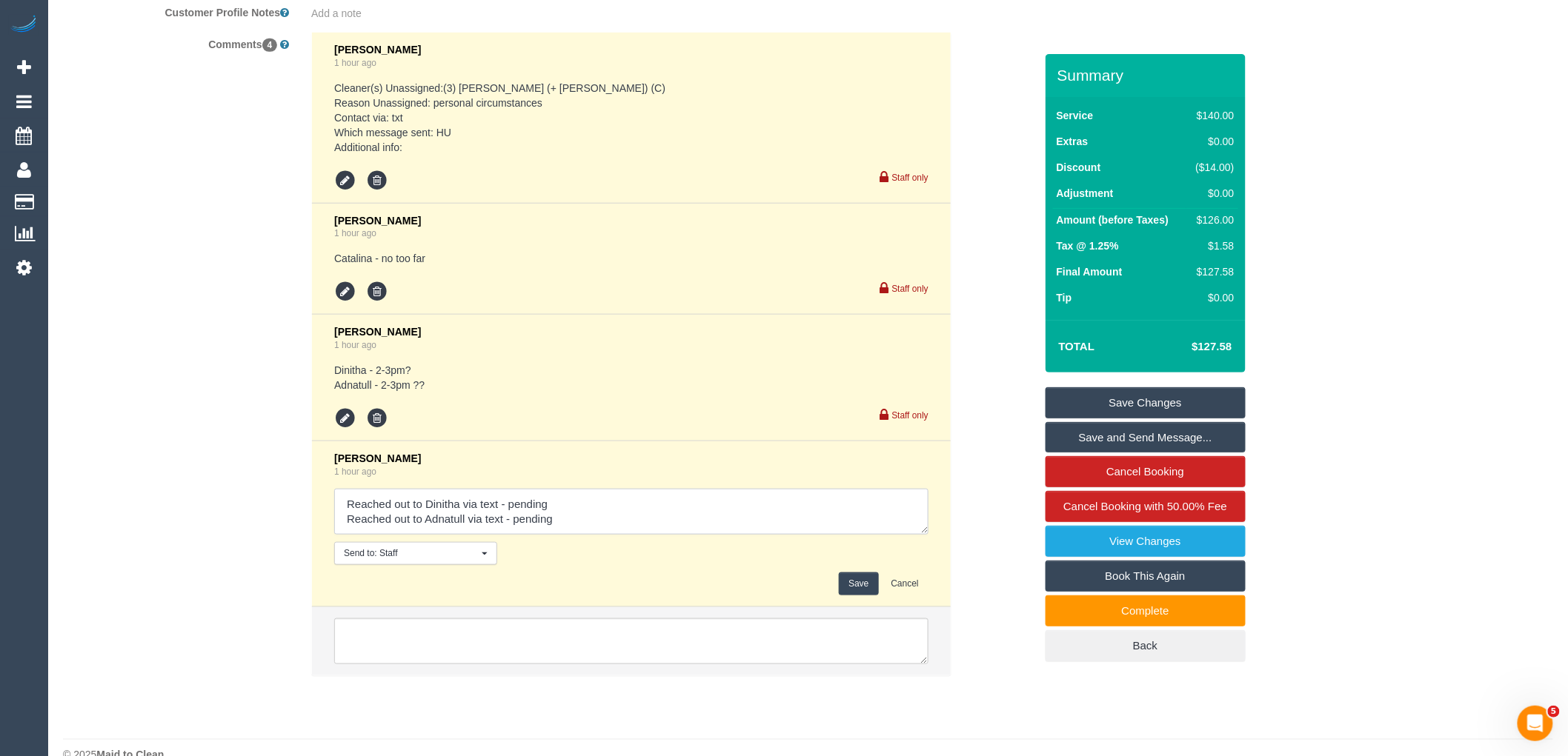
click at [536, 534] on textarea at bounding box center [632, 512] width 594 height 46
click at [537, 535] on textarea at bounding box center [632, 512] width 594 height 46
click at [532, 529] on textarea at bounding box center [632, 512] width 594 height 46
click at [534, 528] on textarea at bounding box center [632, 512] width 594 height 46
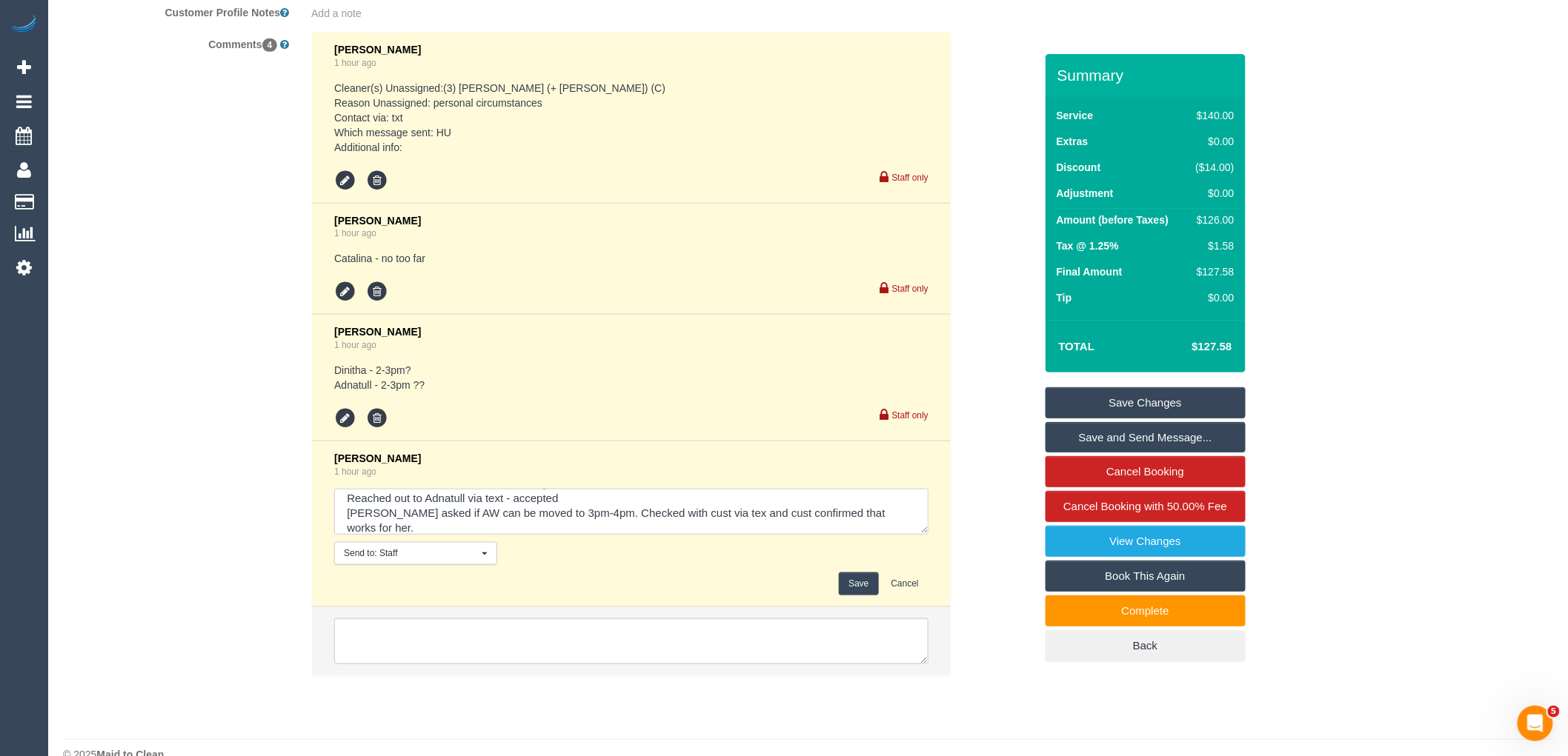
type textarea "Reached out to Dinitha via text - pending Reached out to Adnatull via text - ac…"
click at [858, 595] on button "Save" at bounding box center [858, 583] width 39 height 23
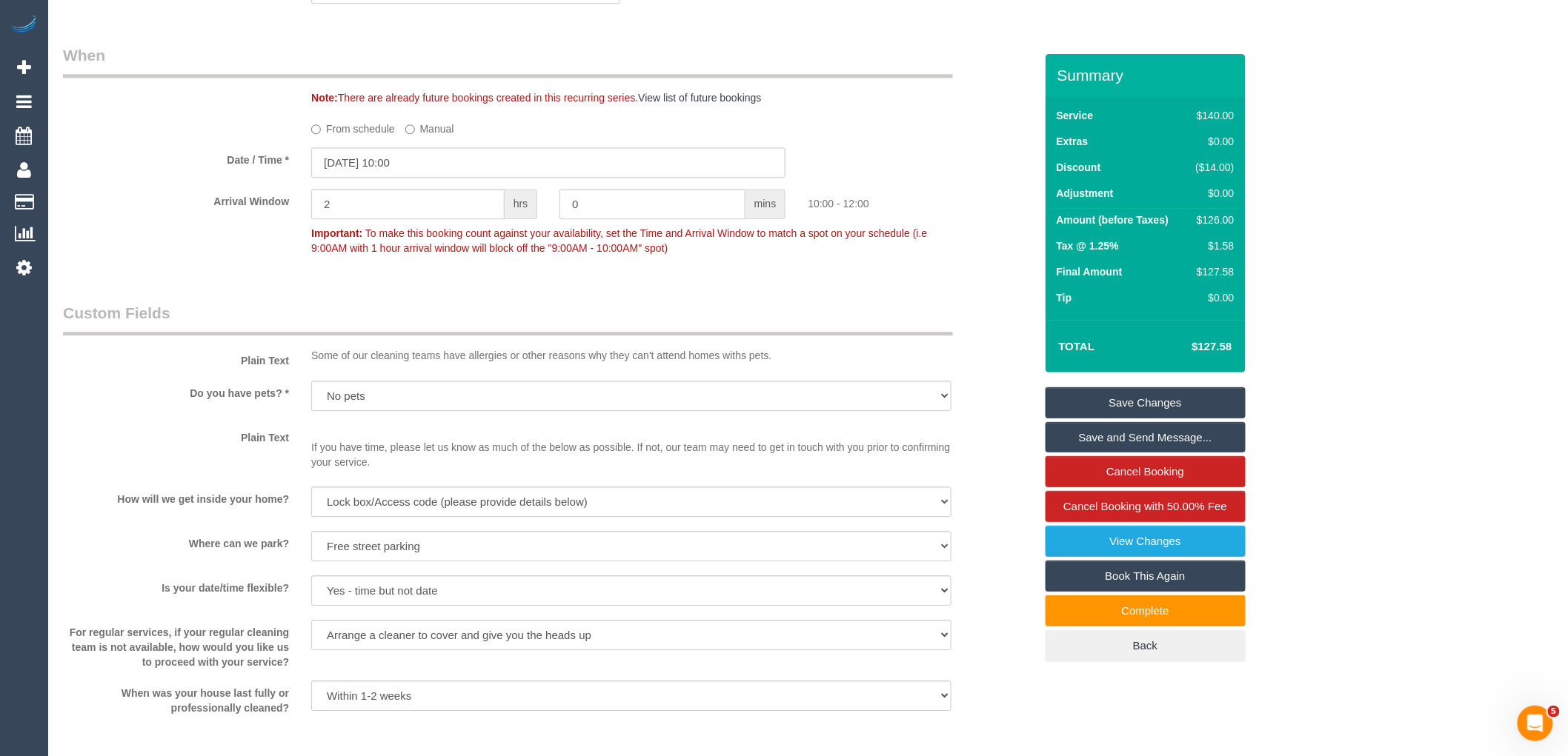
scroll to position [1504, 0]
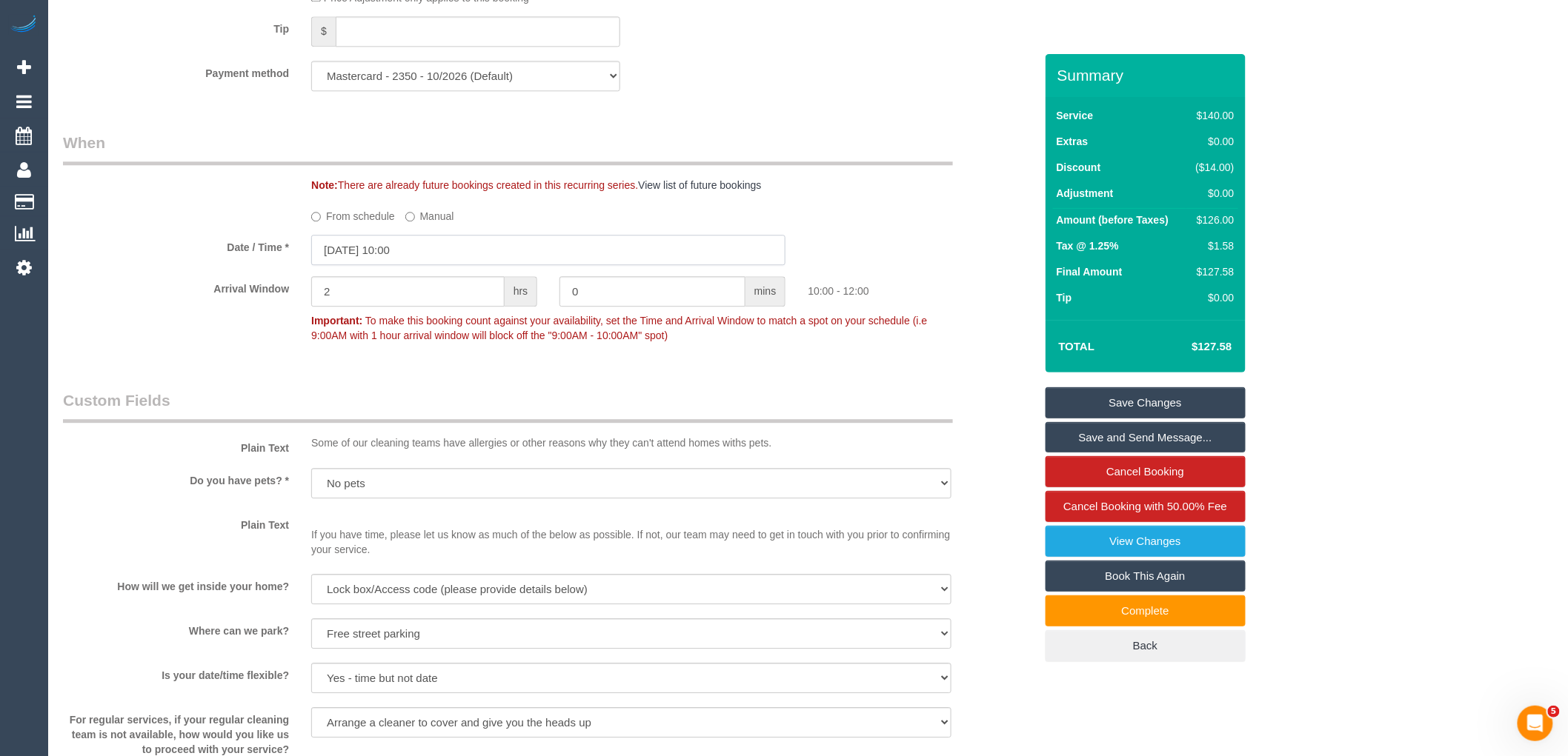
click at [393, 265] on input "[DATE] 10:00" at bounding box center [548, 249] width 474 height 30
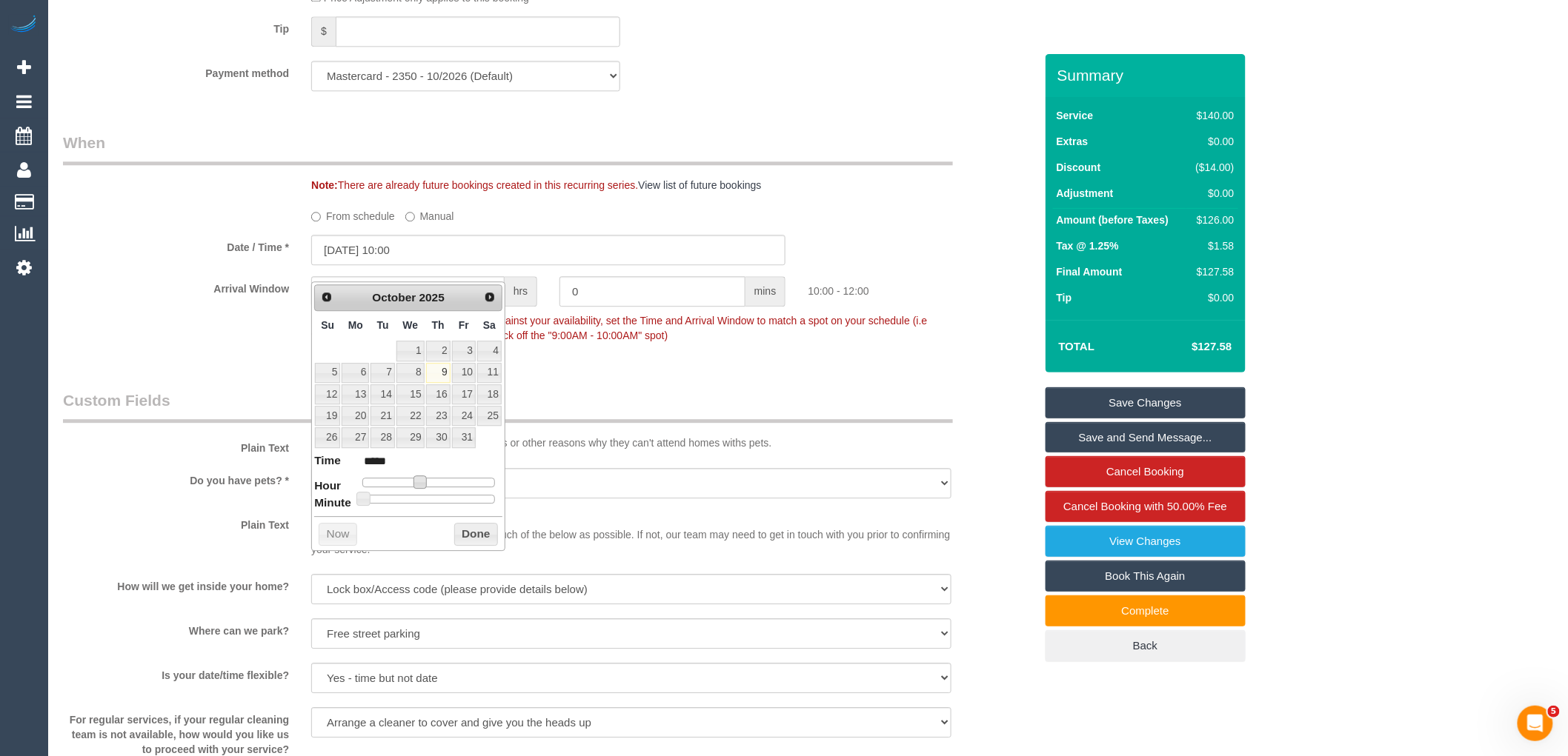
type input "09/10/2025 11:00"
type input "*****"
type input "09/10/2025 12:00"
type input "*****"
type input "09/10/2025 13:00"
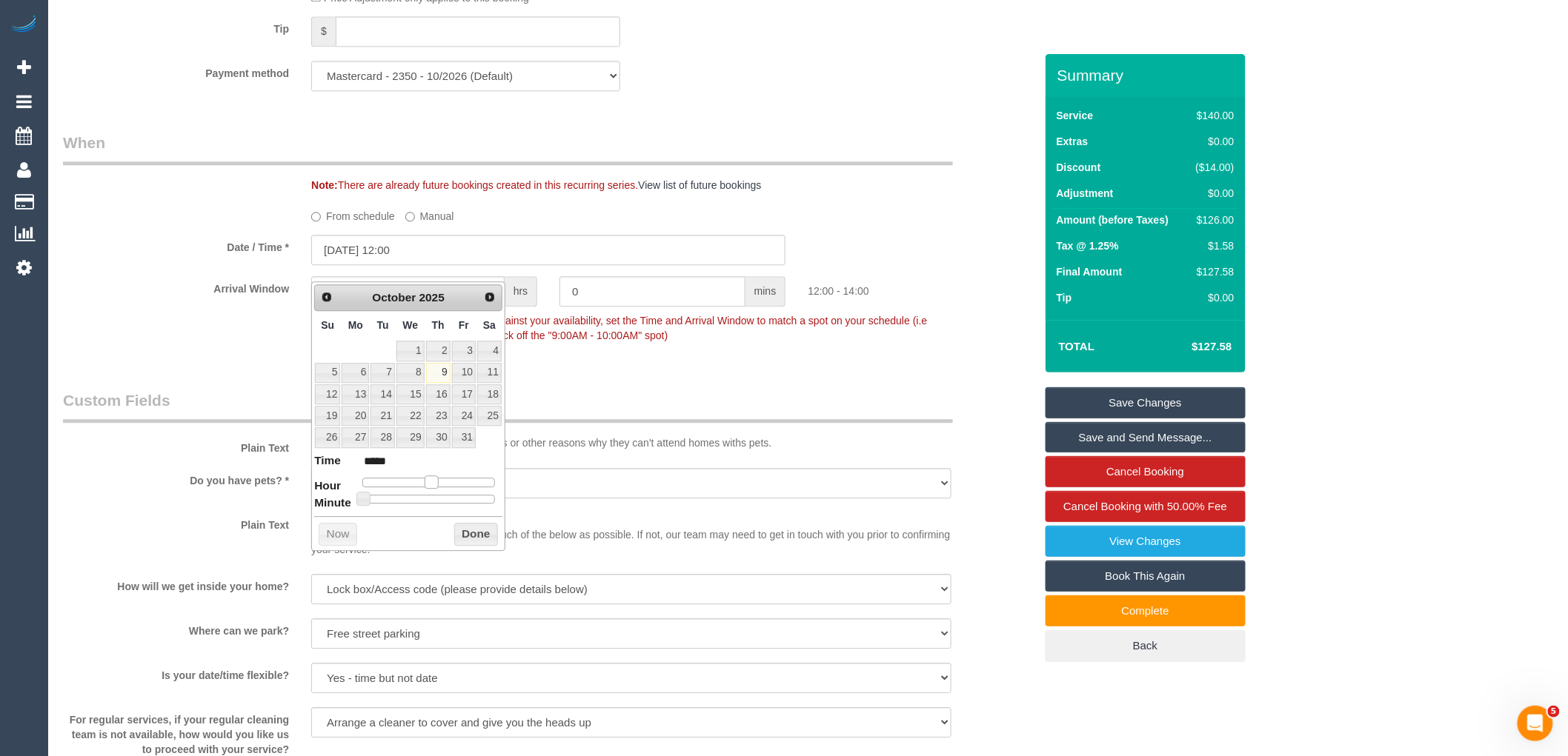
type input "*****"
type input "09/10/2025 14:00"
type input "*****"
type input "09/10/2025 15:00"
type input "*****"
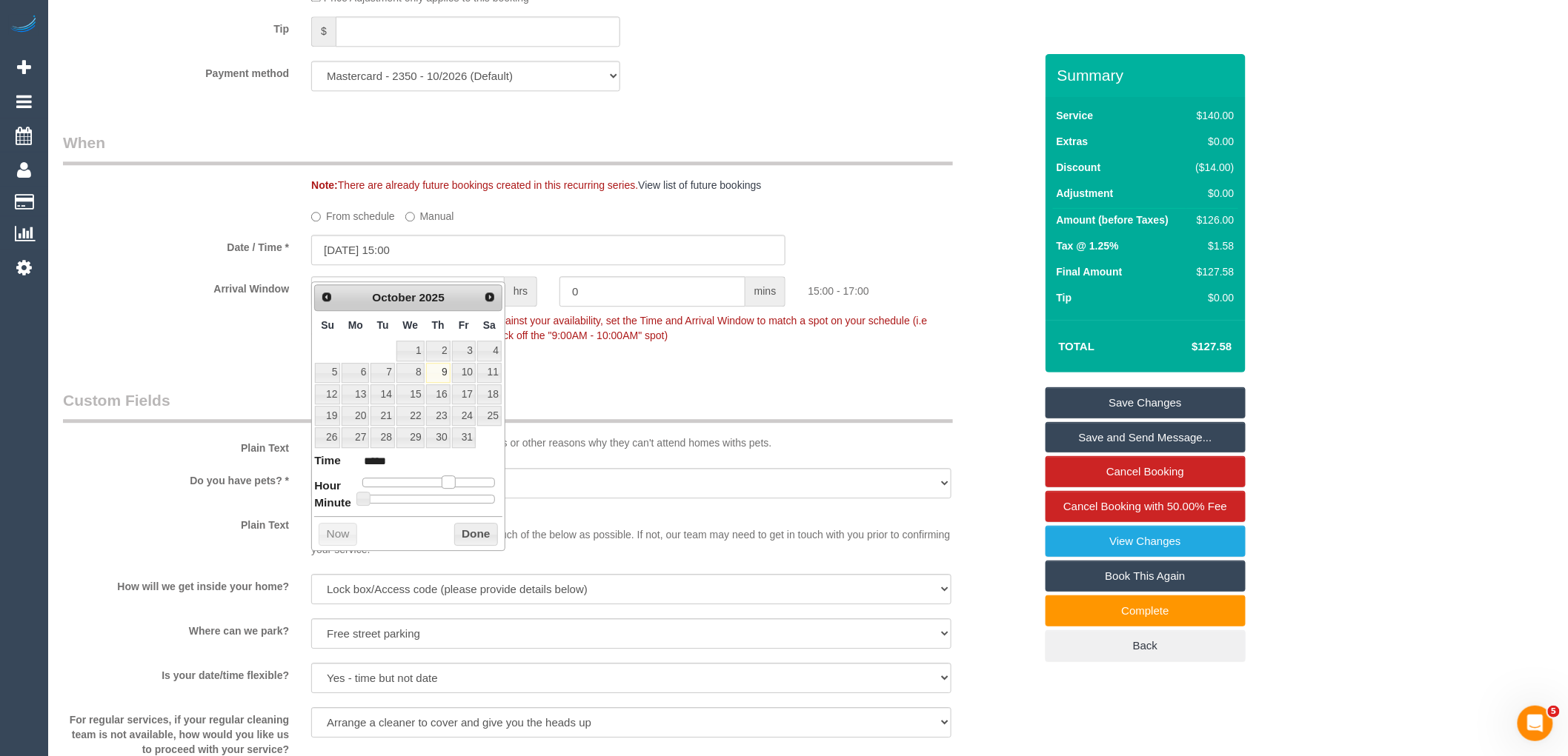
drag, startPoint x: 418, startPoint y: 482, endPoint x: 447, endPoint y: 480, distance: 29.1
click at [447, 480] on span at bounding box center [448, 482] width 14 height 14
click at [460, 535] on button "Done" at bounding box center [476, 534] width 44 height 24
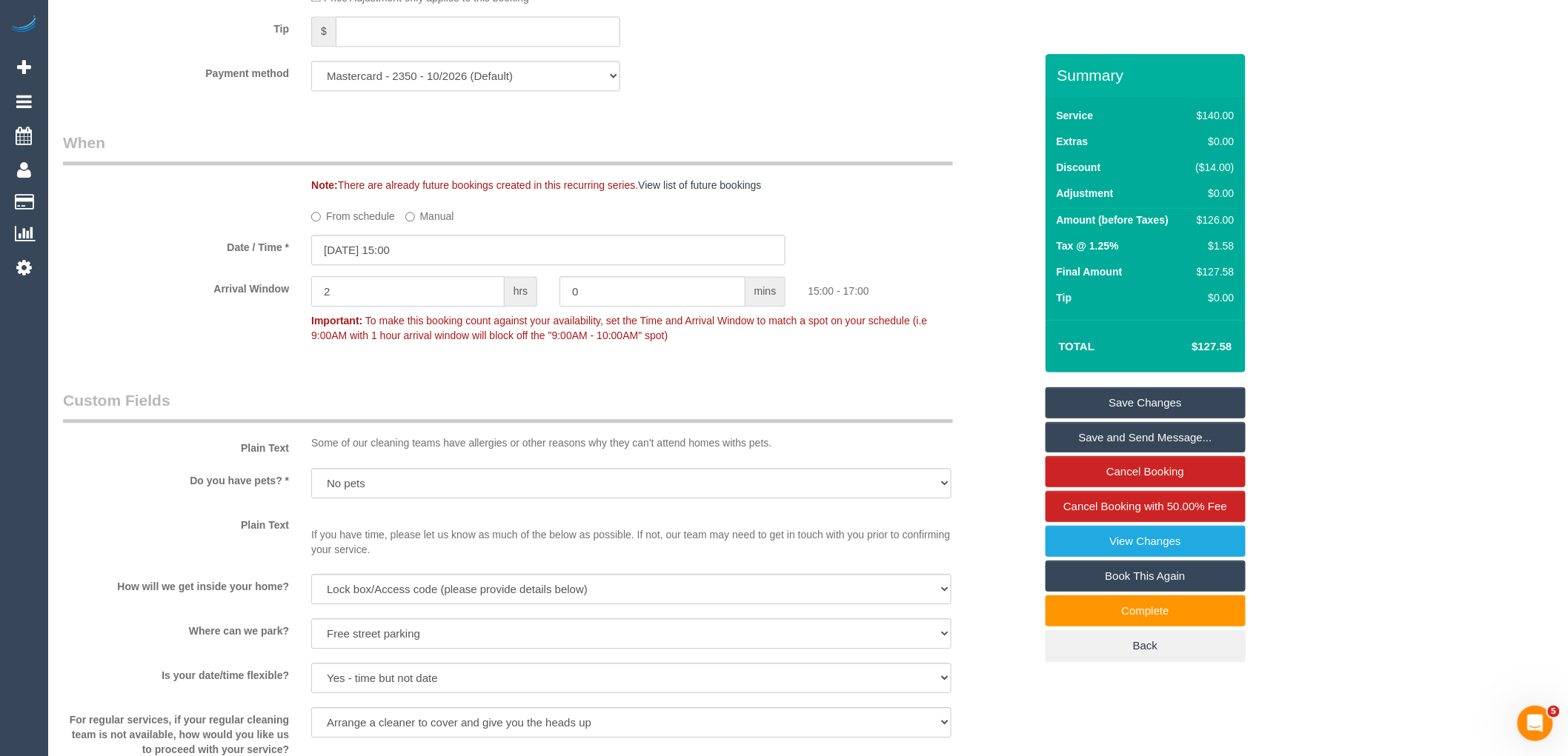
click at [361, 306] on input "2" at bounding box center [407, 291] width 194 height 30
type input "1"
click at [641, 376] on div "Who Email* agwatson5@gmail.com Name * Amelia Watson Where Address* 4-6 Grattan …" at bounding box center [548, 272] width 994 height 3443
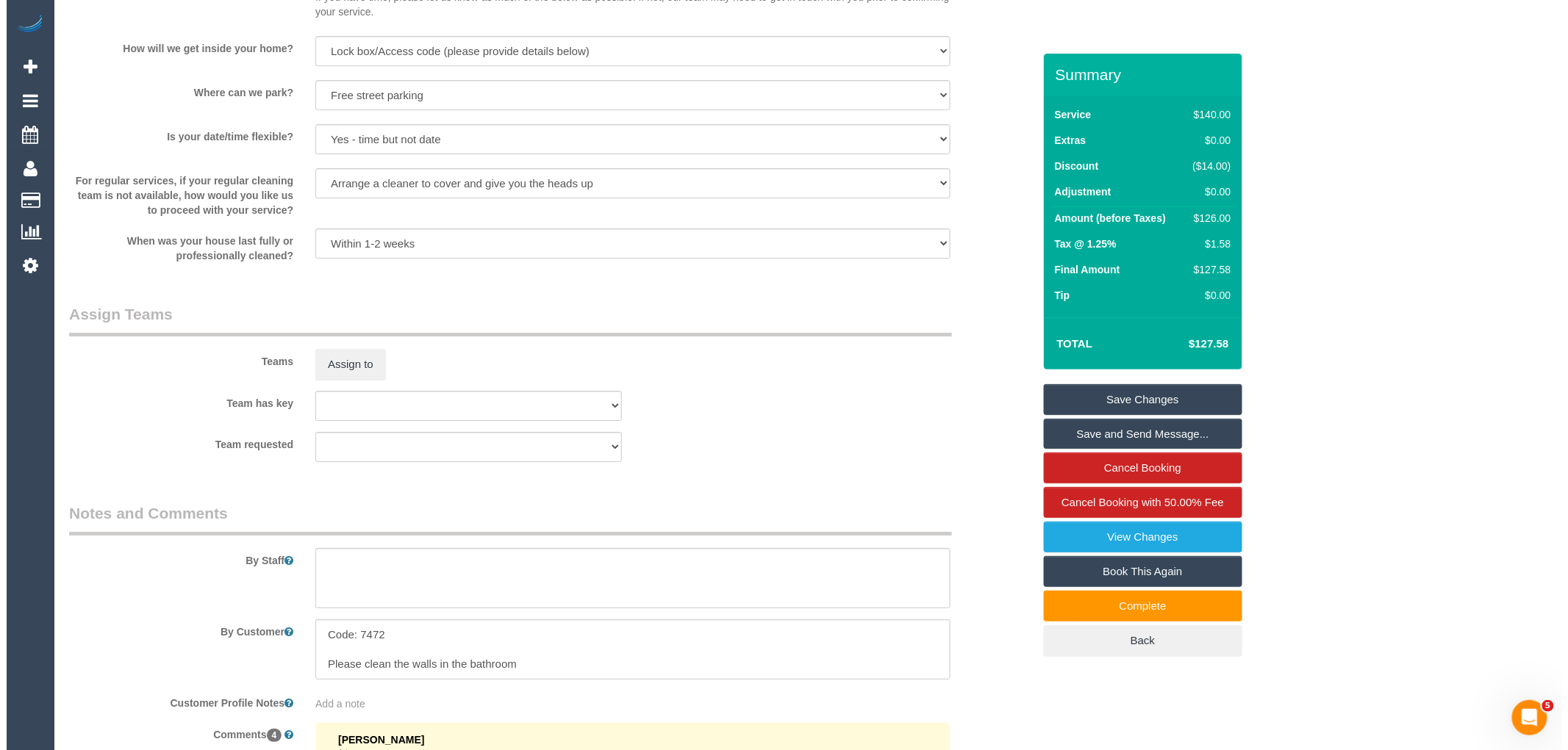
scroll to position [2062, 0]
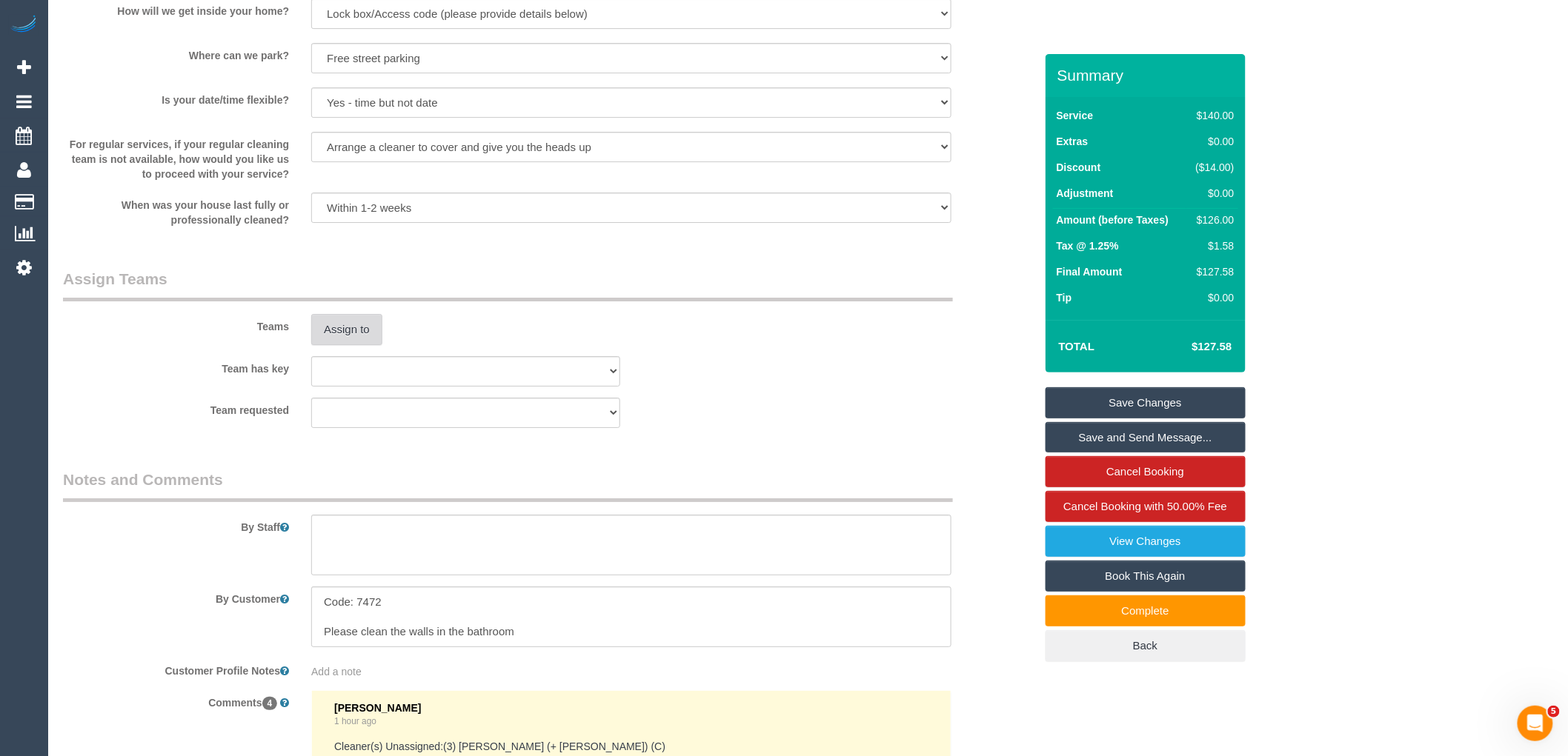
click at [329, 345] on button "Assign to" at bounding box center [346, 330] width 71 height 31
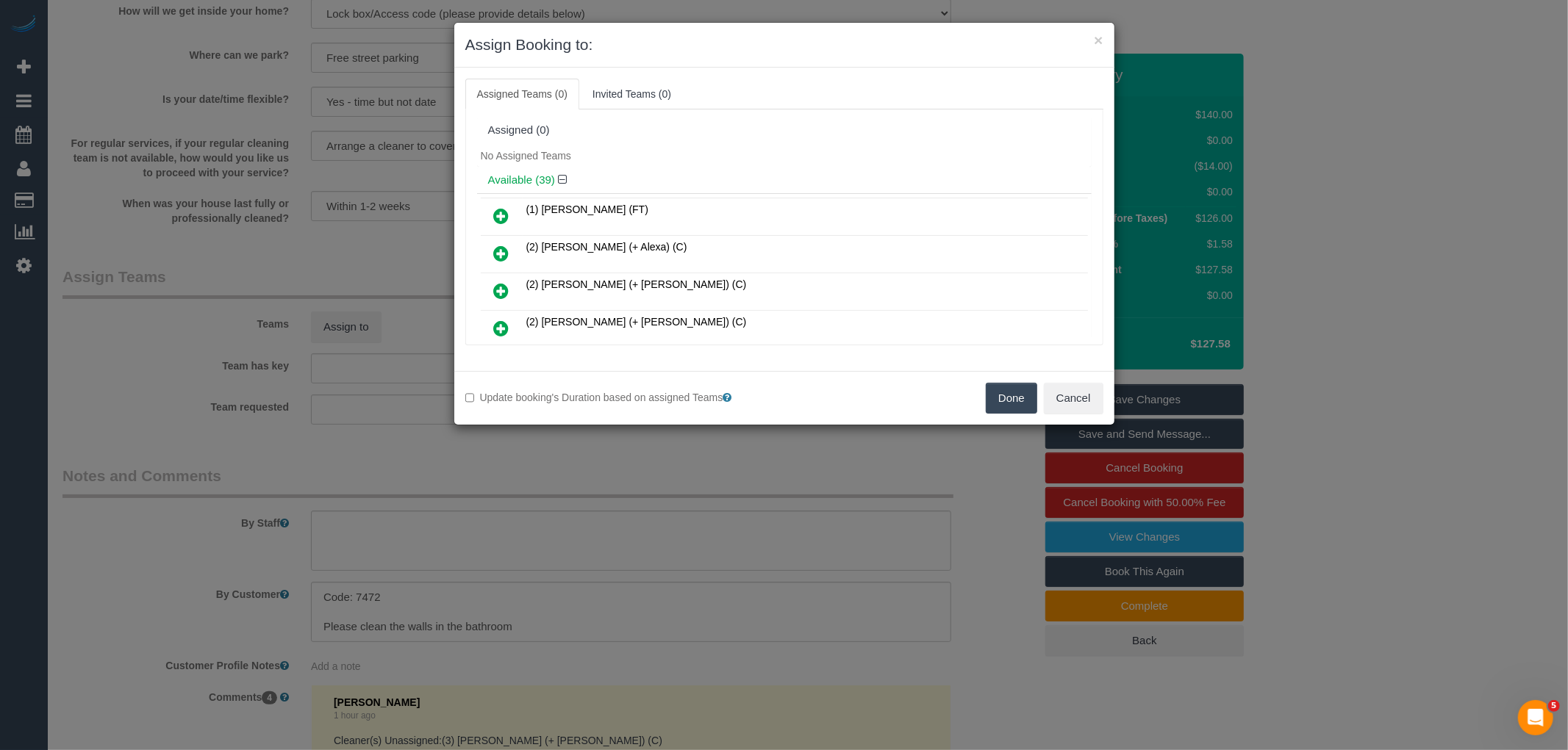
scroll to position [645, 0]
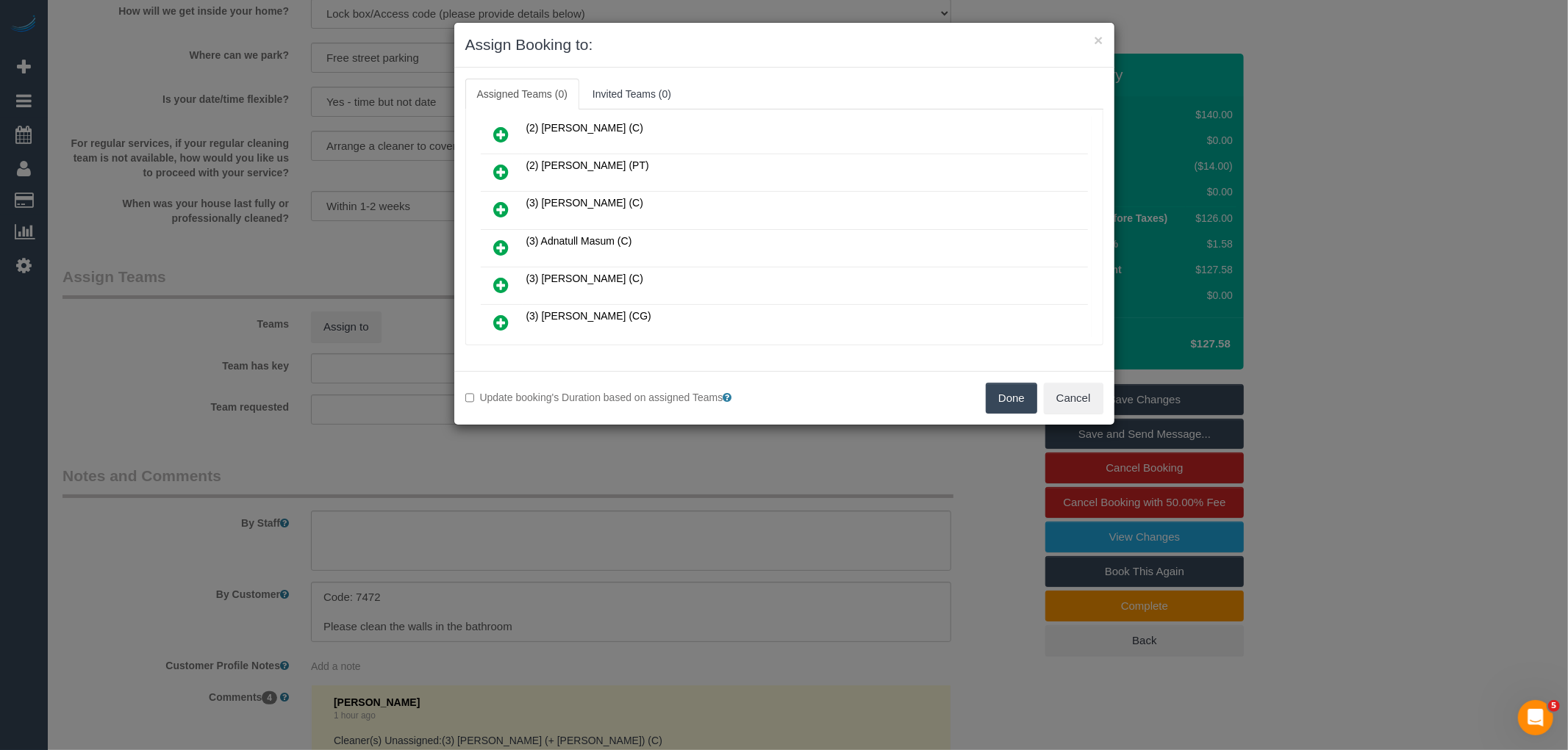
click at [501, 239] on icon at bounding box center [501, 248] width 15 height 18
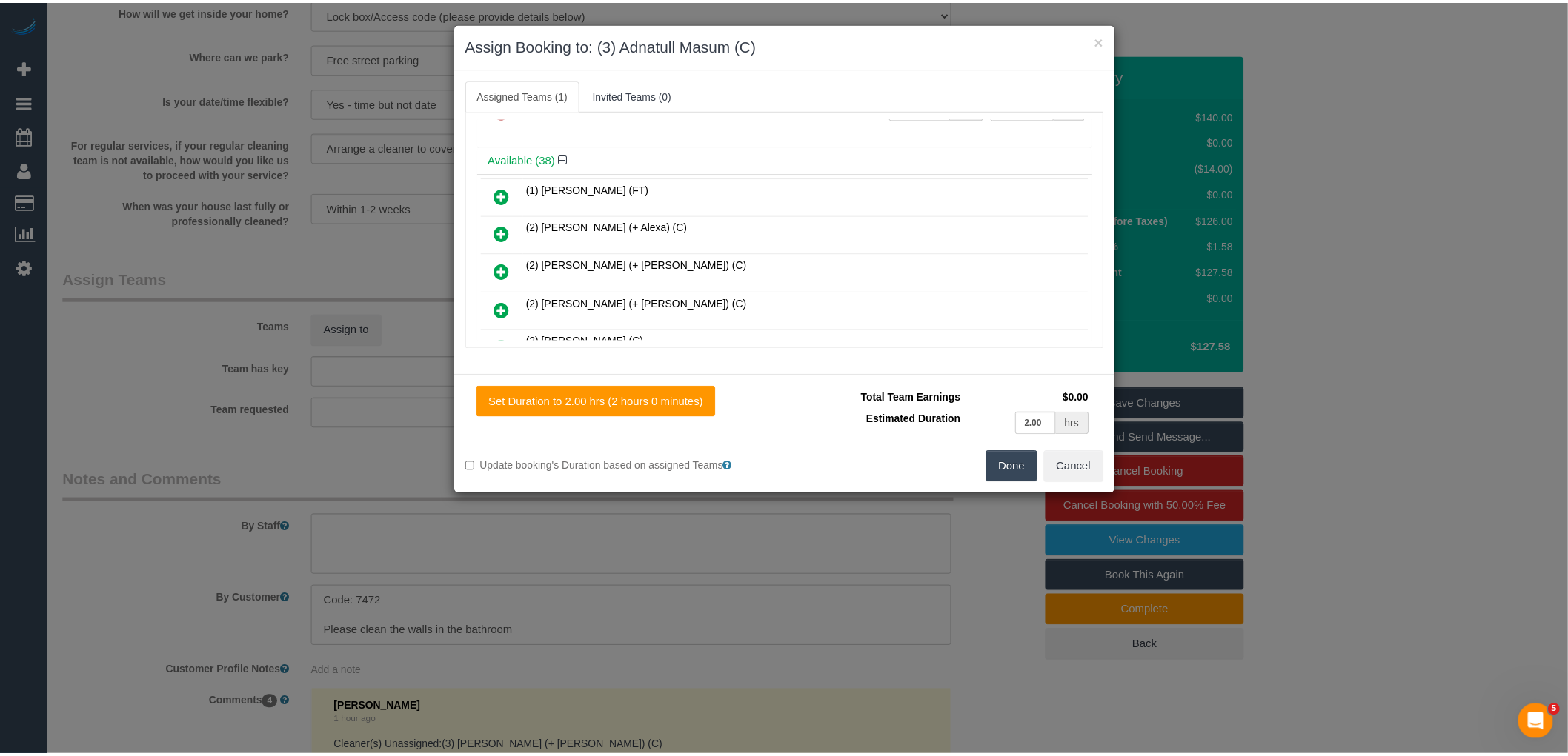
scroll to position [0, 0]
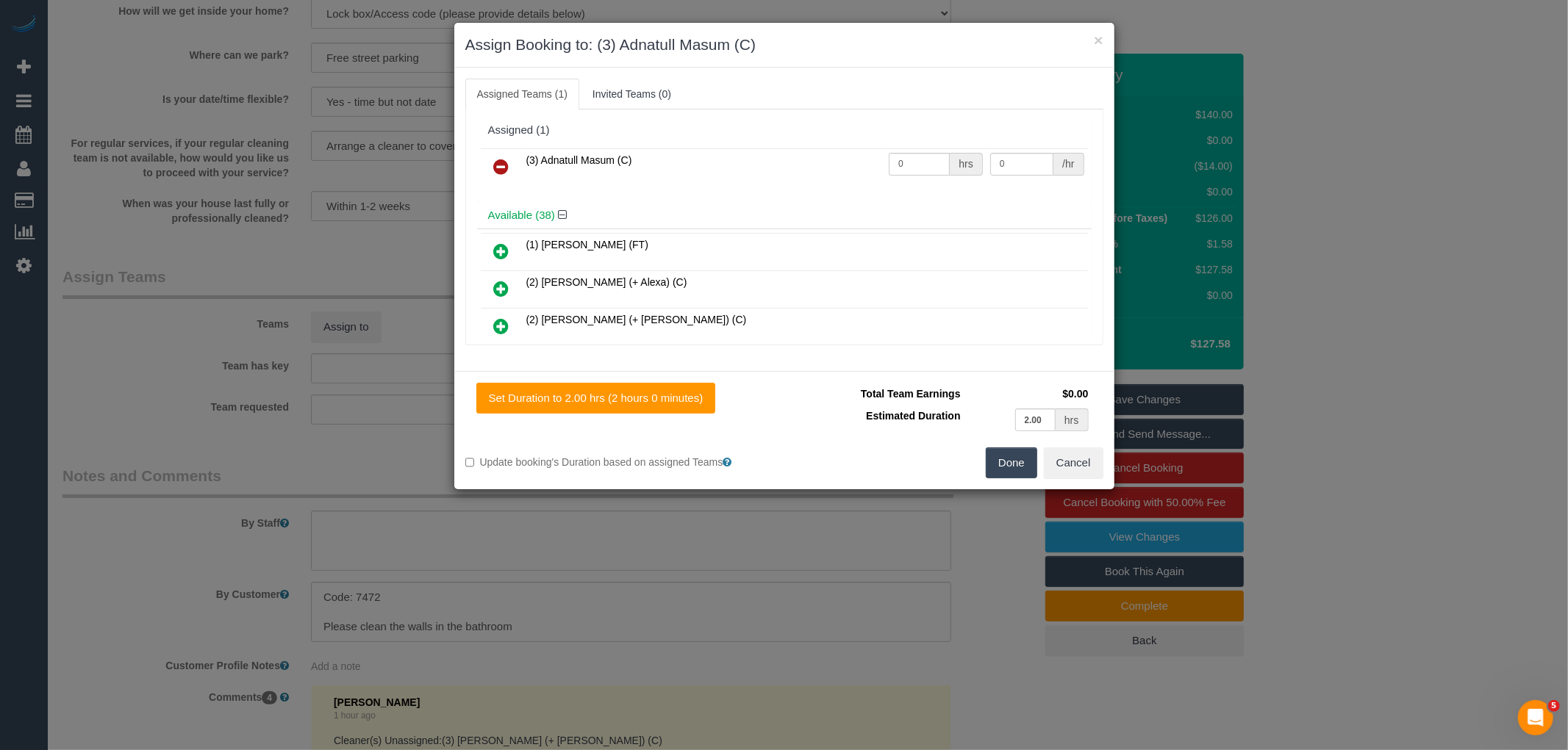
click at [949, 160] on div "hrs" at bounding box center [966, 164] width 32 height 23
click at [910, 163] on input "0" at bounding box center [919, 164] width 61 height 23
type input "2"
type input "35"
click at [1004, 458] on button "Done" at bounding box center [1011, 462] width 51 height 31
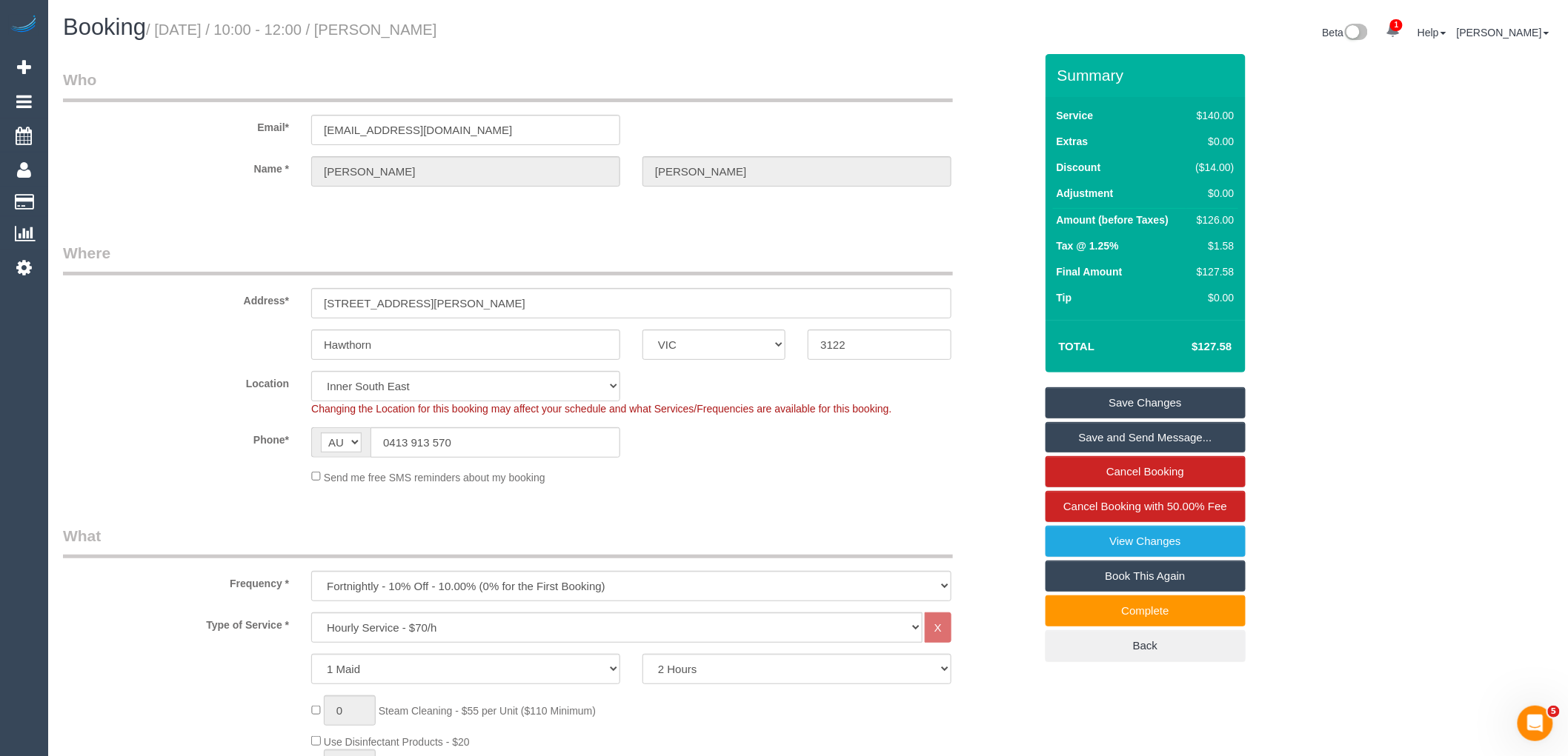
drag, startPoint x: 388, startPoint y: 30, endPoint x: 494, endPoint y: 34, distance: 106.1
click at [494, 34] on h1 "Booking / October 09, 2025 / 10:00 - 12:00 / Amelia Watson" at bounding box center [430, 27] width 734 height 25
copy small "Amelia Watson"
click at [1154, 431] on link "Save and Send Message..." at bounding box center [1145, 438] width 200 height 31
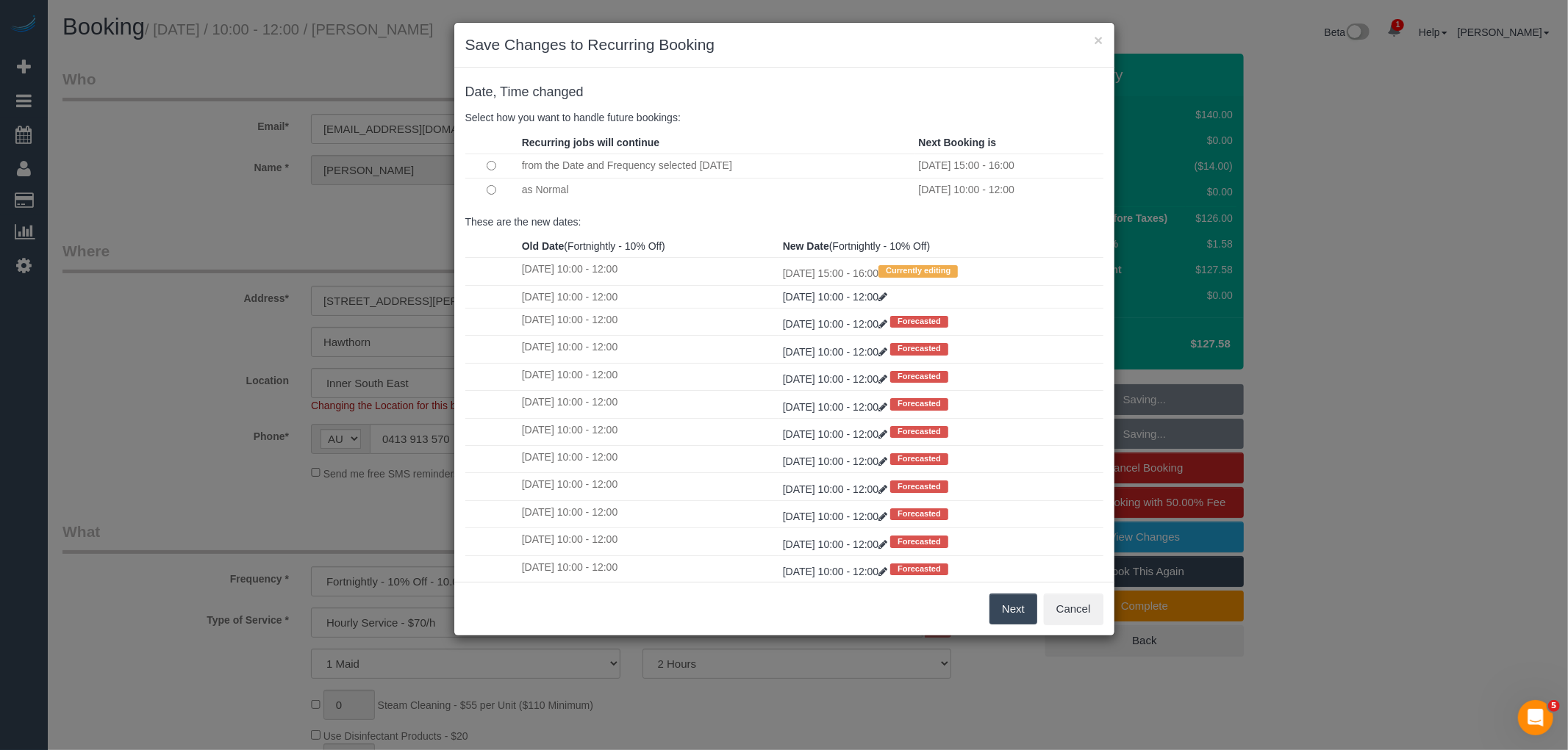
click at [1004, 605] on button "Next" at bounding box center [1013, 609] width 48 height 31
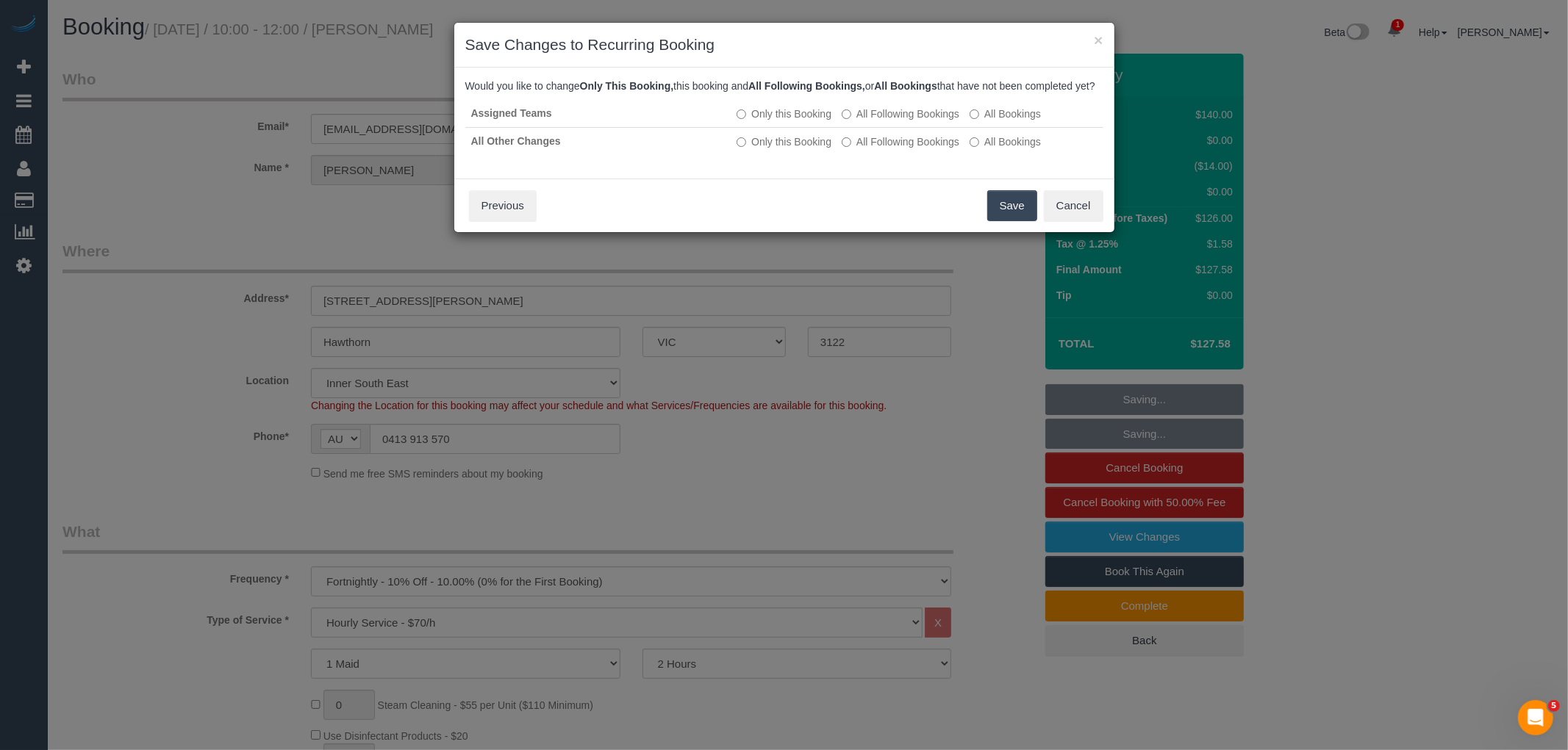
click at [1003, 209] on button "Save" at bounding box center [1012, 206] width 50 height 31
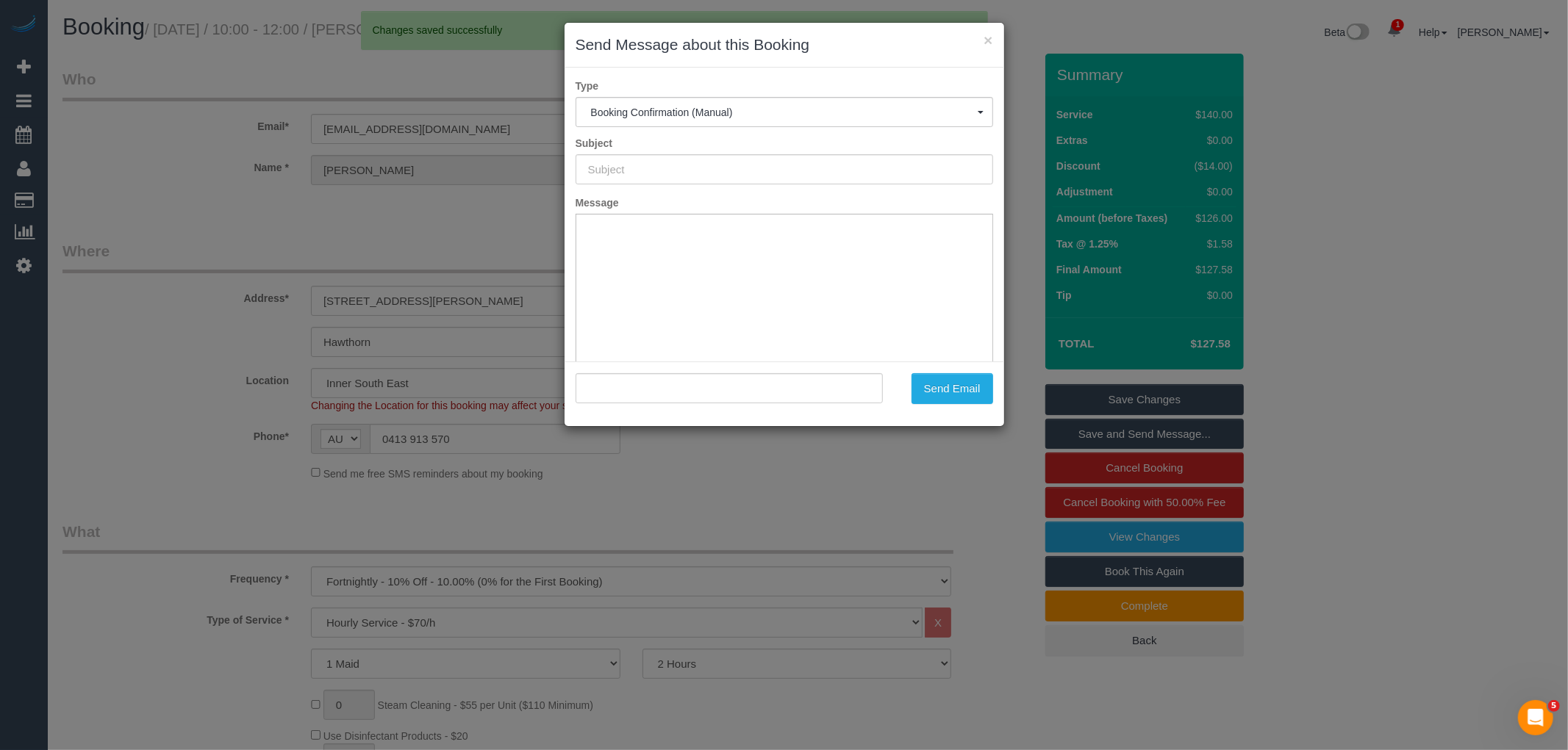
type input "Booking Confirmed"
type input ""Amelia Watson" <agwatson5@gmail.com>"
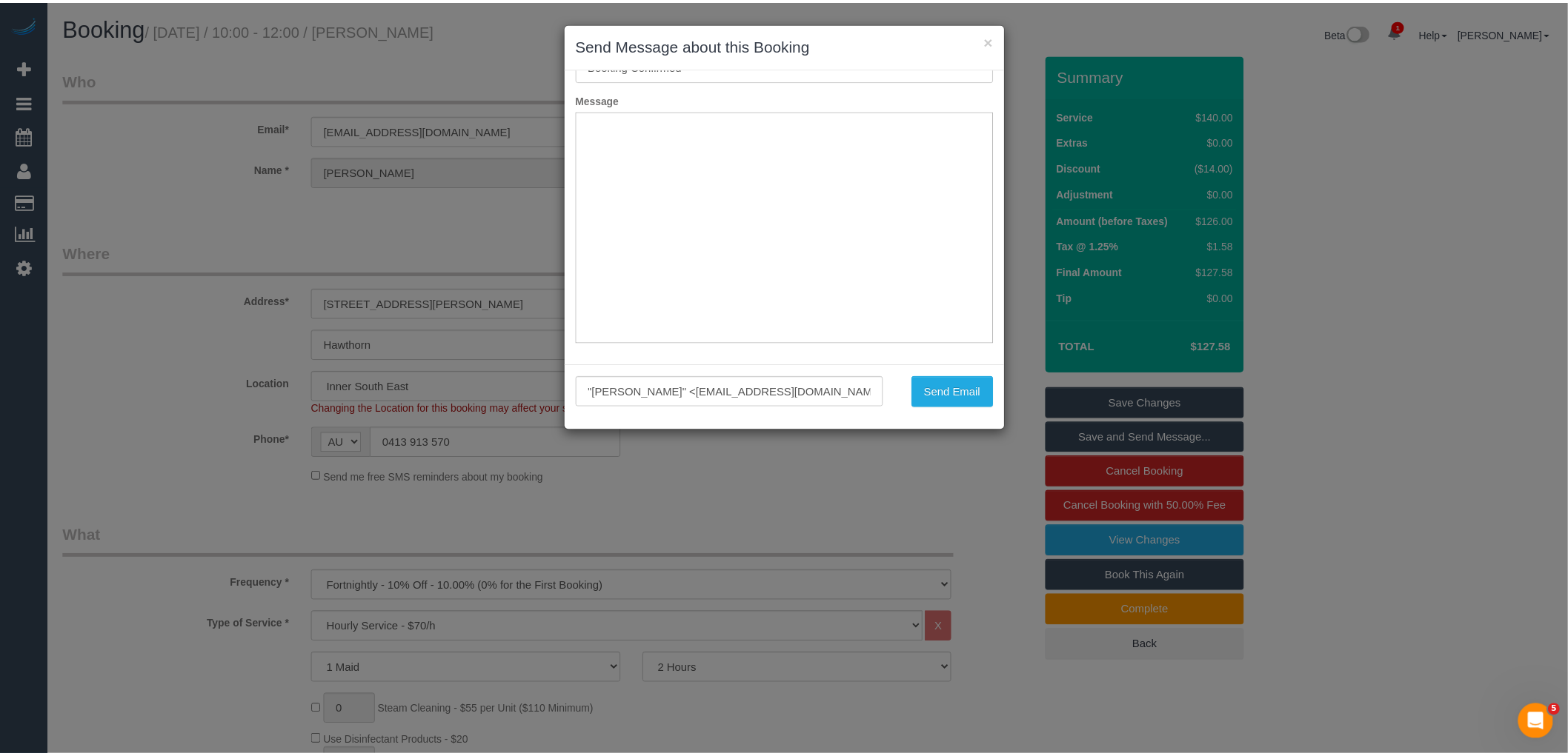
scroll to position [108, 0]
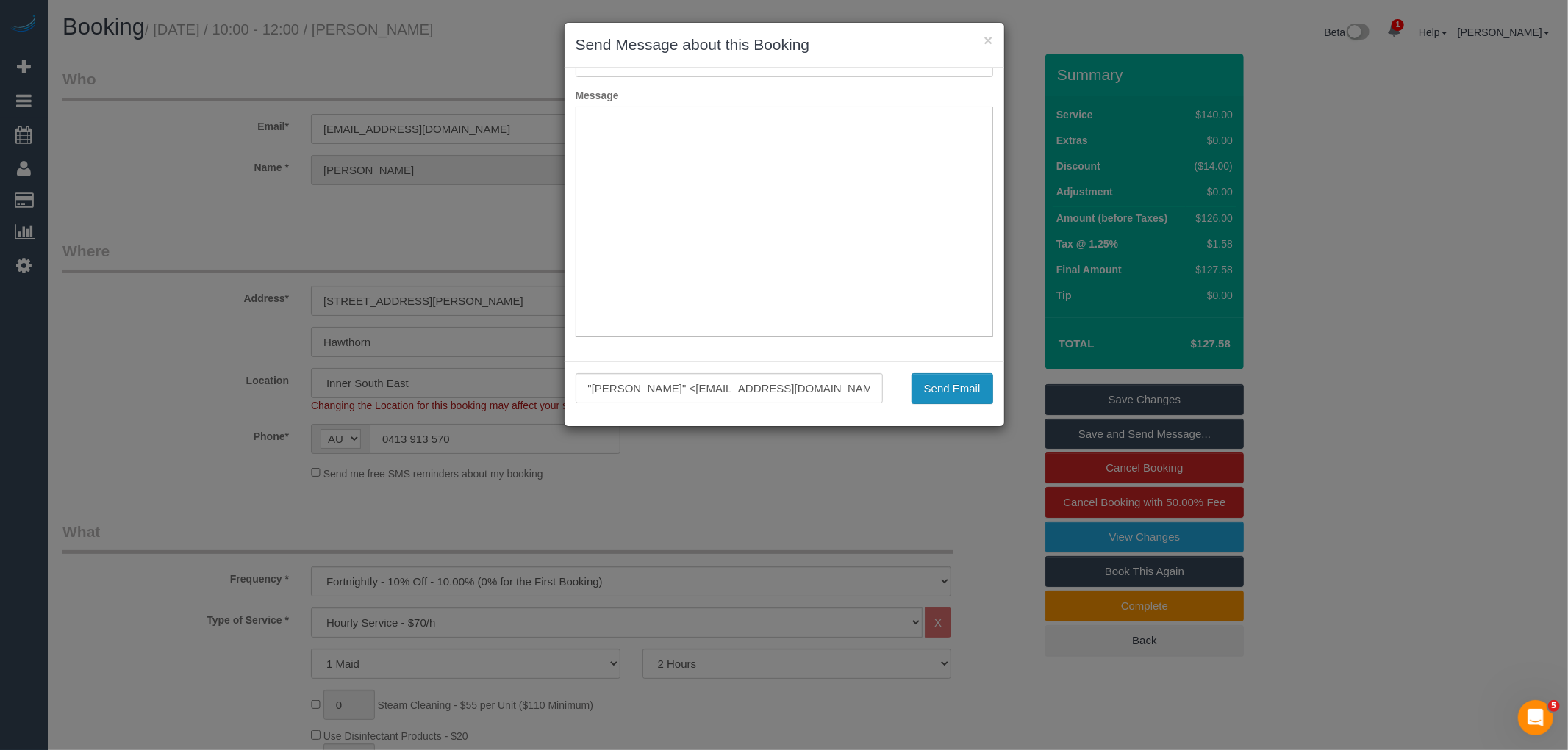
click at [949, 390] on button "Send Email" at bounding box center [952, 389] width 81 height 31
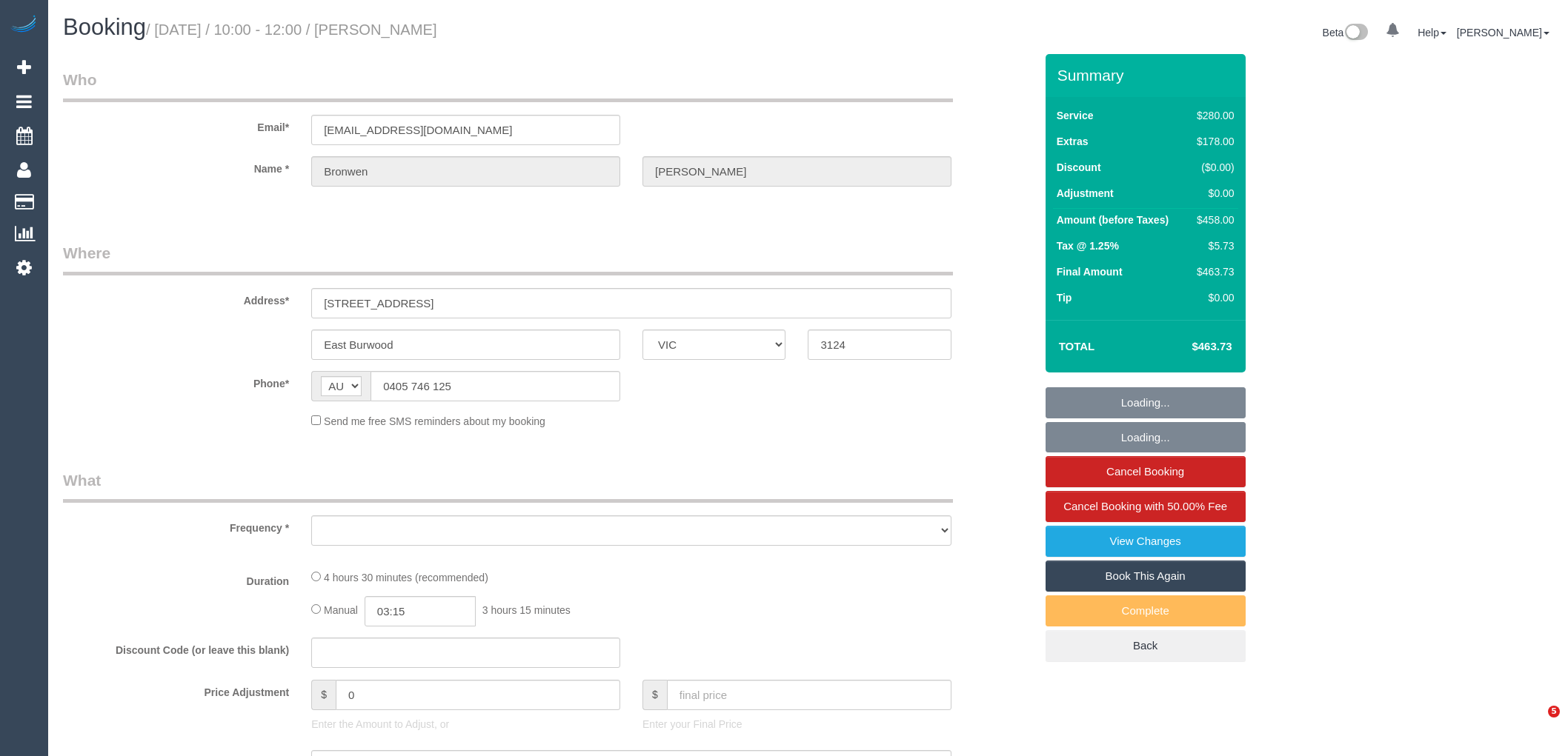
select select "VIC"
select select "object:574"
select select "string:stripe-pm_1RZihe2GScqysDRVPYIc2Vyo"
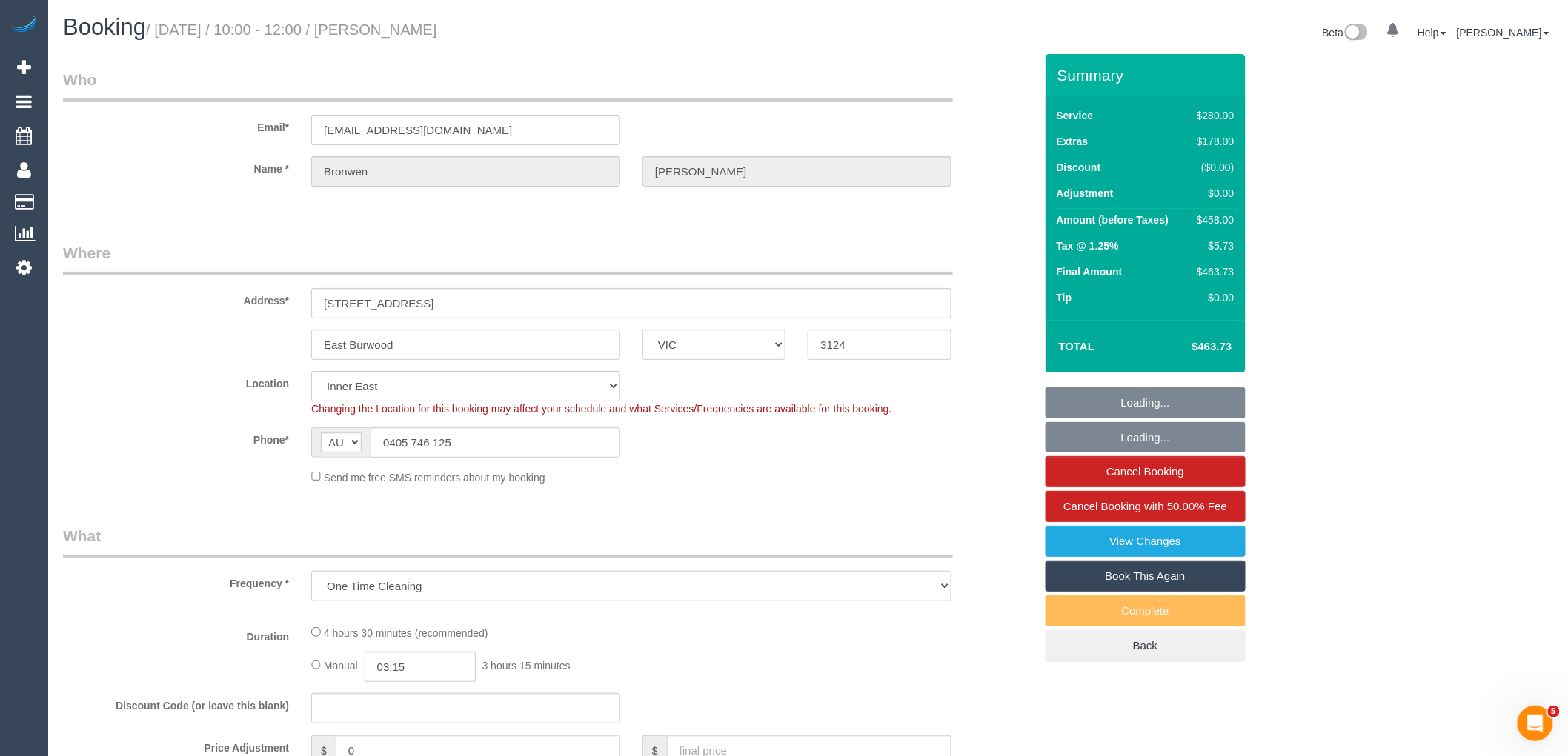
select select "2"
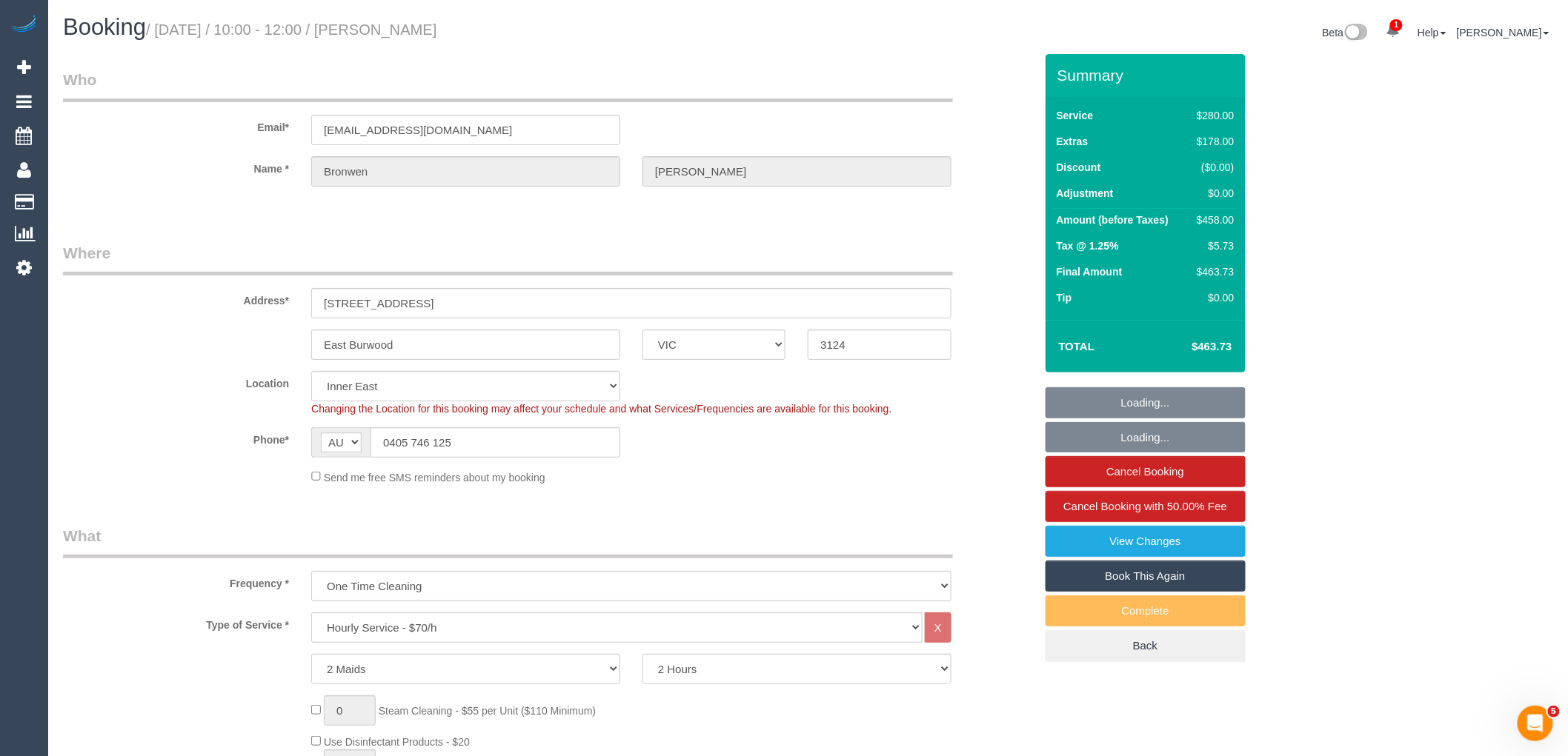
select select "number:28"
select select "number:14"
select select "number:18"
select select "number:22"
select select "number:26"
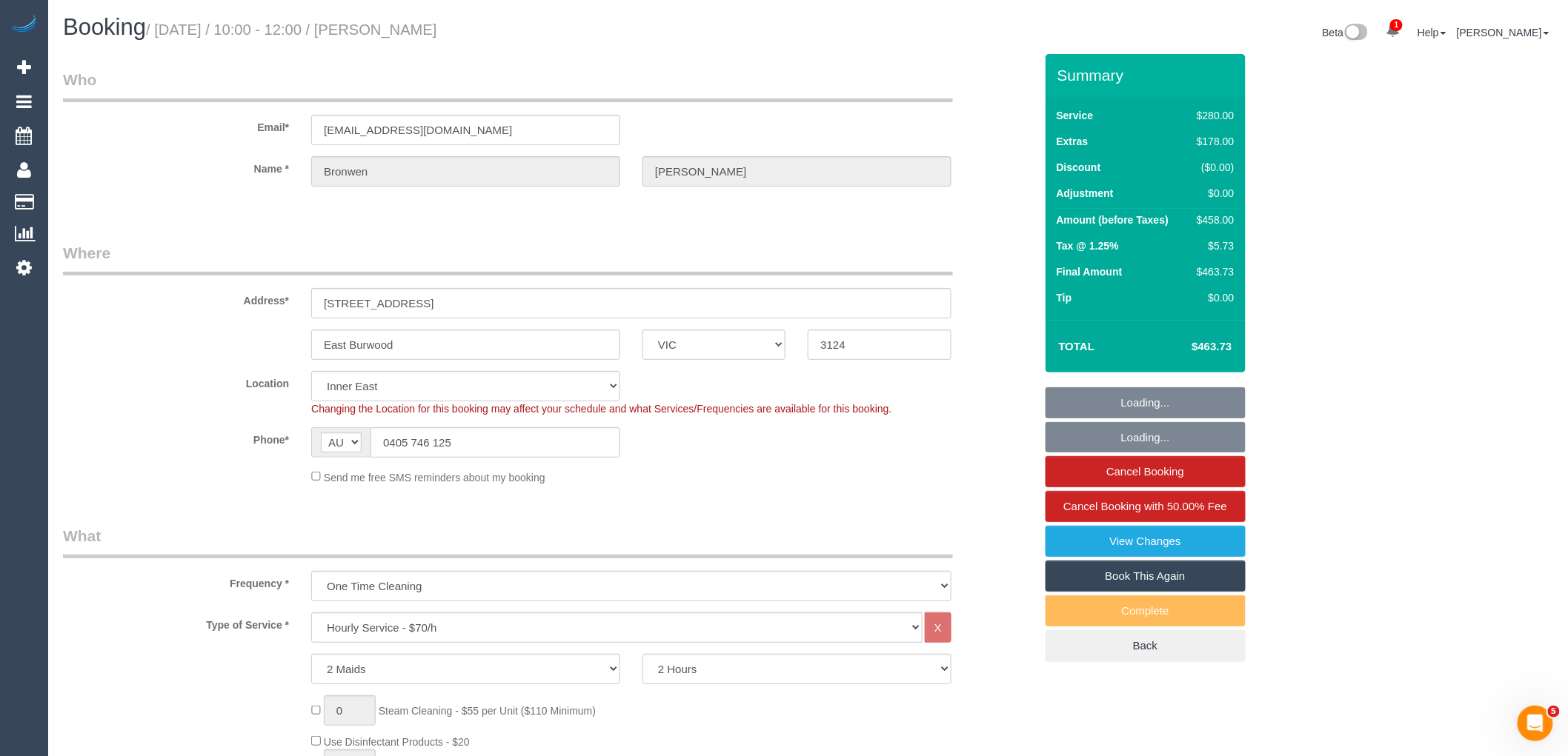
select select "object:1543"
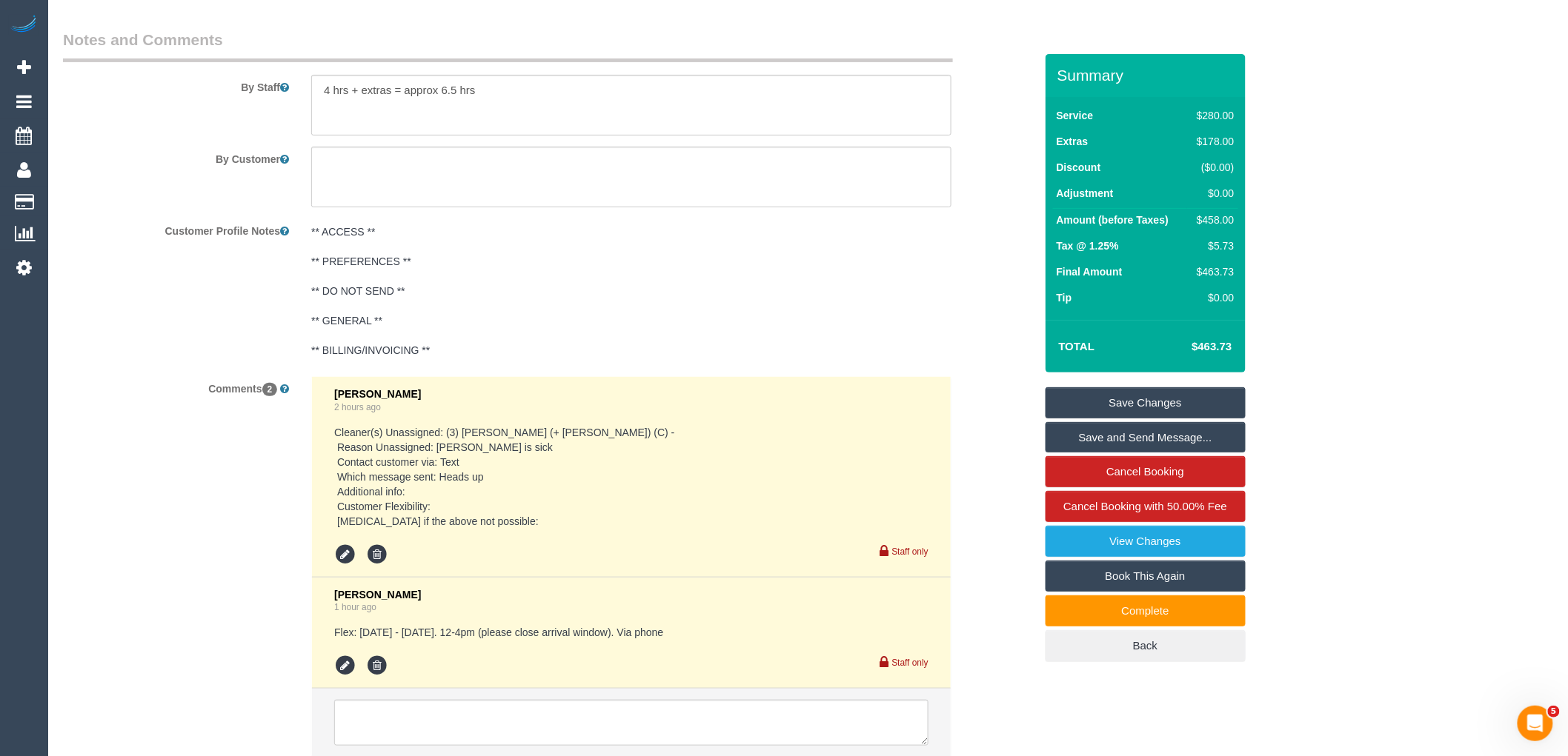
scroll to position [2616, 0]
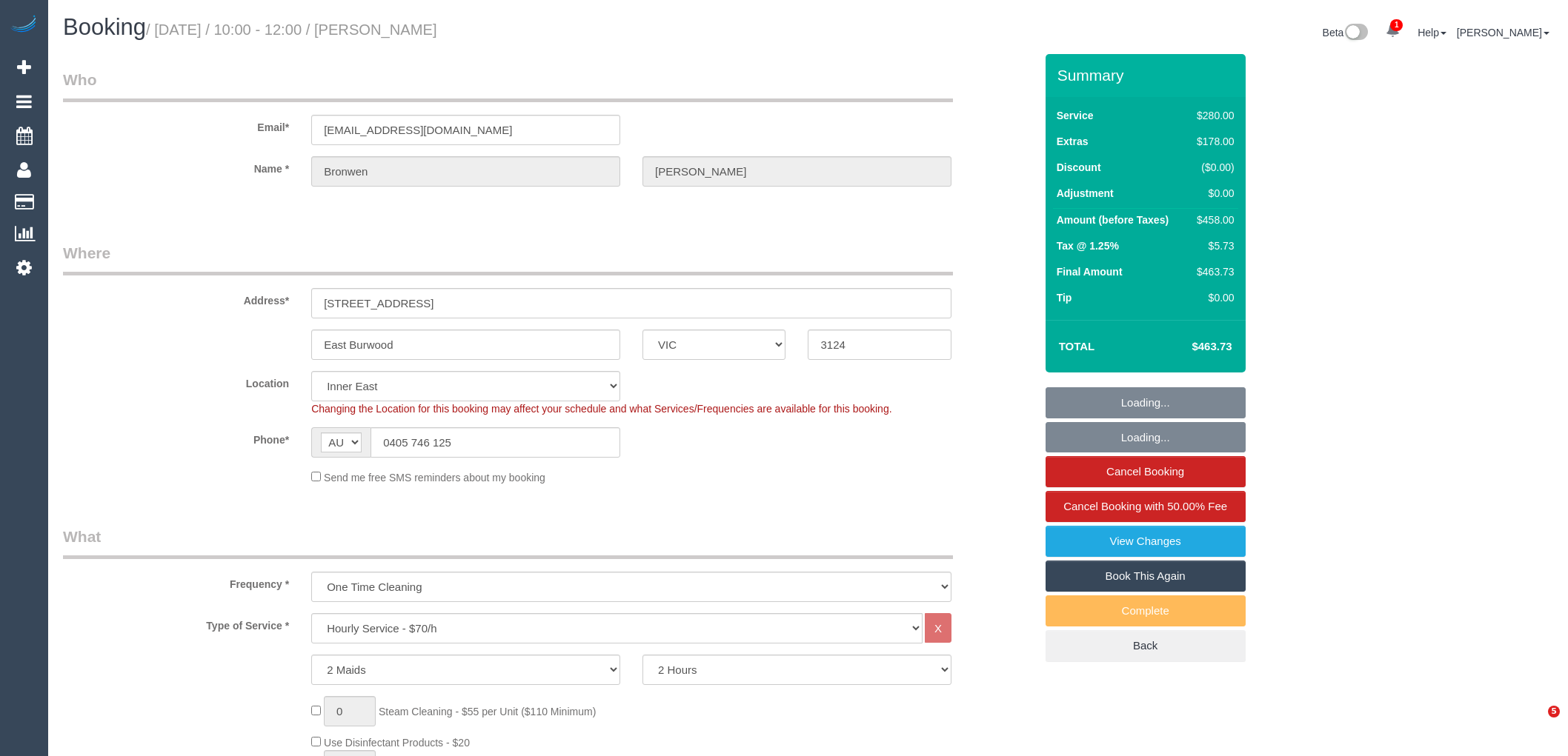
select select "VIC"
select select "2"
select select "number:28"
select select "number:14"
select select "number:18"
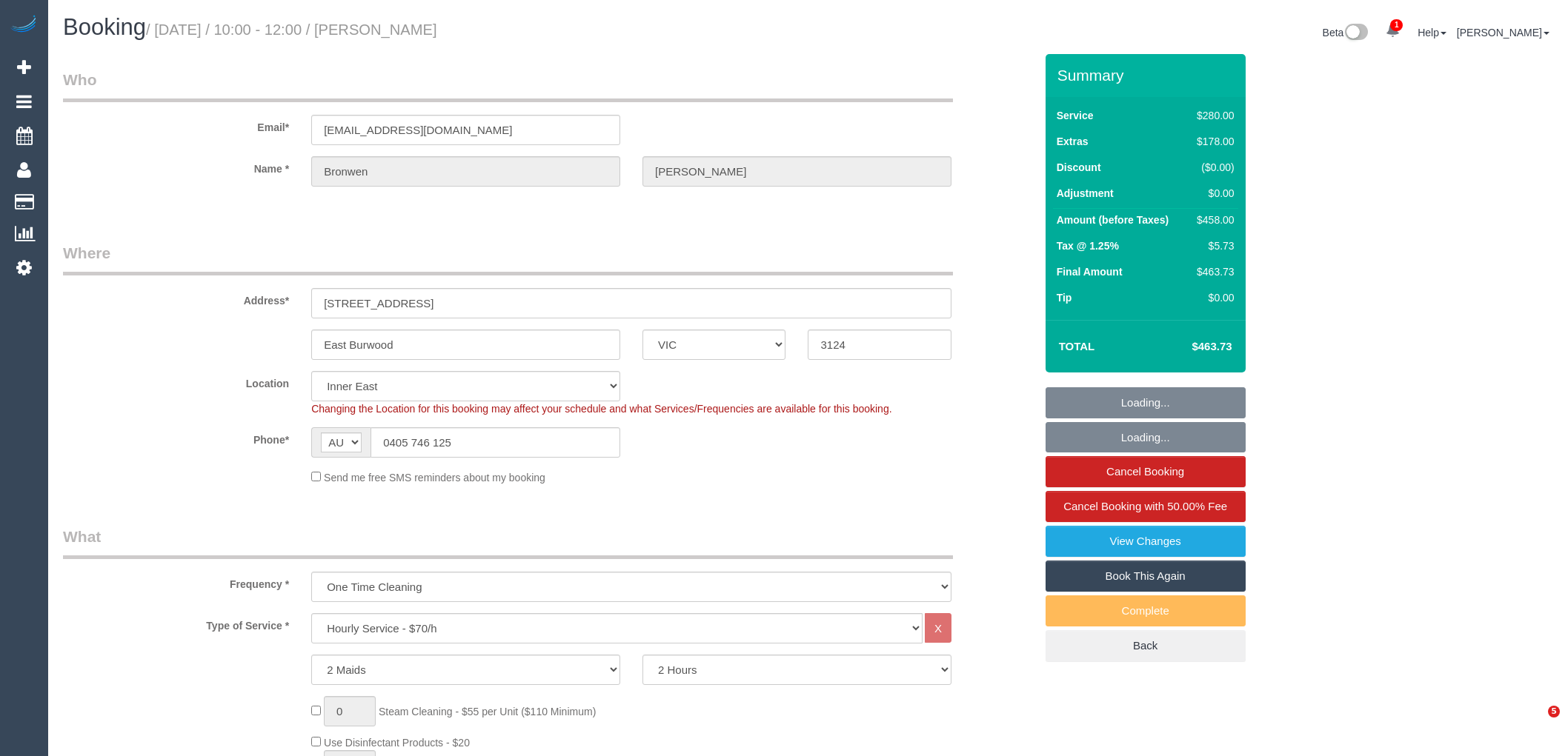
select select "number:22"
select select "number:26"
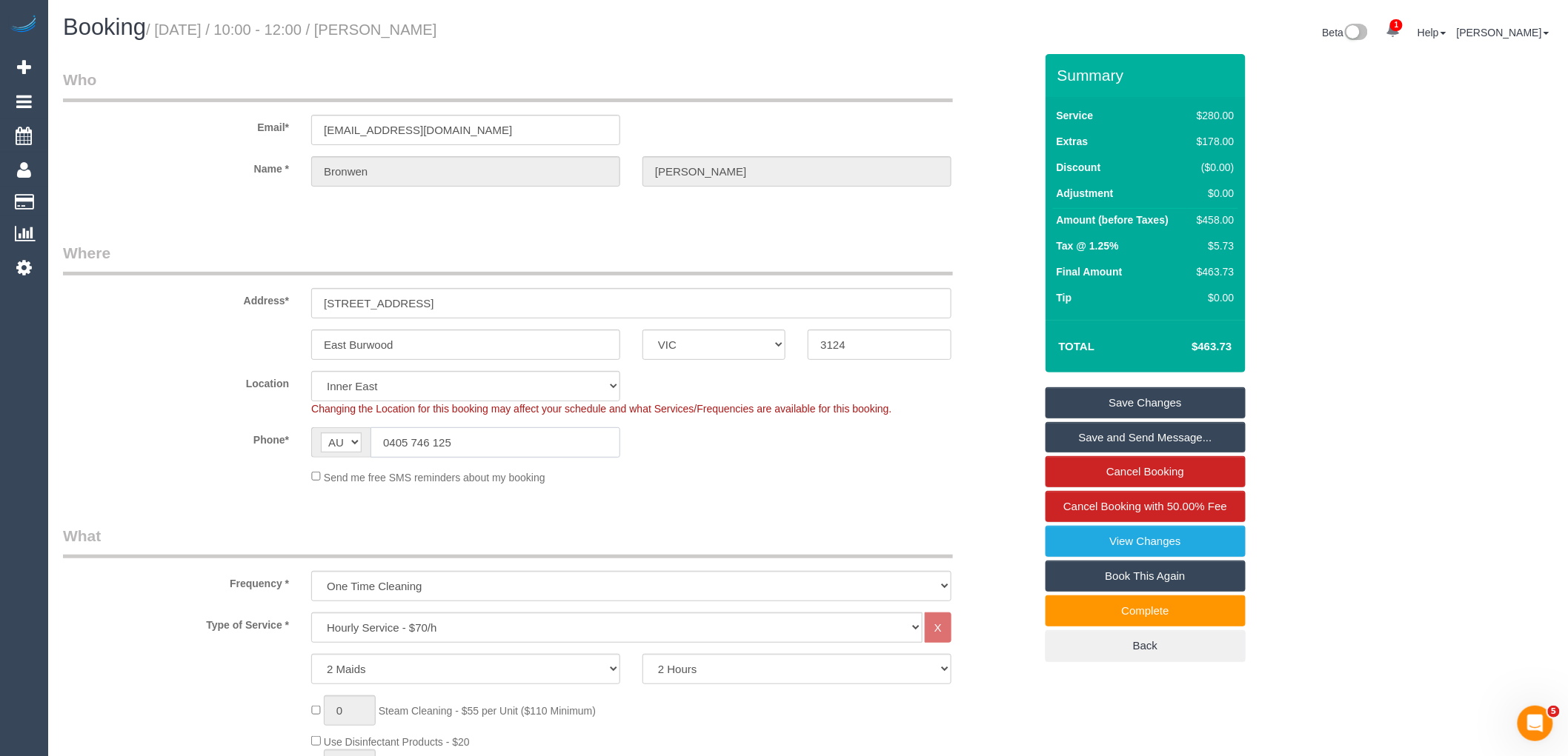
drag, startPoint x: 462, startPoint y: 444, endPoint x: 390, endPoint y: 441, distance: 72.1
click at [390, 441] on input "0405 746 125" at bounding box center [495, 442] width 250 height 30
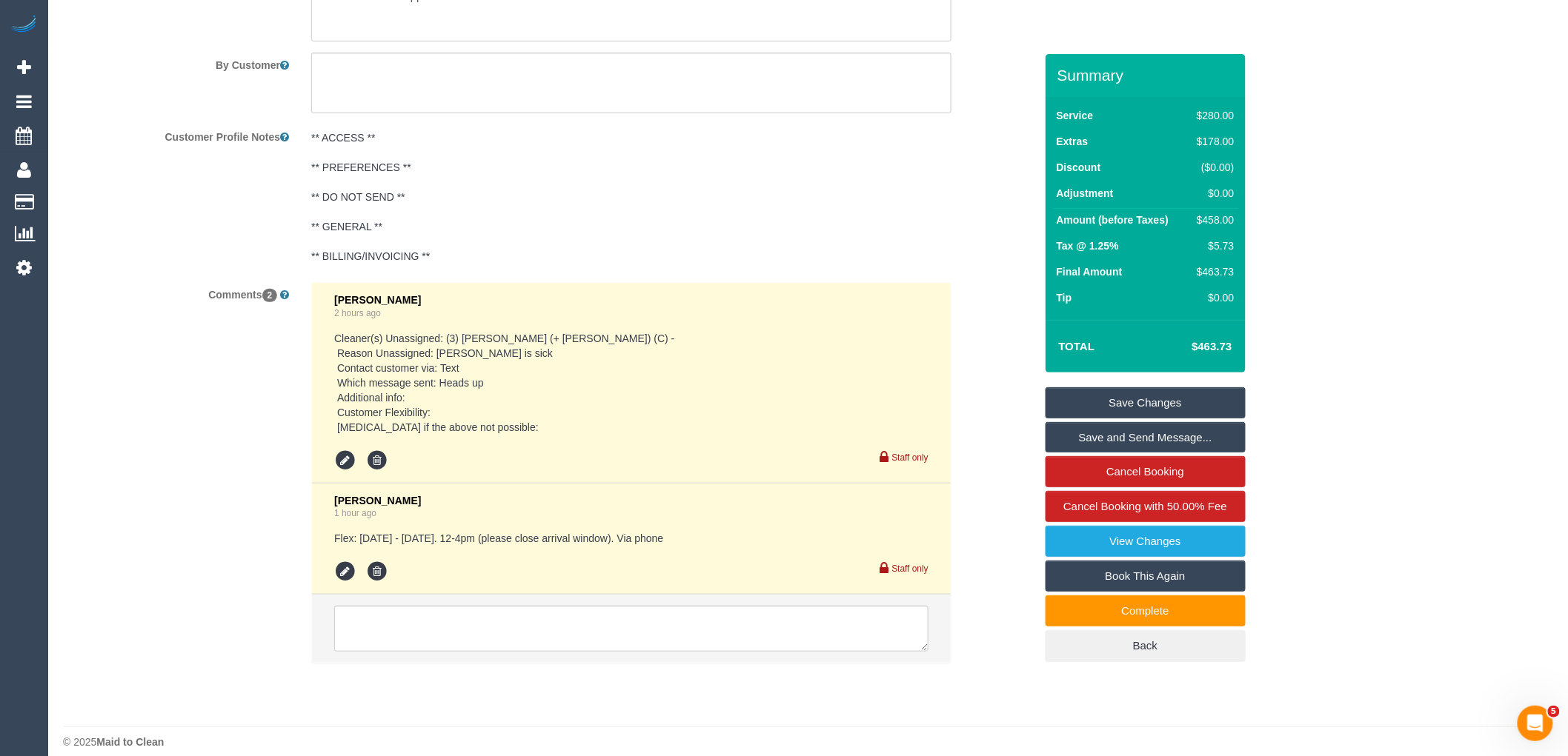
scroll to position [2616, 0]
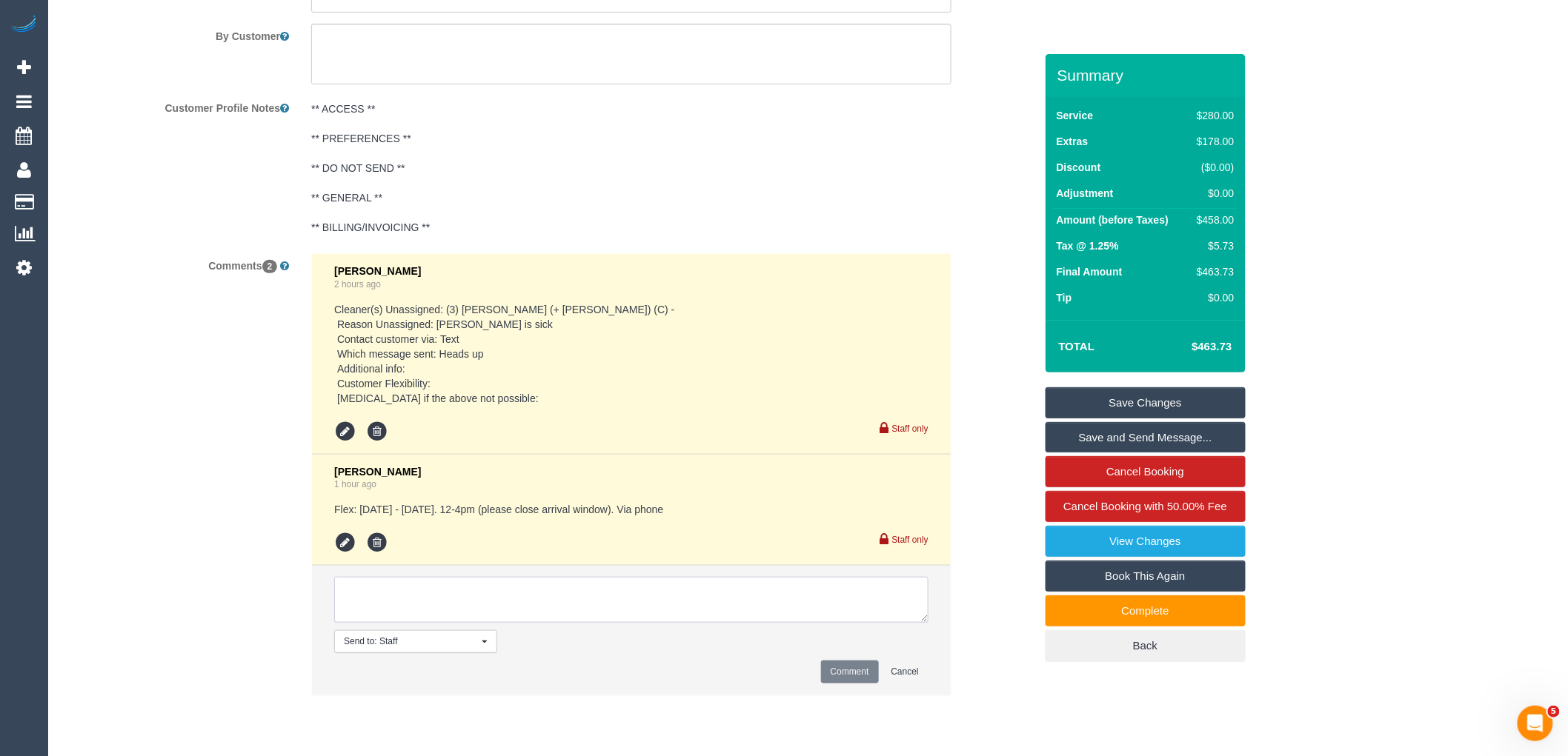
click at [739, 603] on textarea at bounding box center [632, 600] width 594 height 46
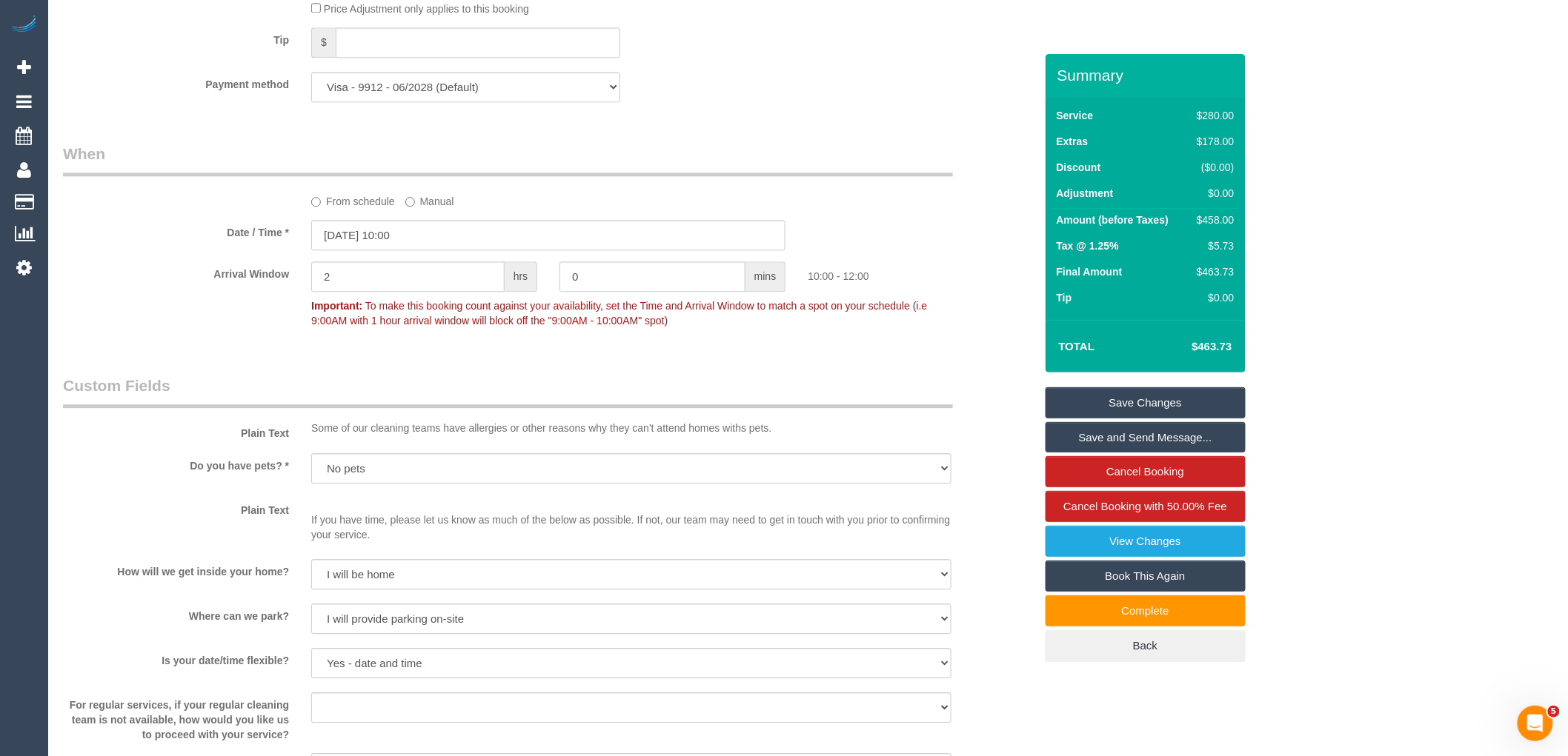
scroll to position [1381, 0]
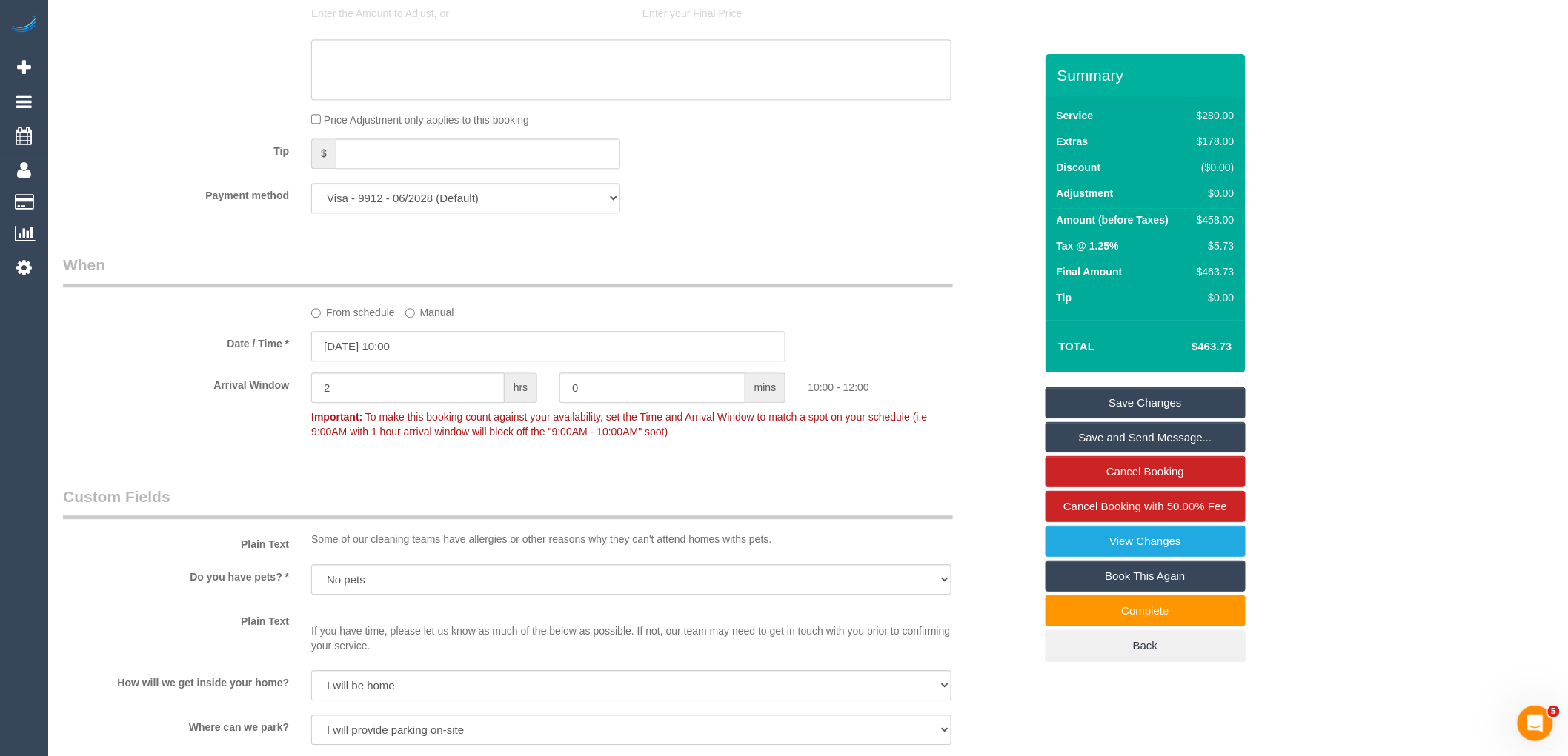
type textarea "Assigned Farhan + Intisar on Monday, 13/10 AW 1pm-2pm"
click at [394, 360] on input "[DATE] 10:00" at bounding box center [548, 345] width 474 height 30
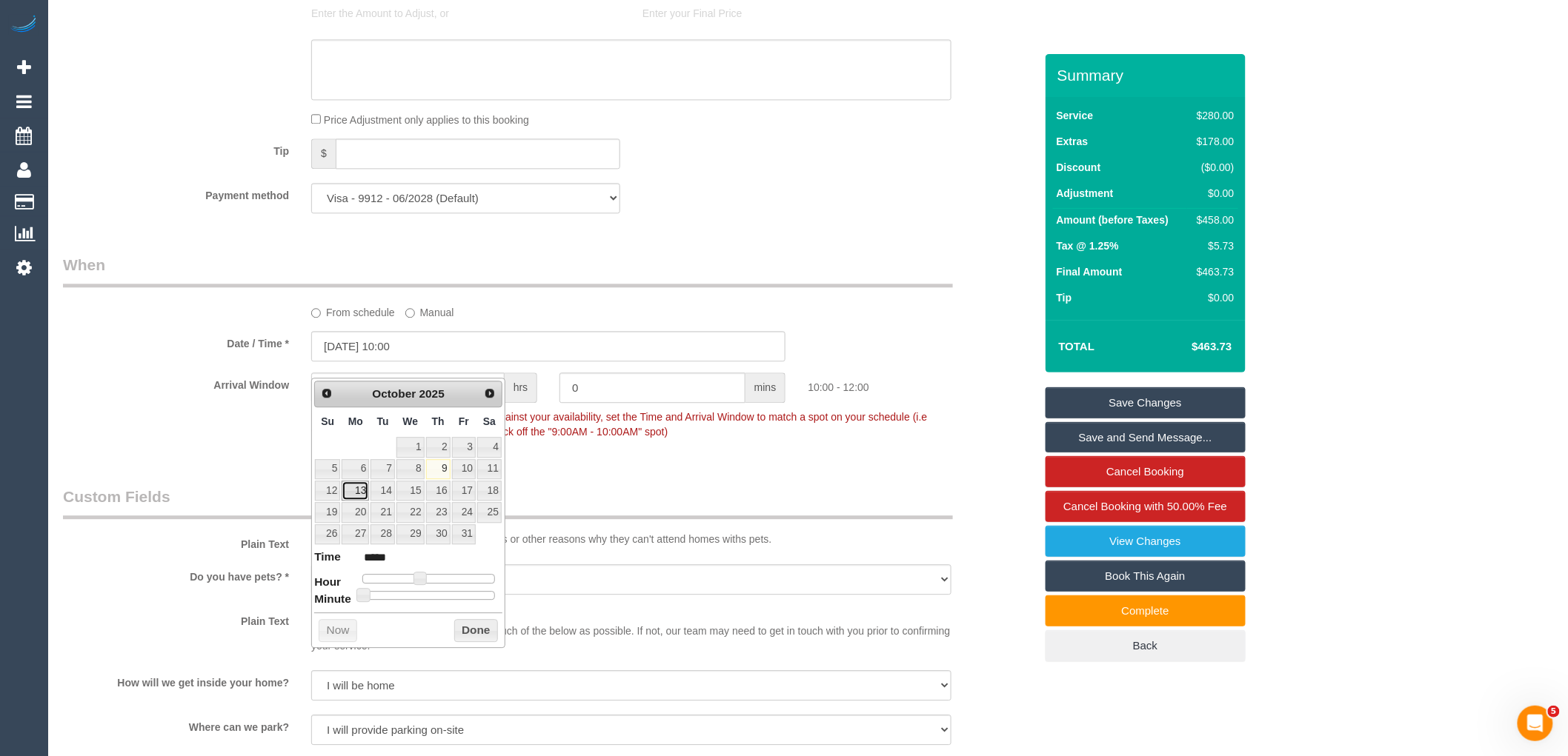
click at [359, 489] on link "13" at bounding box center [355, 491] width 27 height 20
type input "13/10/2025 11:00"
type input "*****"
type input "13/10/2025 12:00"
type input "*****"
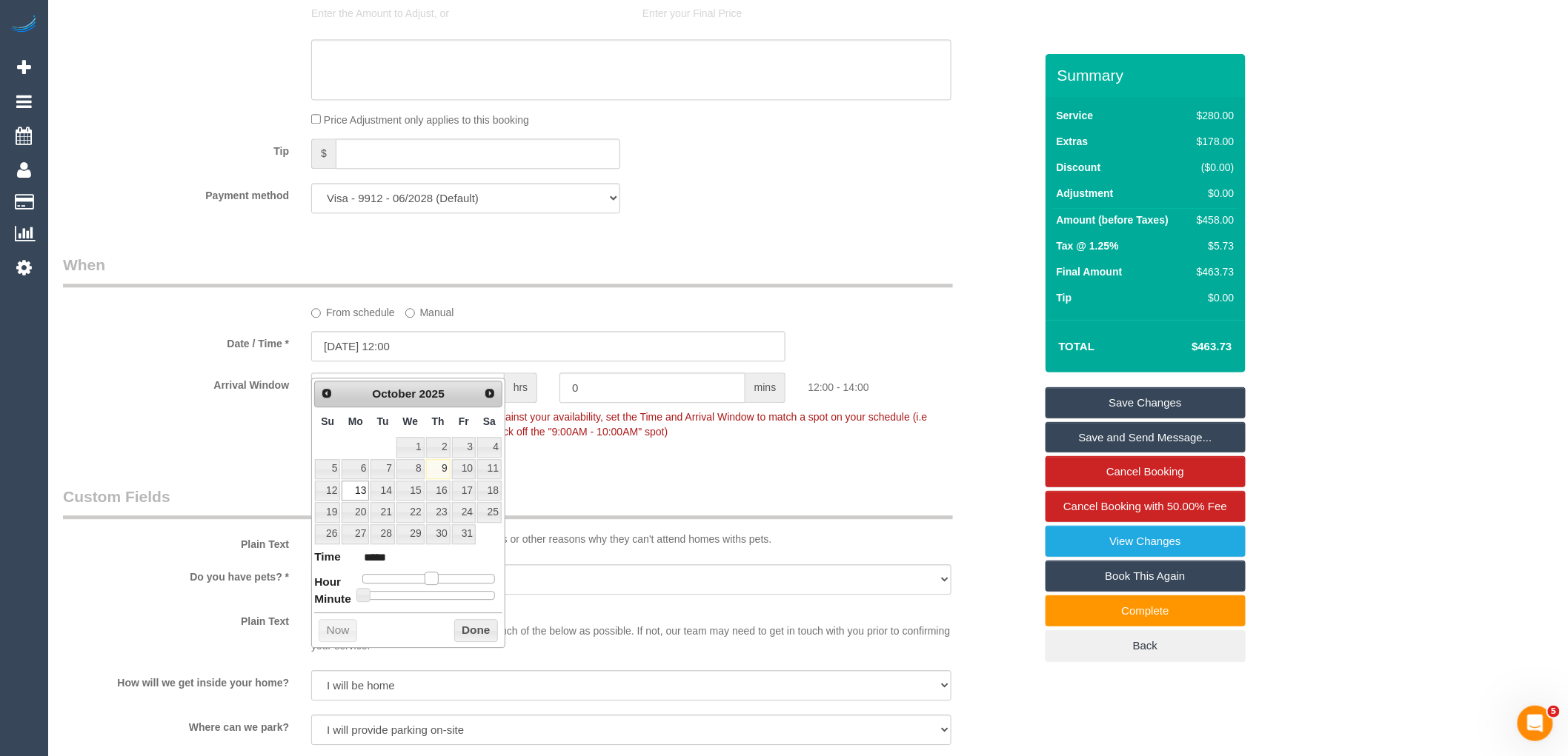
type input "13/10/2025 13:00"
type input "*****"
drag, startPoint x: 416, startPoint y: 579, endPoint x: 432, endPoint y: 579, distance: 16.0
click at [432, 579] on span at bounding box center [437, 578] width 14 height 14
click at [463, 626] on button "Done" at bounding box center [476, 631] width 44 height 24
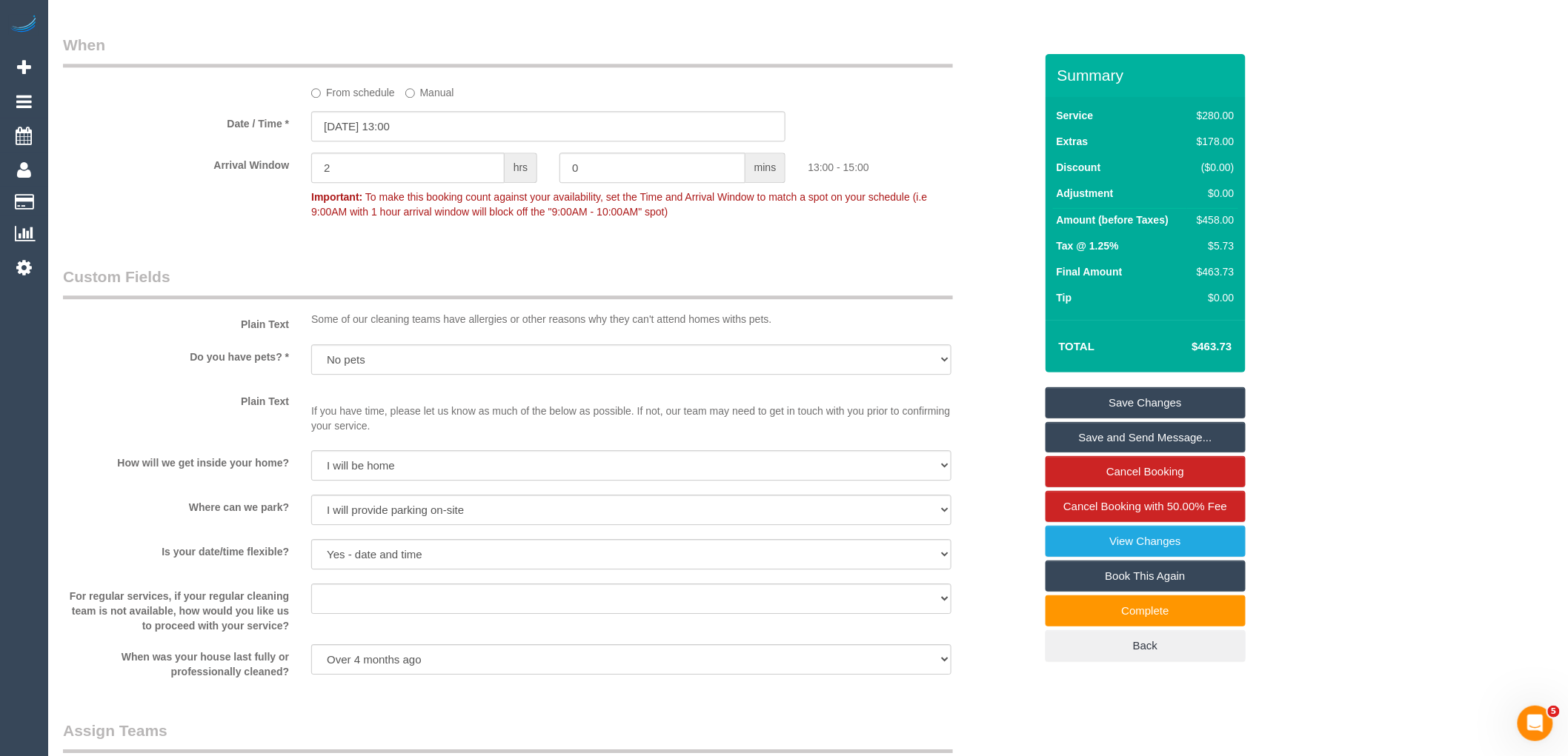
scroll to position [1546, 0]
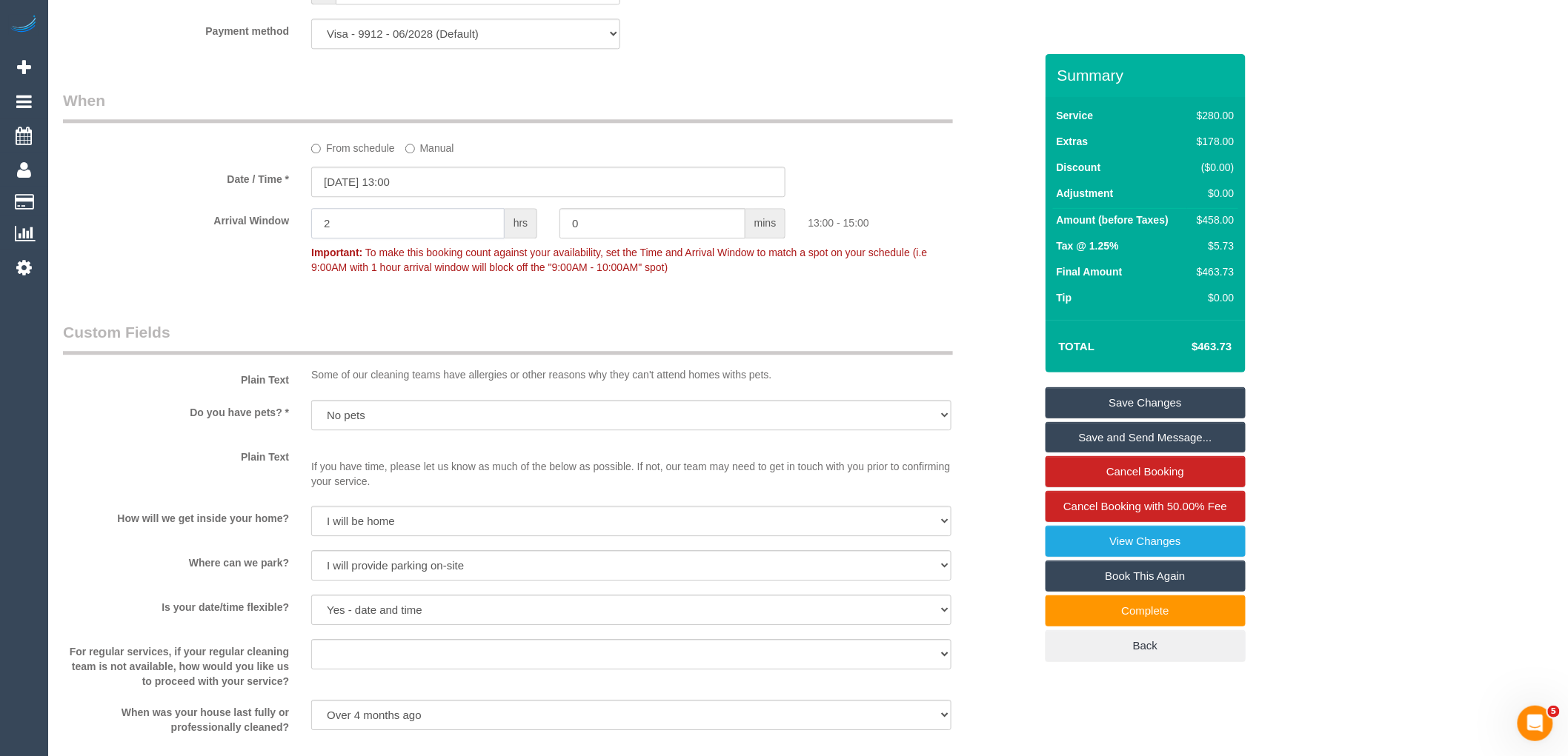
click at [402, 238] on input "2" at bounding box center [407, 223] width 194 height 30
type input "1"
click at [812, 311] on div "Who Email* brondennis@fastmail.fm Name * Bronwen Dennis Where Address* 32 Banbu…" at bounding box center [548, 164] width 994 height 3314
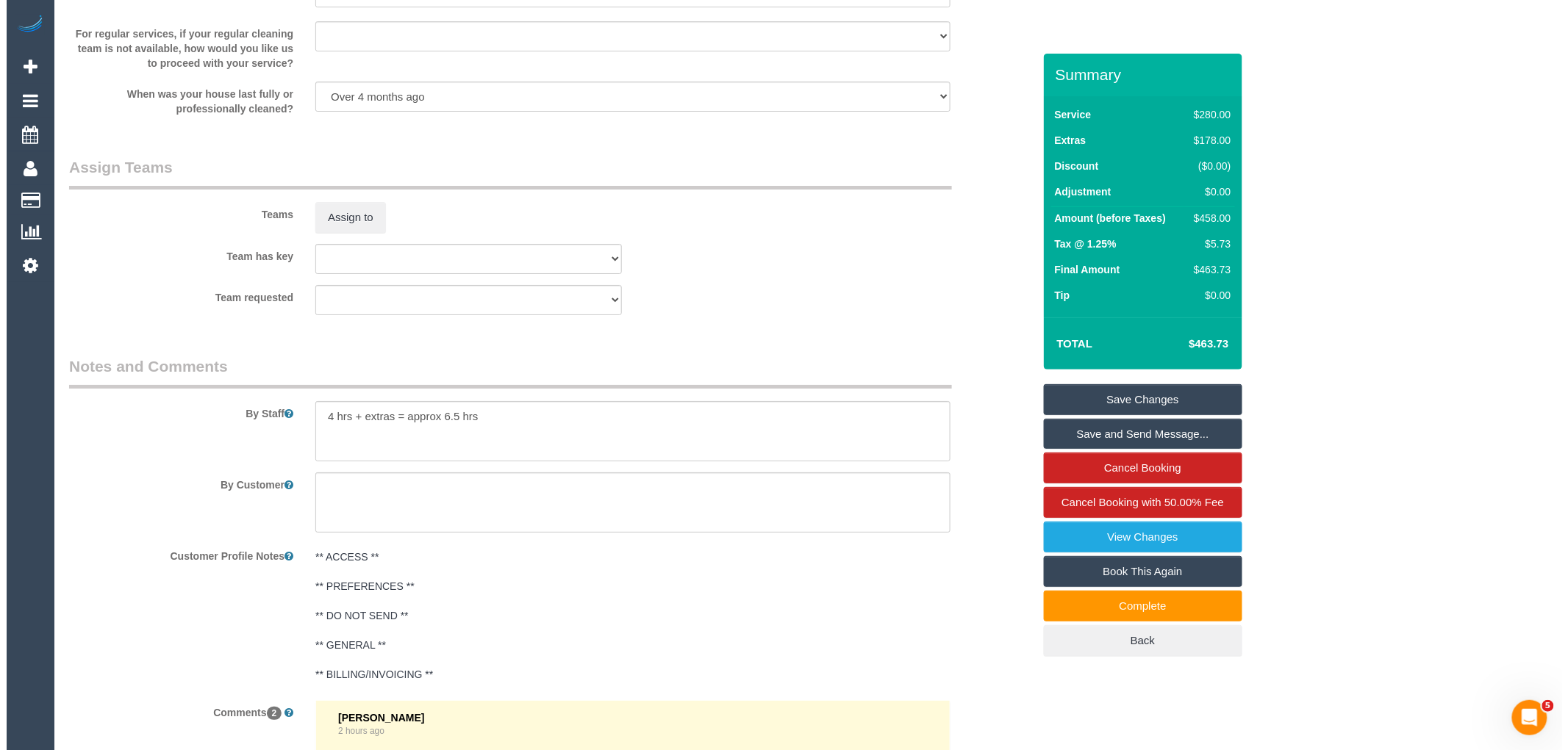
scroll to position [2105, 0]
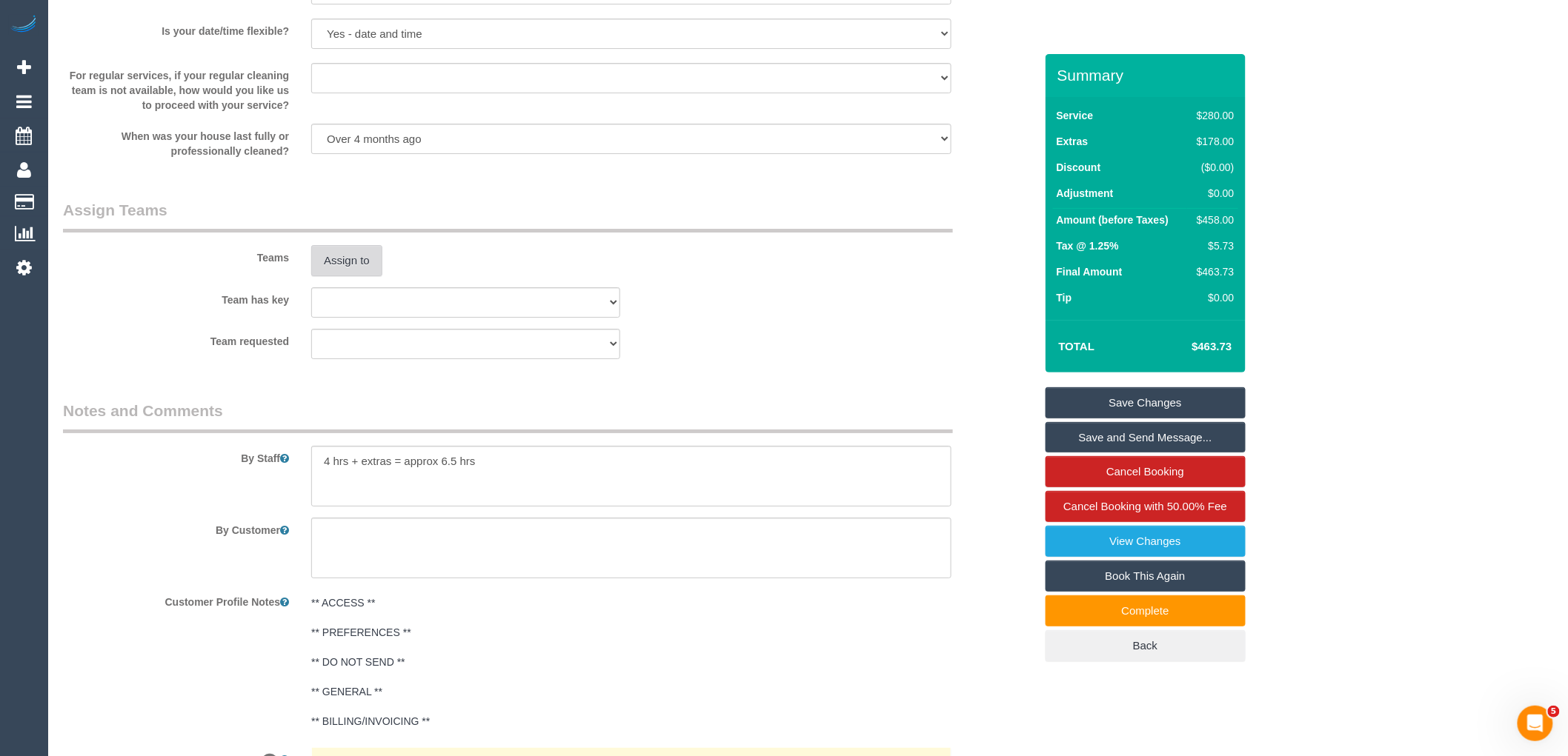
click at [375, 276] on button "Assign to" at bounding box center [346, 261] width 71 height 31
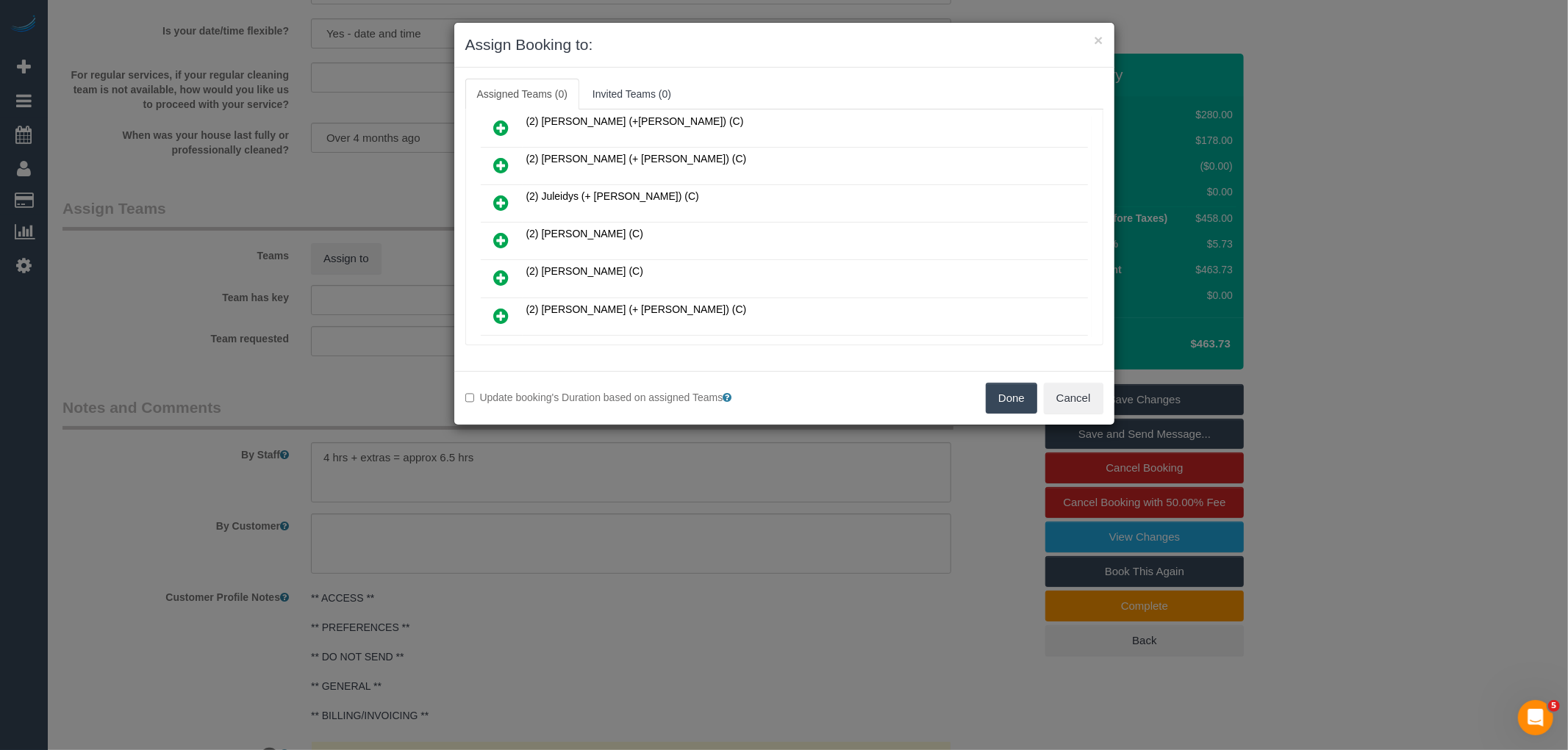
scroll to position [720, 0]
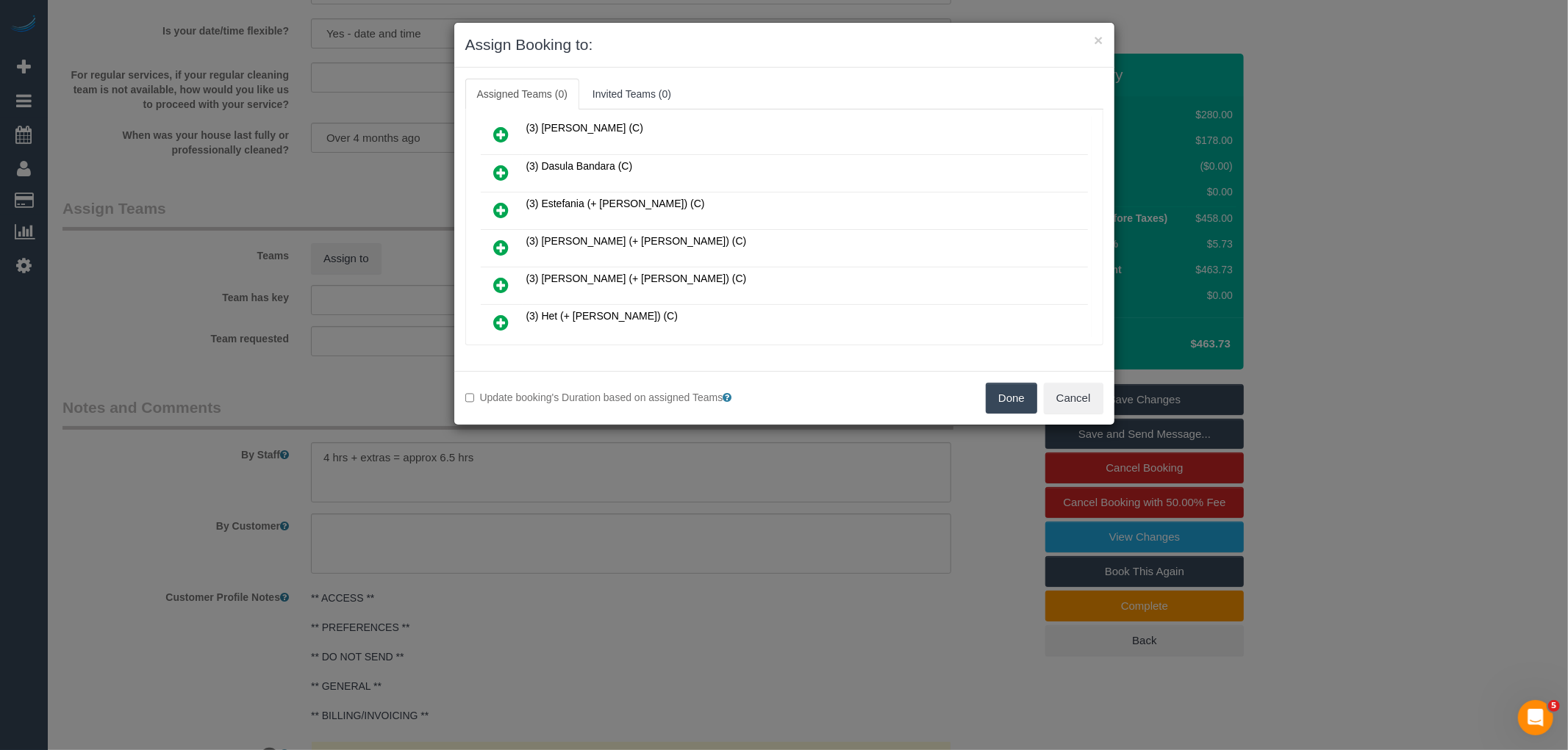
click at [504, 239] on icon at bounding box center [501, 248] width 15 height 18
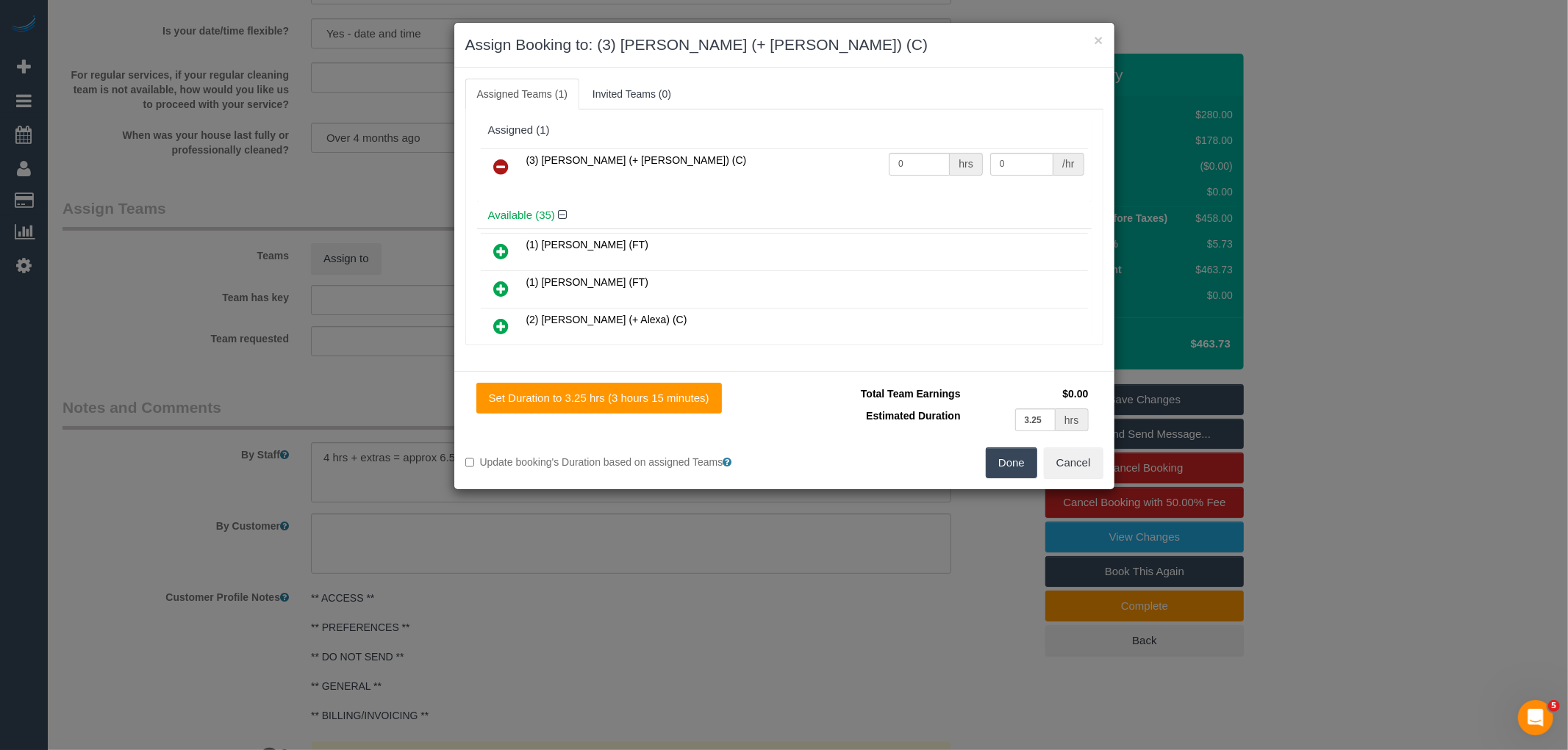
scroll to position [901, 0]
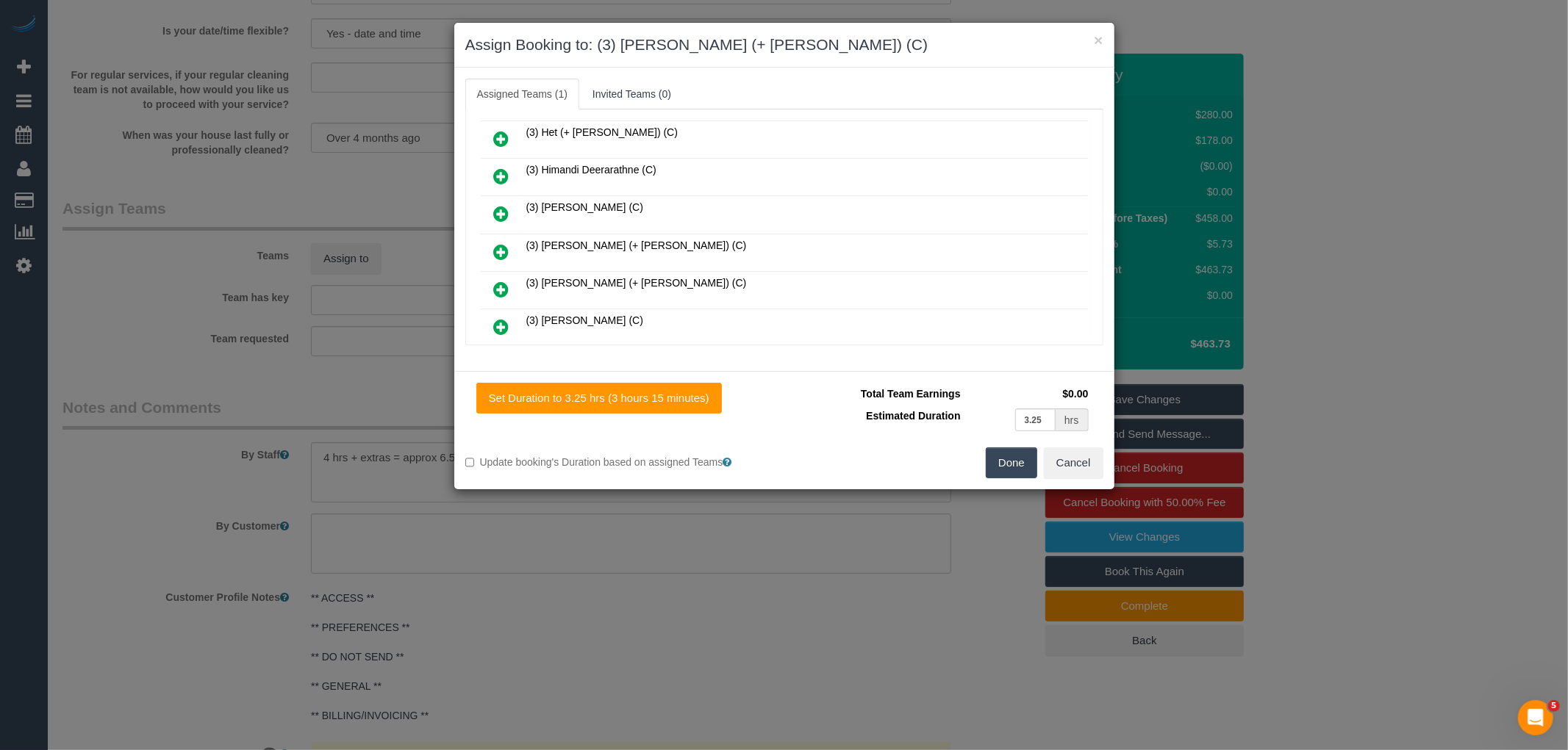
click at [498, 243] on icon at bounding box center [501, 252] width 15 height 18
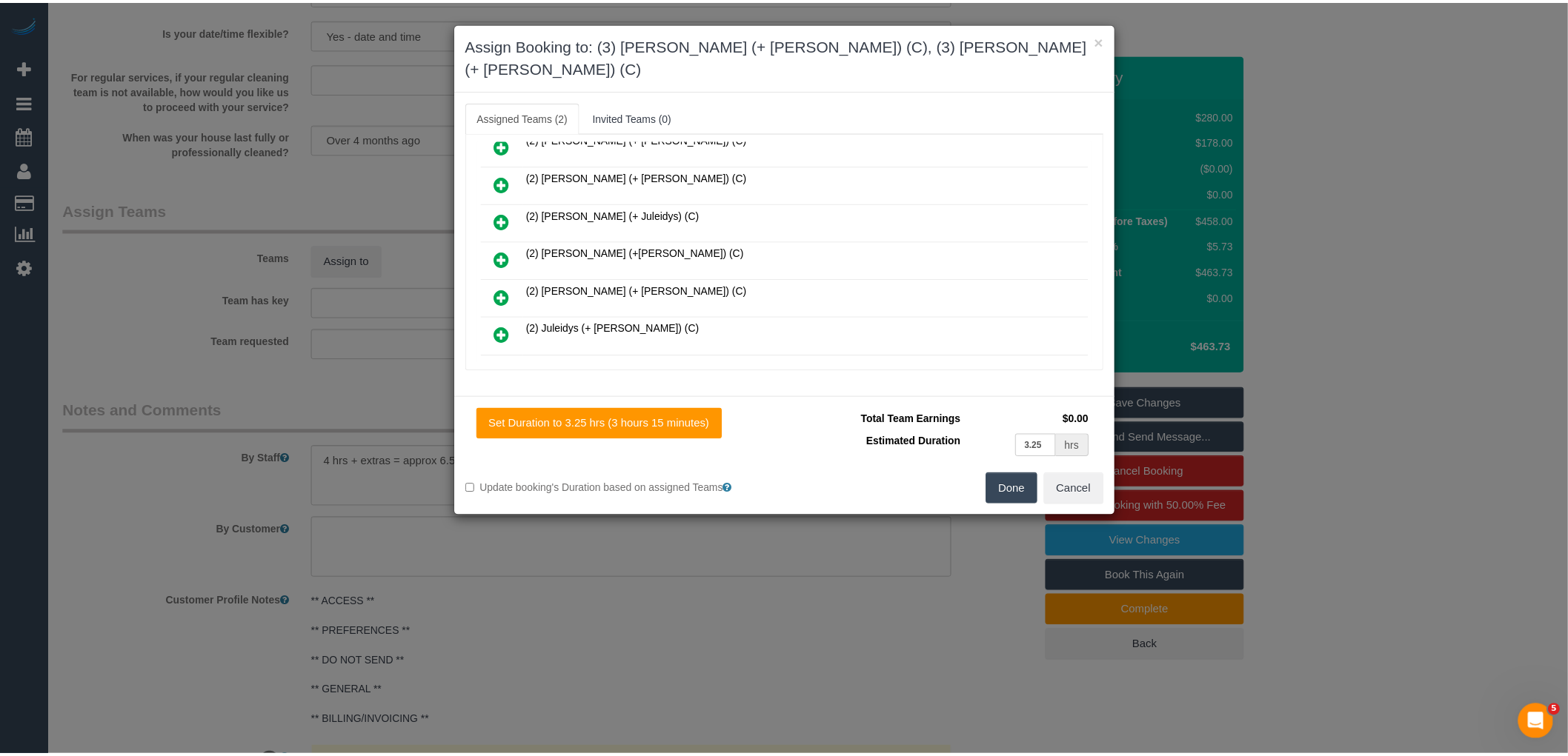
scroll to position [0, 0]
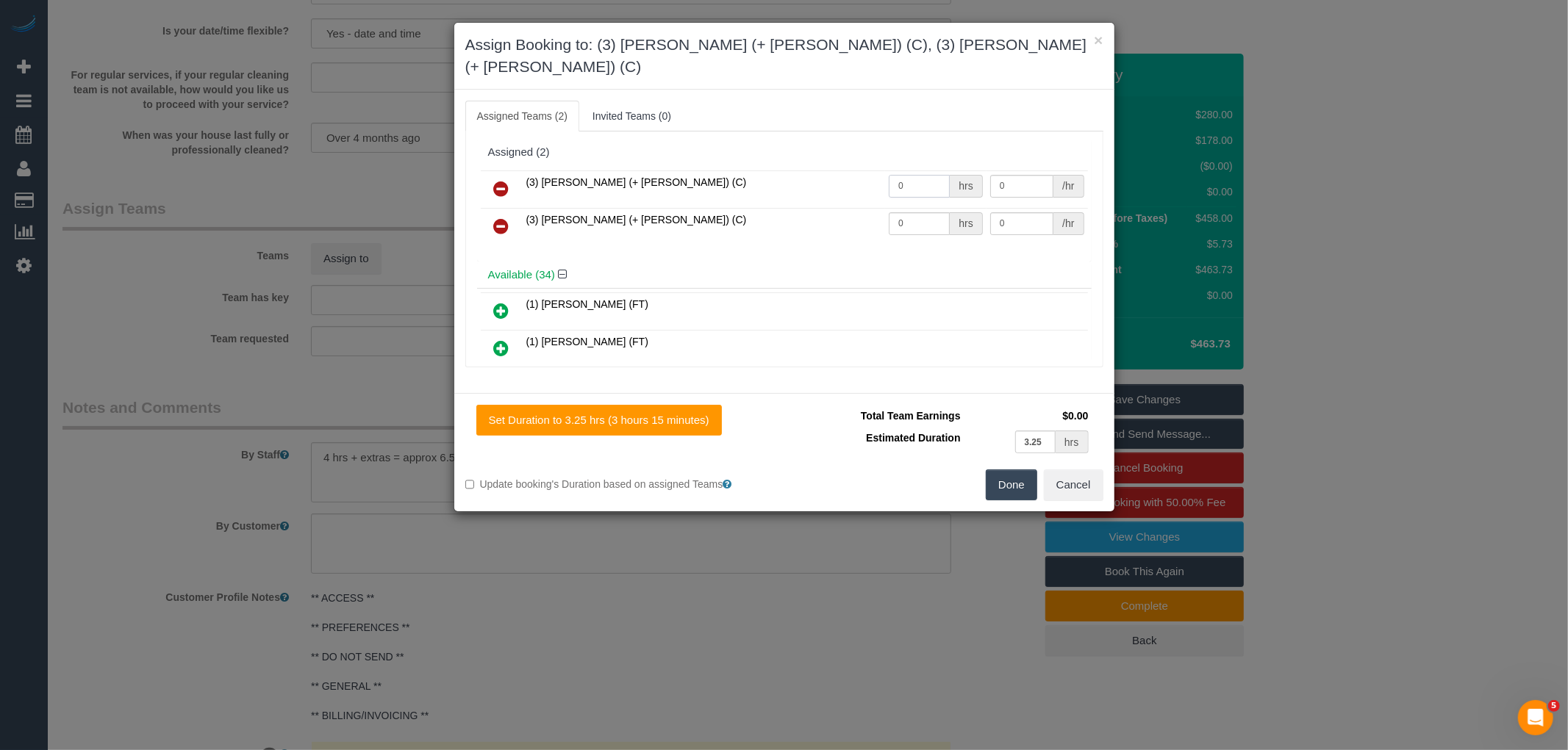
click at [920, 175] on input "0" at bounding box center [919, 186] width 61 height 23
type input "1"
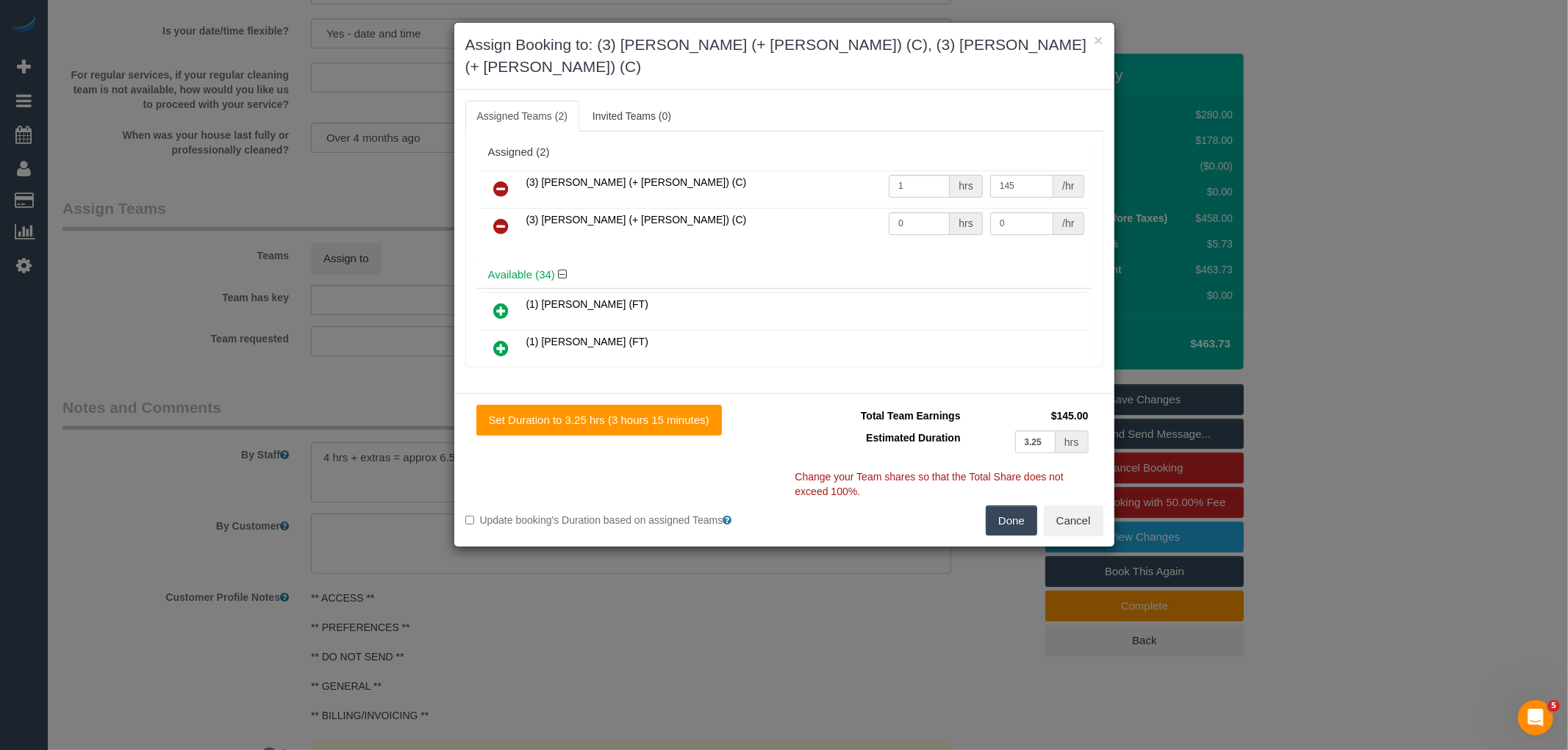
type input "145"
click at [912, 213] on input "0" at bounding box center [919, 224] width 61 height 23
type input "1"
type input "145"
click at [1004, 506] on button "Done" at bounding box center [1011, 521] width 51 height 31
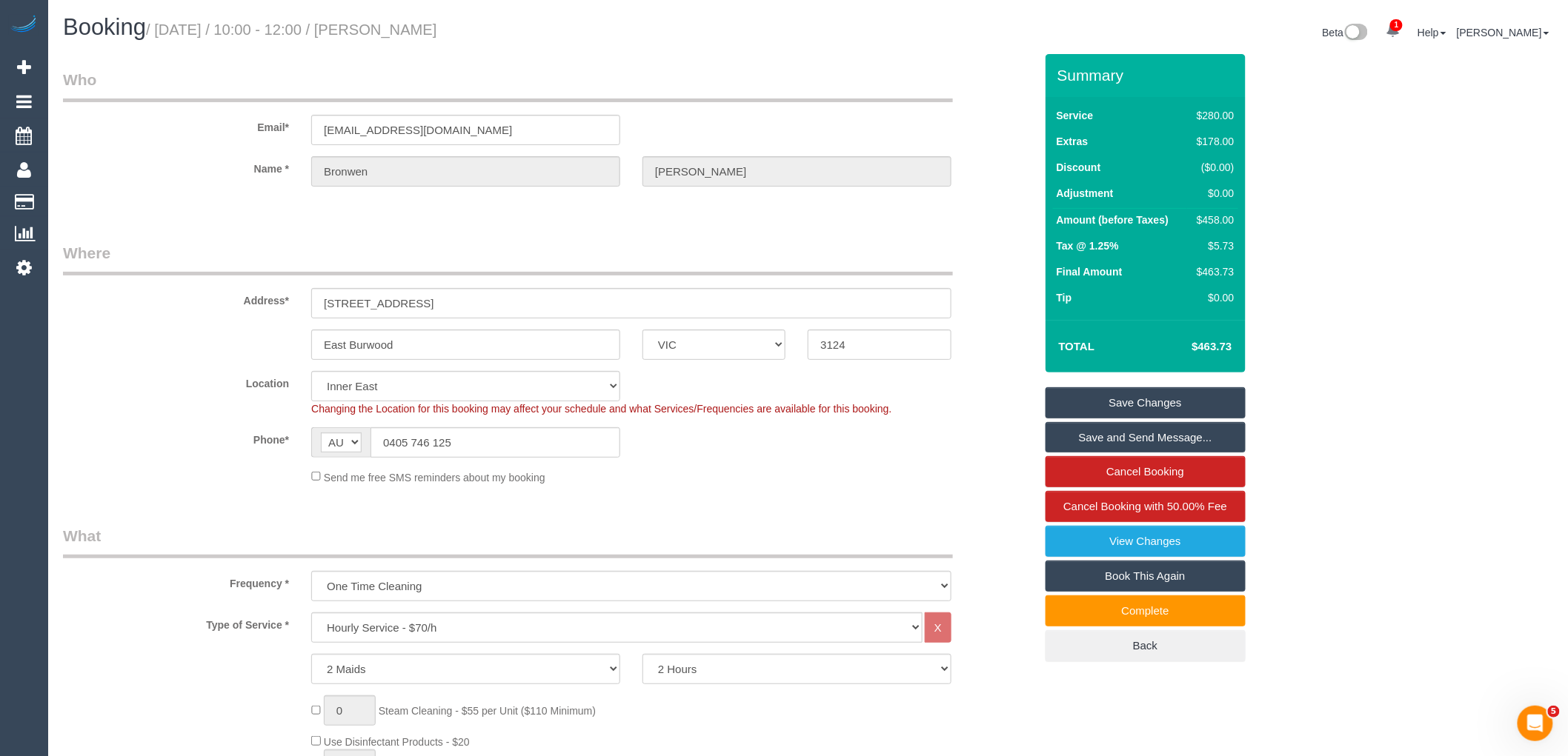
drag, startPoint x: 474, startPoint y: 40, endPoint x: 537, endPoint y: 42, distance: 63.0
click at [537, 42] on div "Booking / October 09, 2025 / 10:00 - 12:00 / Bronwen Dennis" at bounding box center [430, 30] width 756 height 32
copy small "Bronwen Dennis"
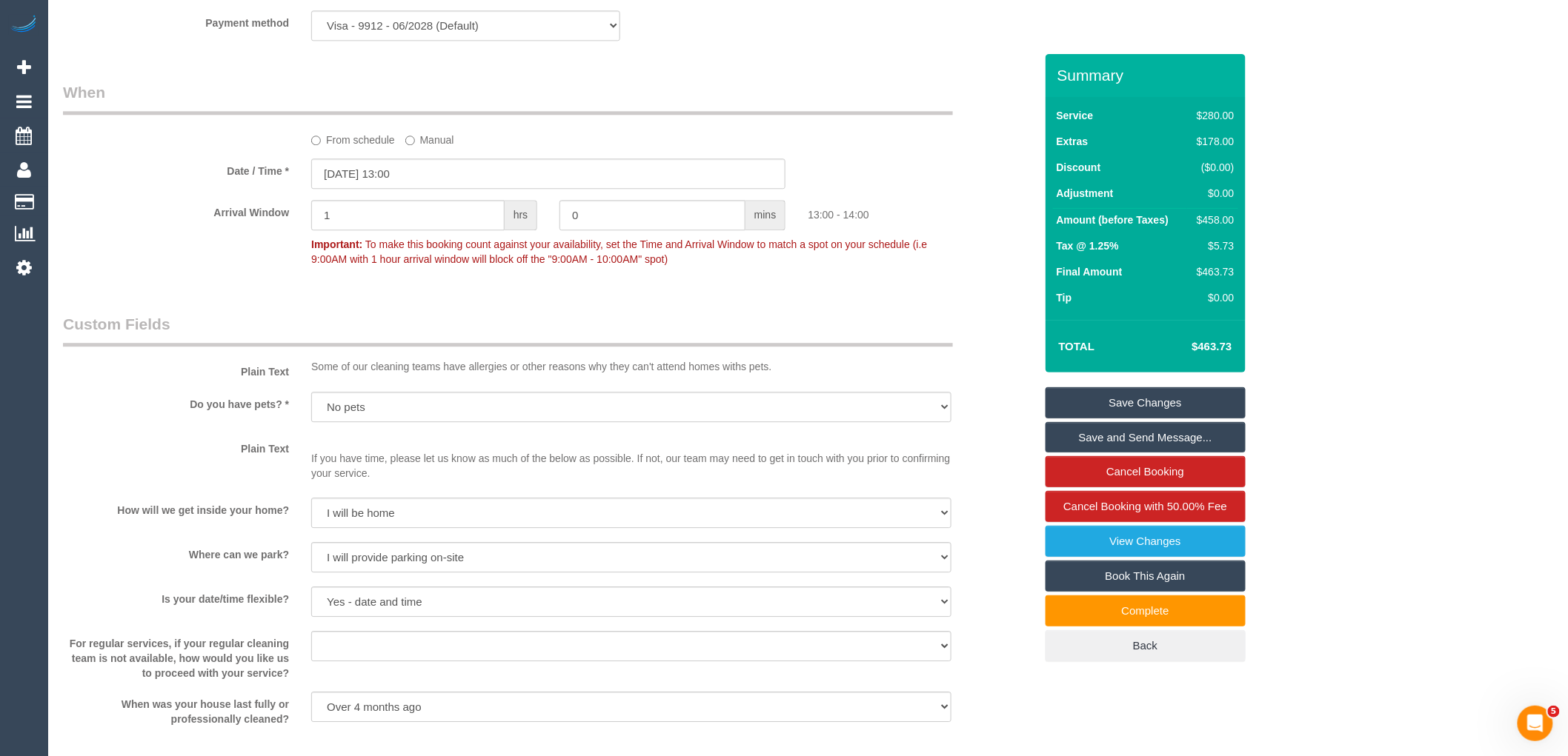
scroll to position [1810, 0]
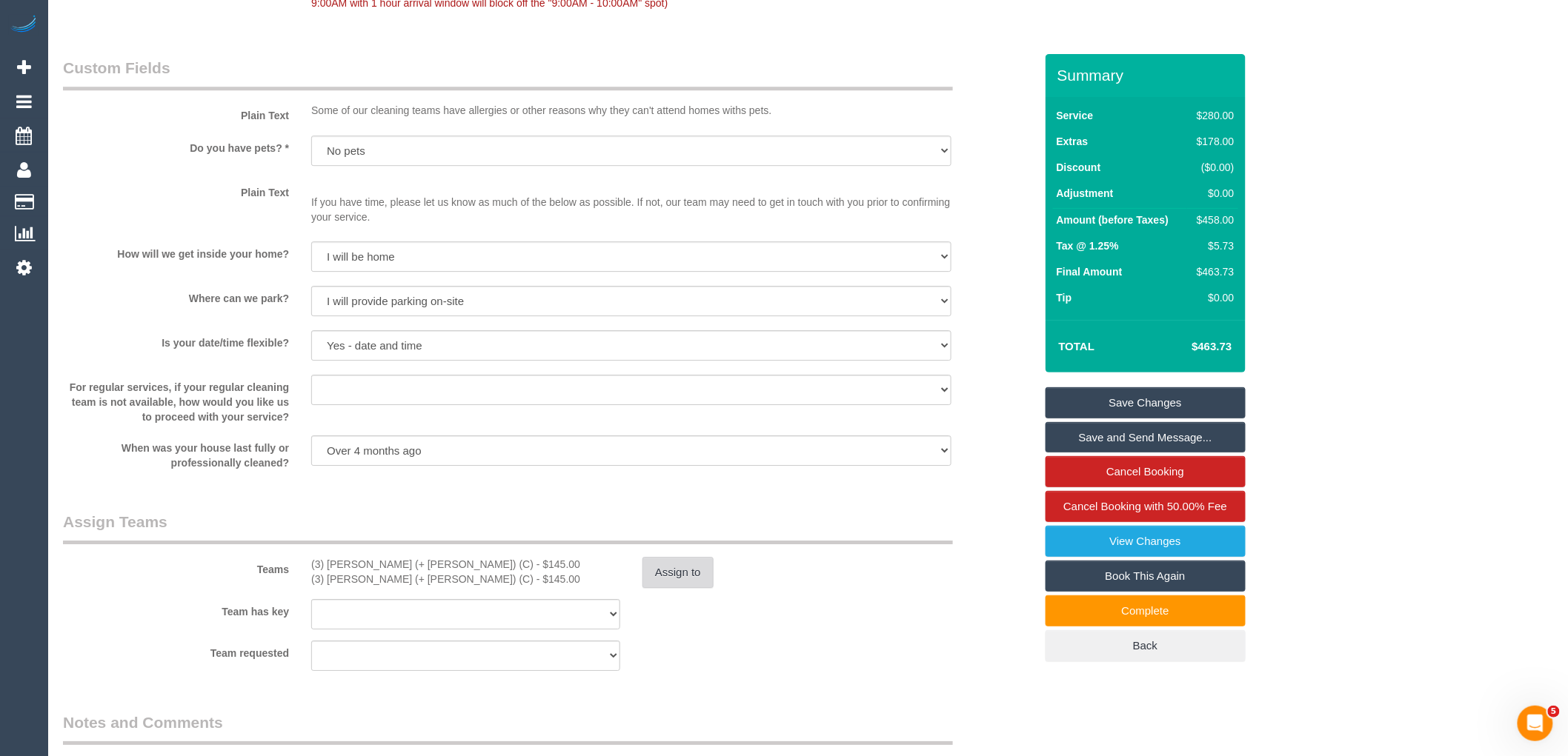
click at [672, 579] on button "Assign to" at bounding box center [678, 572] width 71 height 31
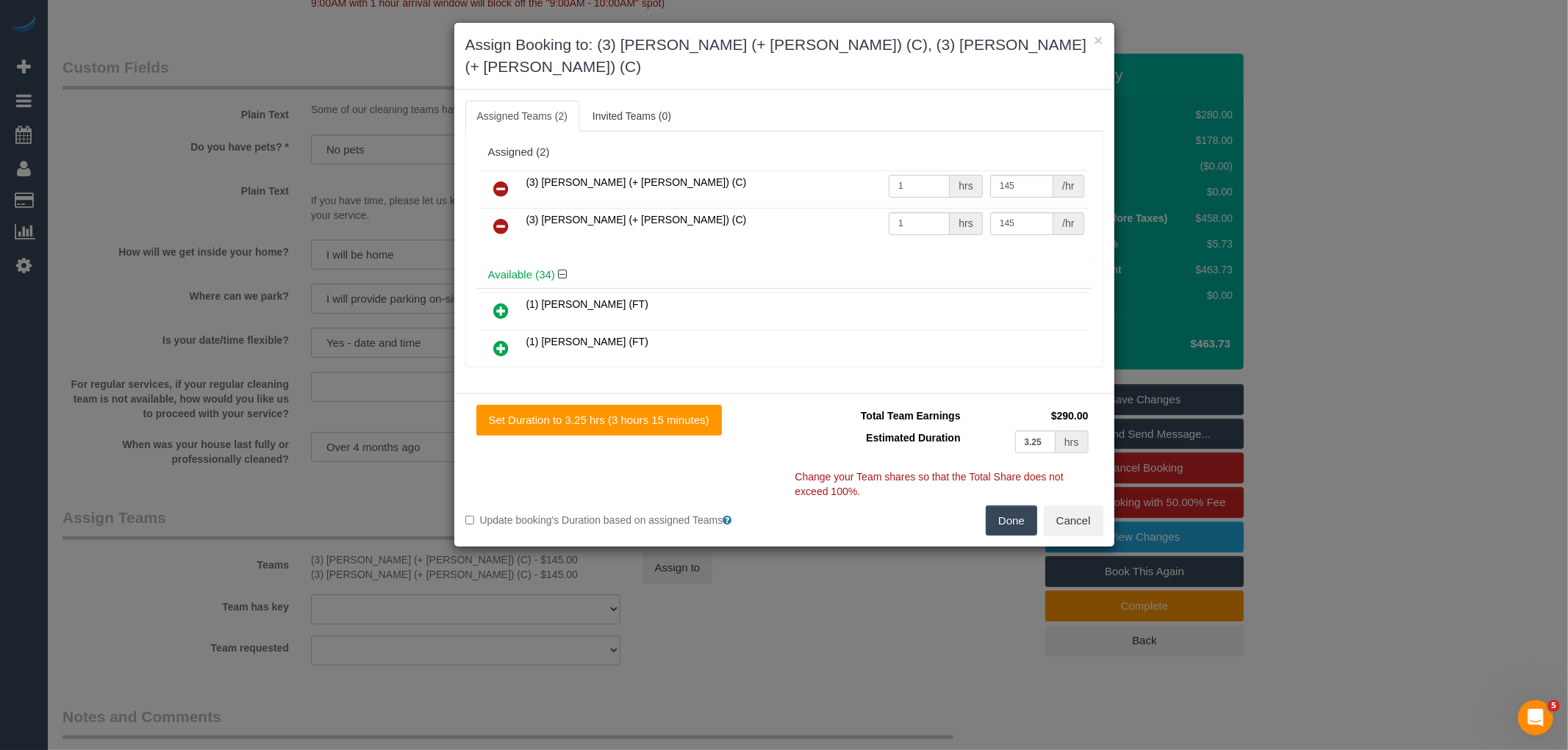
drag, startPoint x: 901, startPoint y: 160, endPoint x: 867, endPoint y: 150, distance: 35.4
click at [870, 170] on tr "(3) Farhan (+ Intisar) (C) 1 hrs 145 /hr" at bounding box center [784, 189] width 607 height 38
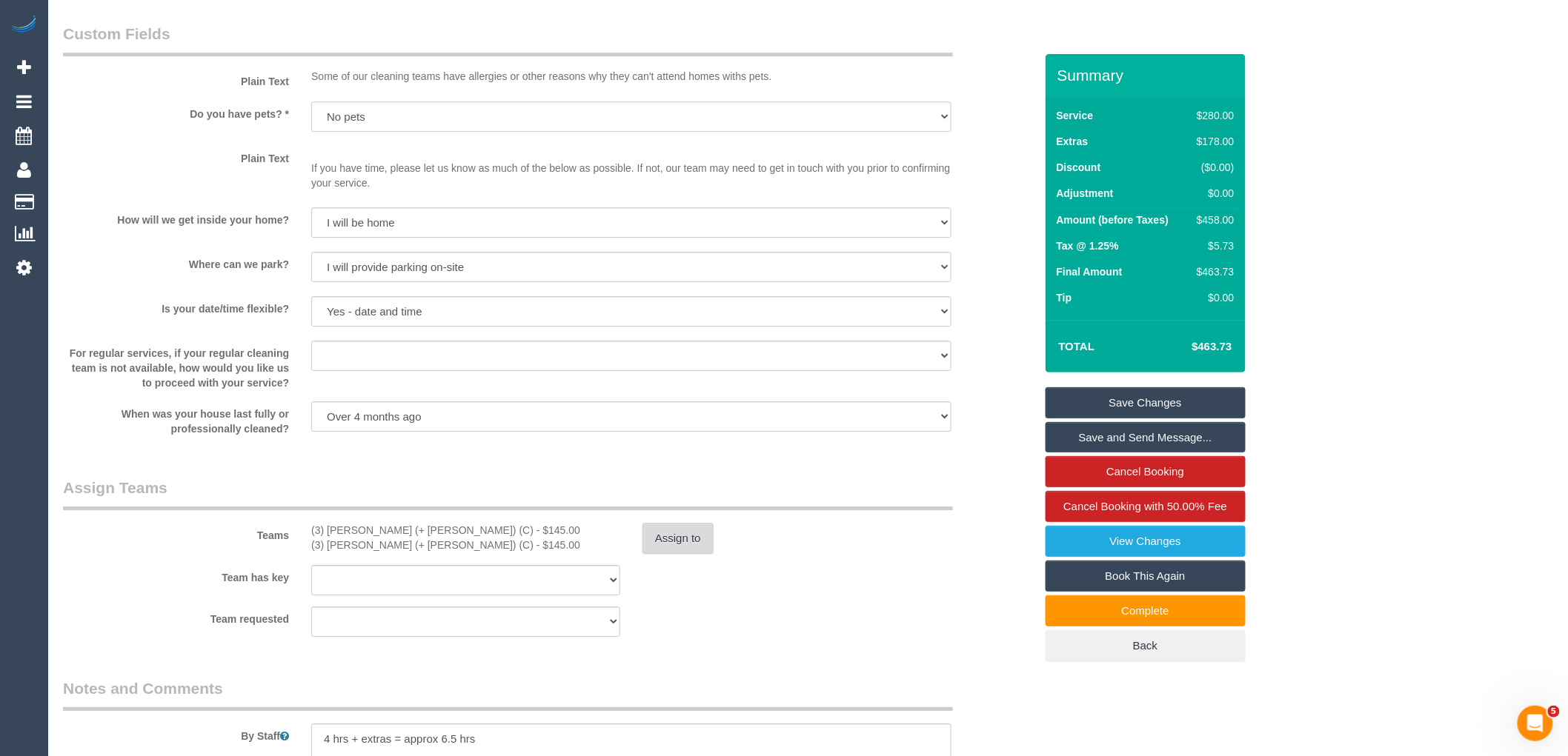
scroll to position [1893, 0]
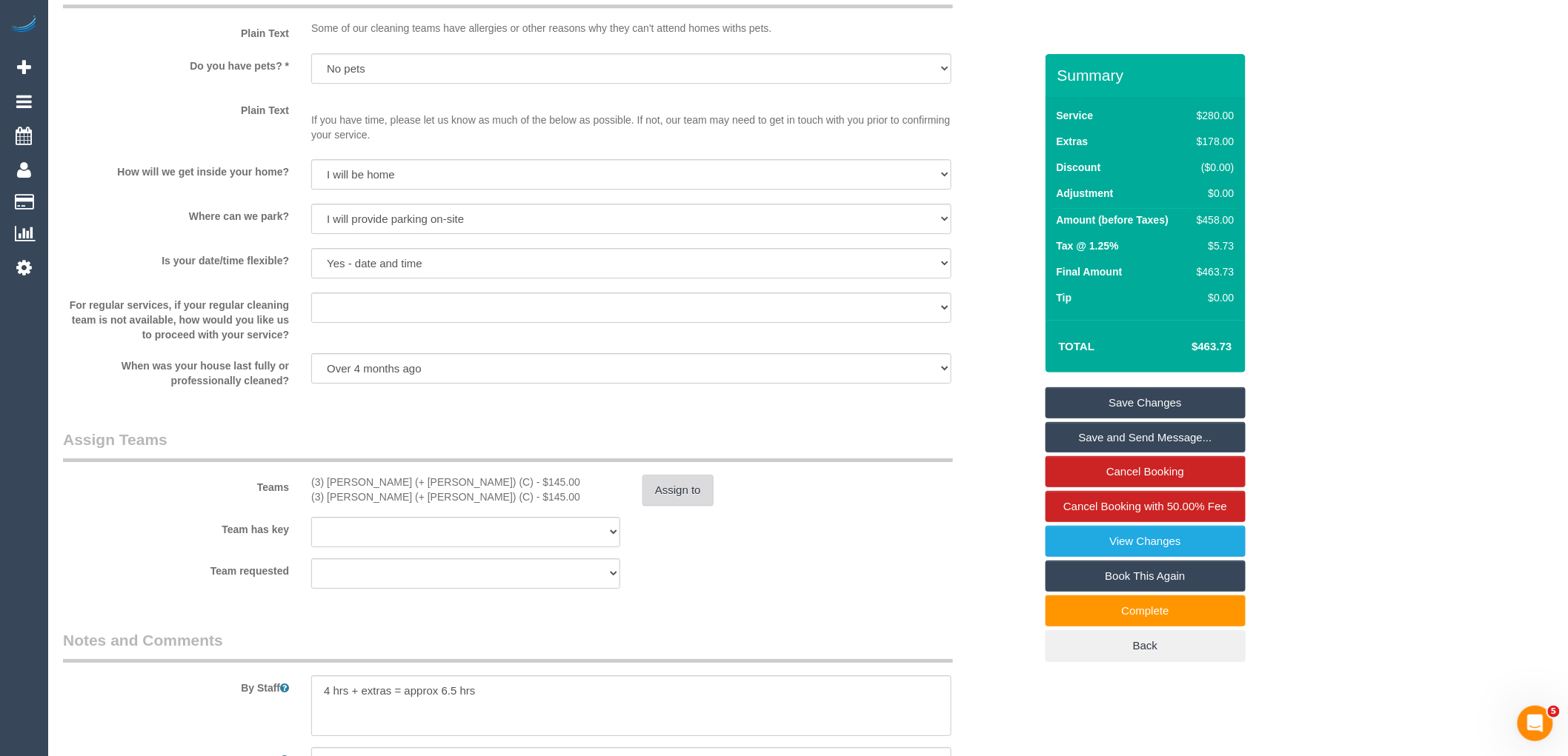
click at [664, 500] on button "Assign to" at bounding box center [678, 490] width 71 height 31
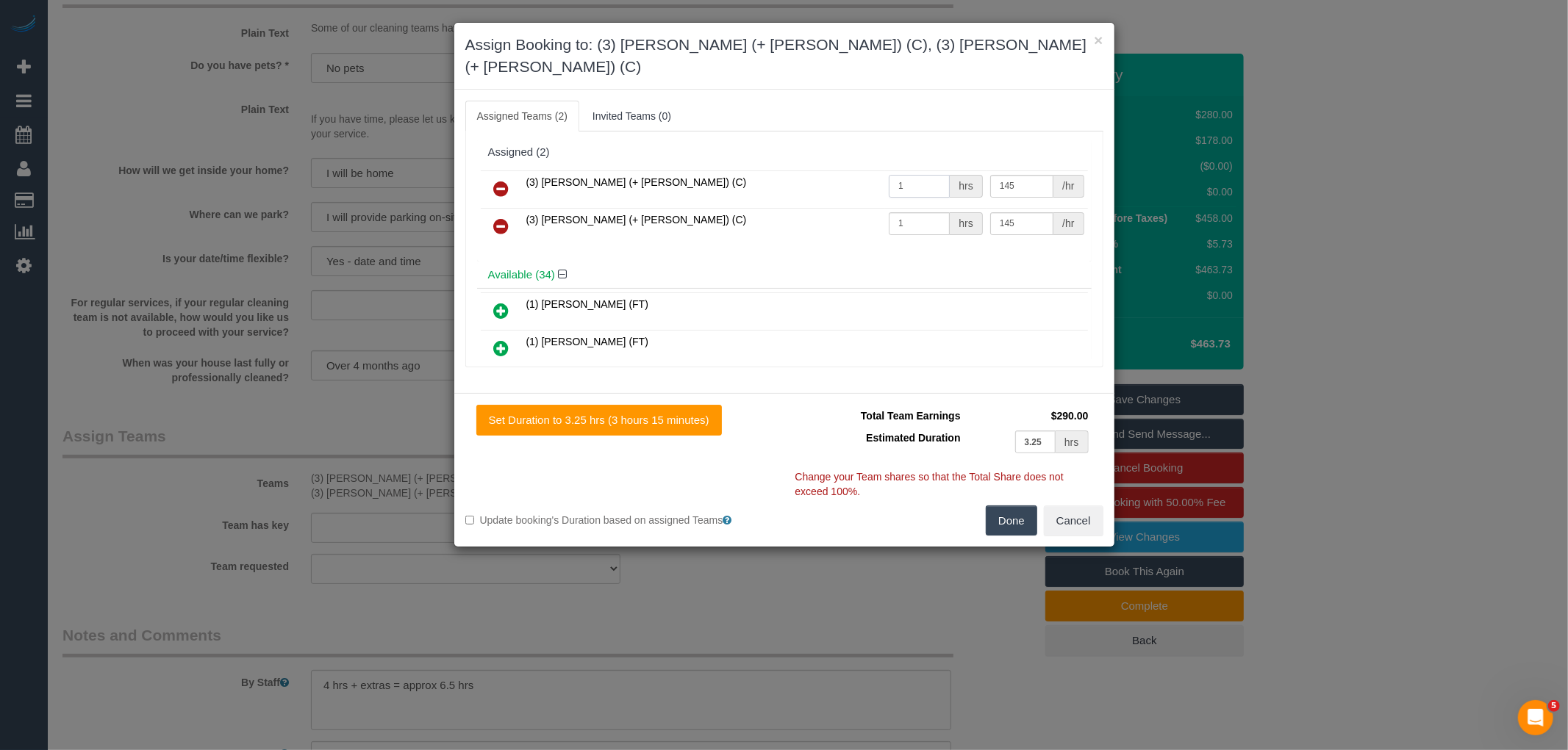
click at [914, 175] on input "1" at bounding box center [919, 186] width 61 height 23
type input "2"
drag, startPoint x: 1011, startPoint y: 170, endPoint x: 938, endPoint y: 154, distance: 74.7
click at [938, 170] on tr "(3) Farhan (+ Intisar) (C) 2 hrs 145 /hr" at bounding box center [784, 189] width 607 height 38
type input "79.5"
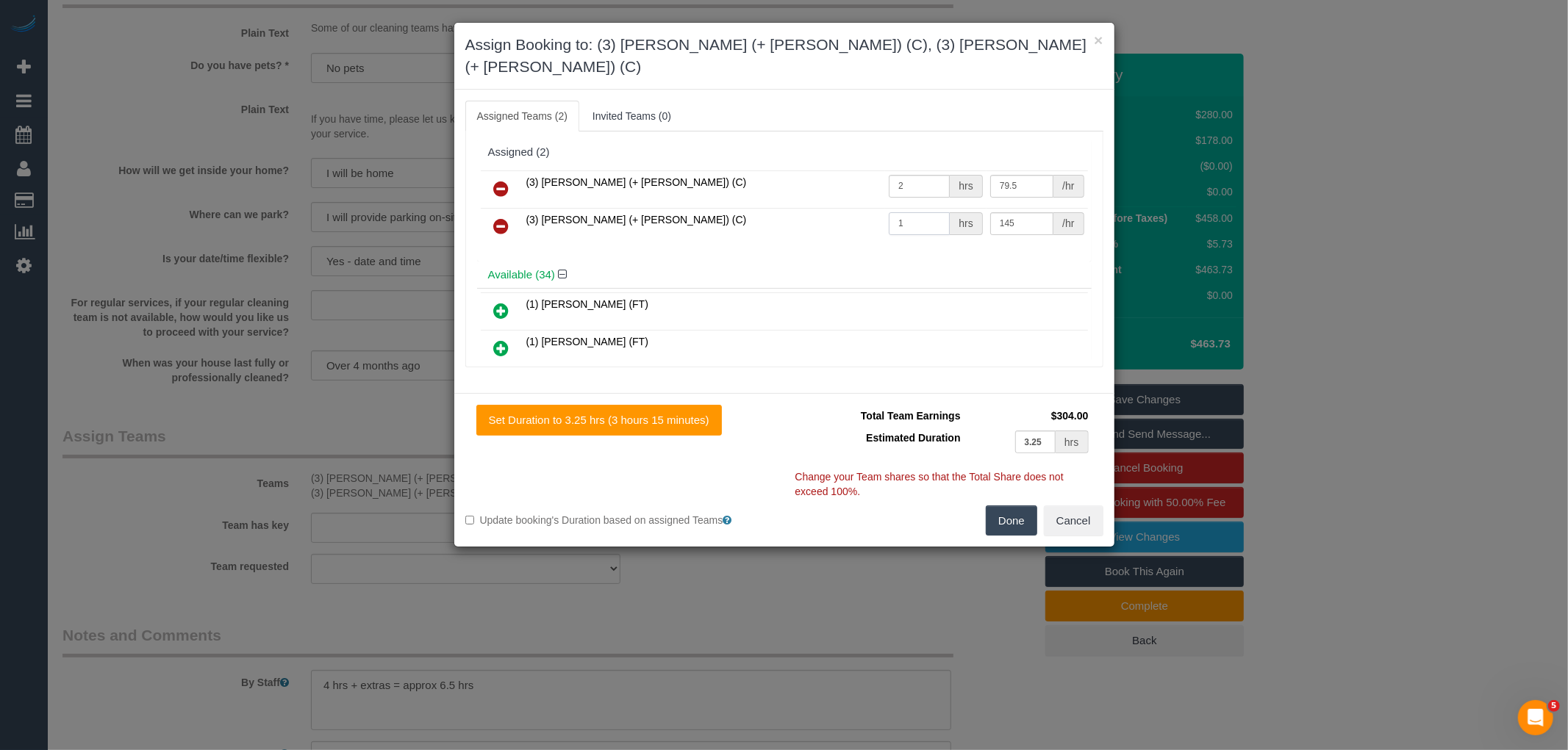
drag, startPoint x: 912, startPoint y: 205, endPoint x: 848, endPoint y: 195, distance: 64.8
click at [848, 208] on tr "(3) Intisar (+ Farhan) (C) 1 hrs 145 /hr" at bounding box center [784, 227] width 607 height 38
type input "2"
type input "79.5"
click at [1014, 506] on button "Done" at bounding box center [1011, 521] width 51 height 31
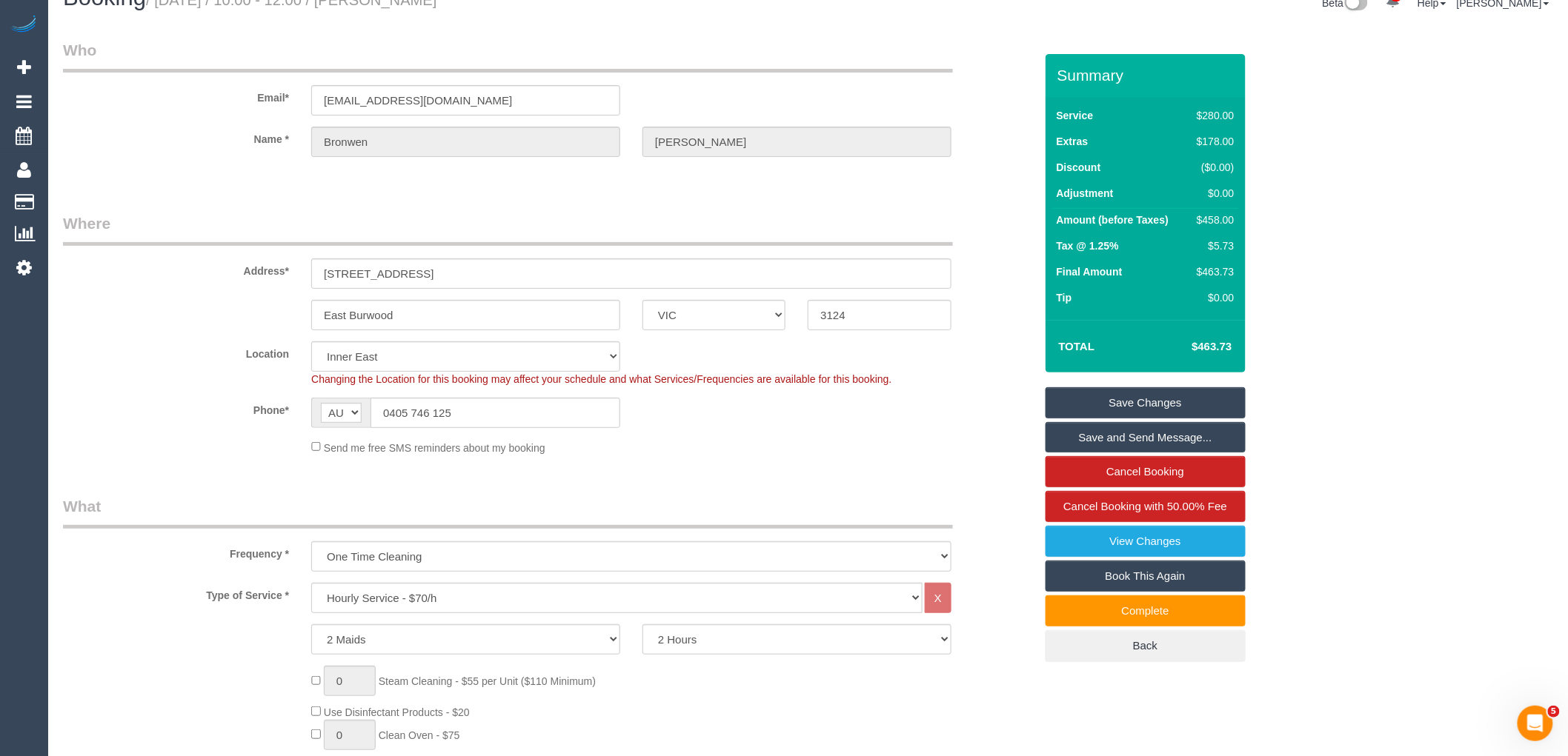
scroll to position [0, 0]
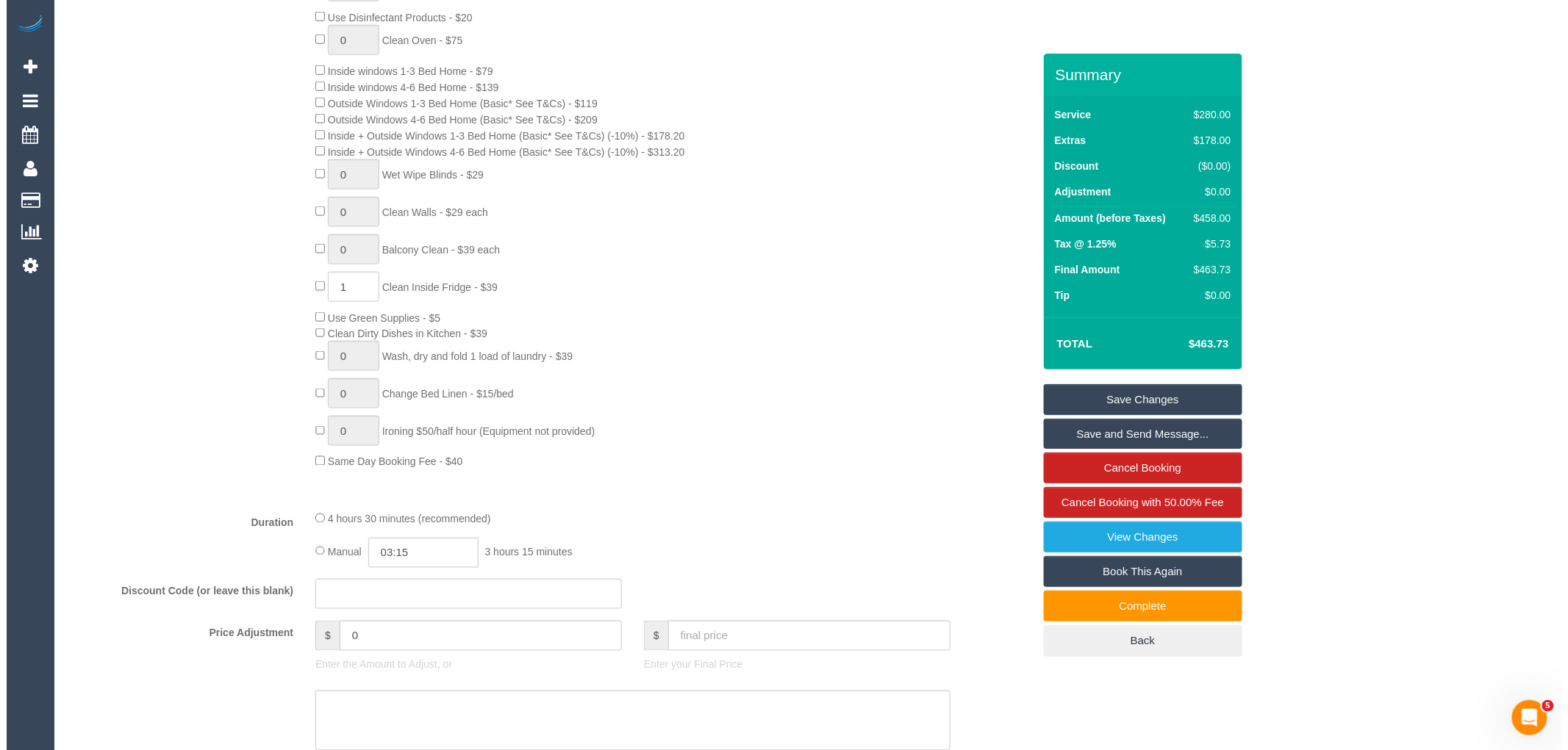
scroll to position [980, 0]
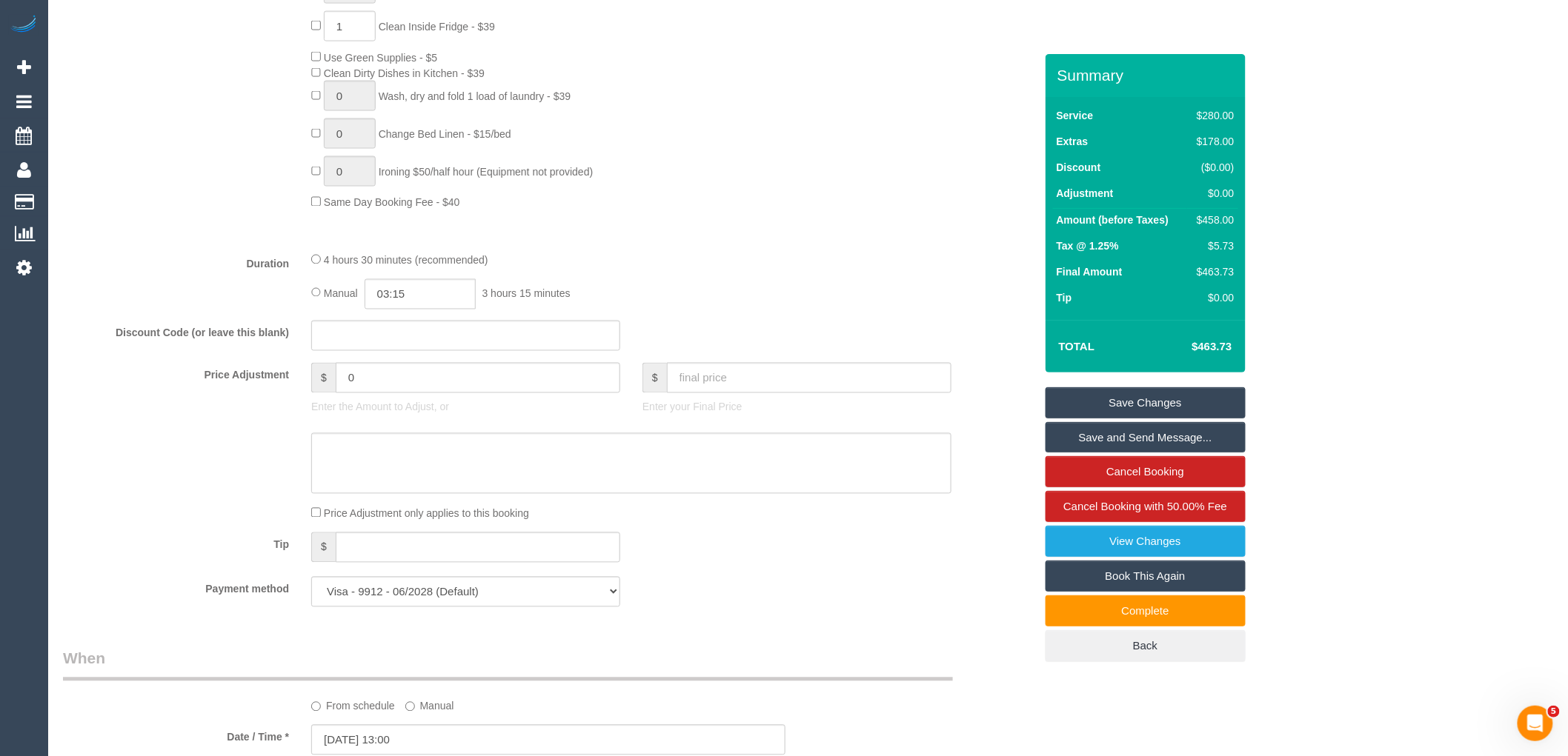
click at [1117, 441] on link "Save and Send Message..." at bounding box center [1145, 438] width 200 height 31
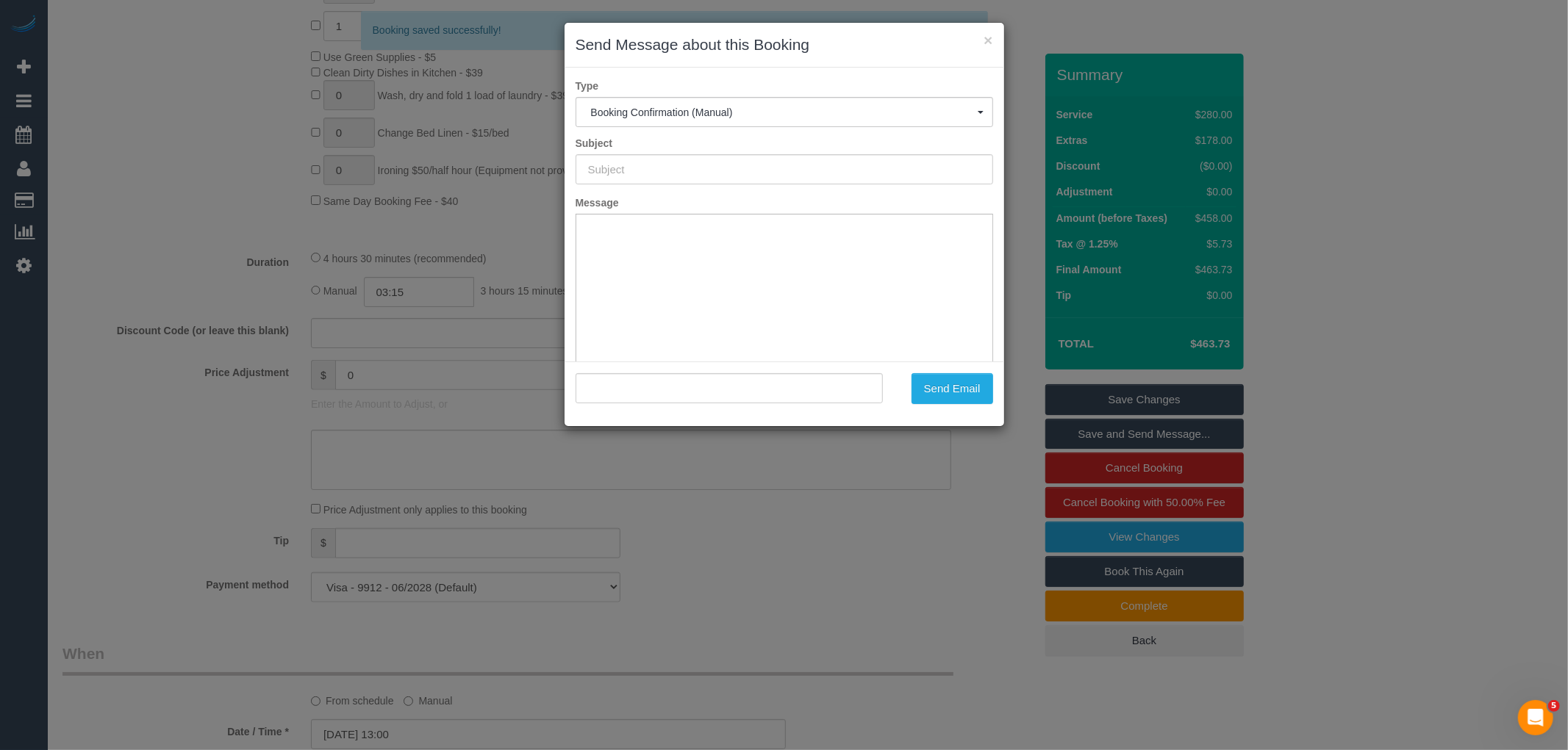
scroll to position [0, 0]
type input "Booking Confirmed"
type input ""Bronwen Dennis" <brondennis@fastmail.fm>"
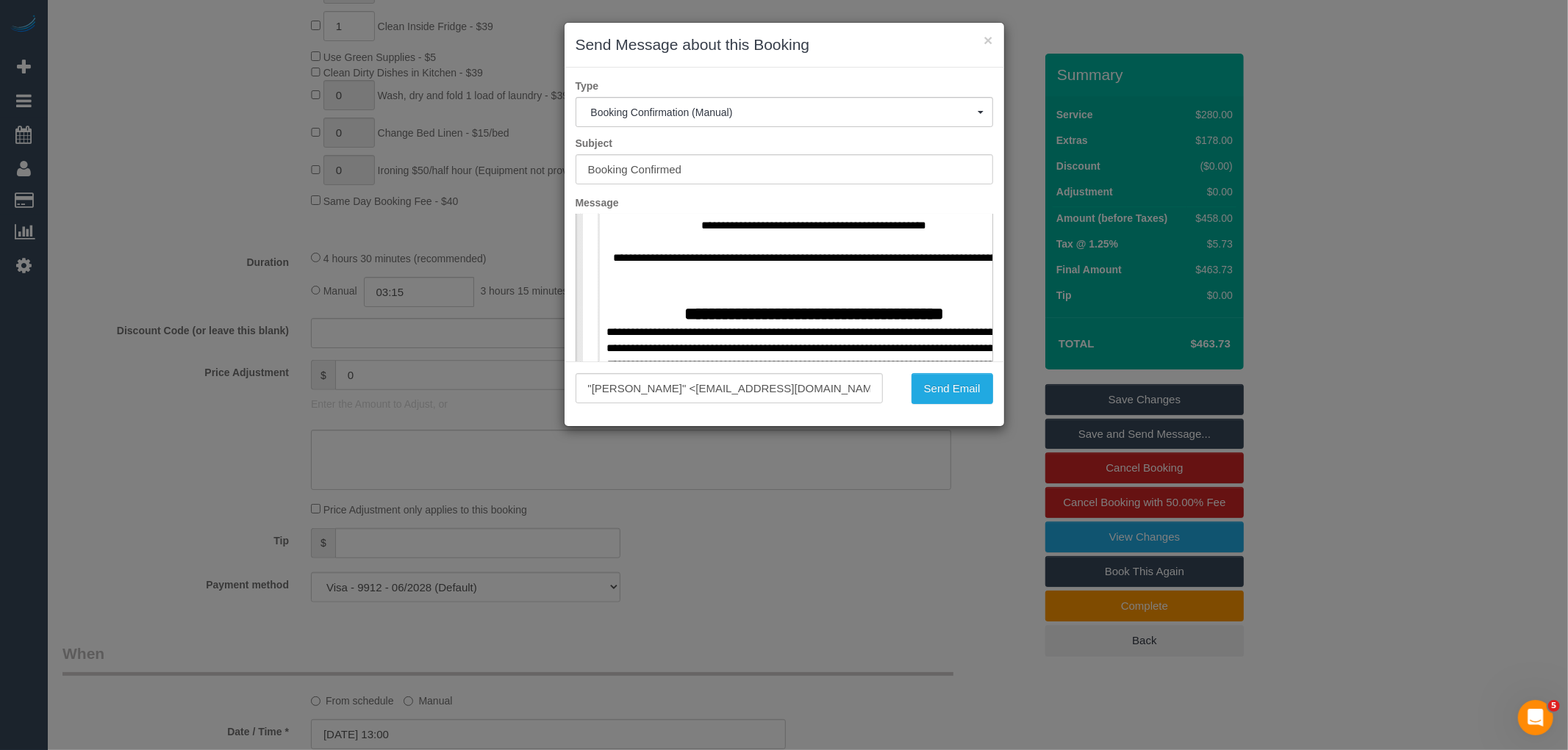
scroll to position [980, 0]
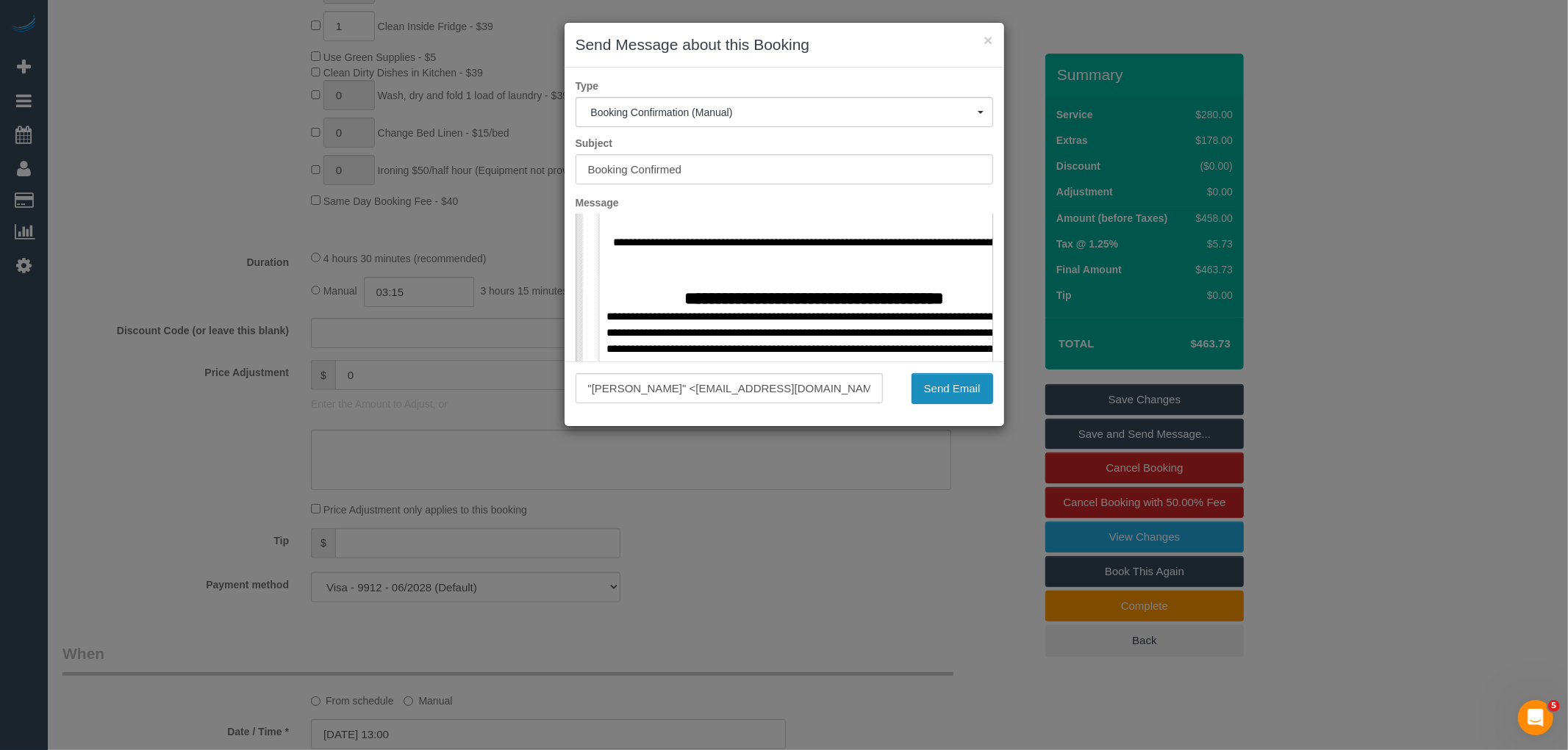
click at [952, 383] on button "Send Email" at bounding box center [952, 389] width 81 height 31
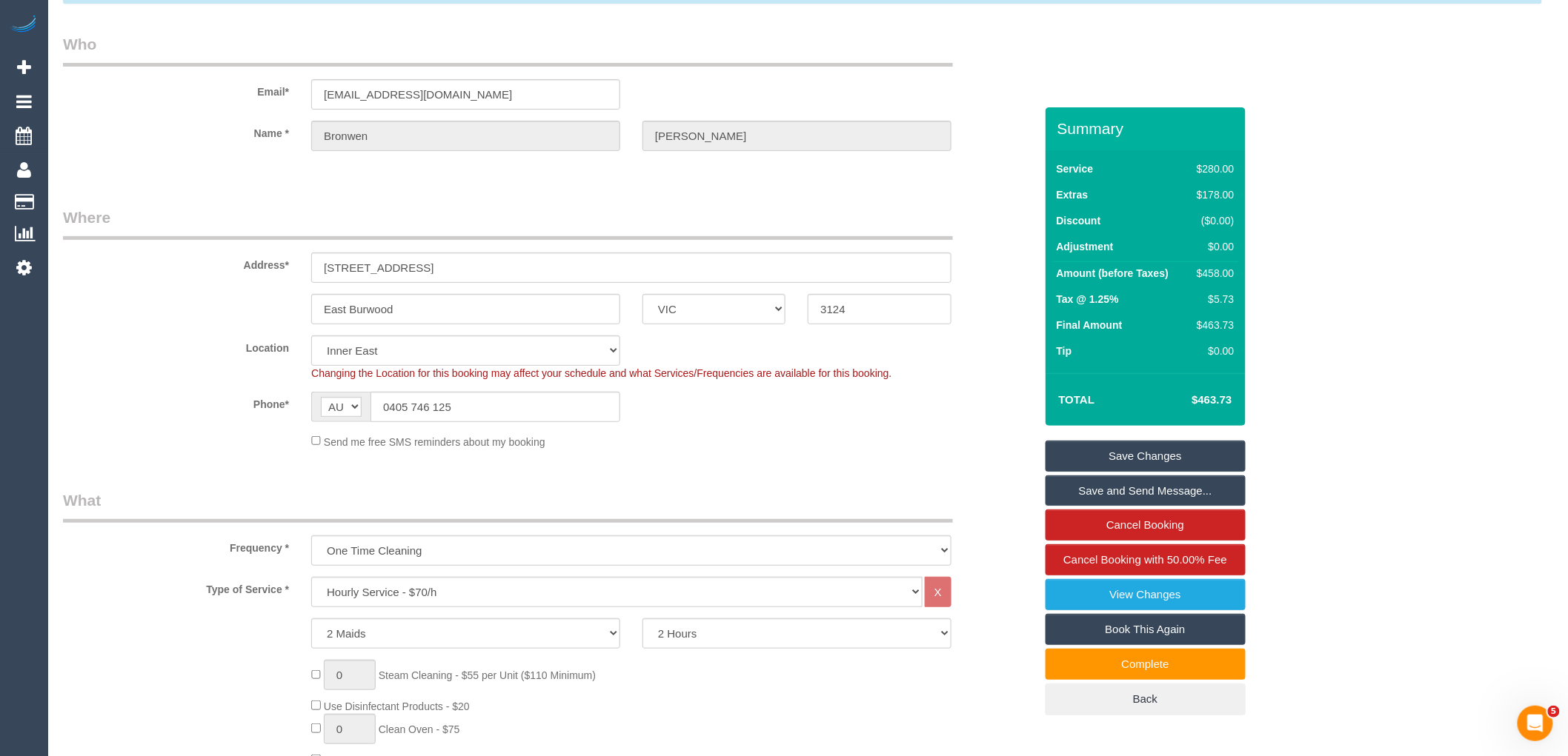
scroll to position [0, 0]
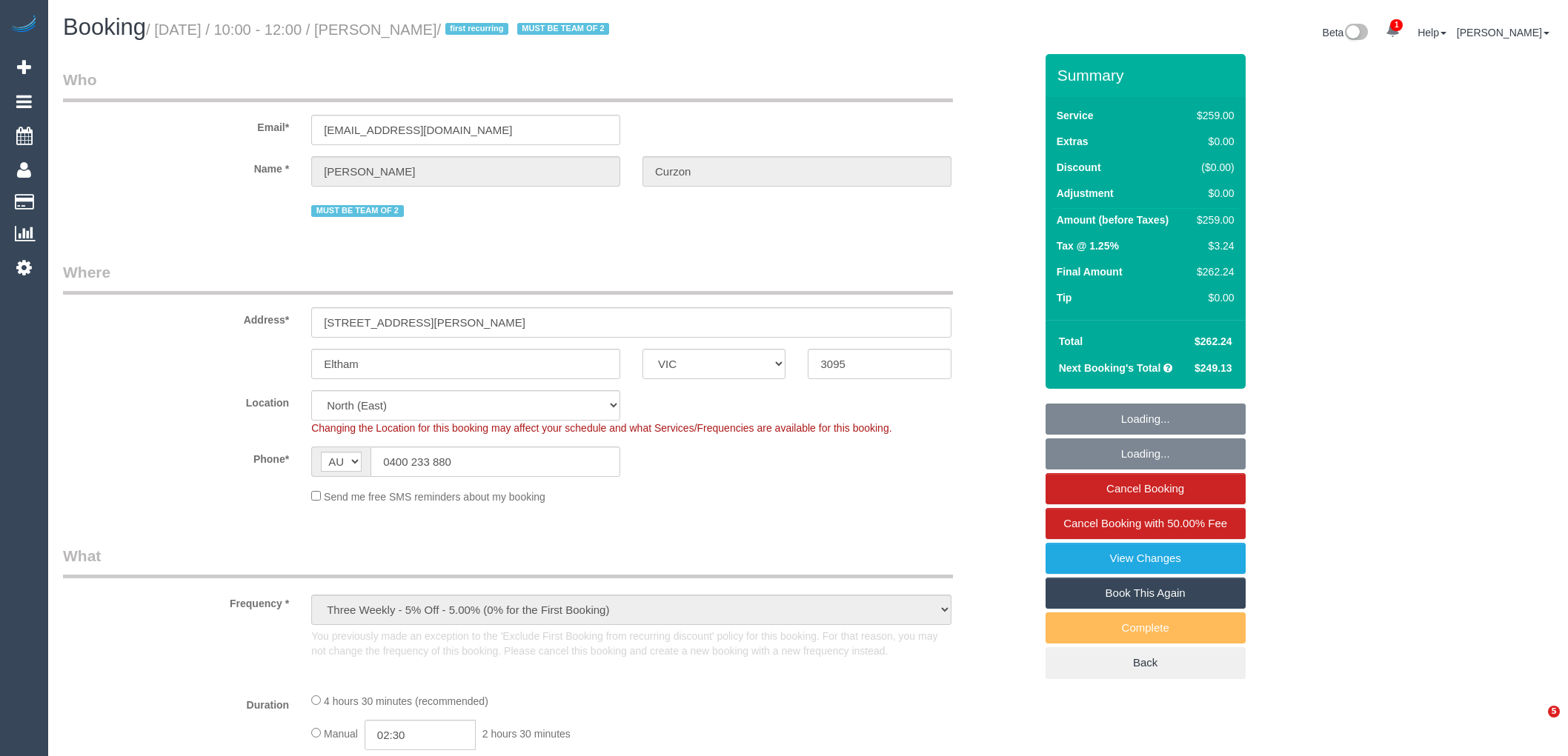
select select "VIC"
select select "string:stripe-pm_1S3QOl2GScqysDRVzeorDxY4"
select select "number:27"
select select "number:14"
select select "number:18"
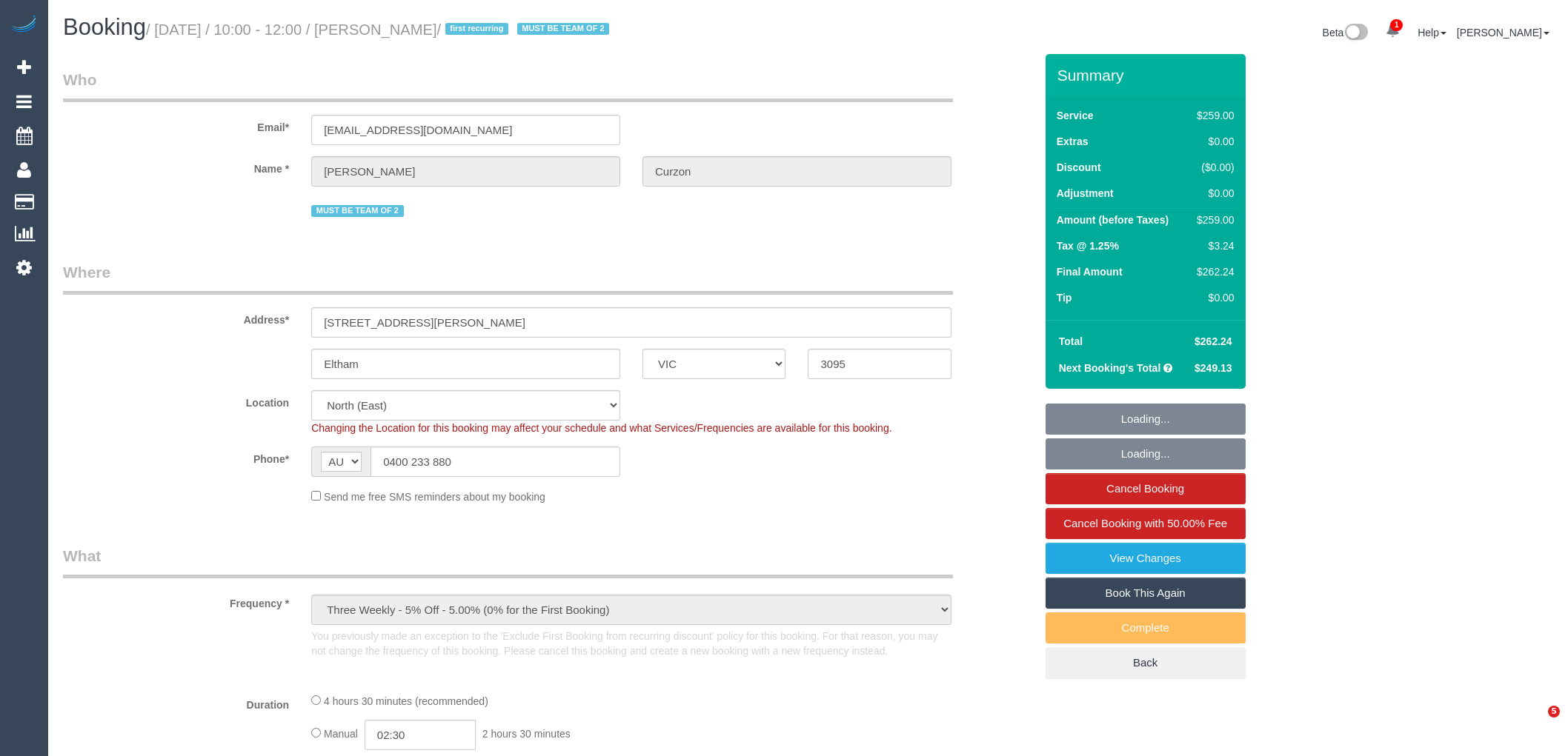
select select "number:24"
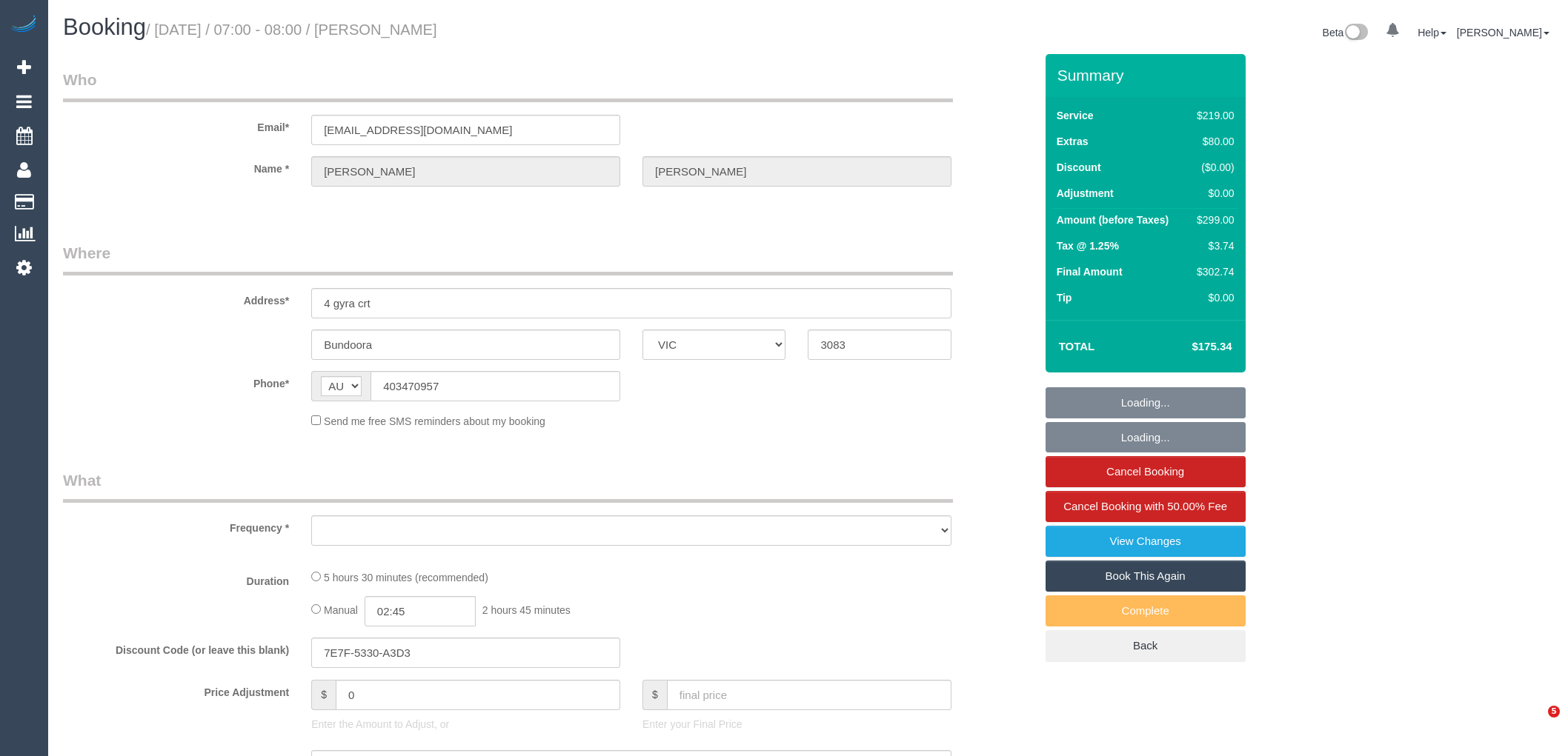
select select "VIC"
select select "number:28"
select select "number:14"
select select "number:19"
select select "number:24"
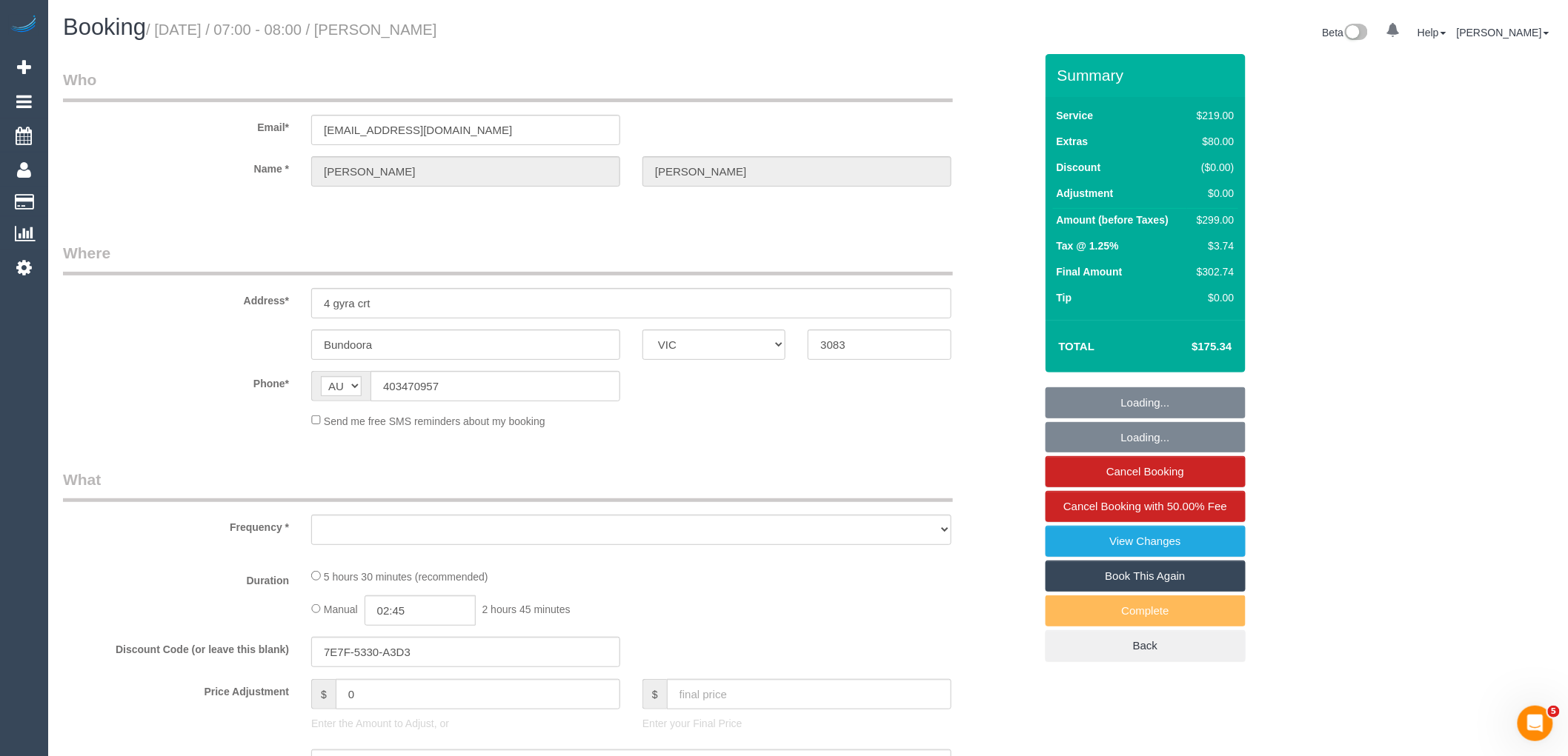
select select "number:26"
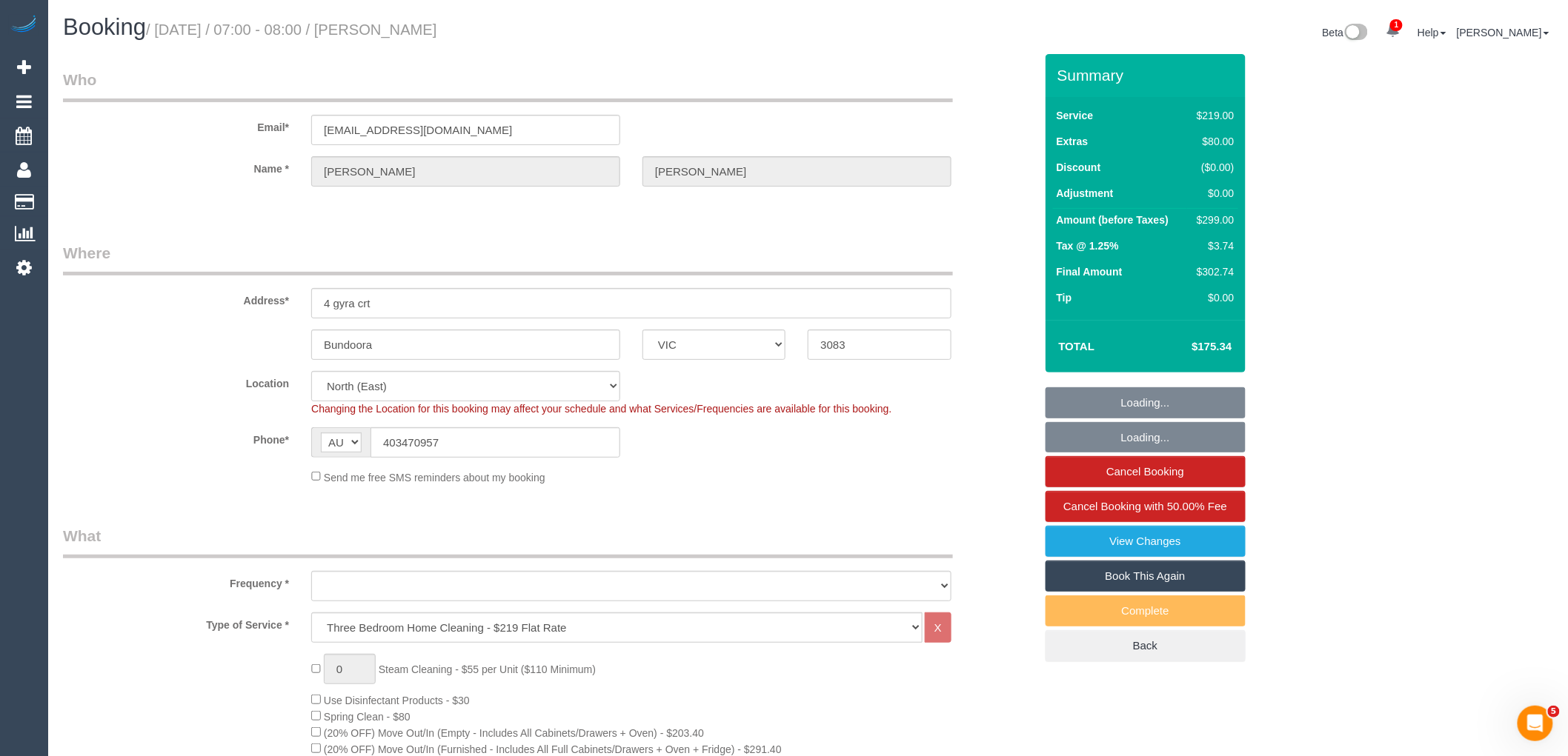
select select "object:841"
select select "string:stripe-pm_1Qy6V52GScqysDRV6wpOFT89"
select select "object:1402"
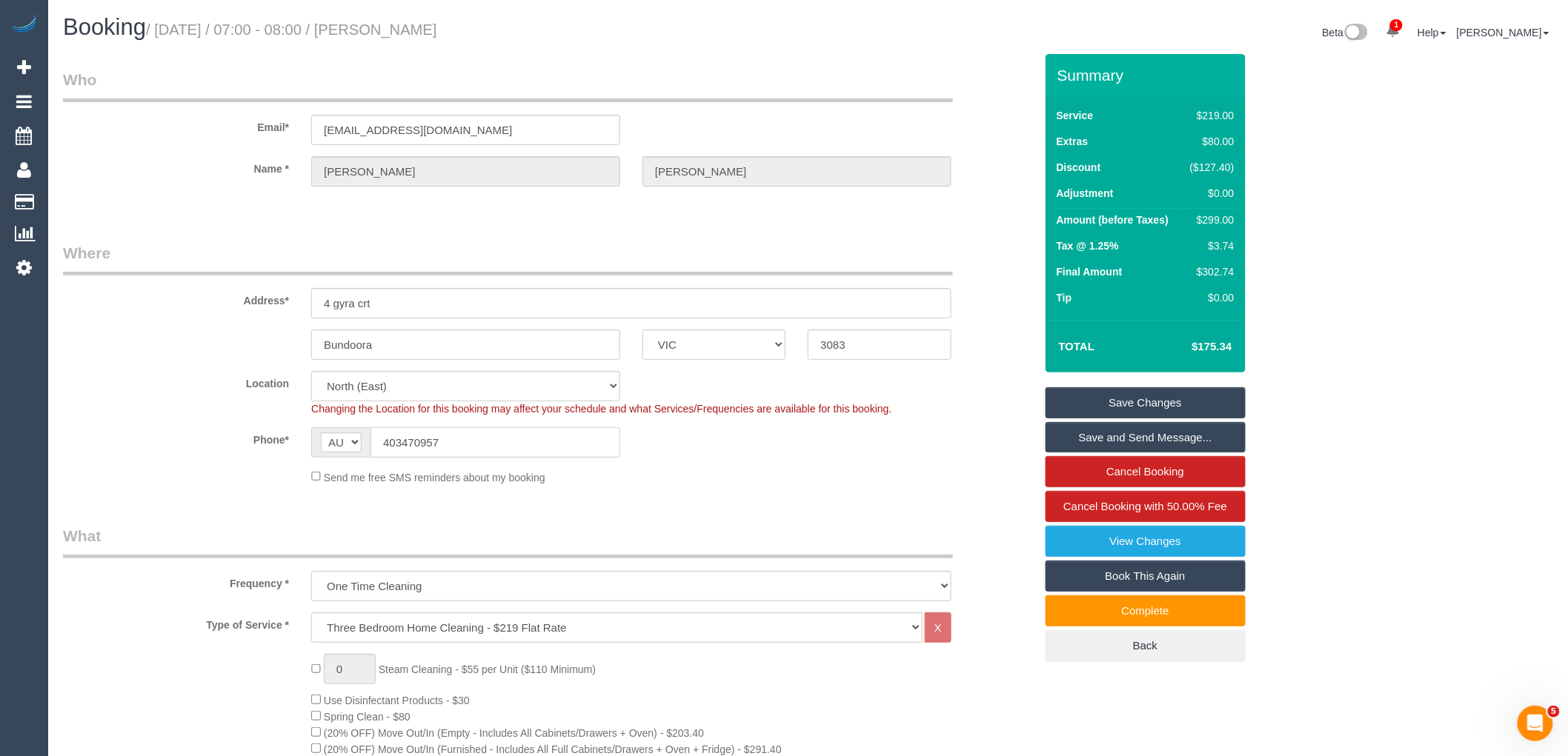
drag, startPoint x: 447, startPoint y: 446, endPoint x: 386, endPoint y: 440, distance: 61.3
click at [386, 440] on input "403470957" at bounding box center [495, 442] width 250 height 30
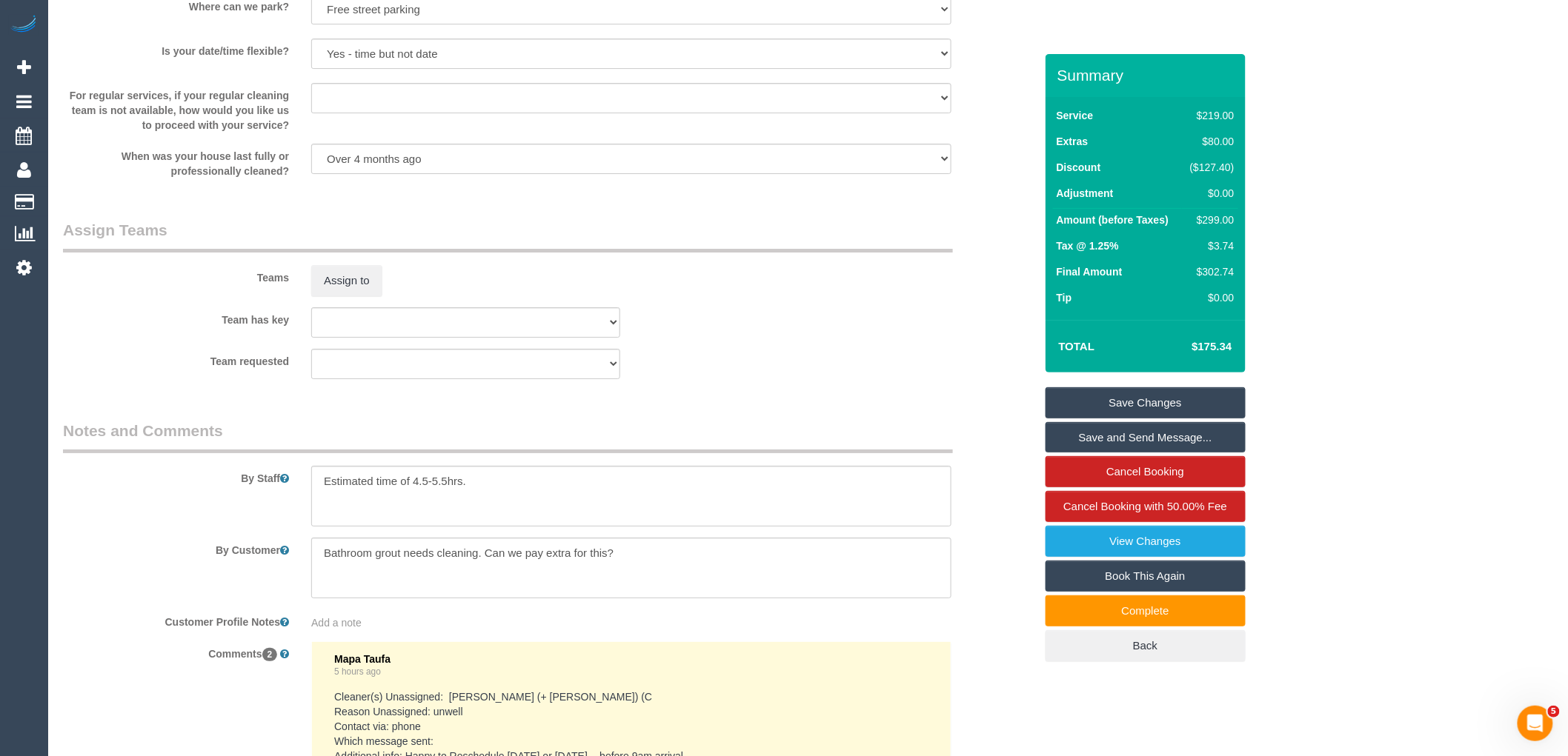
scroll to position [2523, 0]
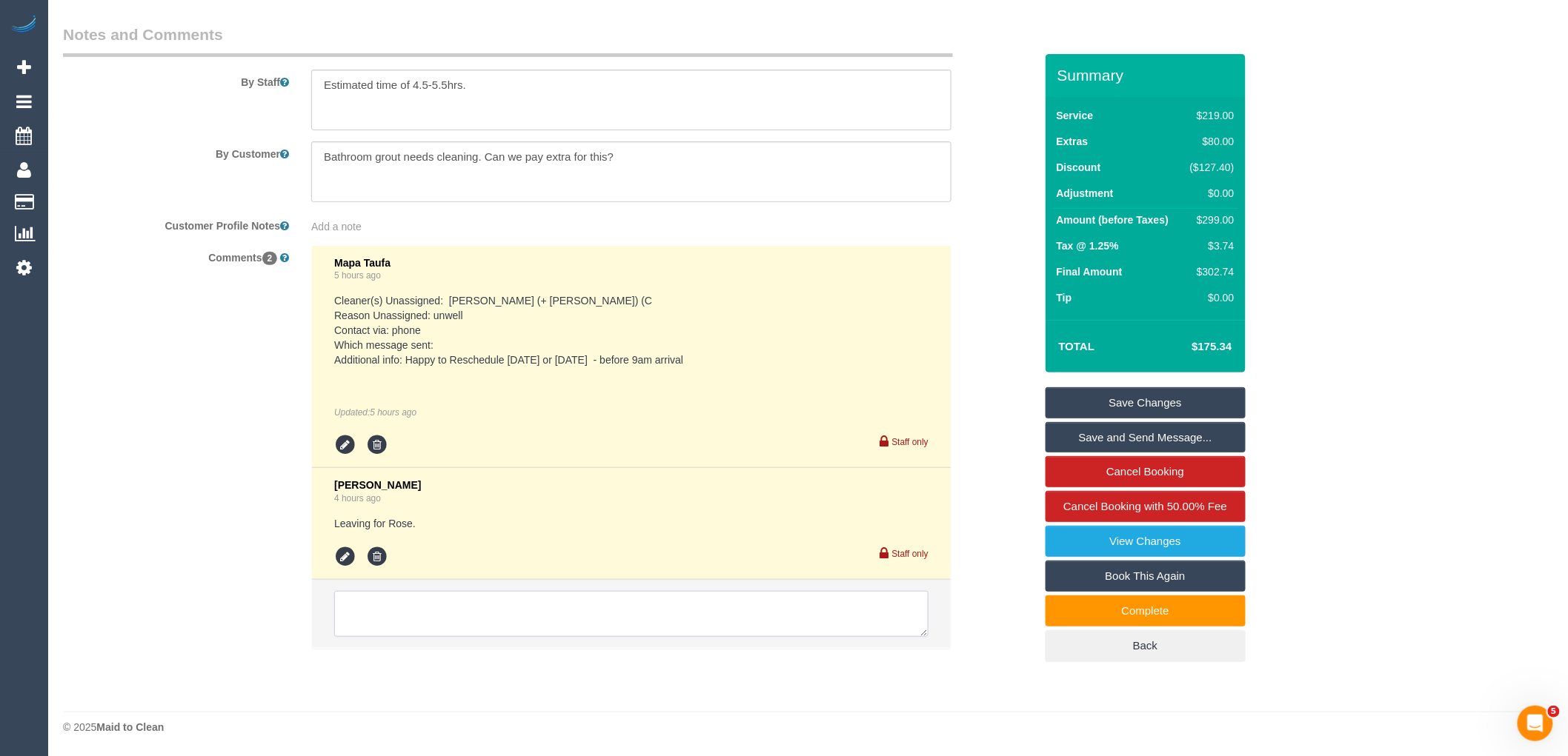
click at [499, 601] on textarea at bounding box center [632, 613] width 594 height 46
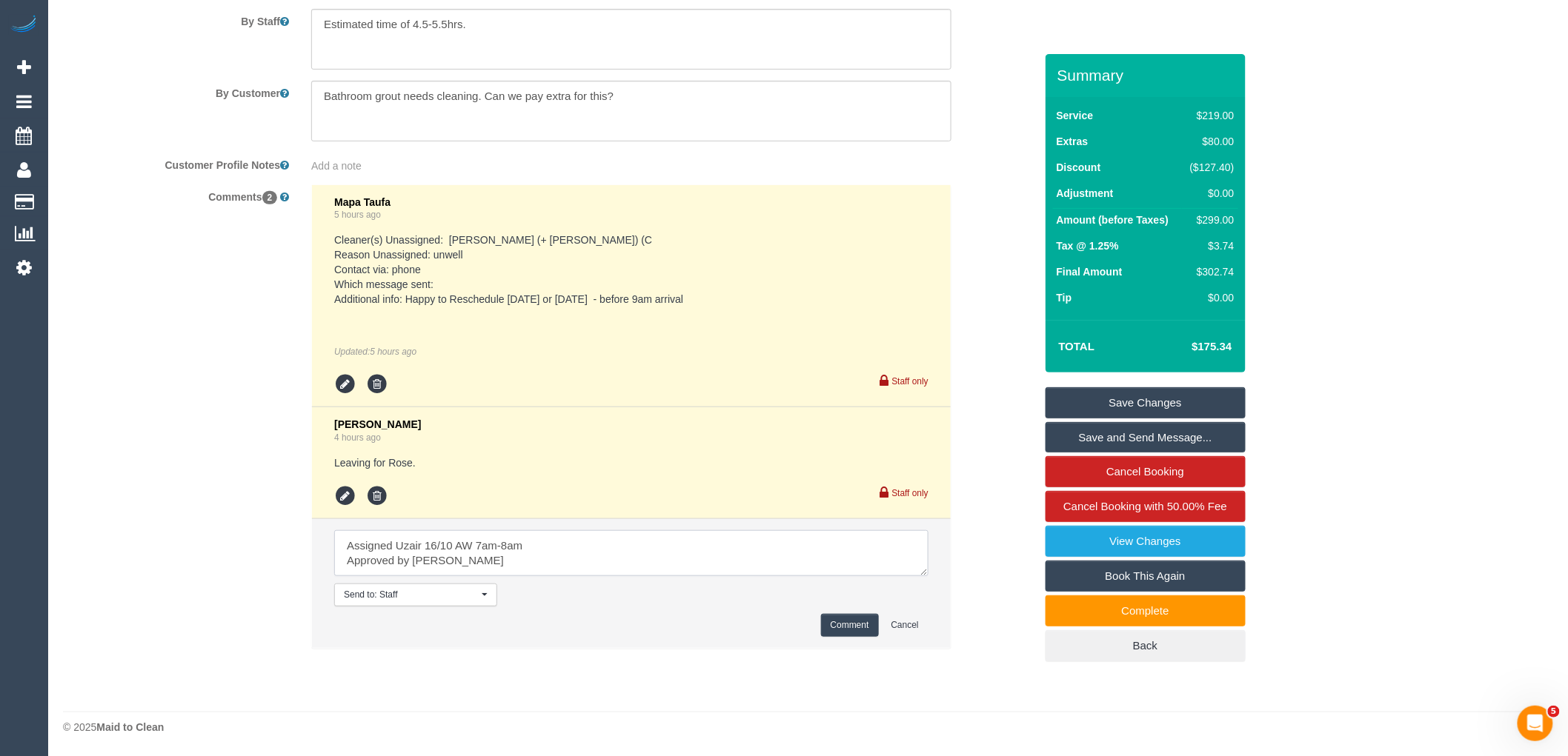
scroll to position [2585, 0]
type textarea "Assigned Uzair 16/10 AW 7am-8am Approved by Steve"
click at [860, 626] on button "Comment" at bounding box center [850, 625] width 58 height 23
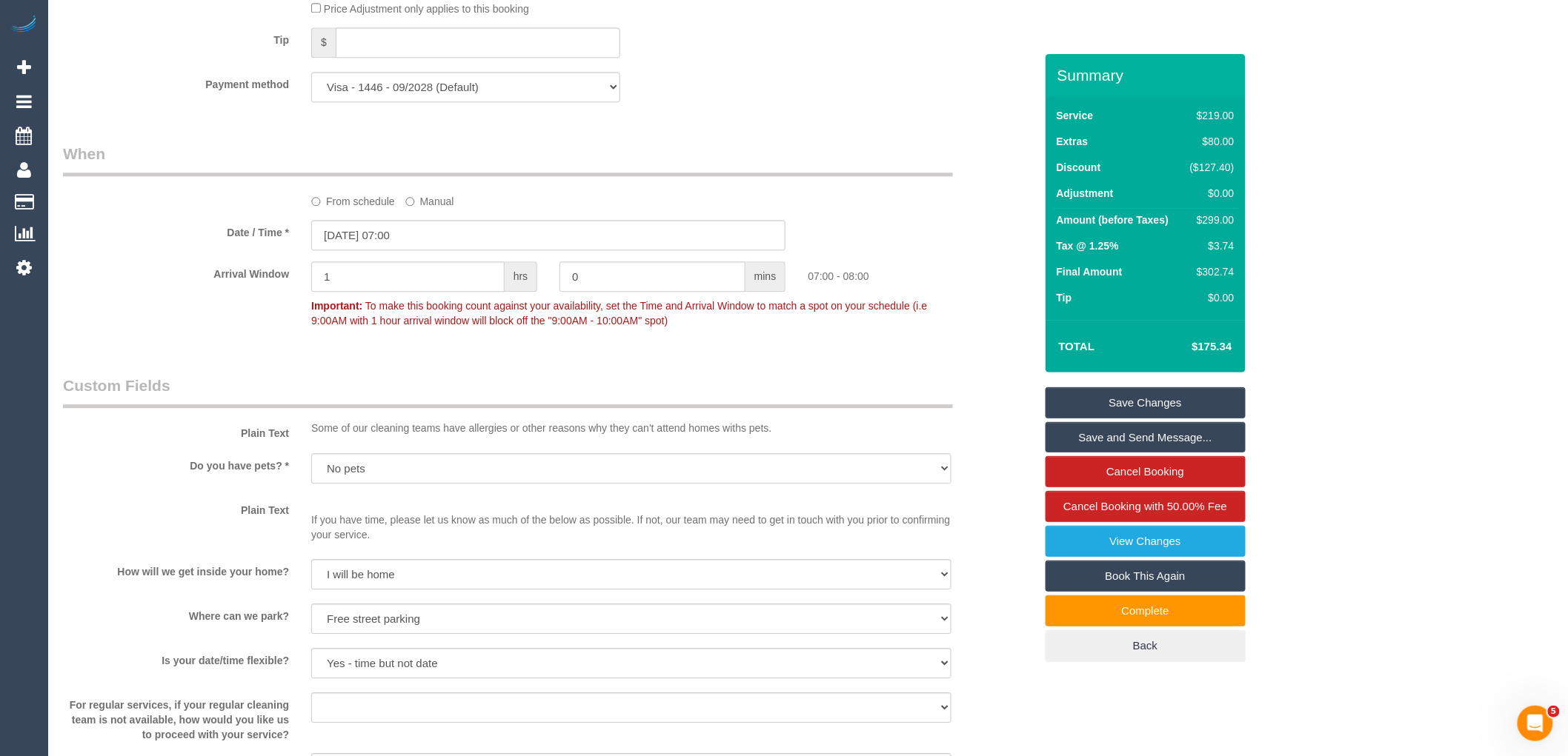
scroll to position [1432, 0]
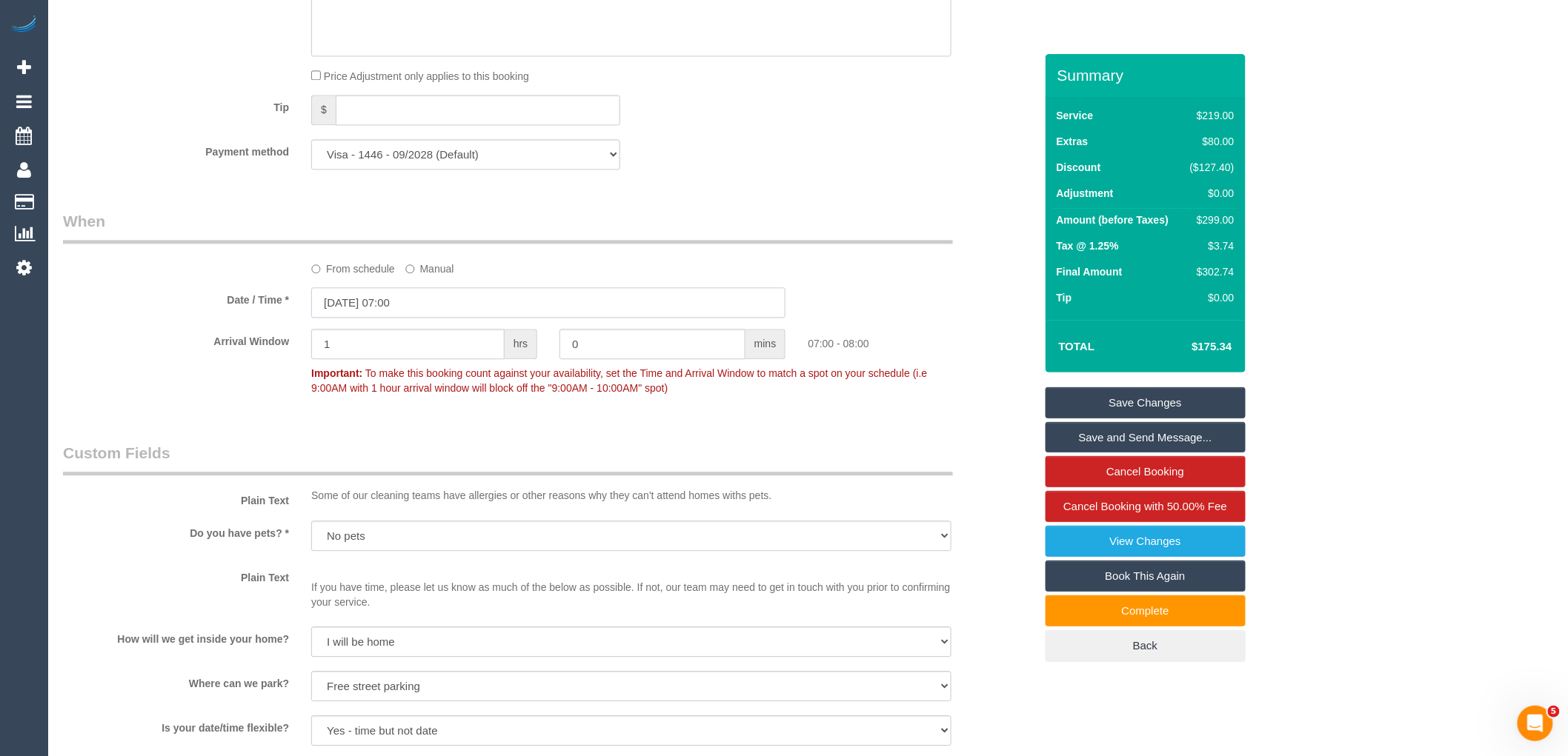
click at [399, 318] on input "09/10/2025 07:00" at bounding box center [548, 302] width 474 height 30
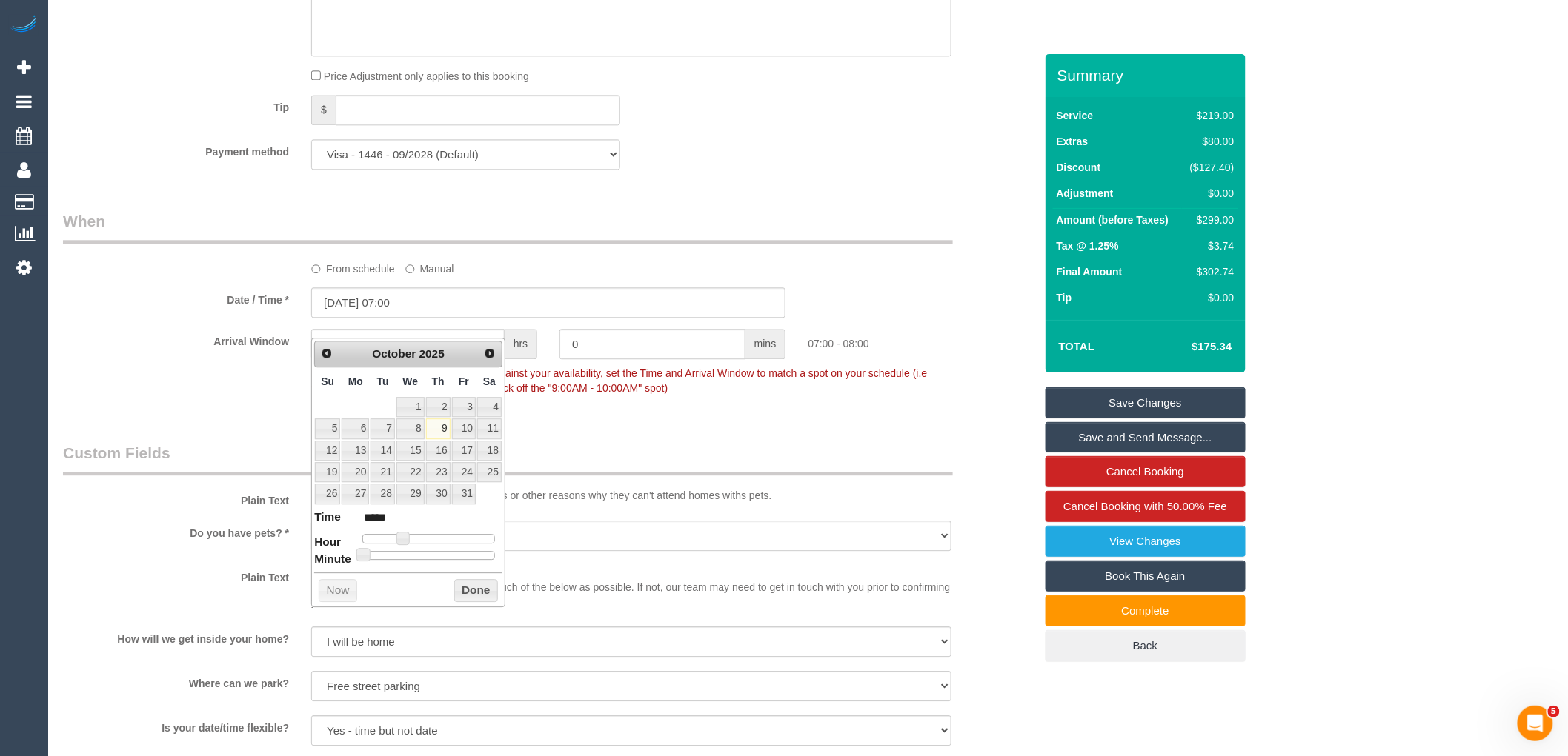
click at [439, 440] on td "16" at bounding box center [438, 451] width 26 height 22
type input "16/10/2025 07:00"
click at [463, 586] on button "Done" at bounding box center [476, 591] width 44 height 24
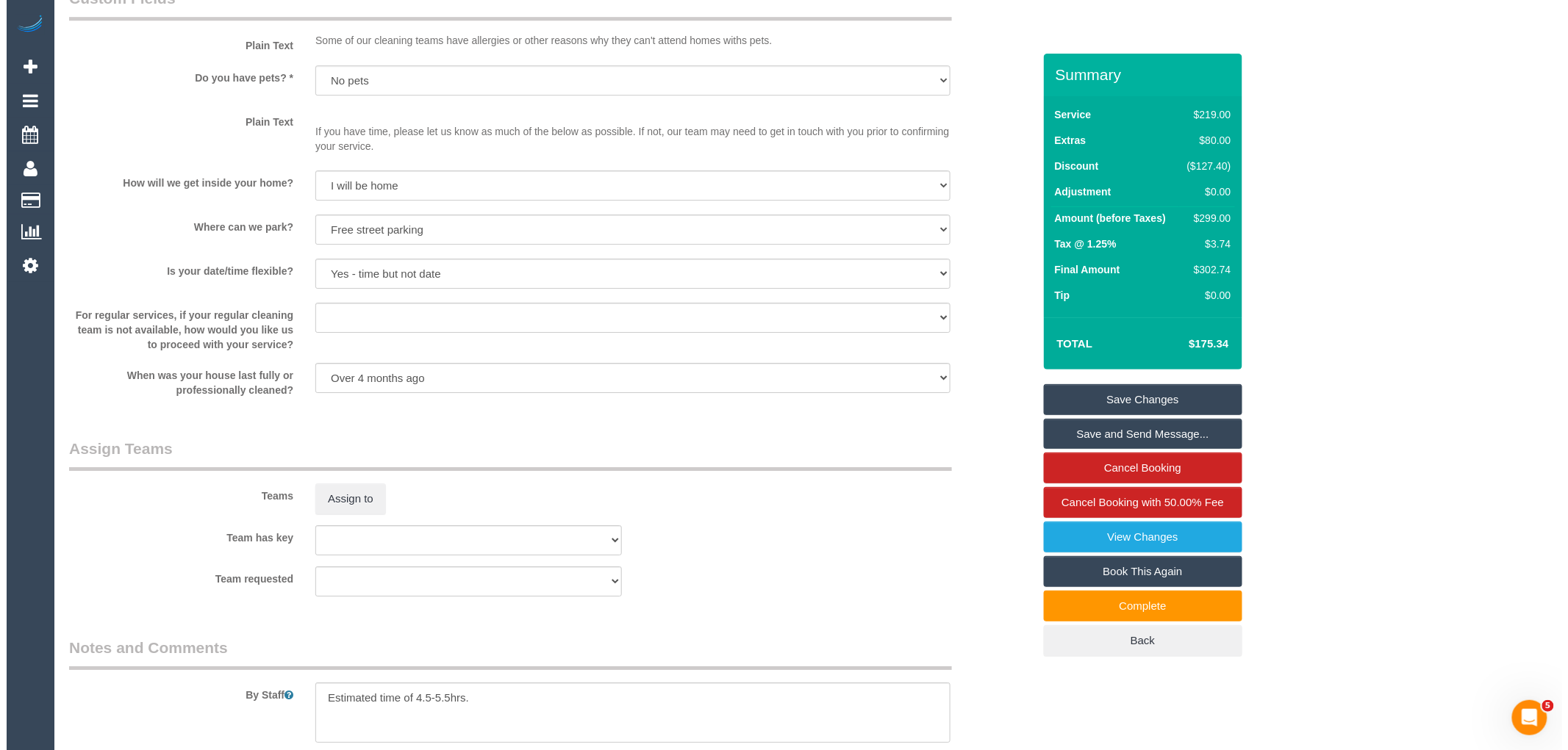
scroll to position [1878, 0]
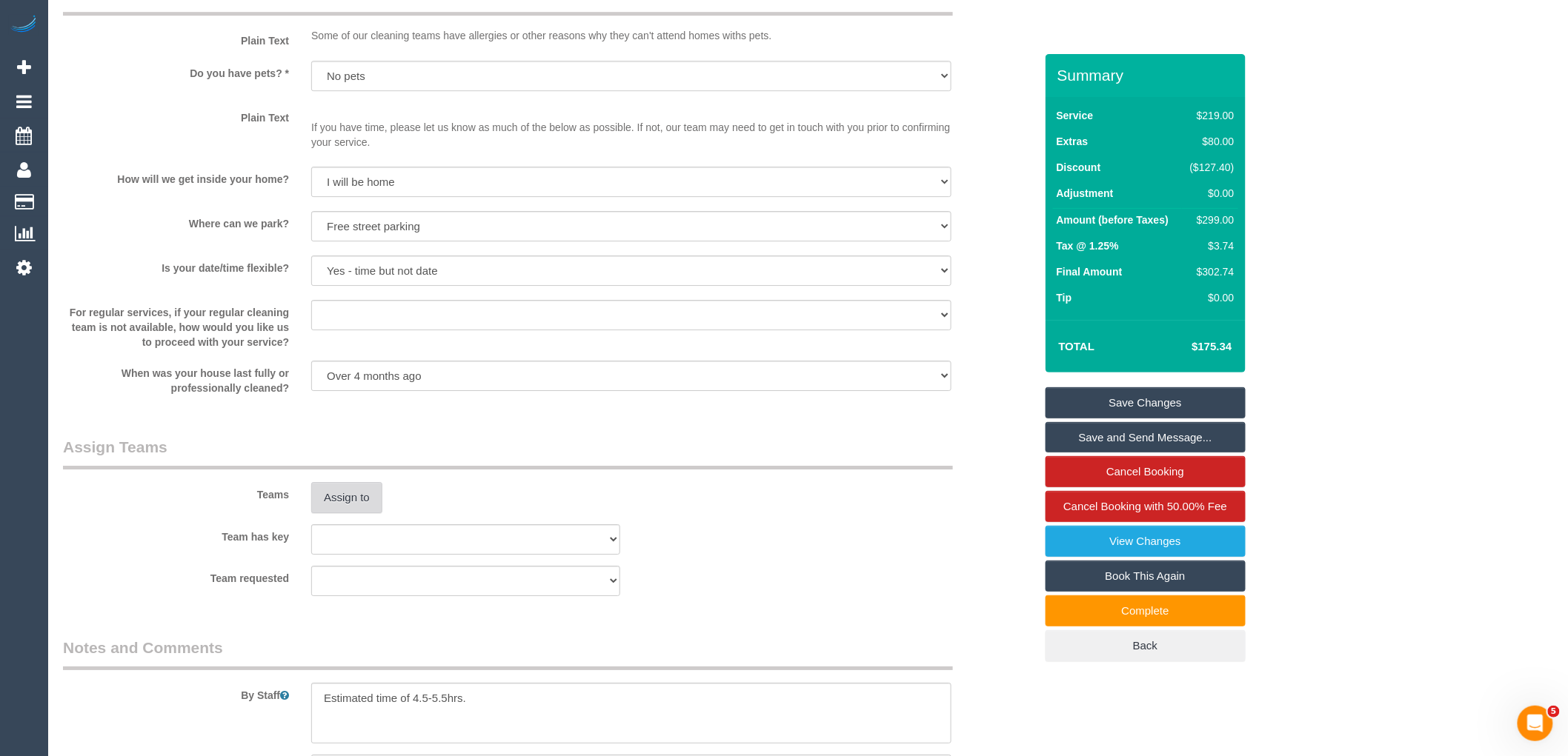
click at [348, 513] on button "Assign to" at bounding box center [346, 498] width 71 height 31
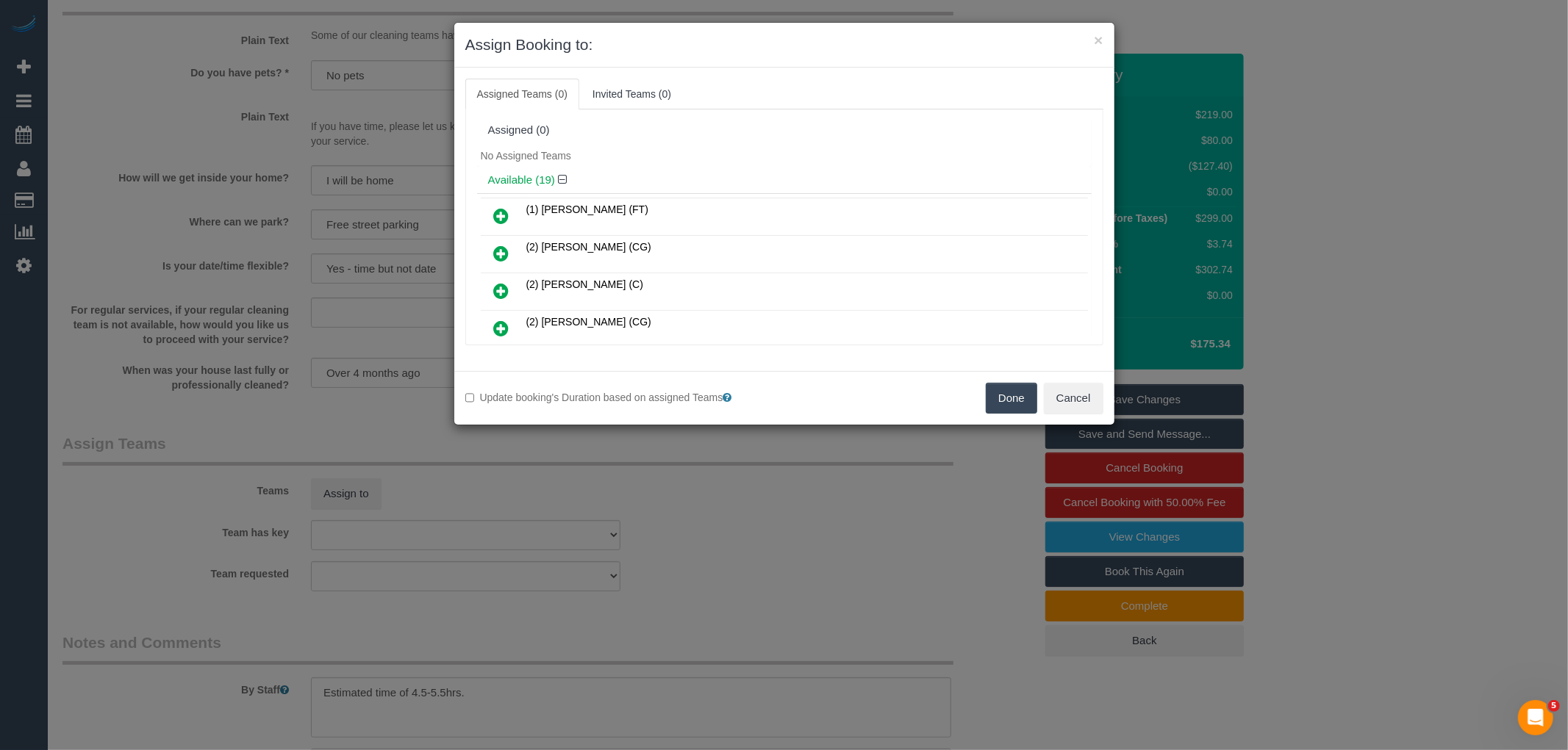
scroll to position [129, 0]
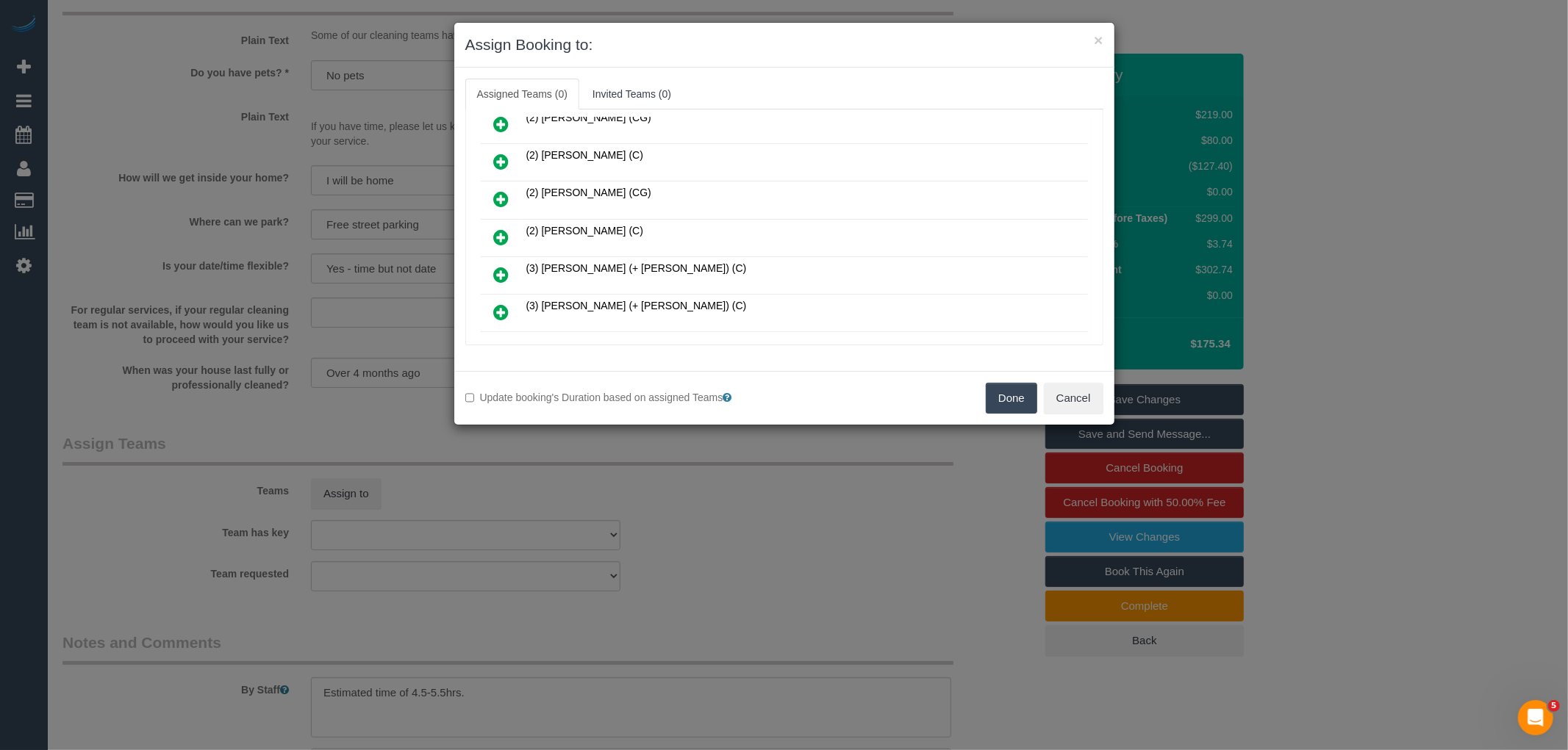
click at [504, 232] on icon at bounding box center [501, 238] width 15 height 18
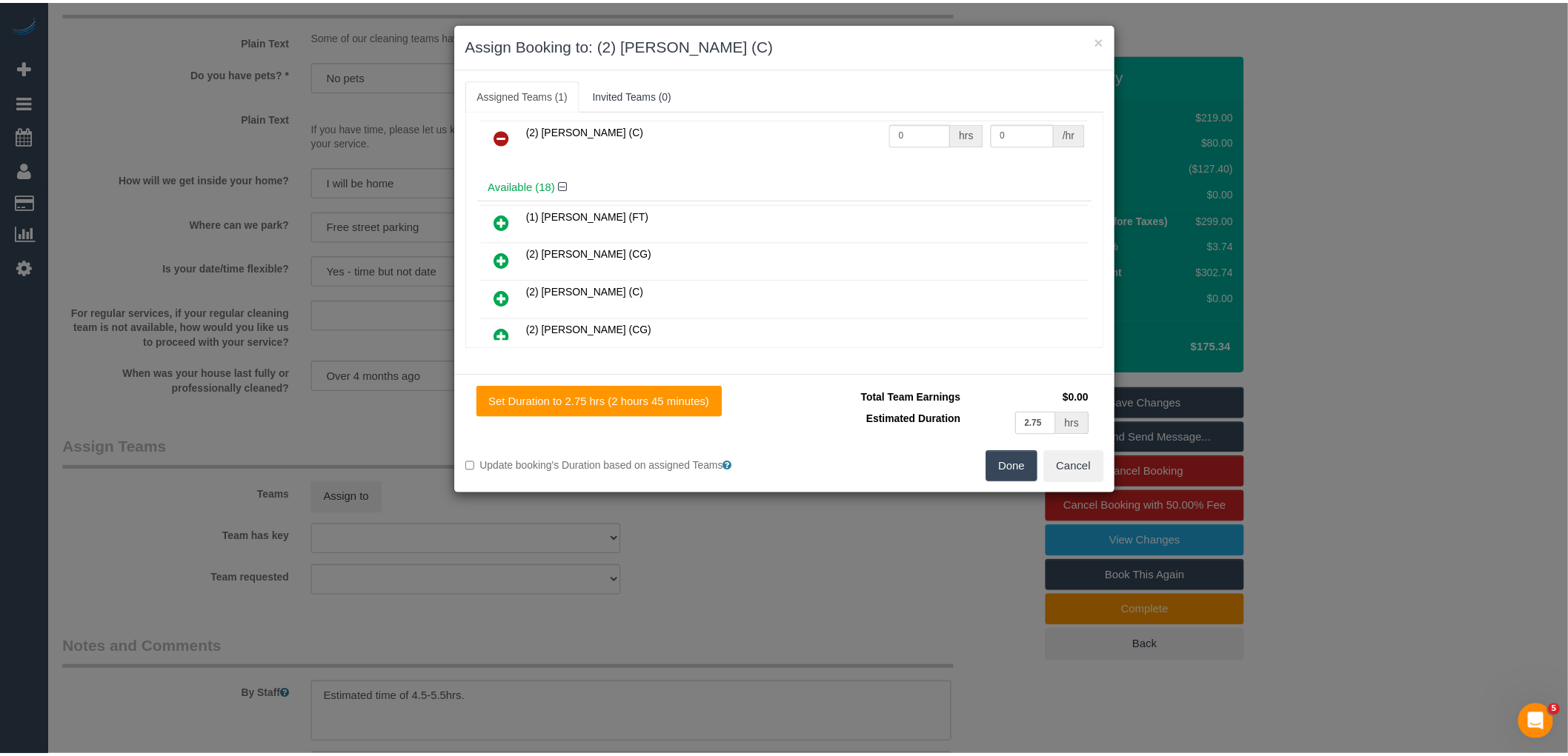
scroll to position [0, 0]
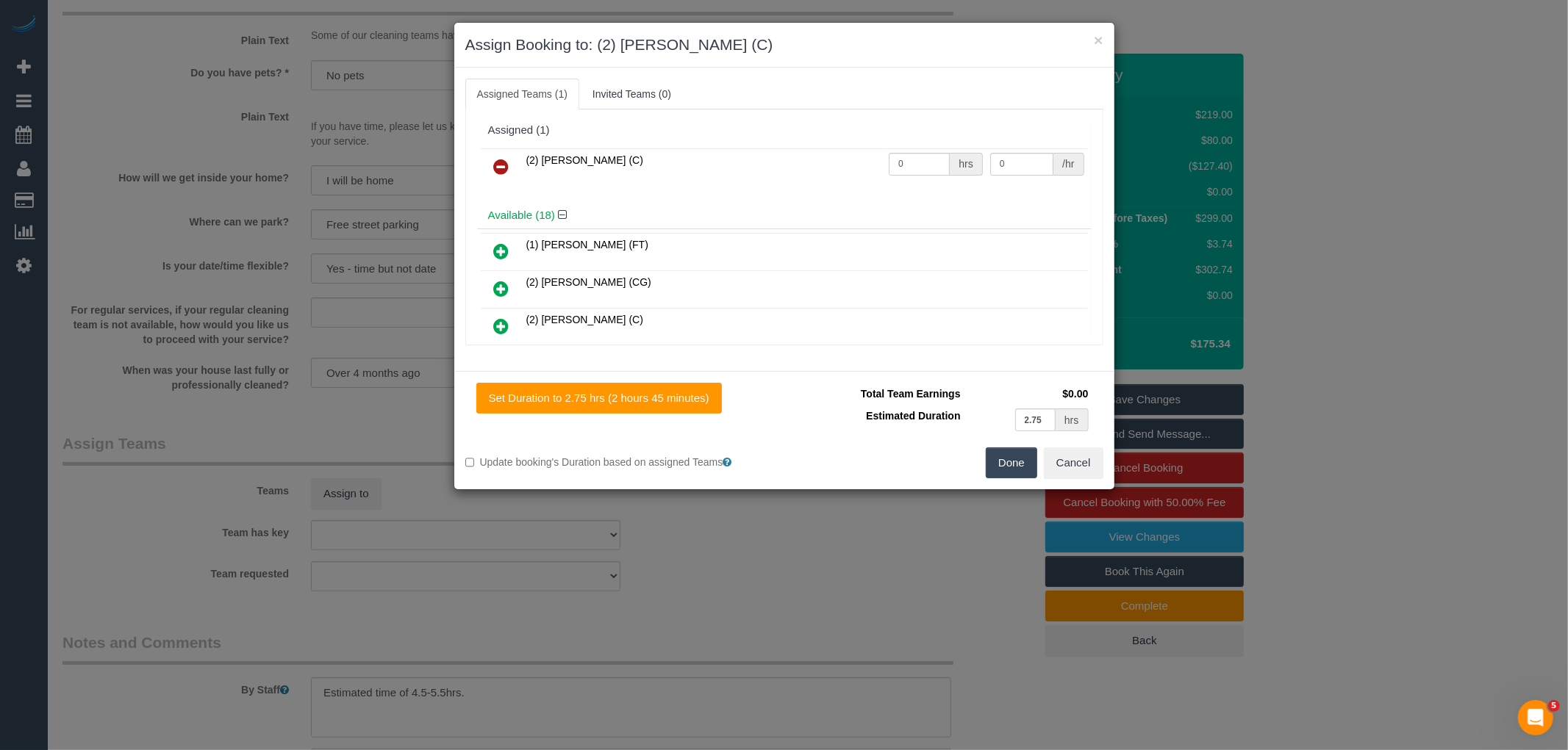
click at [1000, 465] on button "Done" at bounding box center [1011, 462] width 51 height 31
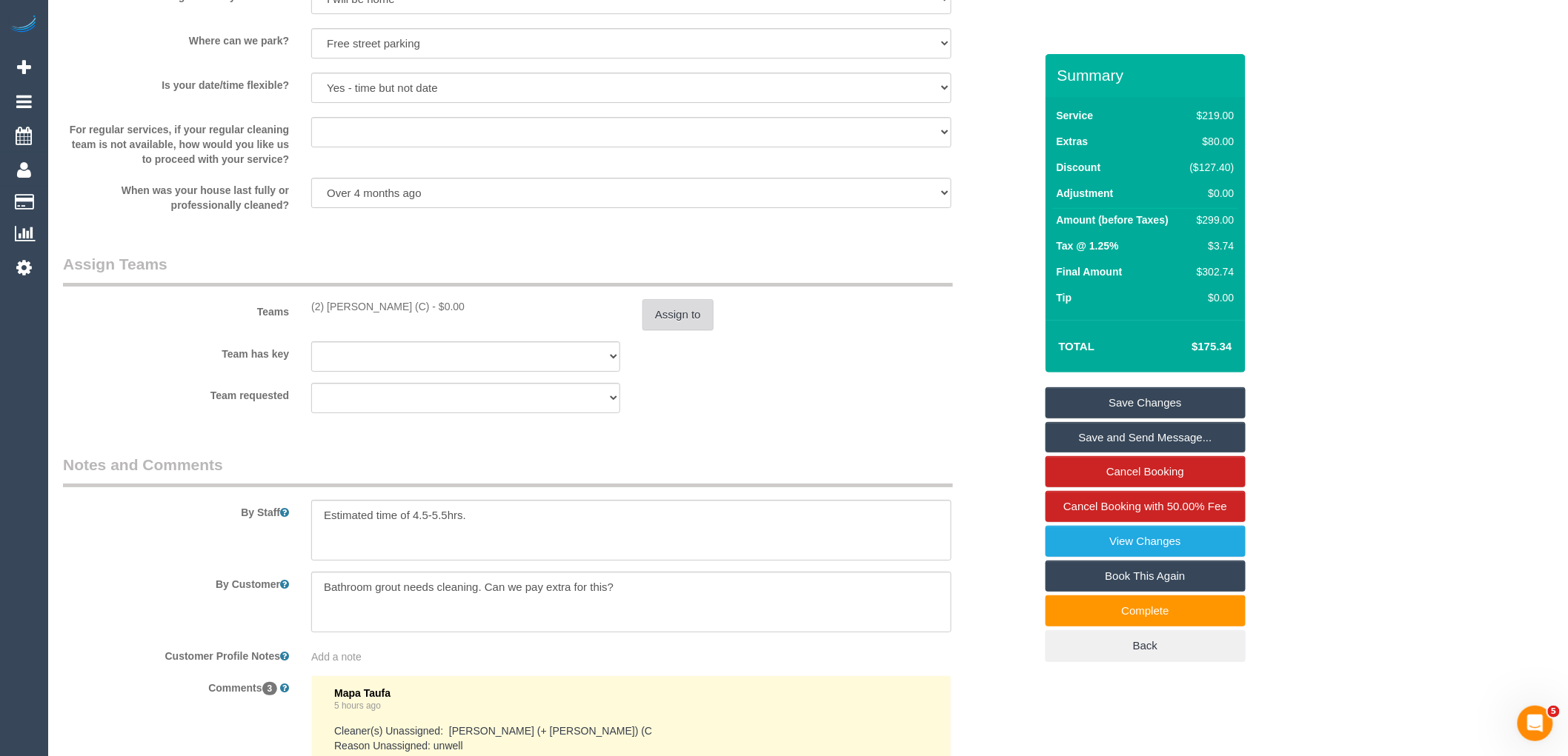
scroll to position [2139, 0]
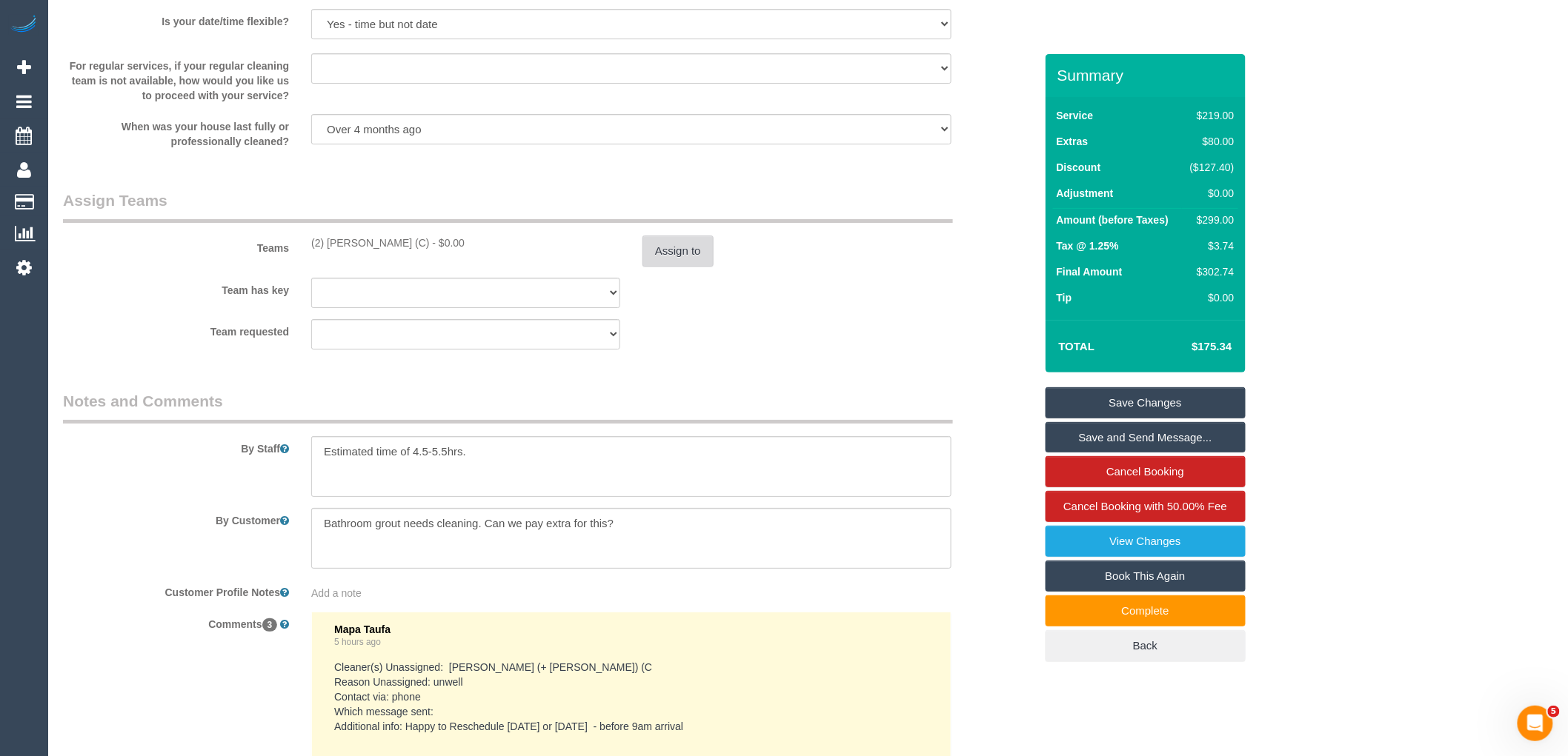
click at [690, 266] on button "Assign to" at bounding box center [678, 251] width 71 height 31
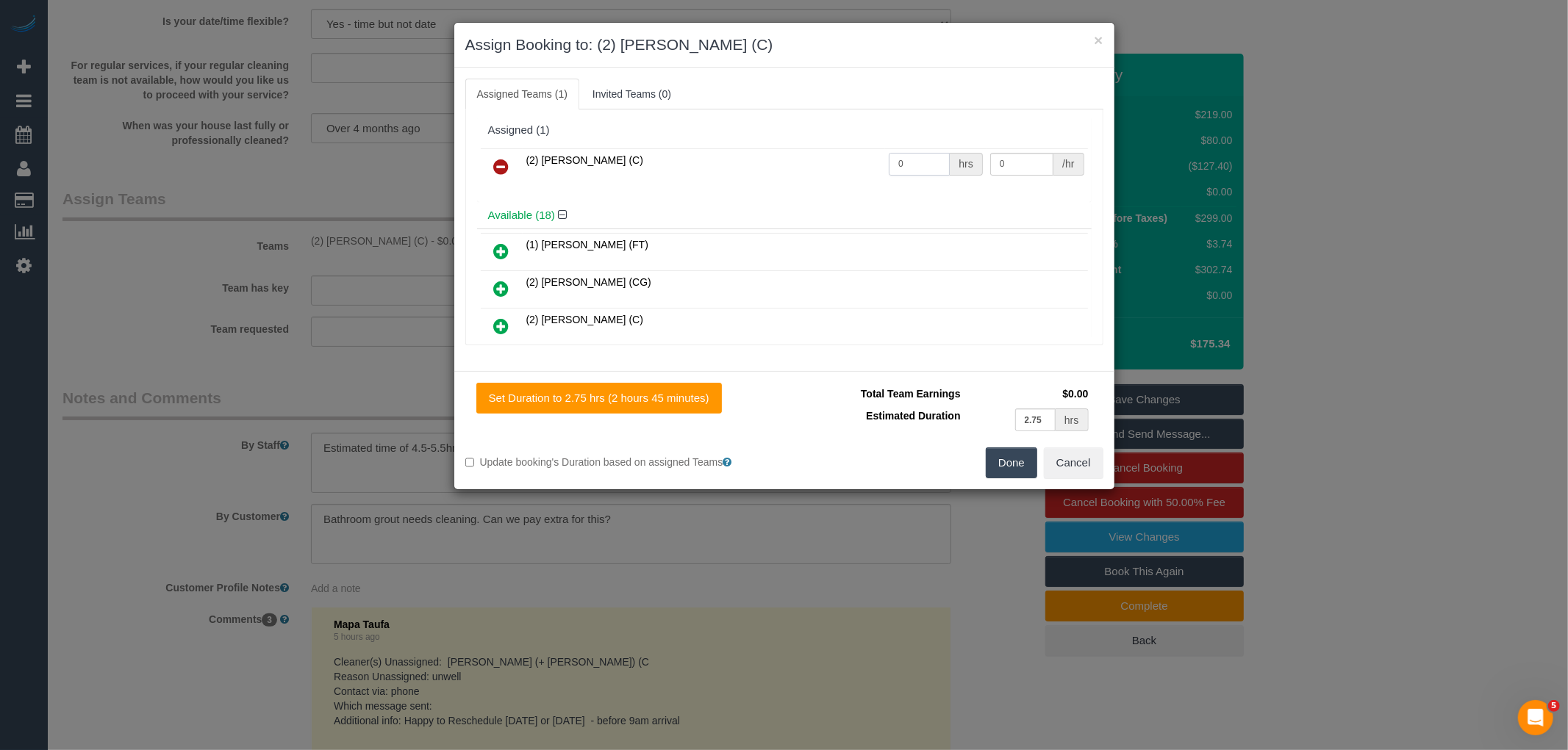
click at [928, 156] on input "0" at bounding box center [919, 164] width 61 height 23
type input "1"
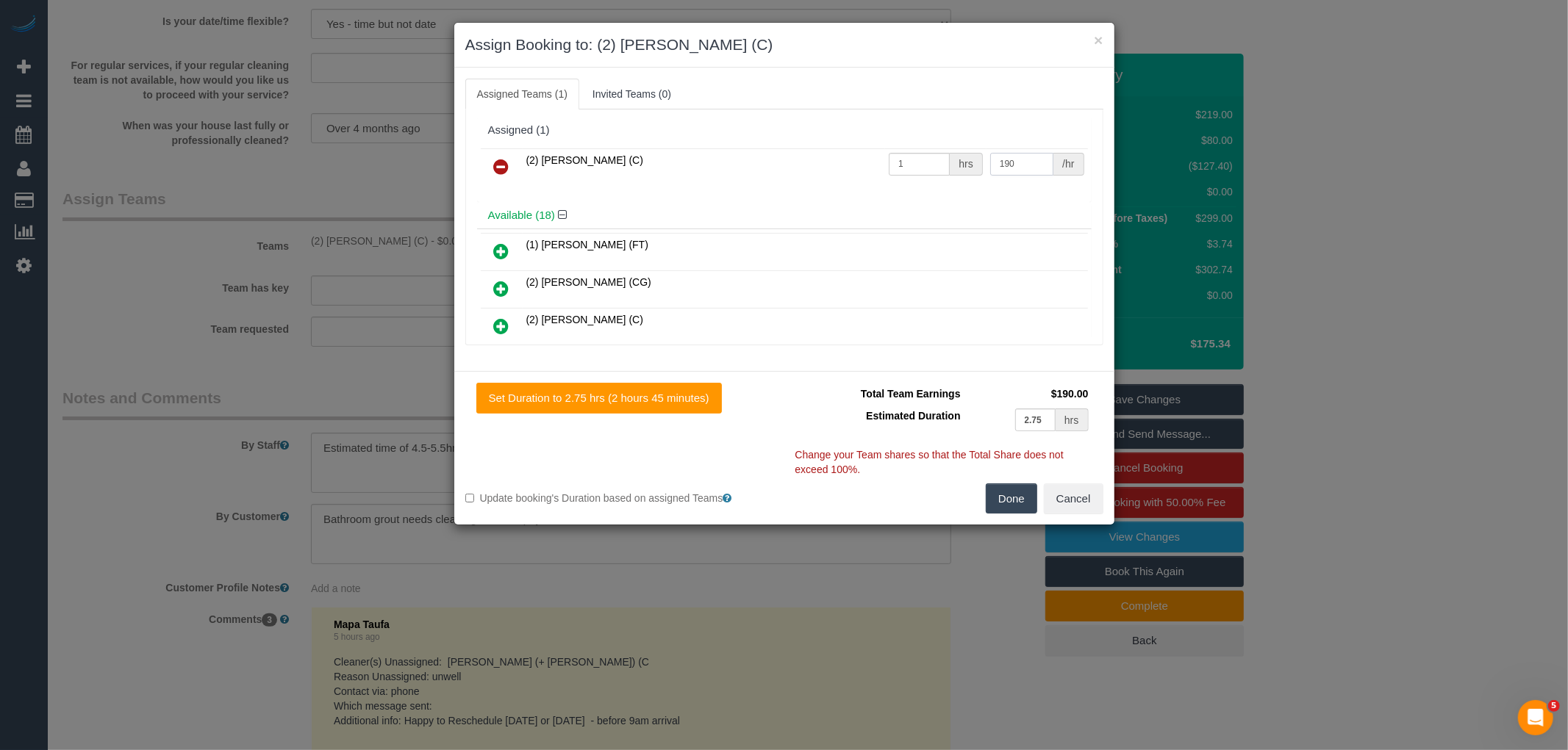
type input "190"
click at [1022, 500] on button "Done" at bounding box center [1011, 498] width 51 height 31
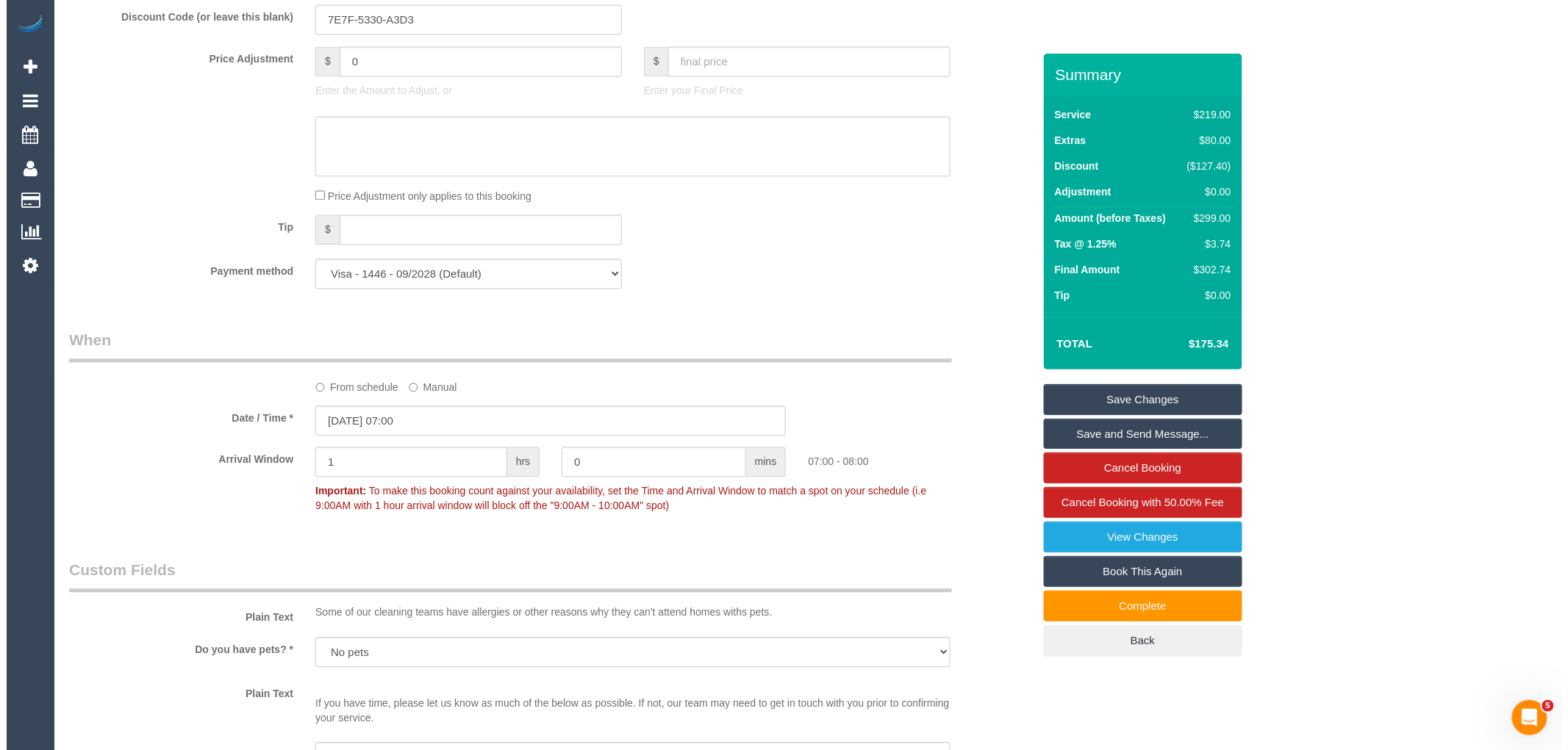
scroll to position [0, 0]
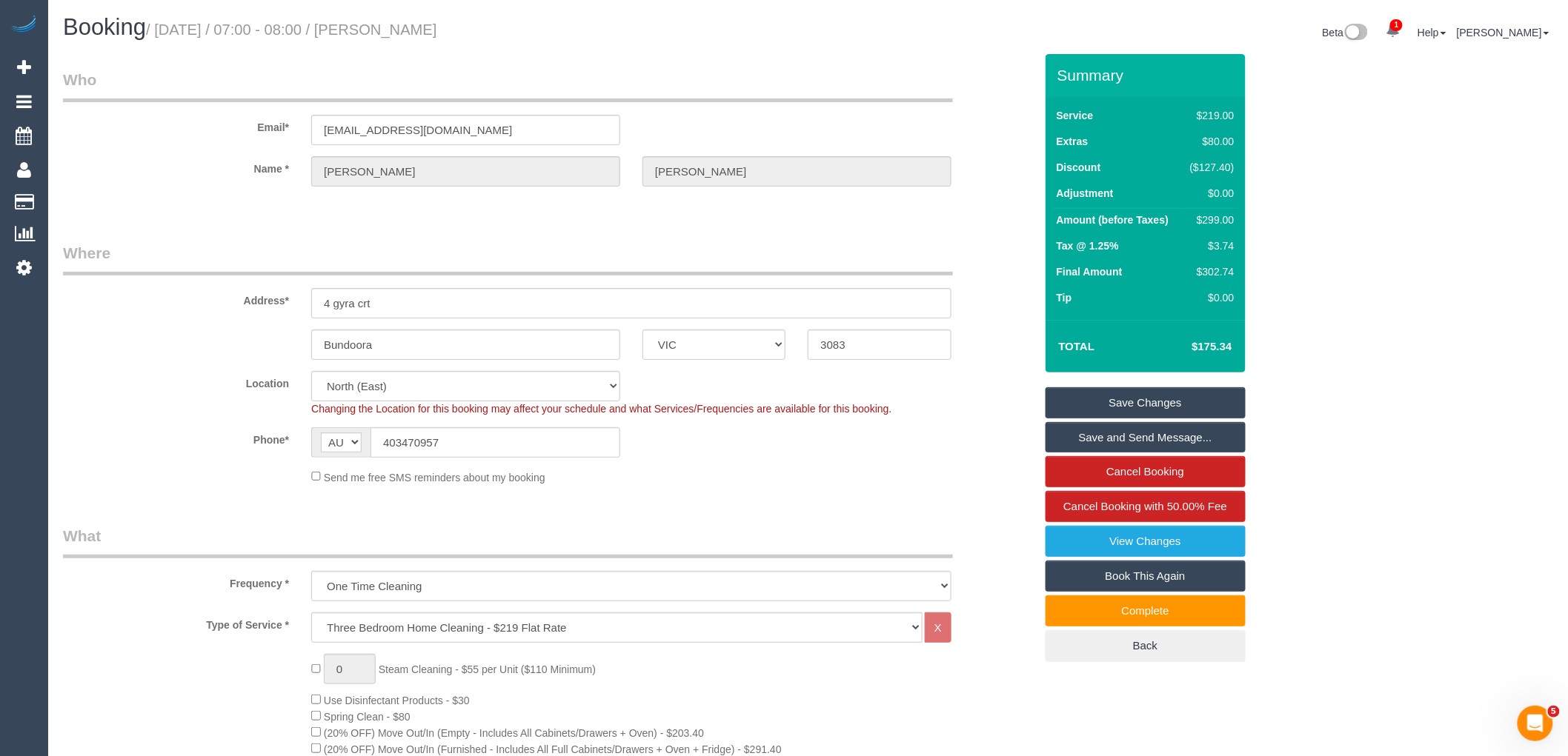
drag, startPoint x: 389, startPoint y: 26, endPoint x: 514, endPoint y: 27, distance: 125.0
click at [514, 27] on h1 "Booking / October 09, 2025 / 07:00 - 08:00 / Melinda Turner" at bounding box center [430, 27] width 734 height 25
copy small "Melinda Turner"
click at [1161, 434] on link "Save and Send Message..." at bounding box center [1145, 438] width 200 height 31
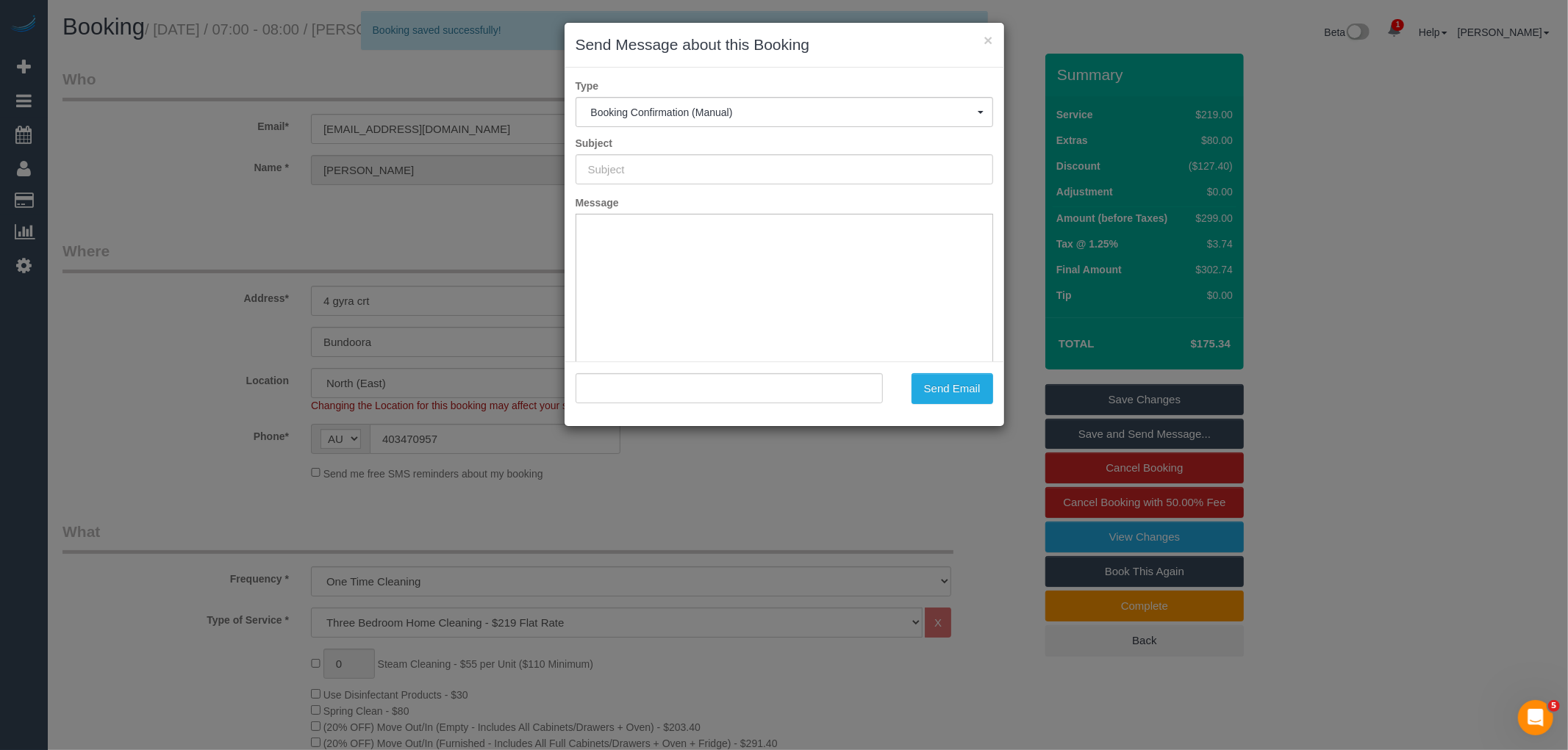
type input "Booking Confirmed"
type input ""Melinda Turner" <melindaturner37@gmail.com>"
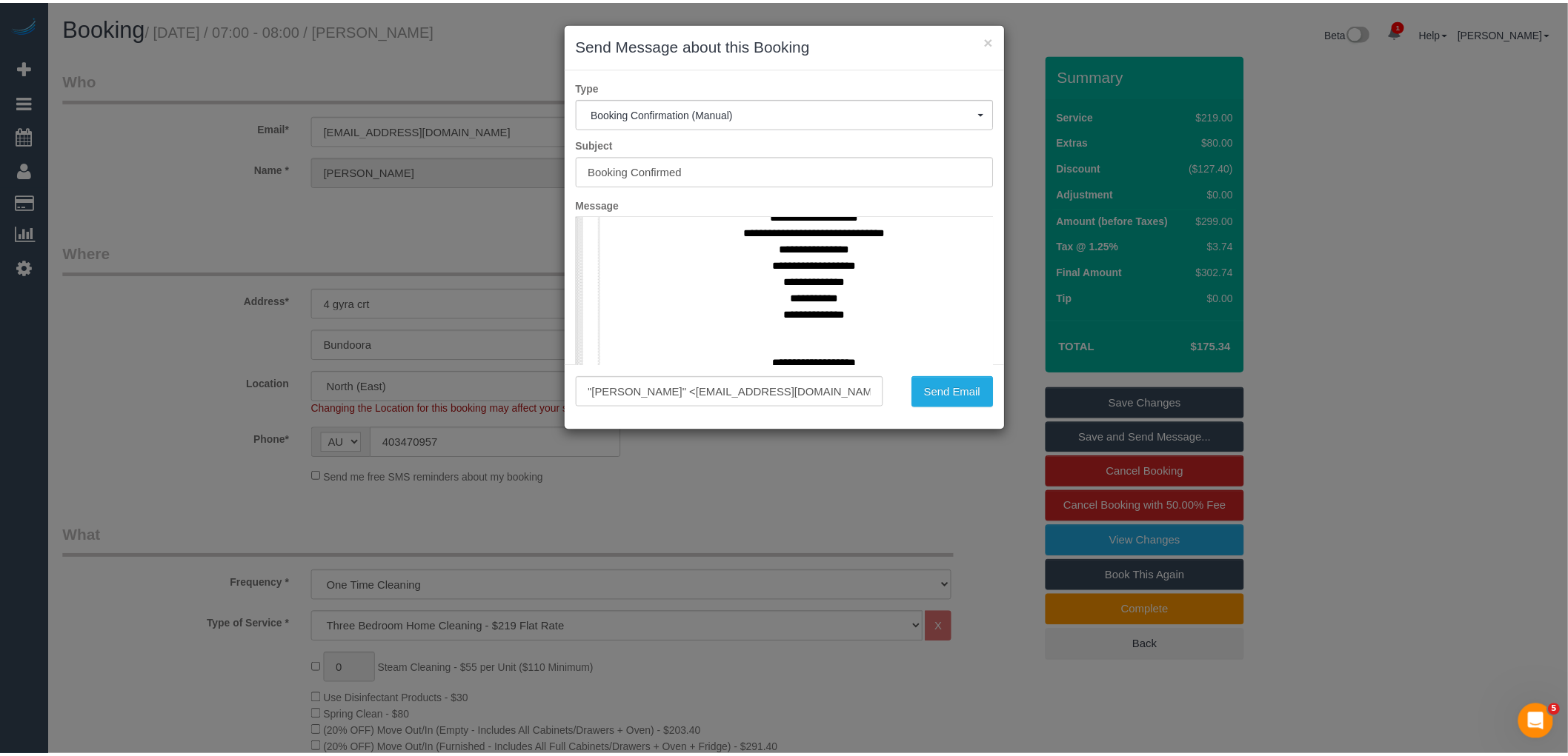
scroll to position [658, 0]
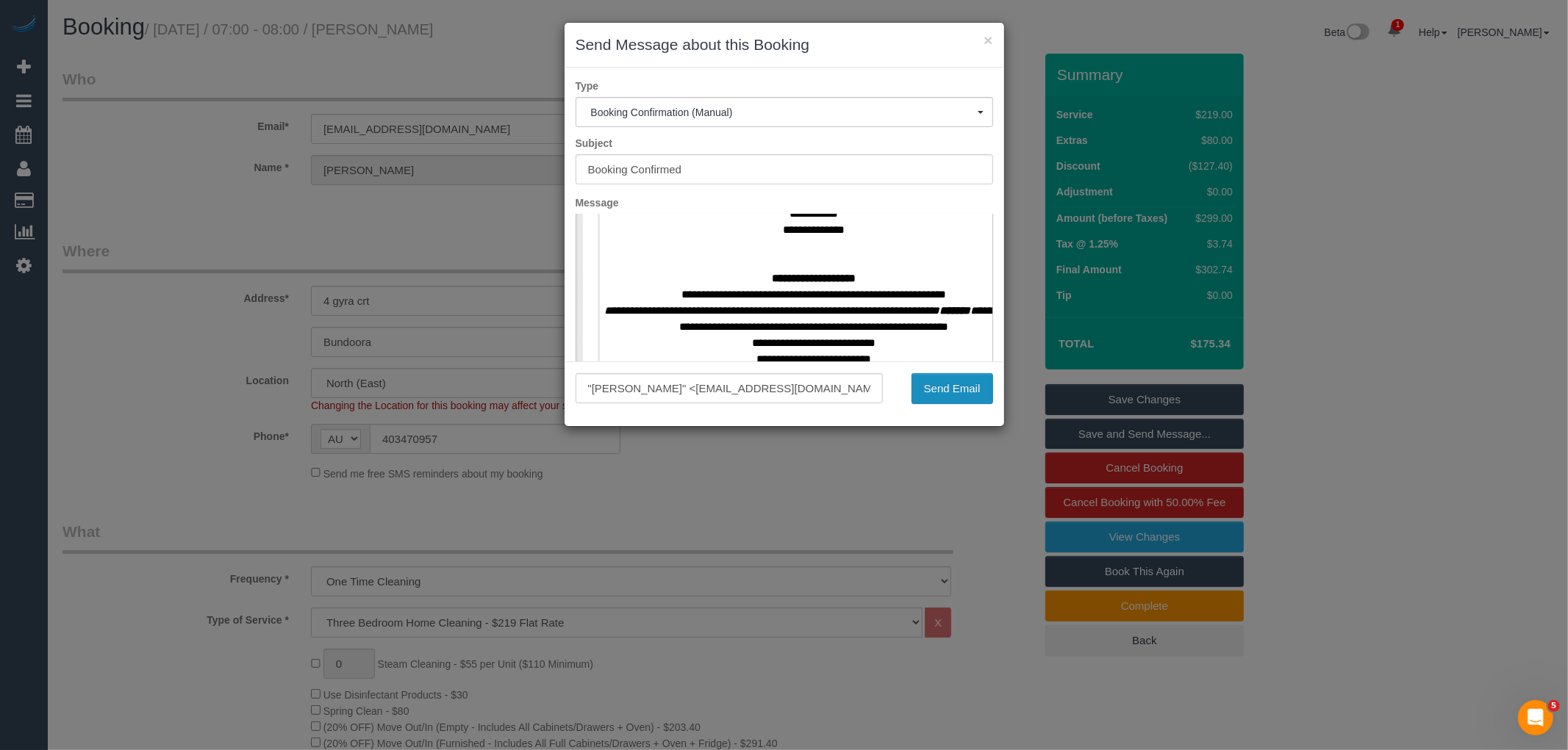
click at [943, 385] on button "Send Email" at bounding box center [952, 389] width 81 height 31
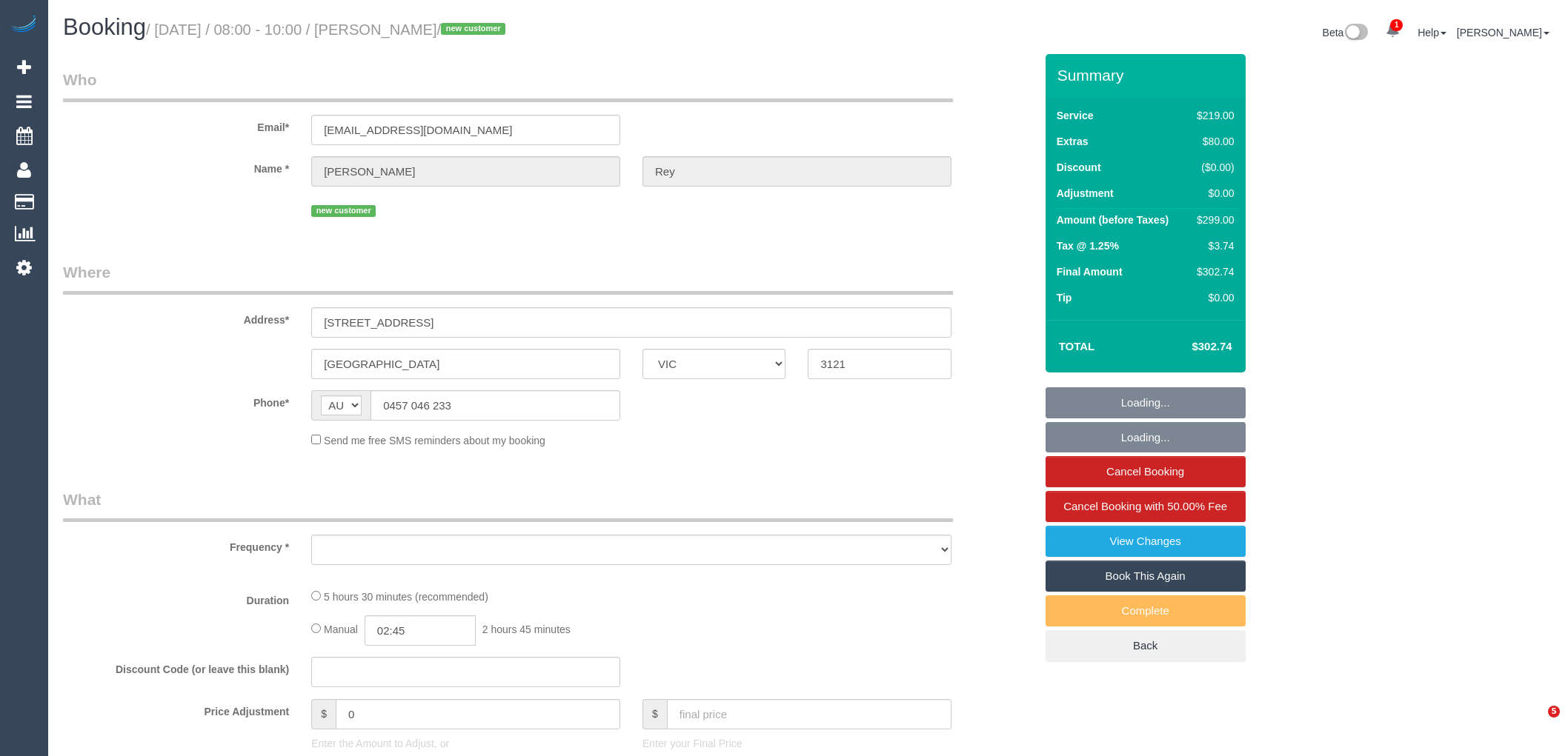
select select "VIC"
select select "object:583"
select select "string:stripe-pm_1KTcDl2GScqysDRV0M4IRFUb"
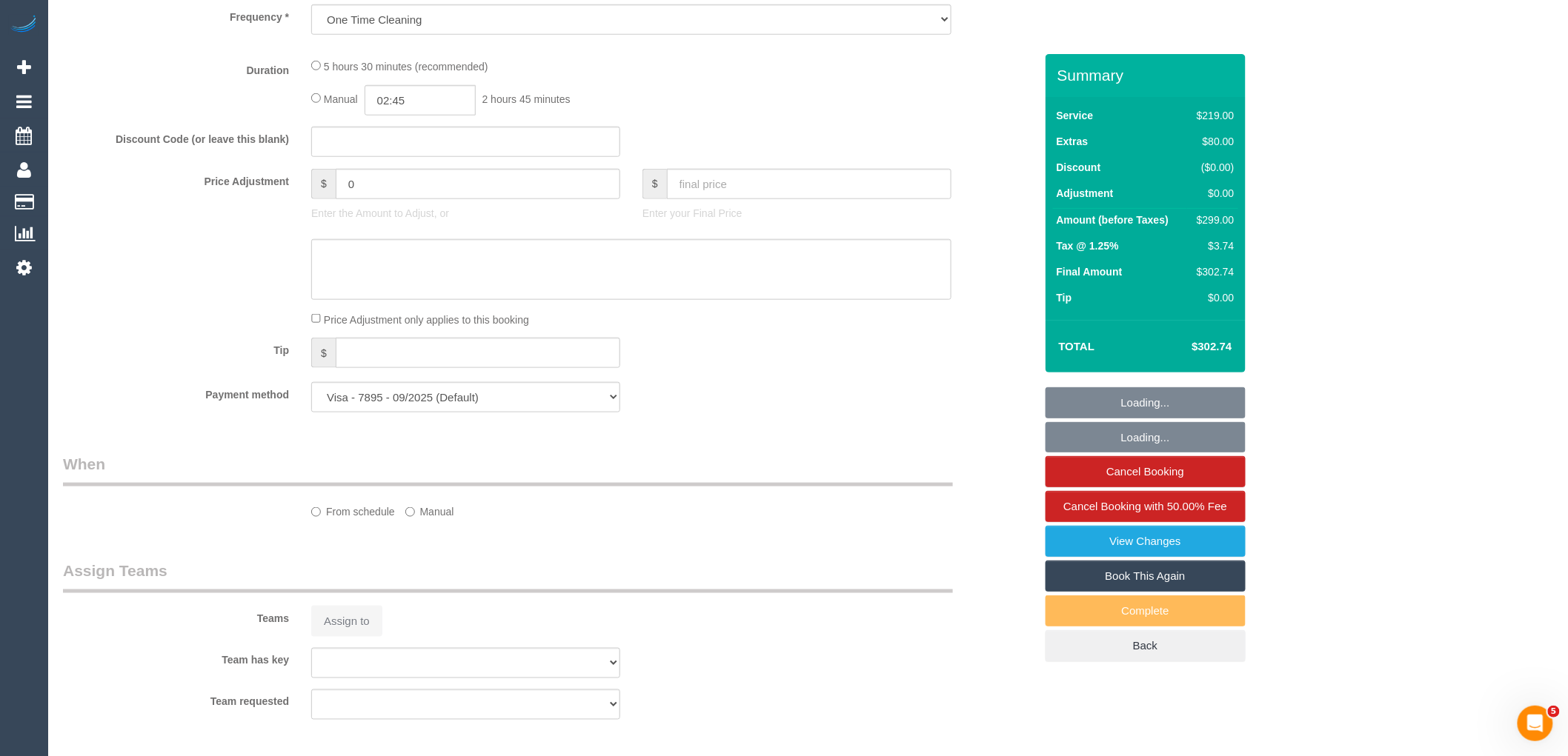
select select "number:27"
select select "number:14"
select select "number:19"
select select "number:22"
select select "number:26"
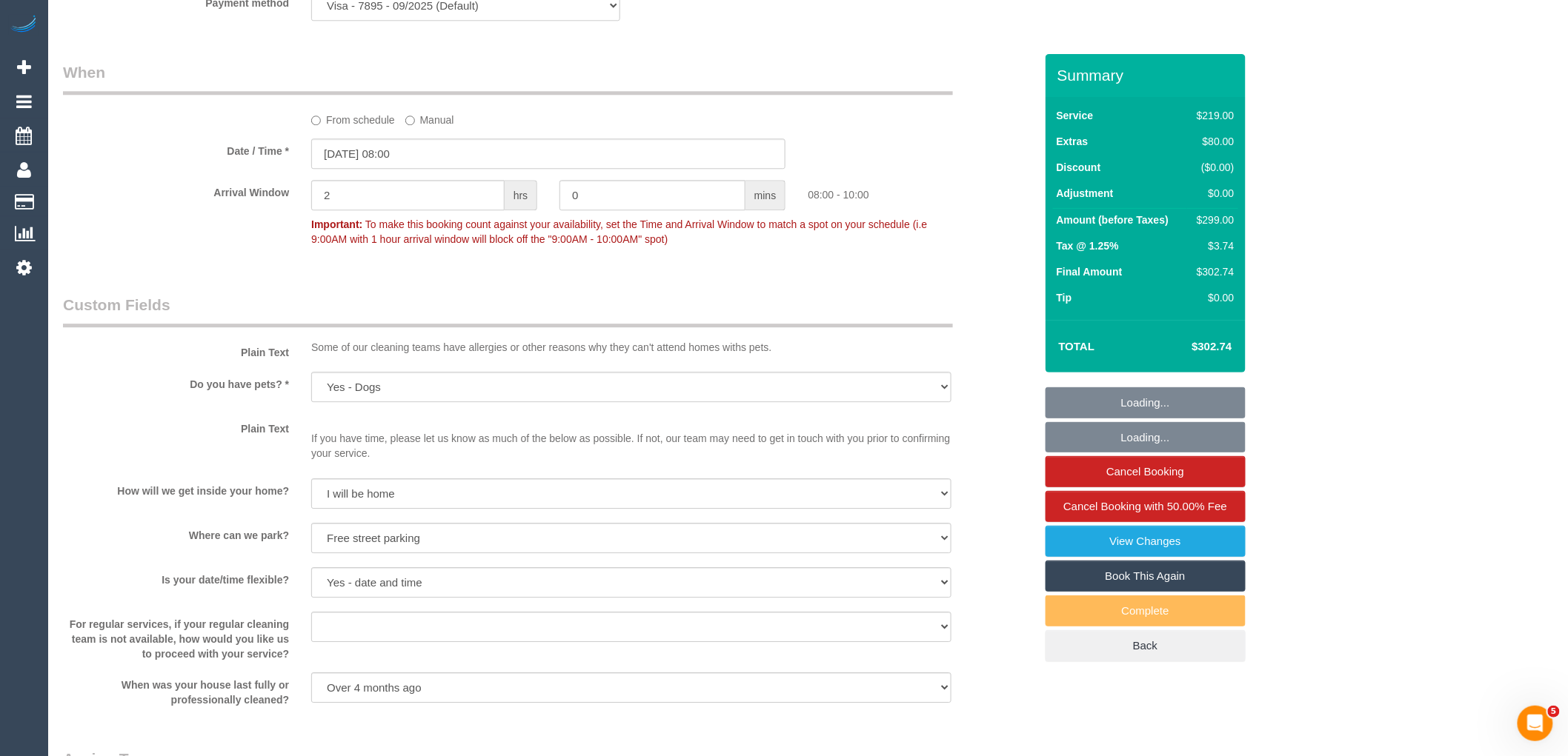
select select "object:1478"
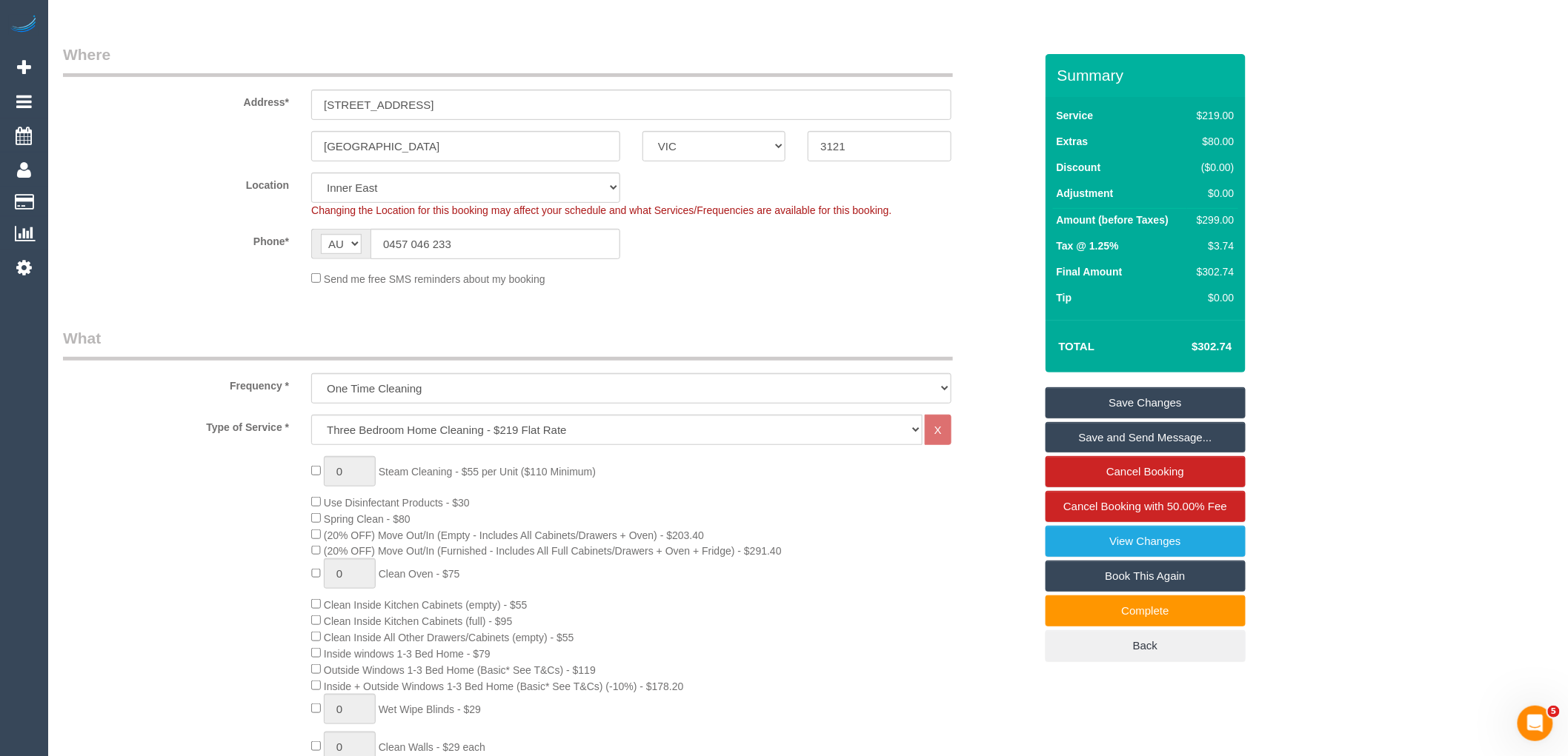
scroll to position [128, 0]
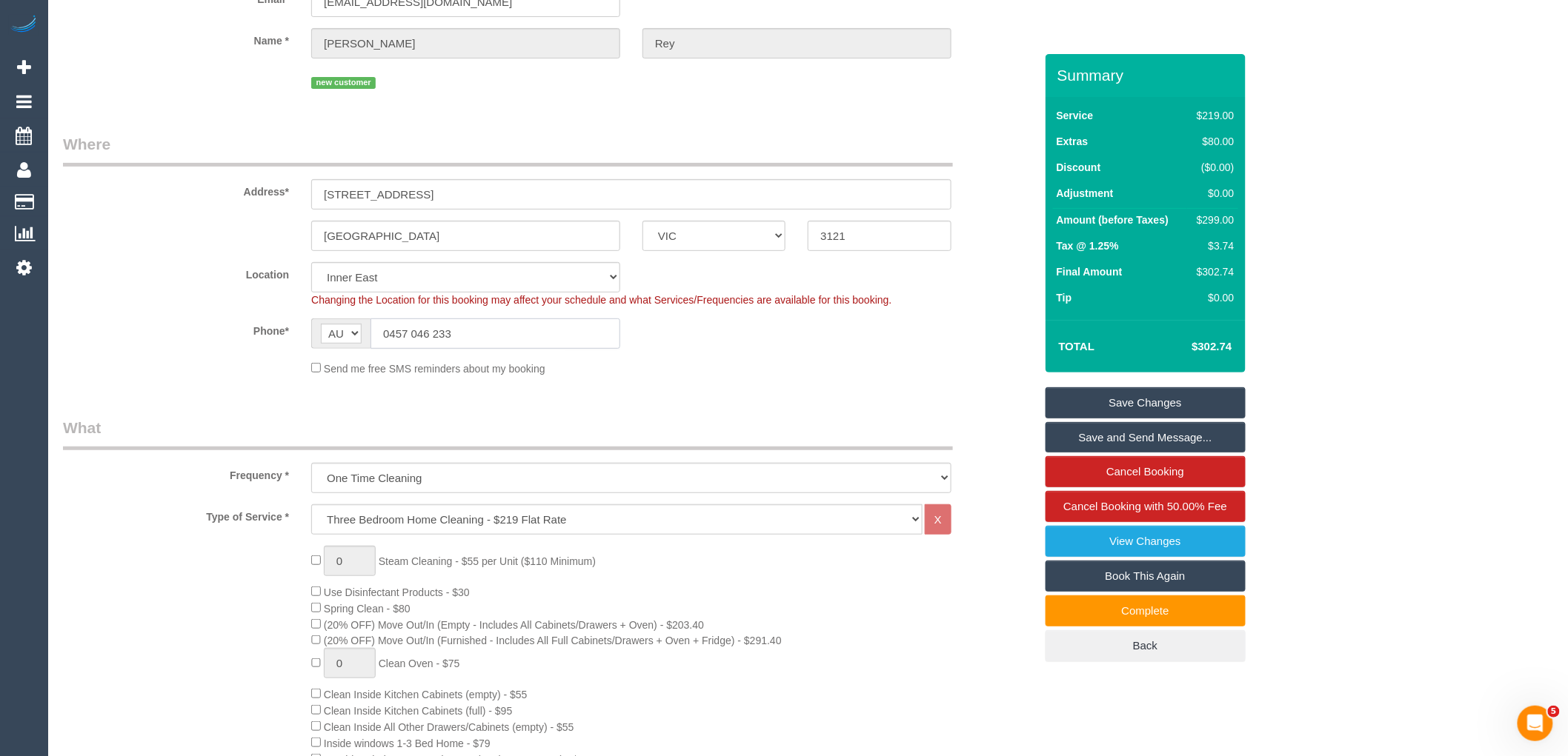
drag, startPoint x: 473, startPoint y: 329, endPoint x: 386, endPoint y: 330, distance: 87.0
click at [386, 335] on input "0457 046 233" at bounding box center [495, 333] width 250 height 30
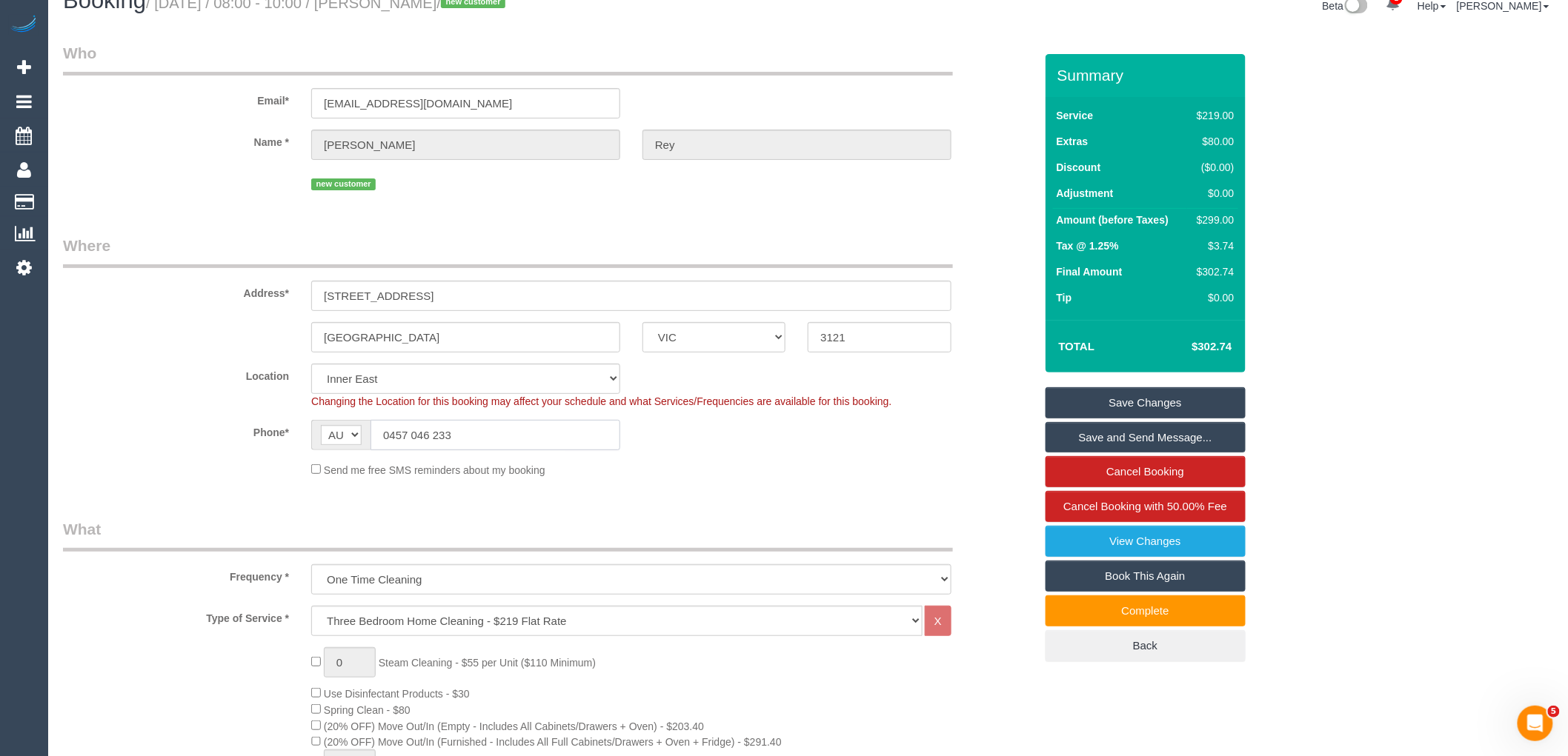
scroll to position [0, 0]
